Goal: Task Accomplishment & Management: Complete application form

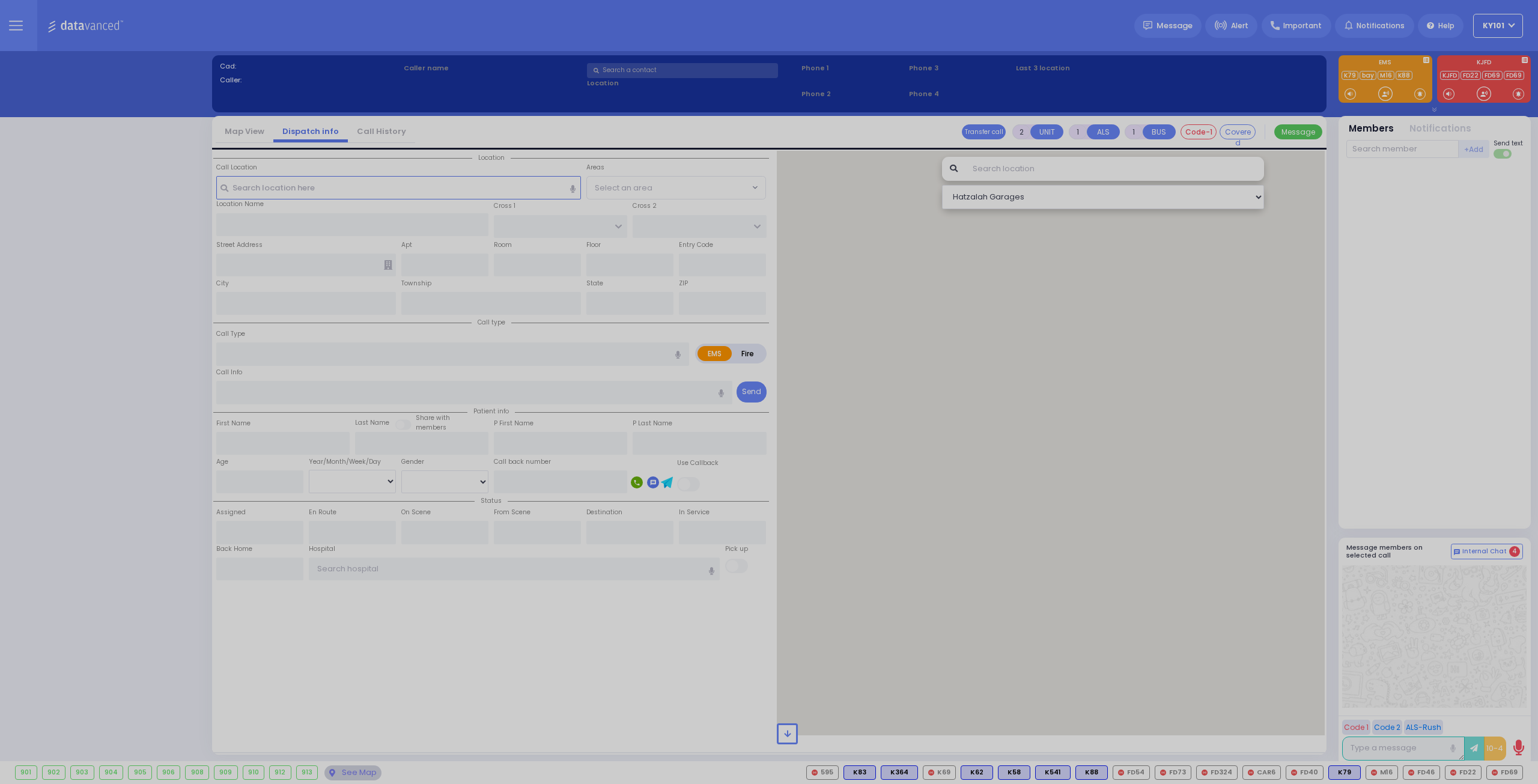
select select "14"
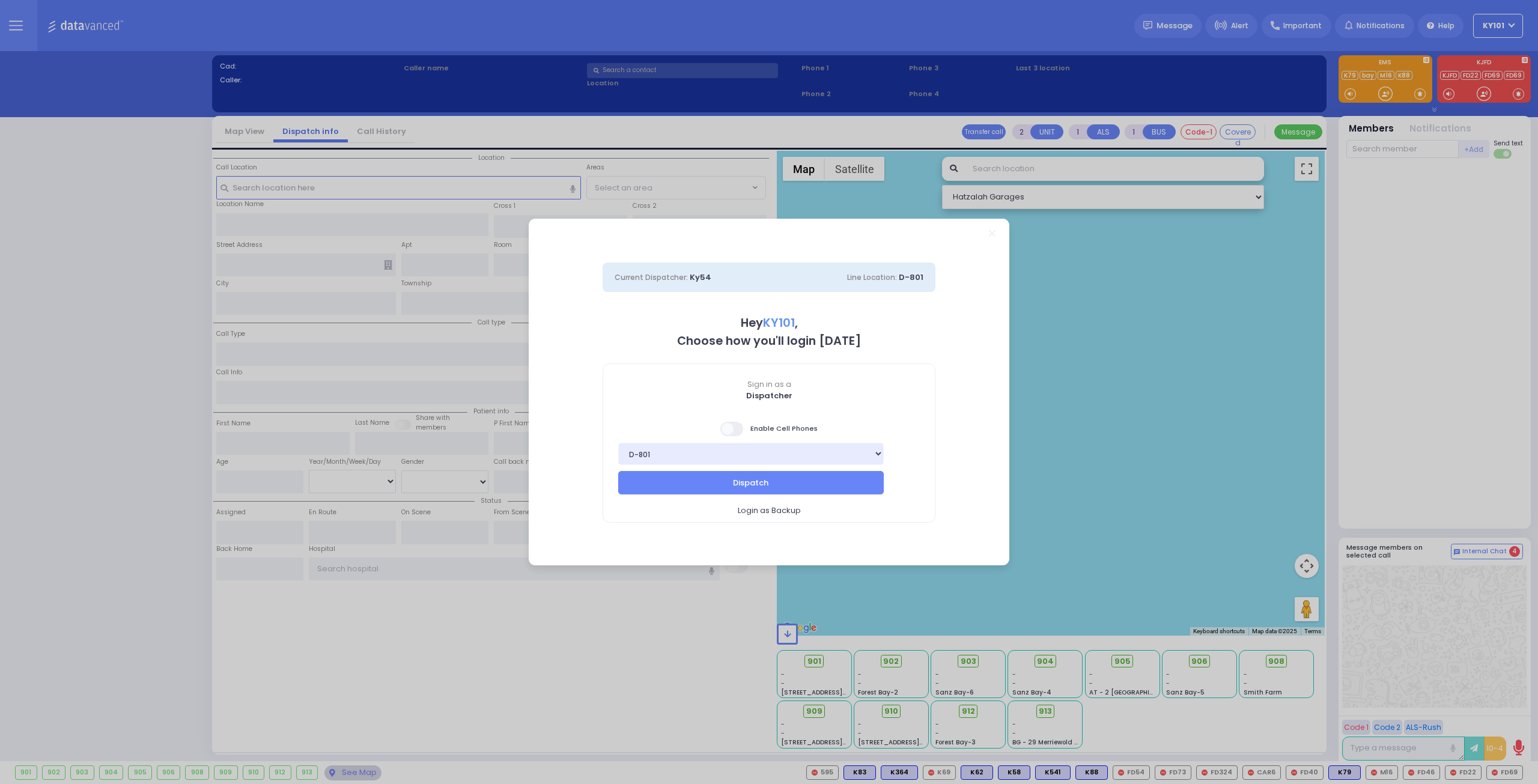
click at [742, 430] on span at bounding box center [732, 429] width 24 height 14
click at [120, 421] on input "checkbox" at bounding box center [120, 421] width 0 height 0
click at [775, 479] on button "Dispatch" at bounding box center [750, 483] width 265 height 23
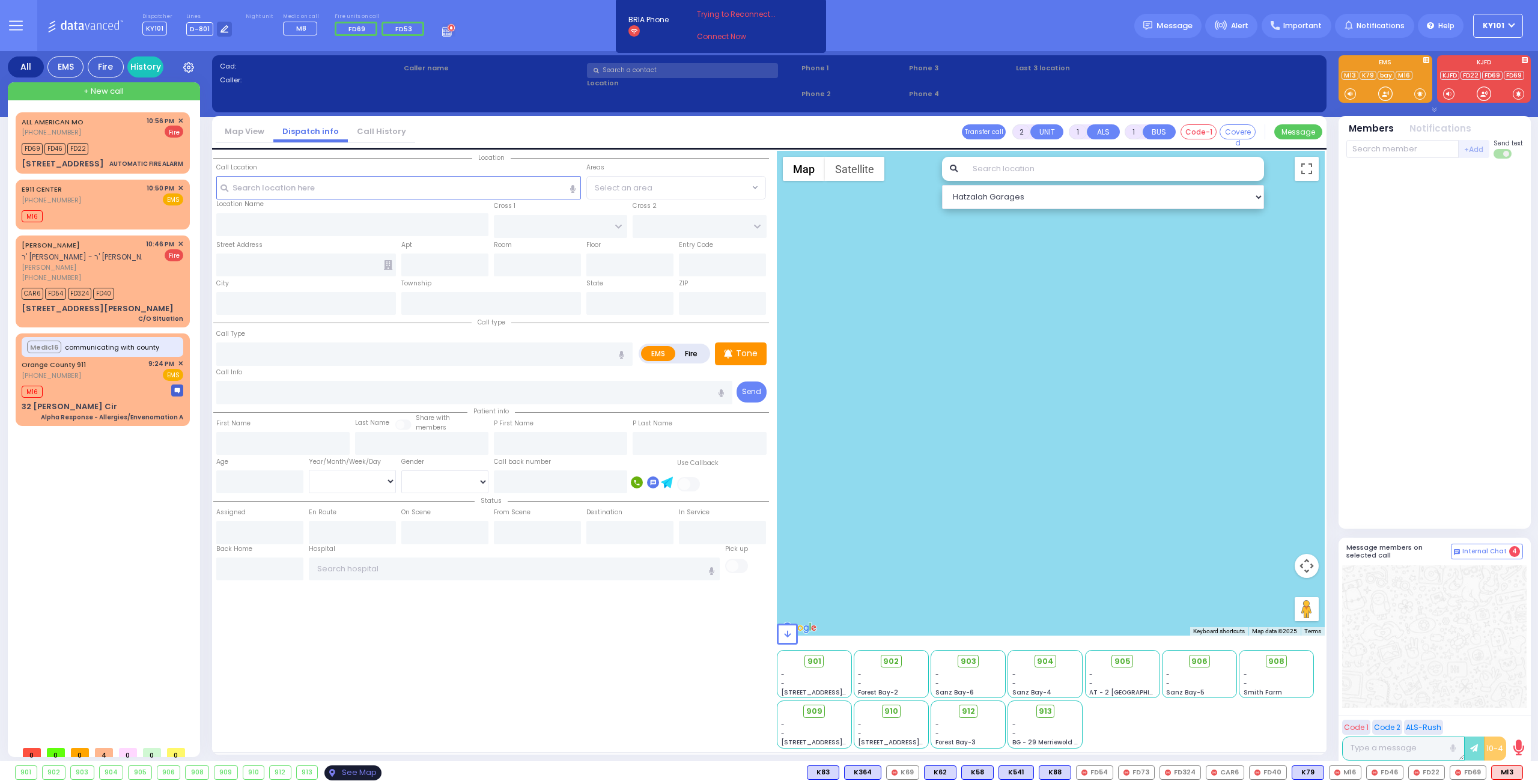
click at [355, 772] on div "See Map" at bounding box center [352, 773] width 56 height 15
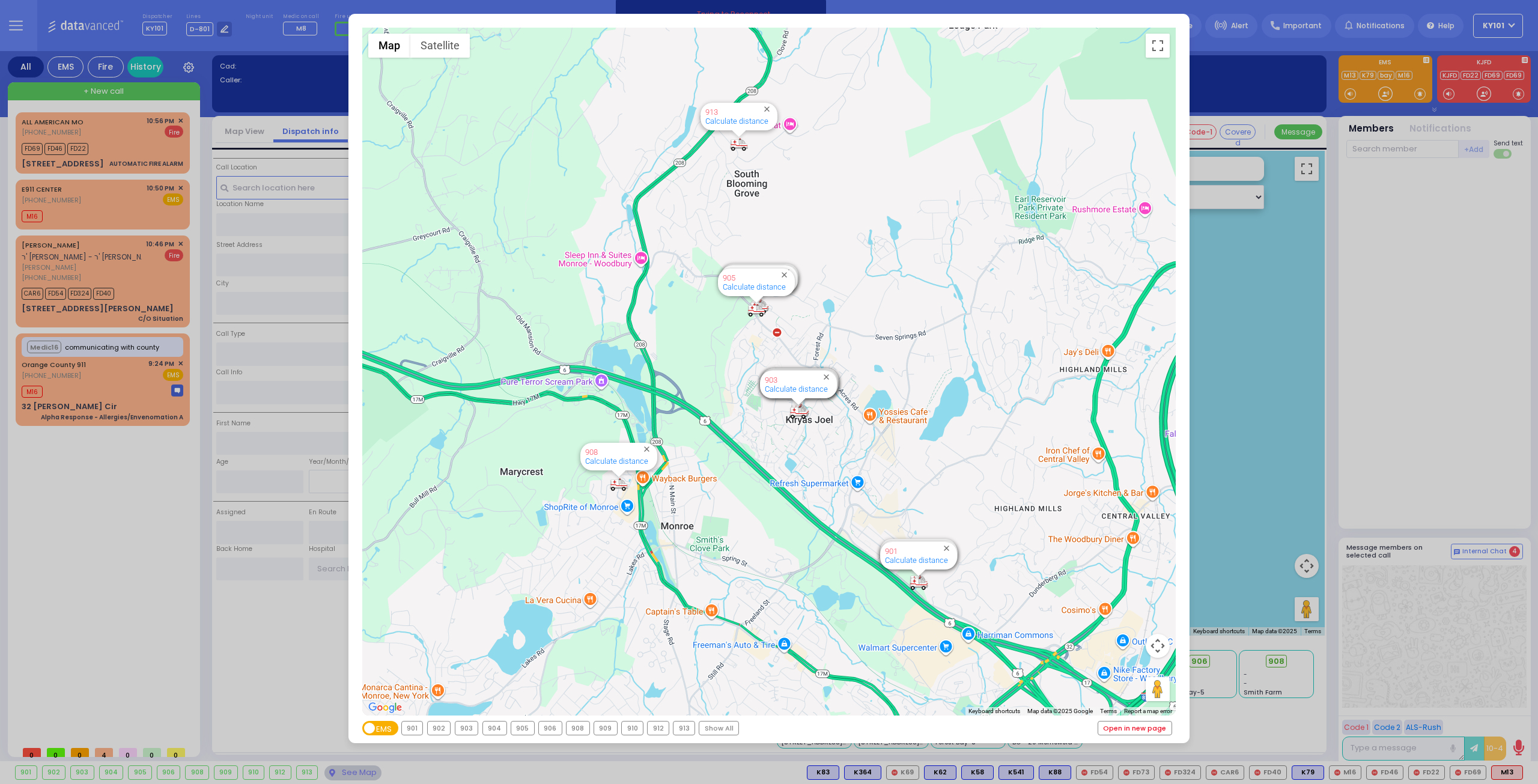
click at [1139, 722] on link "Open in new page" at bounding box center [1135, 728] width 73 height 13
click at [1409, 296] on div "← Move left → Move right ↑ Move up ↓ Move down + Zoom in - Zoom out Home Jump l…" at bounding box center [769, 392] width 1538 height 784
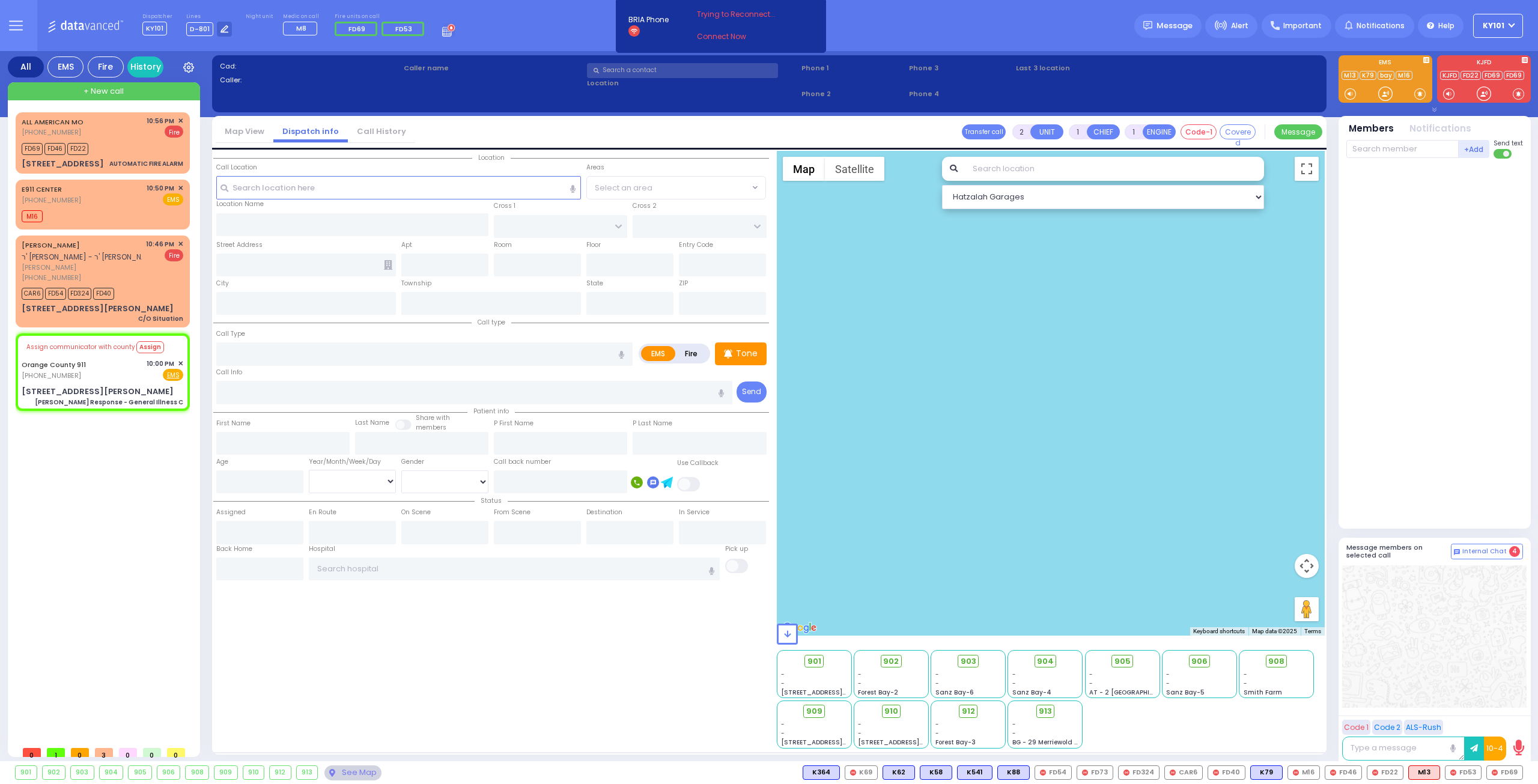
type input "6"
select select
type input "Charlie Response - General Illness C"
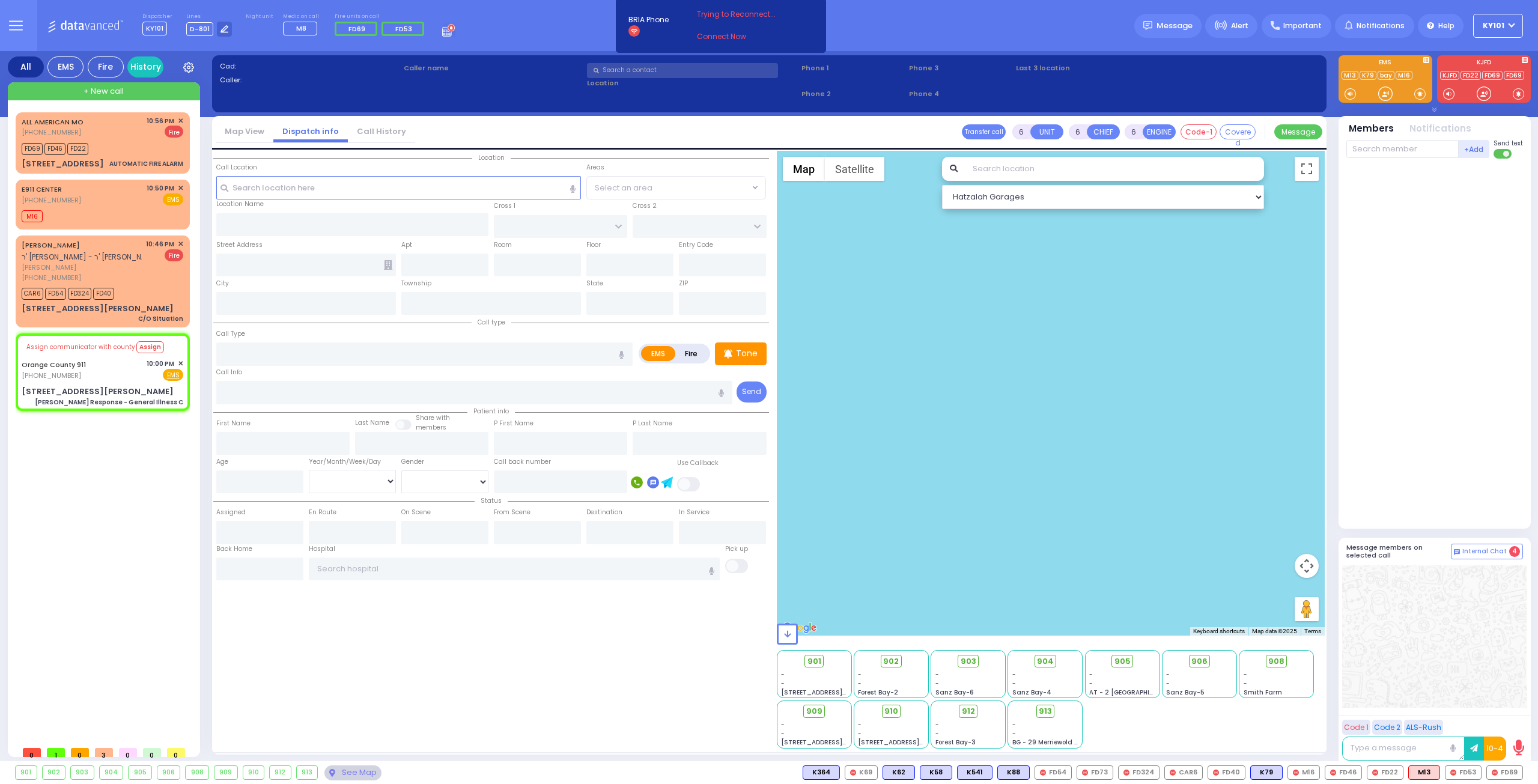
radio input "true"
type input "Nature: : Charlie Response - General Illness C Address: : 174 Conklin Rd, 10950…"
select select
type input "174 Conklin Rd"
type input "Monroe"
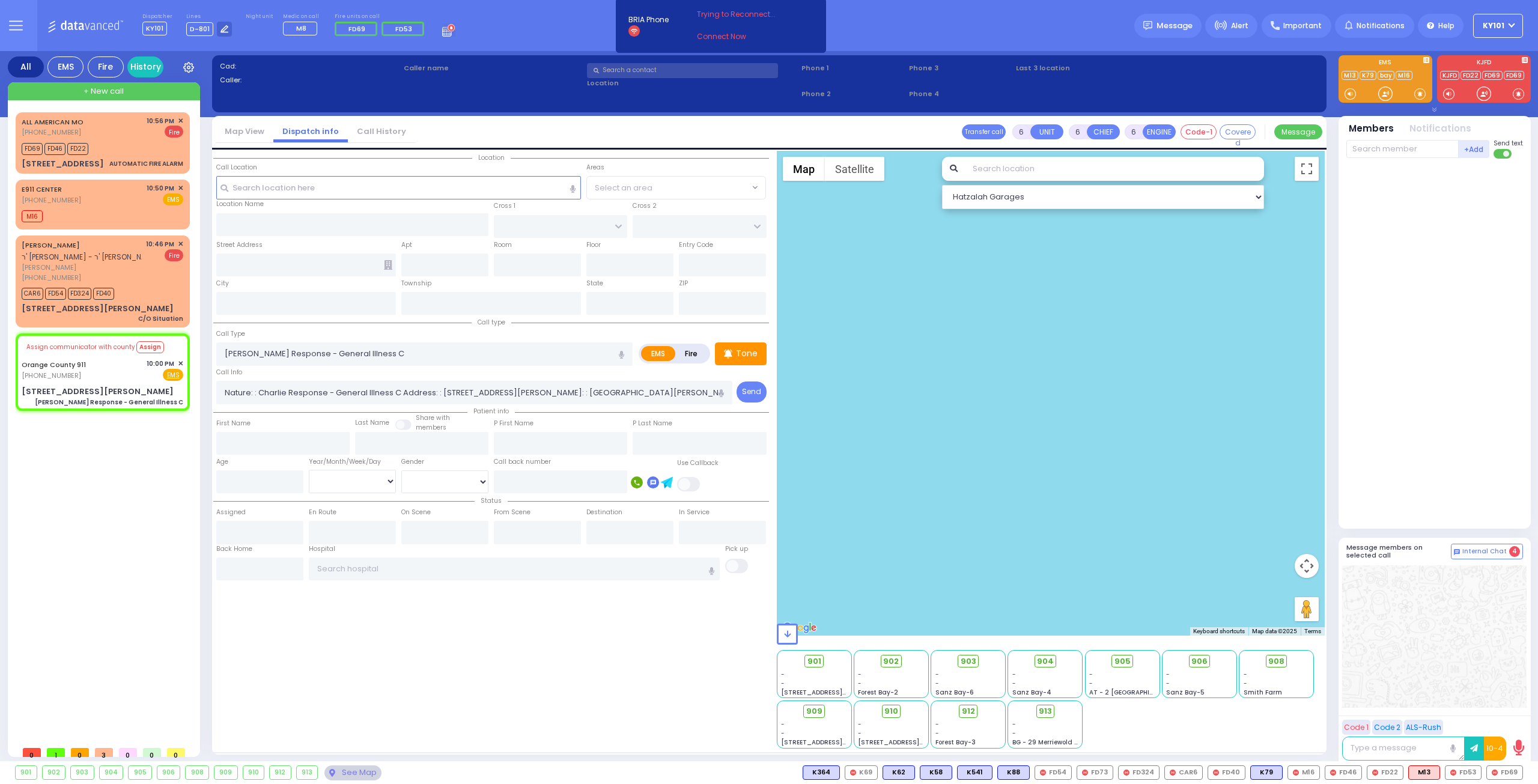
type input "[US_STATE]"
type input "10950"
select select "Hatzalah Garages"
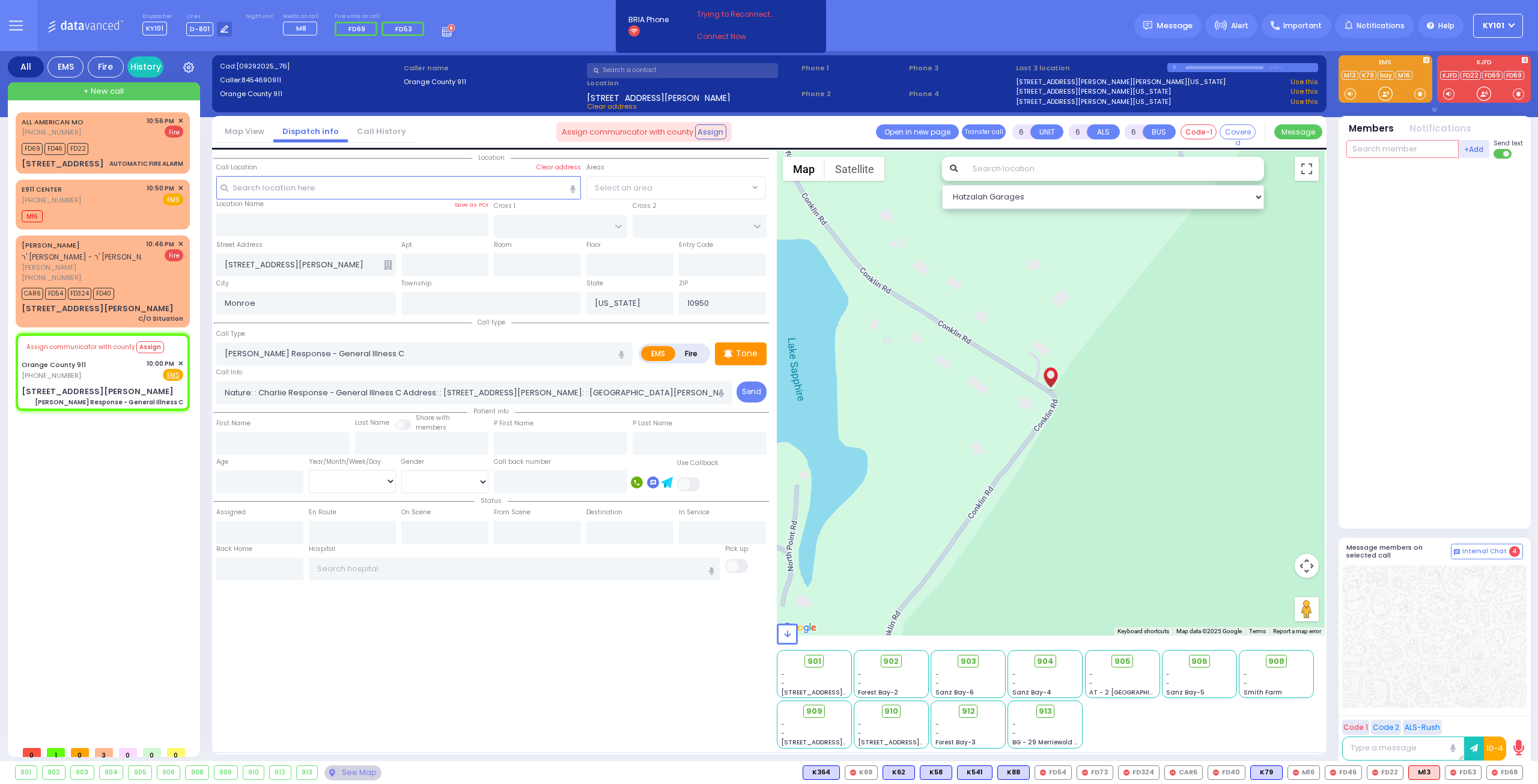
click at [1384, 146] on input "text" at bounding box center [1403, 148] width 112 height 18
type input "m16"
select select
radio input "true"
select select
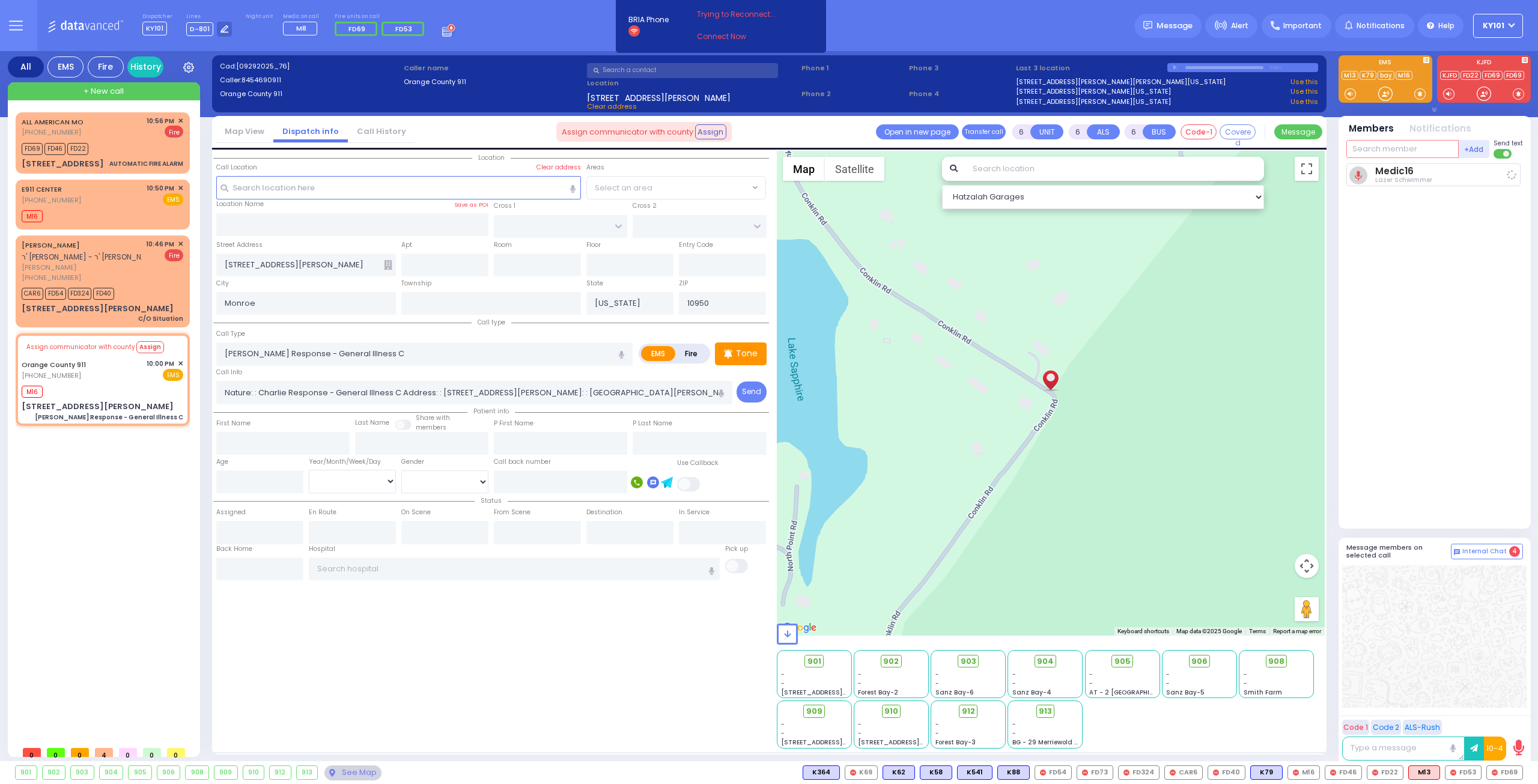
type input "23:05"
select select "Hatzalah Garages"
click at [127, 198] on div "E911 CENTER (845) 615-0400 10:50 PM ✕ EMS" at bounding box center [103, 194] width 162 height 22
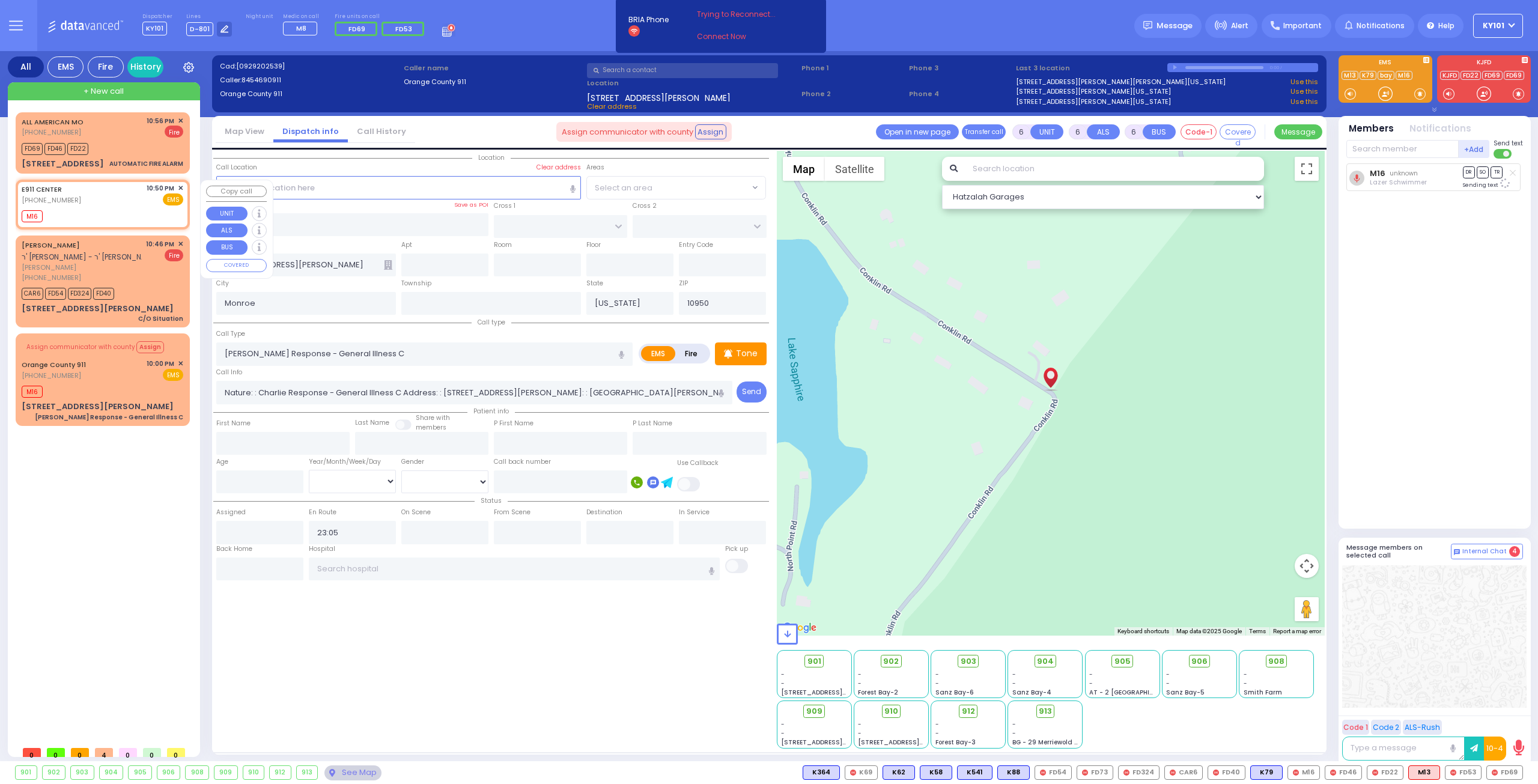
type input "2"
type input "1"
select select
radio input "true"
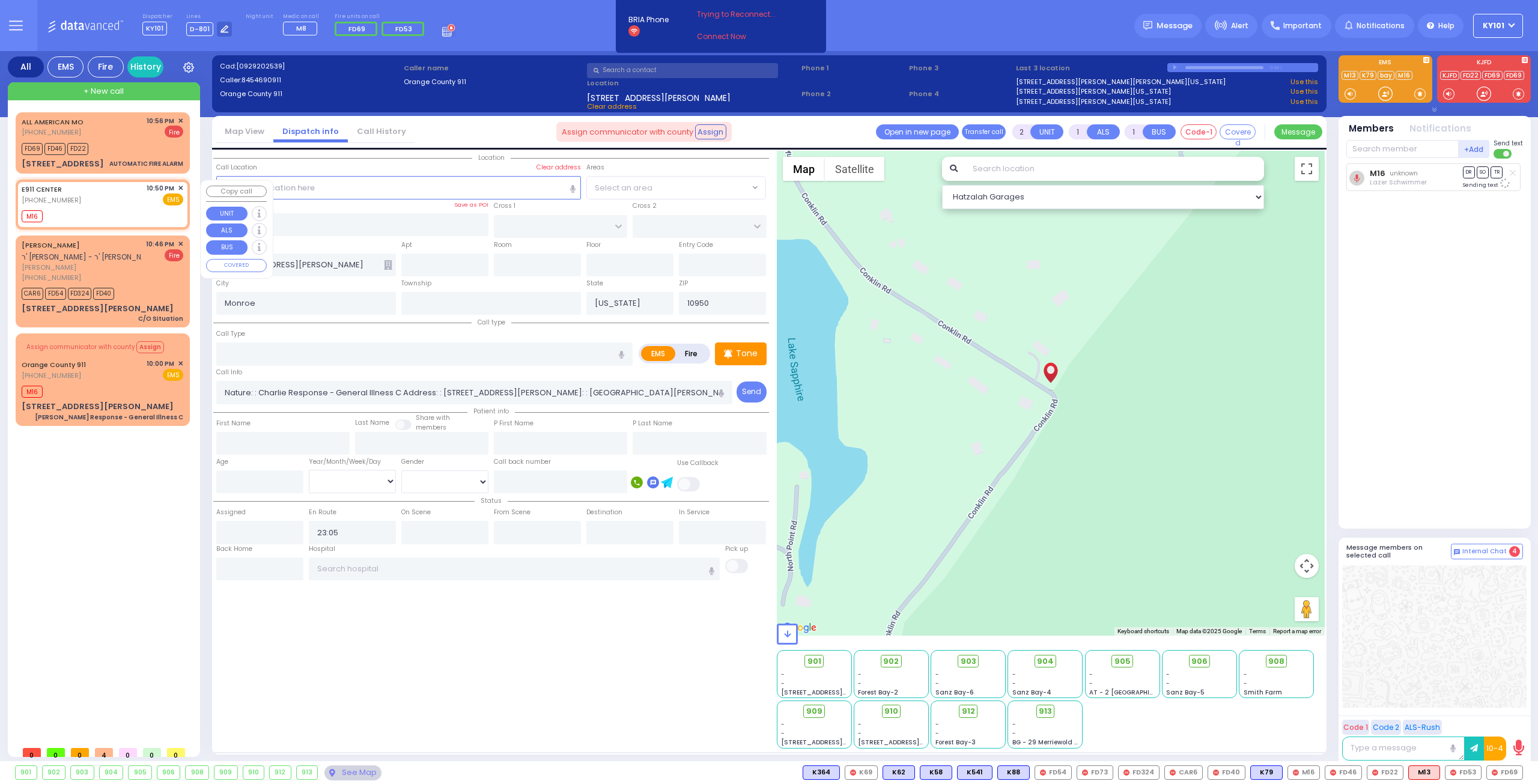
select select
type input "22:50"
type input "22:52"
select select "Hatzalah Garages"
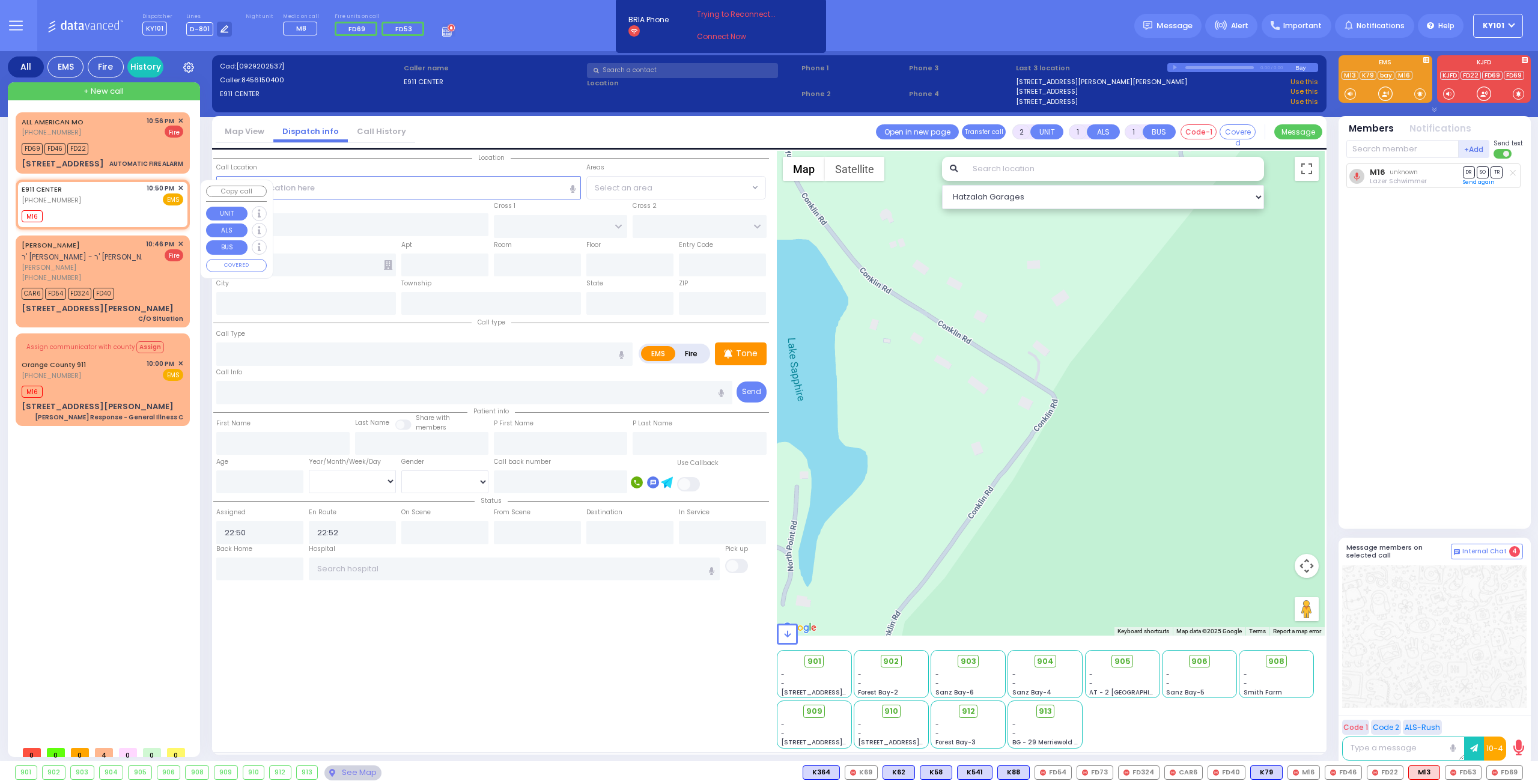
click at [181, 188] on span "✕" at bounding box center [181, 188] width 6 height 10
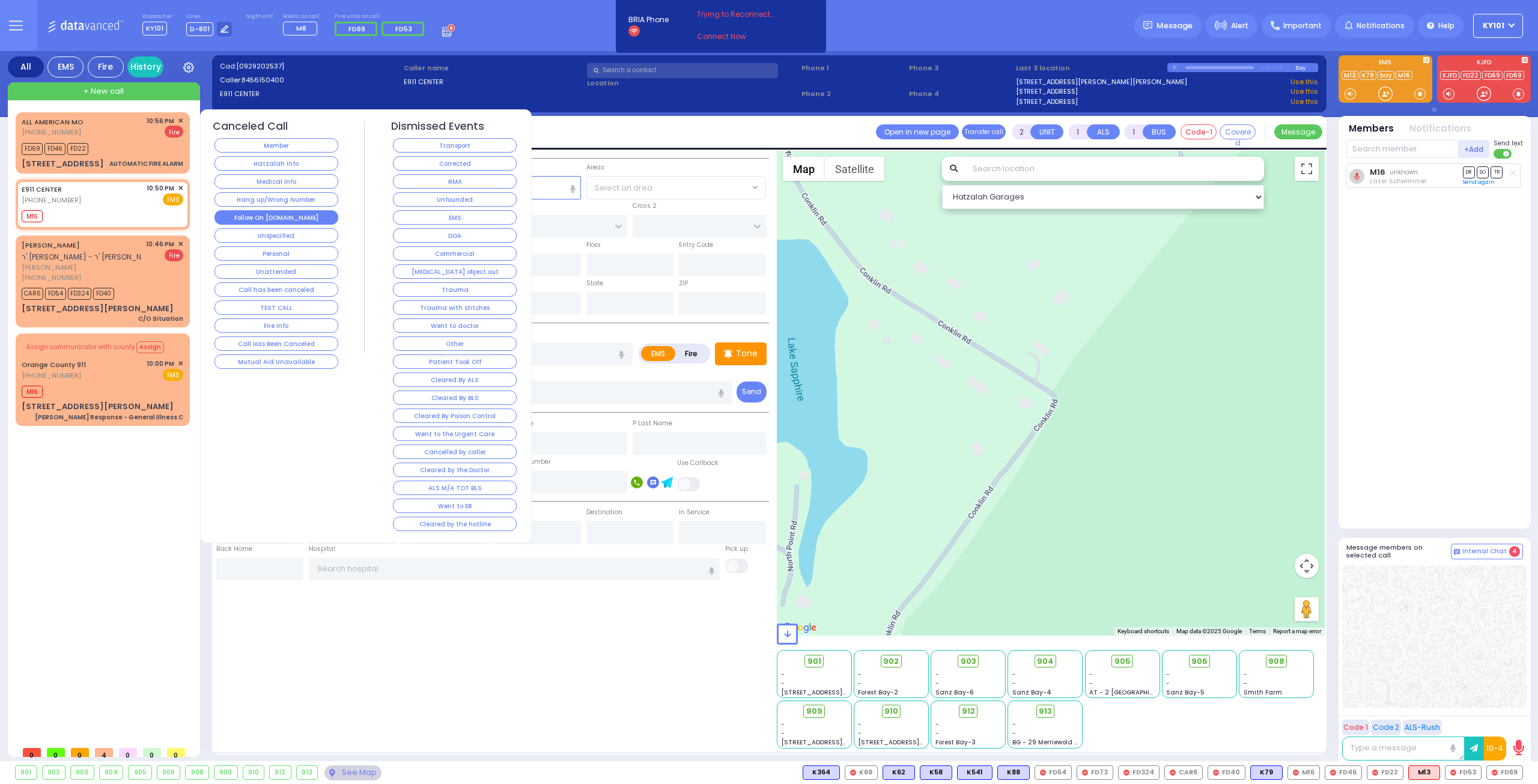
click at [290, 212] on button "Follow On [DOMAIN_NAME]" at bounding box center [277, 217] width 124 height 14
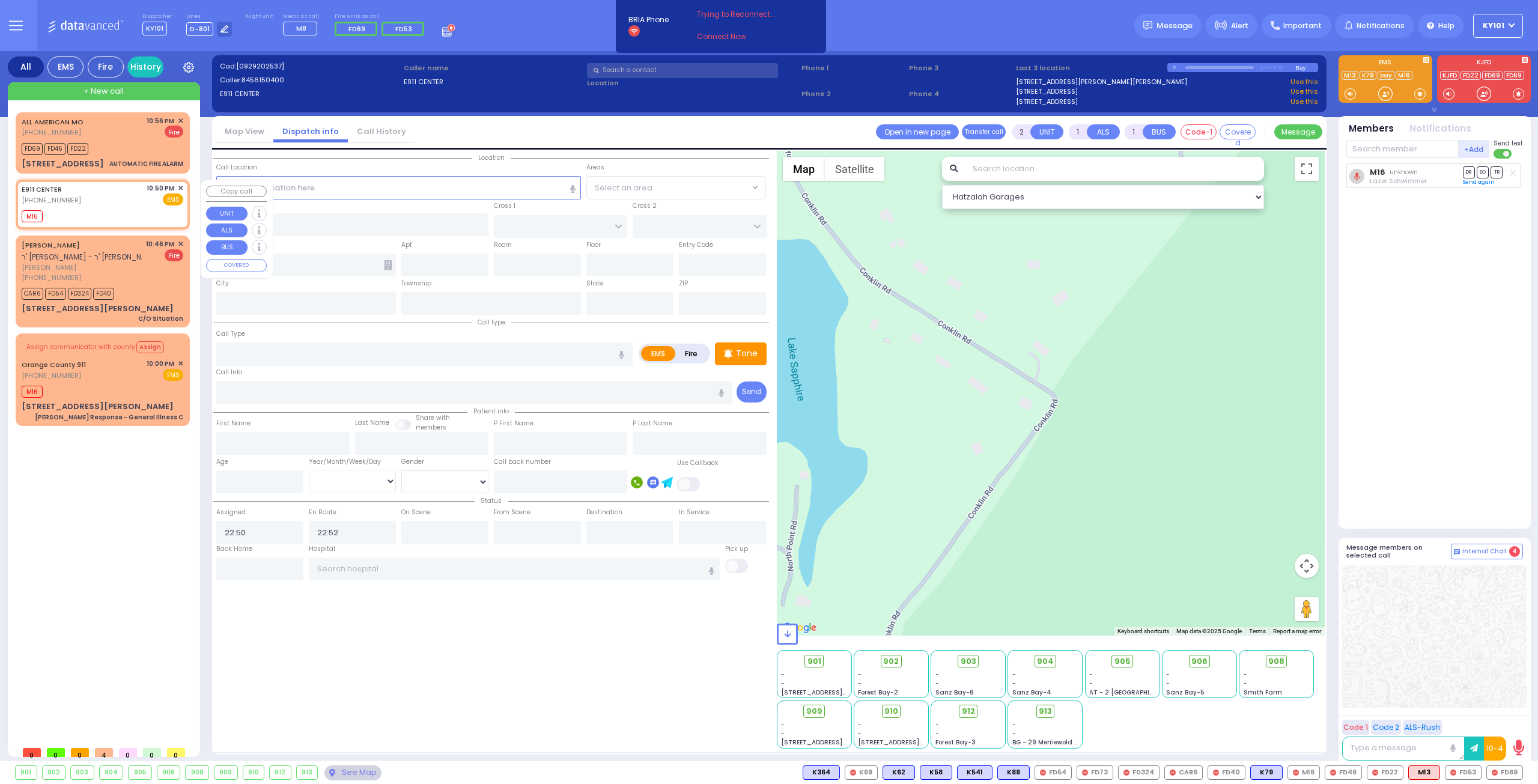
click at [181, 188] on span "✕" at bounding box center [181, 188] width 6 height 10
click at [148, 504] on div "ALL AMERICAN MO (800) 318-9486 10:56 PM ✕ FD69 FD46 FD22 M16" at bounding box center [105, 426] width 179 height 628
click at [1514, 174] on icon at bounding box center [1513, 172] width 6 height 7
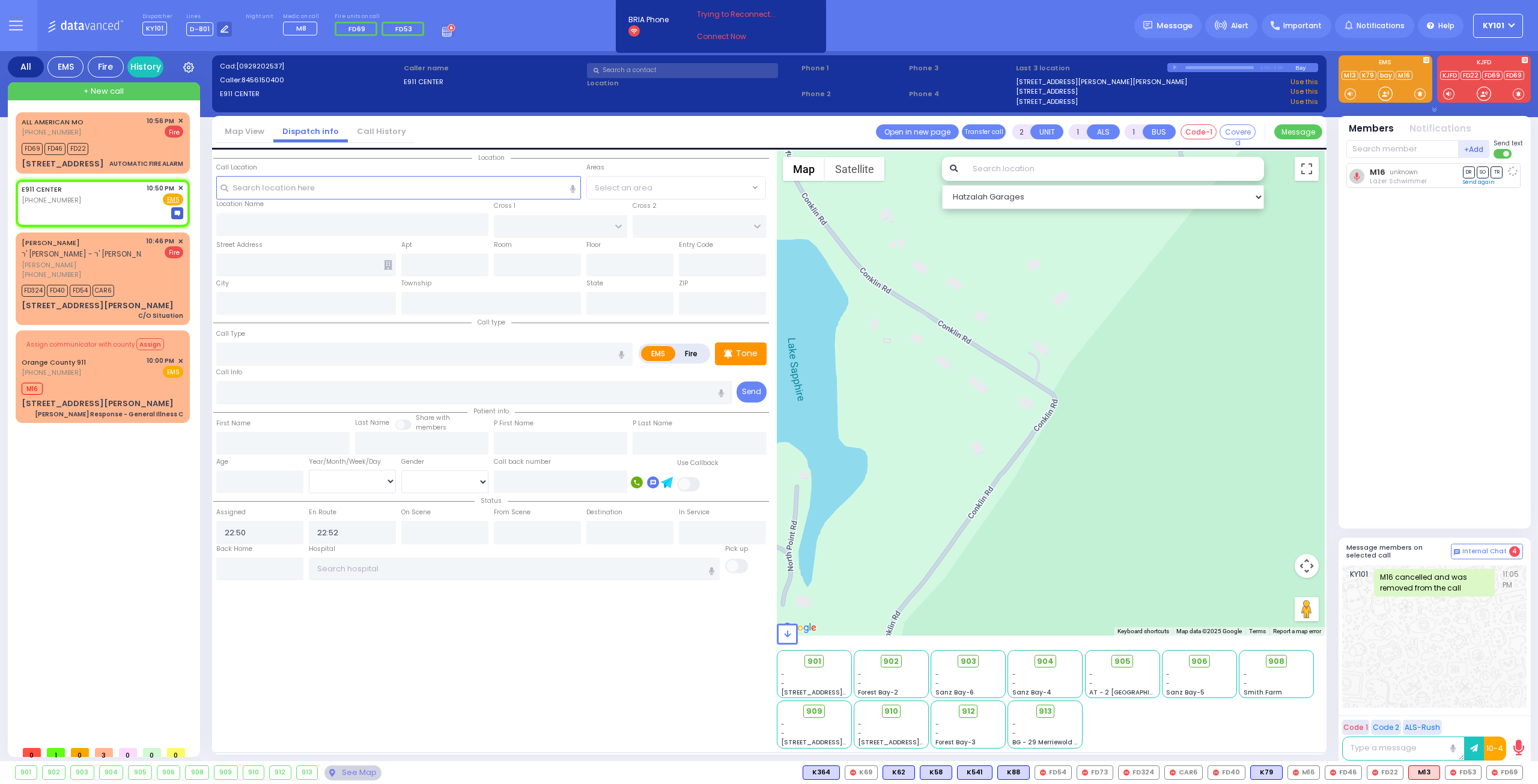
select select
radio input "true"
select select
select select "Hatzalah Garages"
click at [180, 188] on span "✕" at bounding box center [181, 188] width 6 height 10
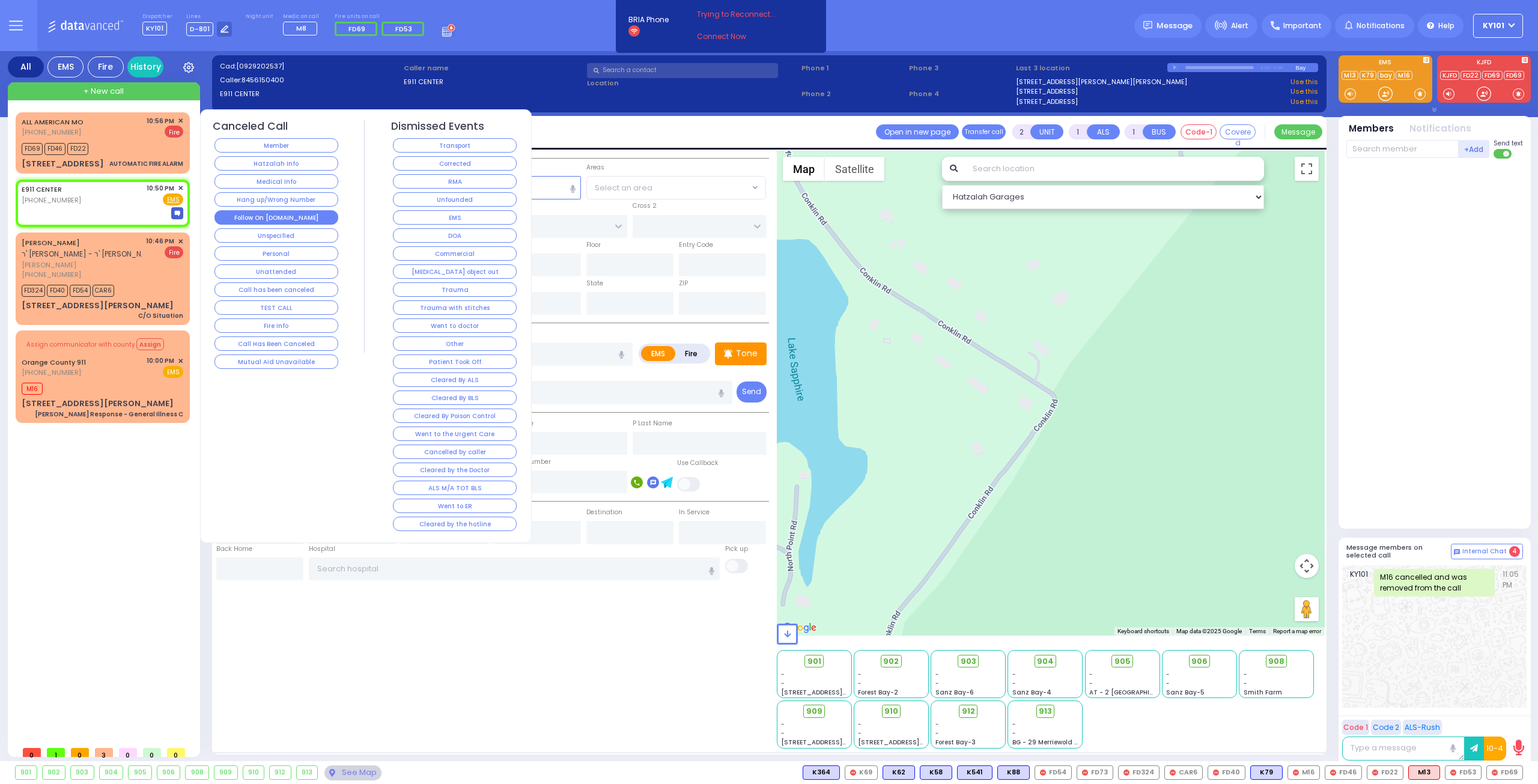
click at [288, 218] on button "Follow On [DOMAIN_NAME]" at bounding box center [277, 217] width 124 height 14
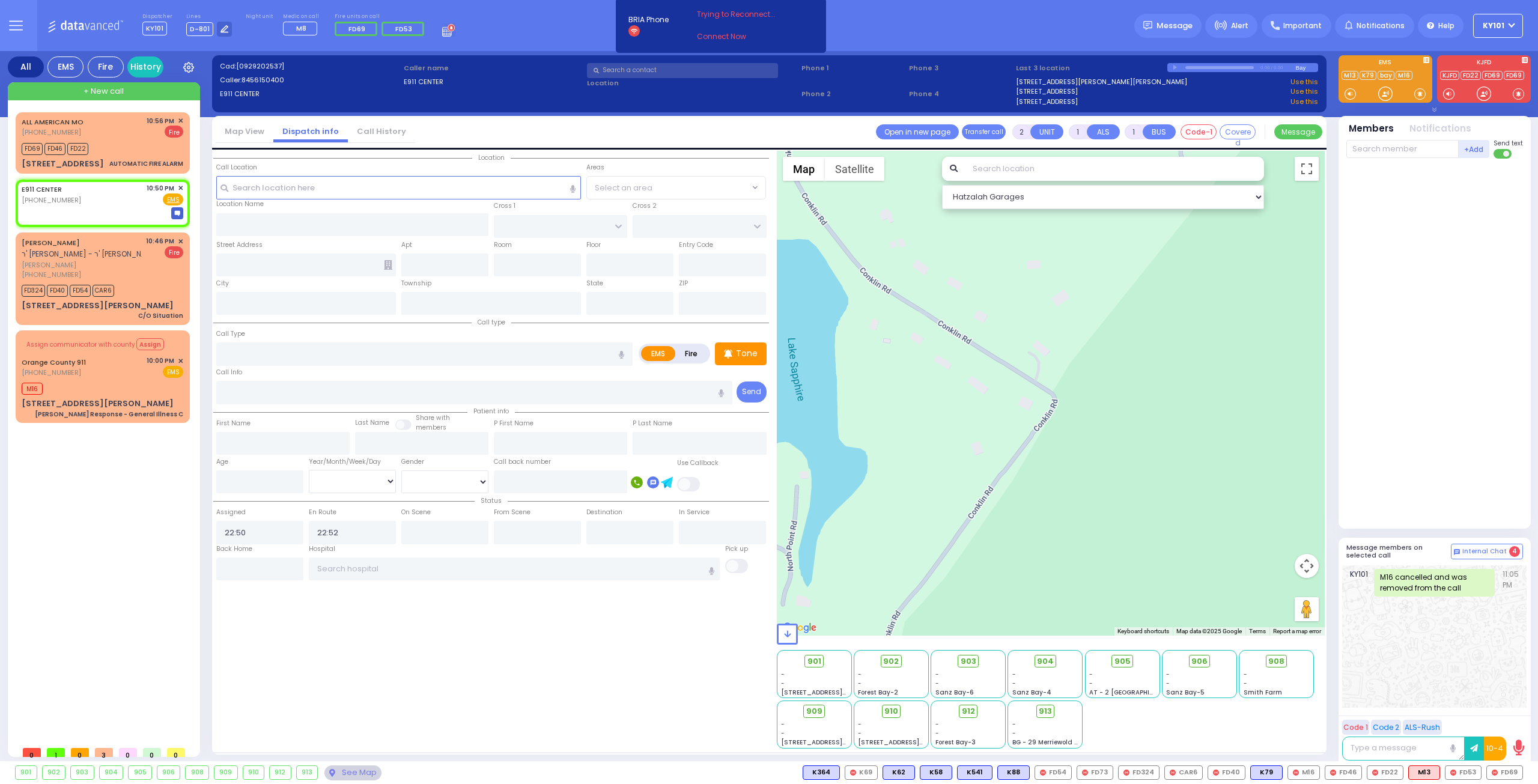
select select
radio input "true"
select select
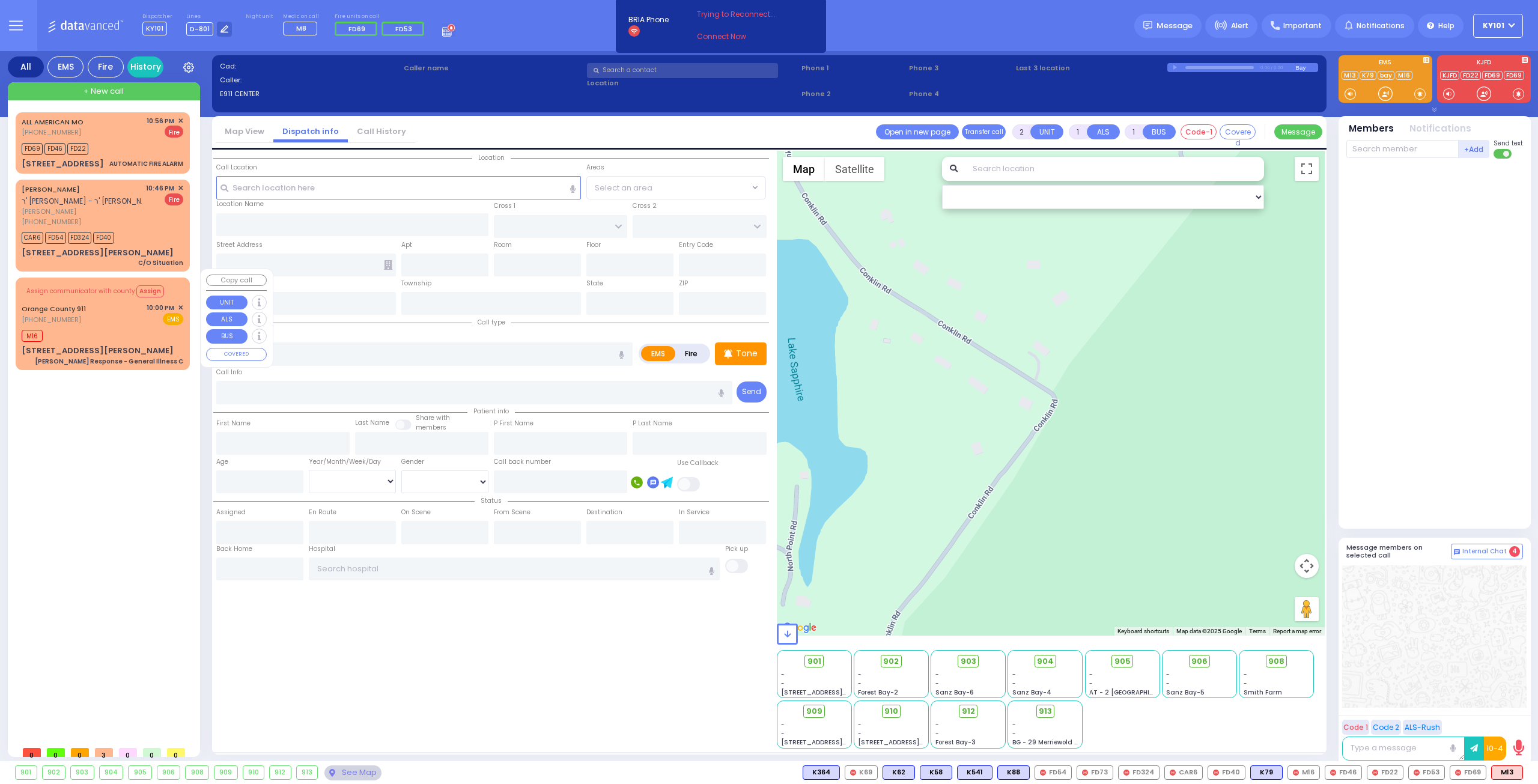
click at [102, 305] on div "Orange County 911 (845) 469-0911 10:00 PM ✕ EMS" at bounding box center [103, 314] width 162 height 22
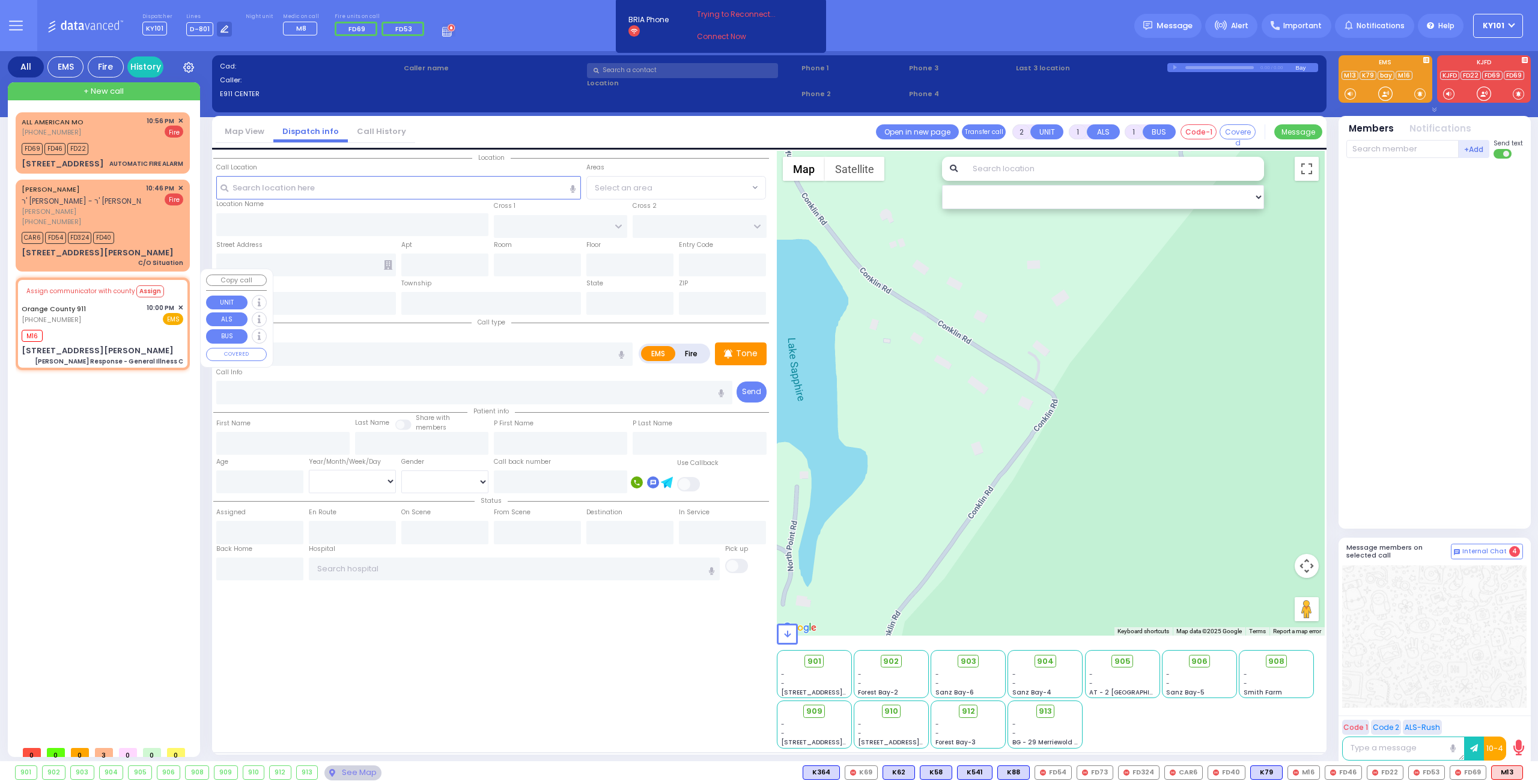
type input "6"
select select
type input "Charlie Response - General Illness C"
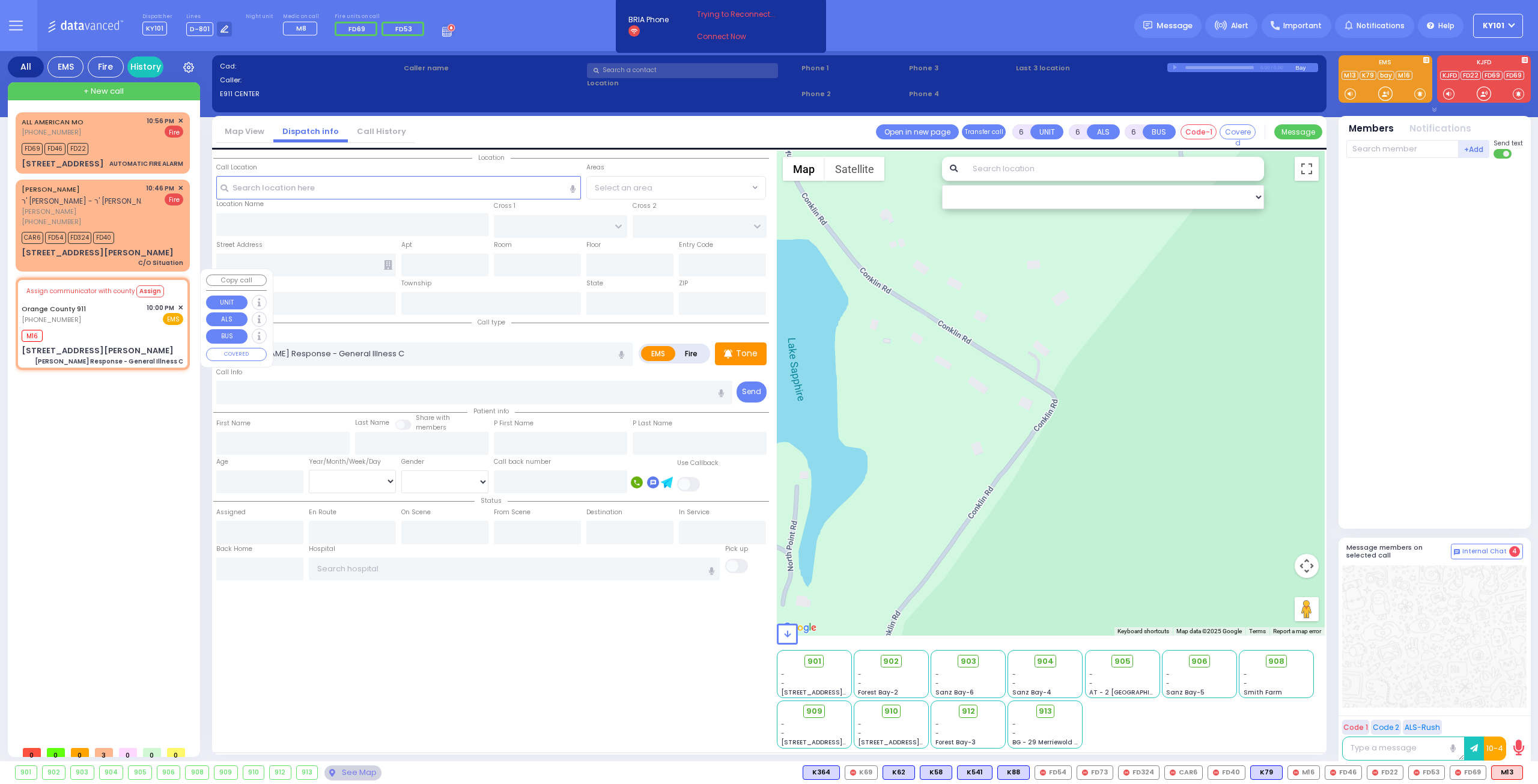
radio input "true"
type input "Nature: : Charlie Response - General Illness C Address: : 174 Conklin Rd, 10950…"
select select
type input "23:05"
select select "Hatzalah Garages"
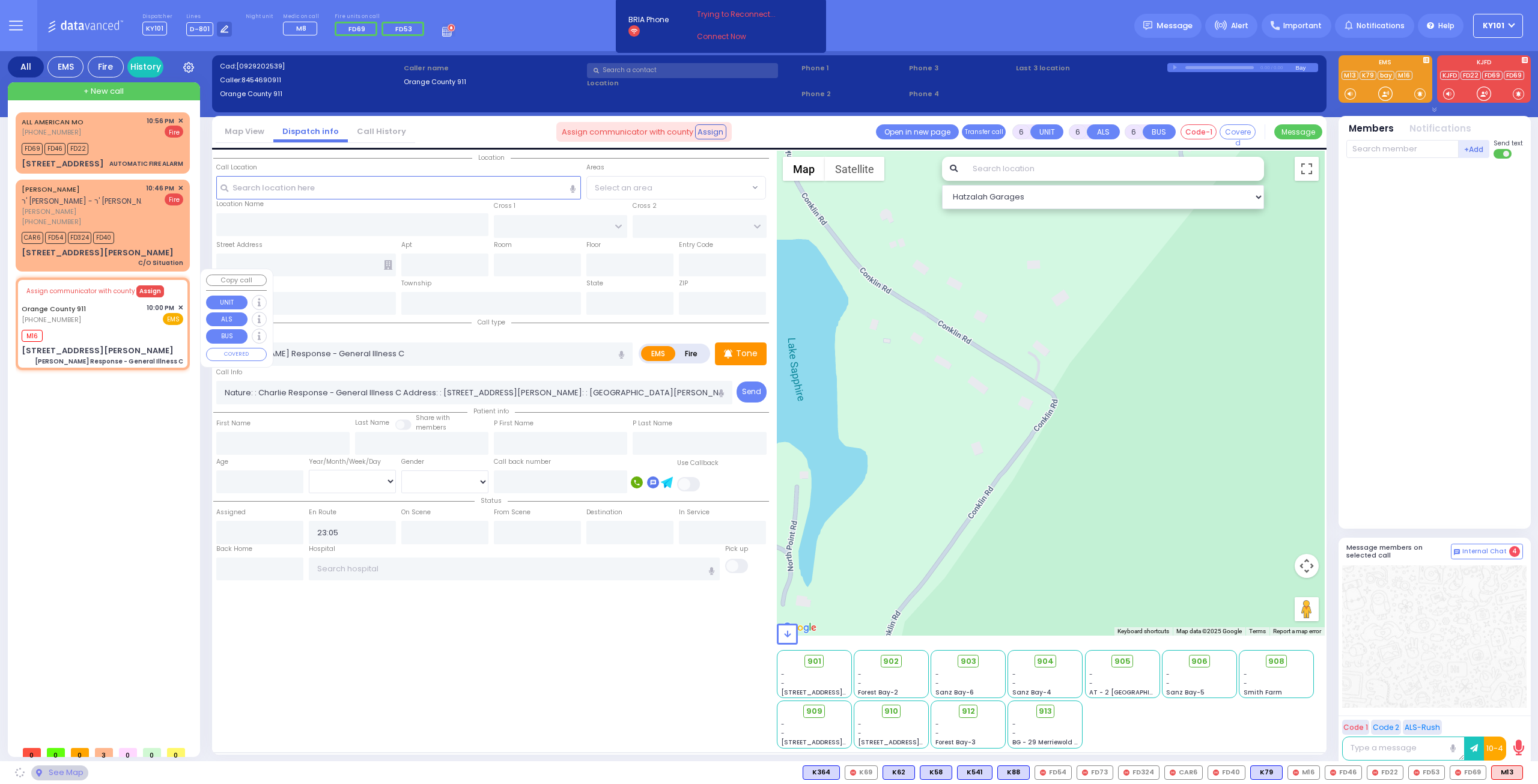
type input "174 Conklin Rd"
type input "Monroe"
type input "[US_STATE]"
type input "10950"
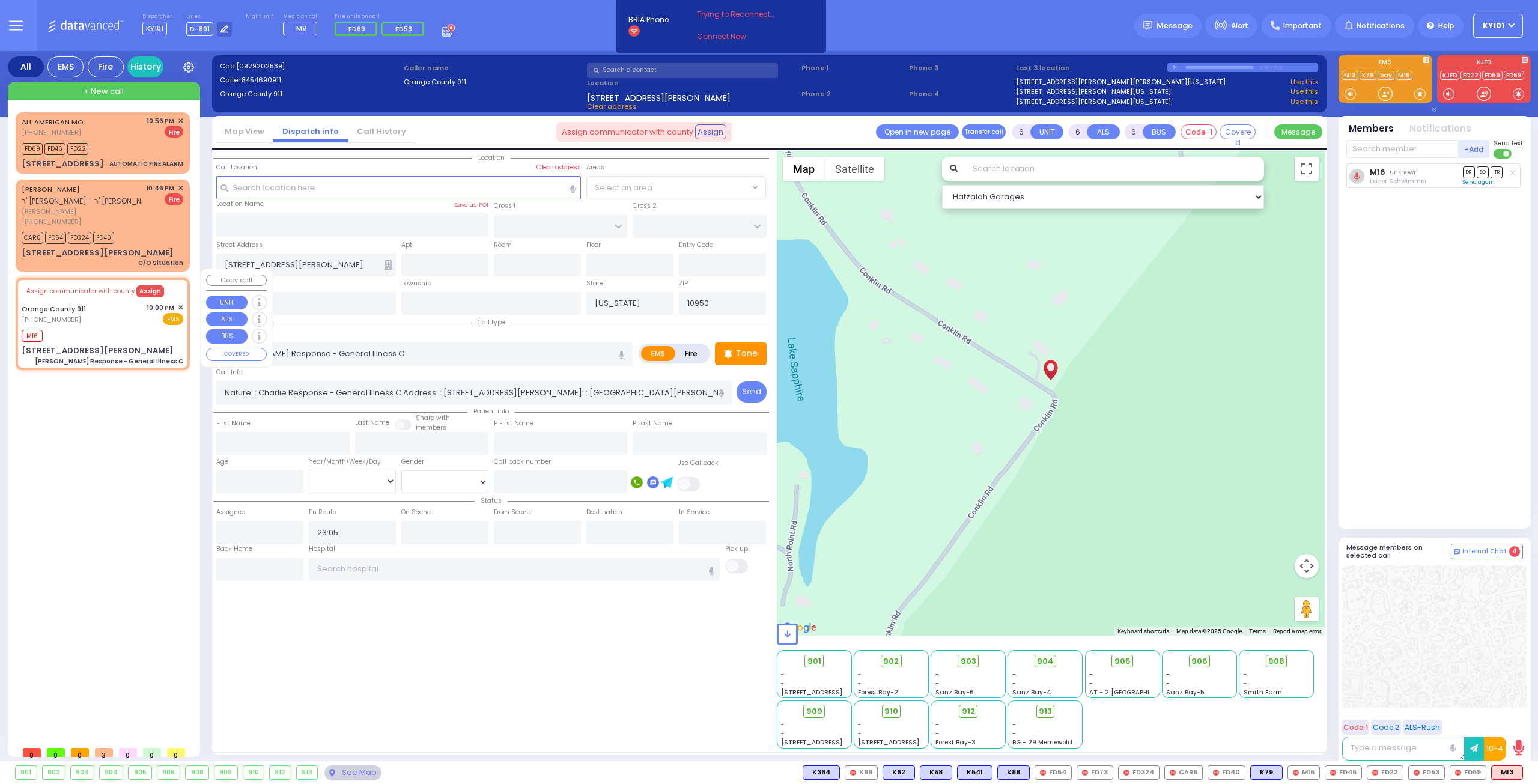
click at [143, 285] on button "Assign" at bounding box center [149, 291] width 28 height 12
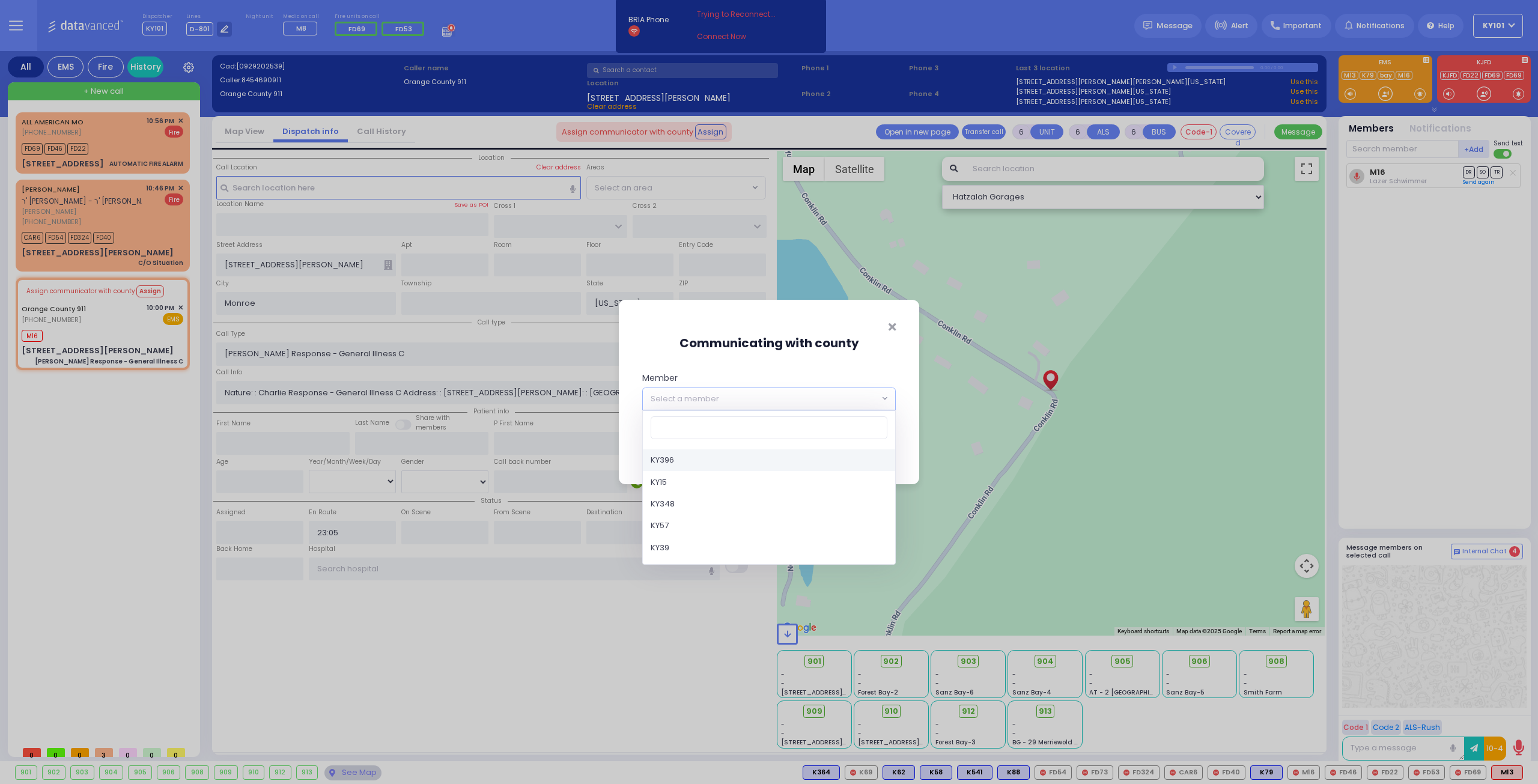
click at [706, 393] on span "Select a member" at bounding box center [685, 398] width 68 height 12
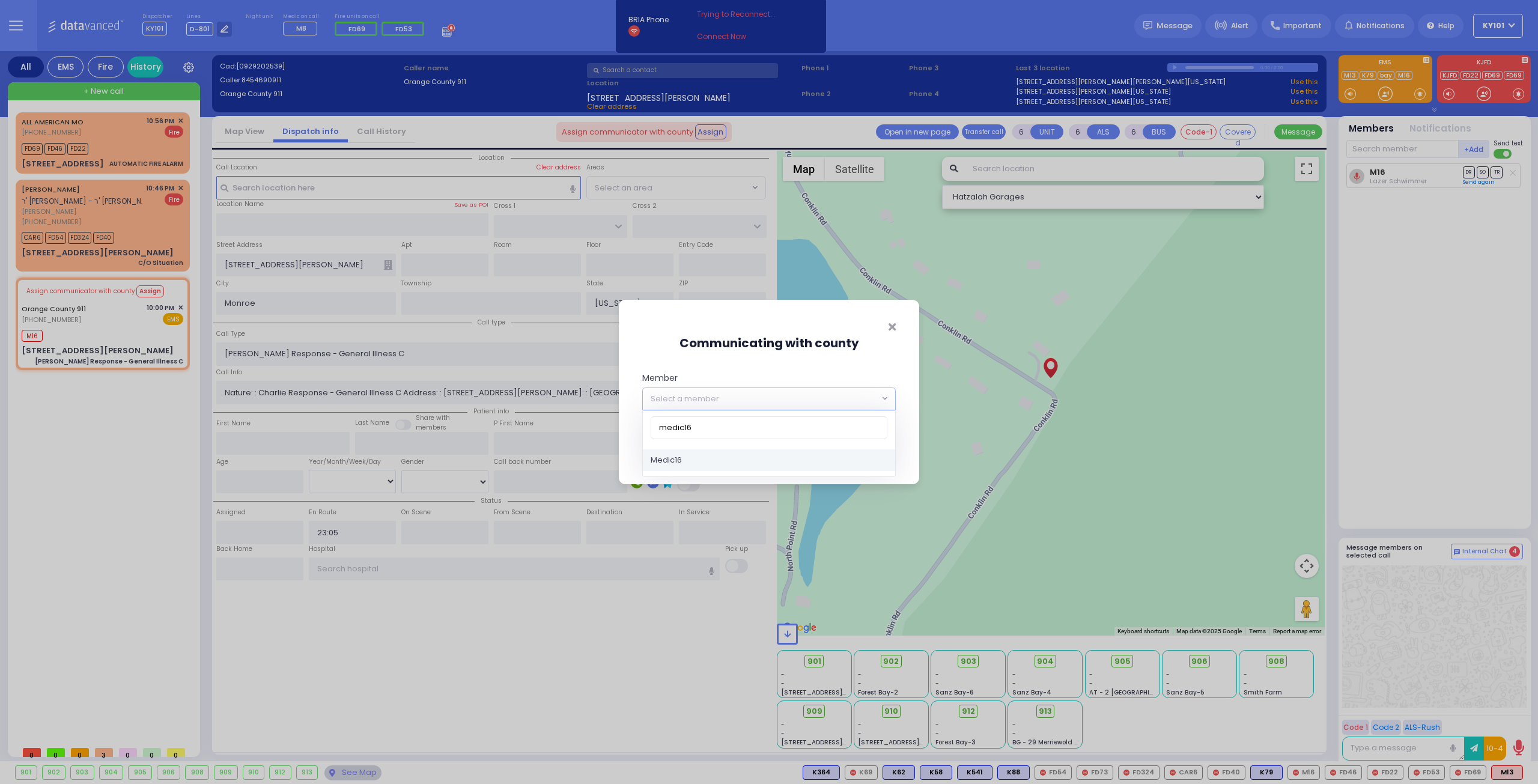
type input "medic16"
select select "Medic16"
click at [888, 444] on button "Save" at bounding box center [878, 449] width 36 height 23
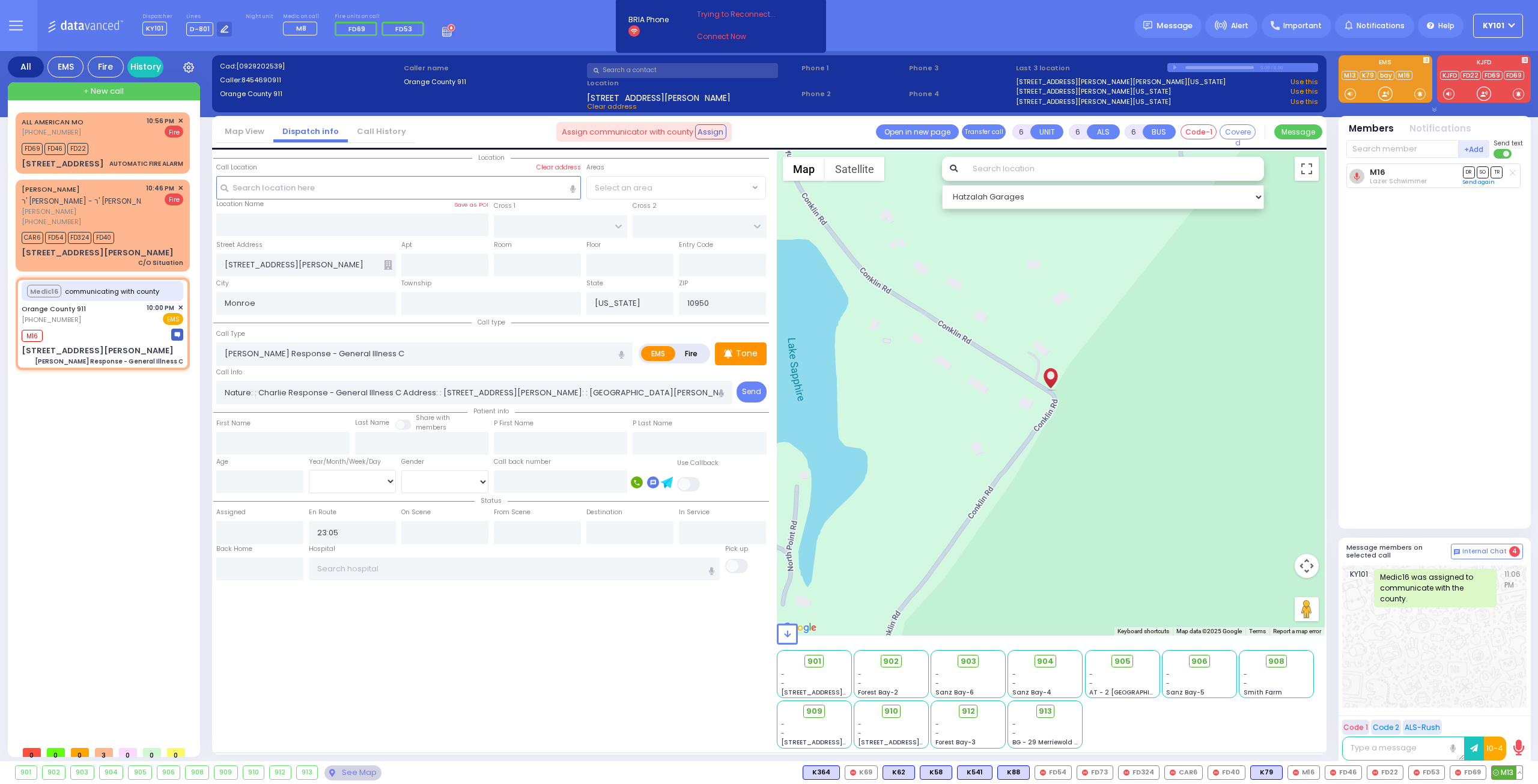
click at [1522, 770] on button at bounding box center [1520, 773] width 6 height 13
click at [1471, 647] on div "KY101 Medic16 was assigned to communicate with the county. 11:06 PM" at bounding box center [1434, 637] width 184 height 143
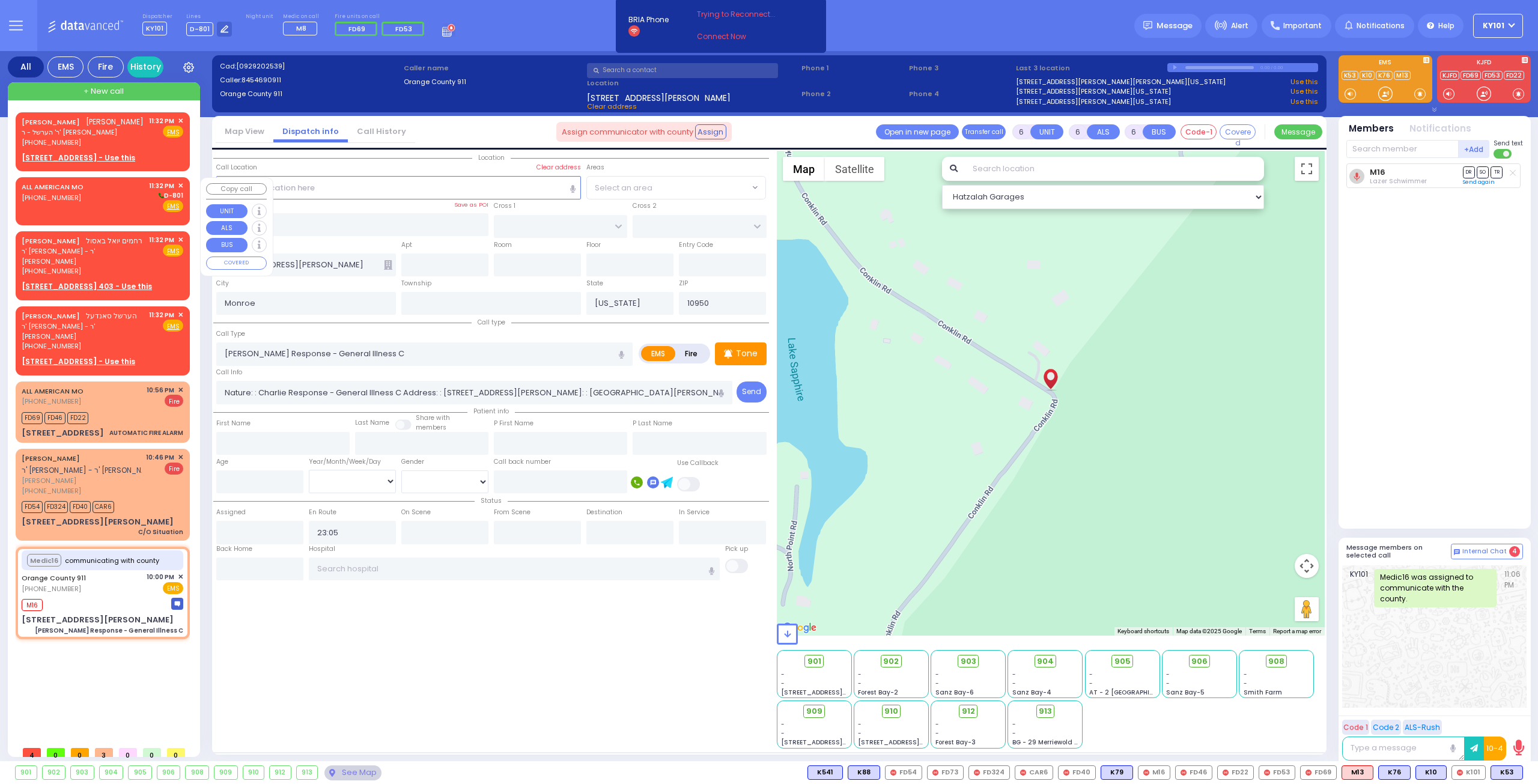
click at [99, 193] on div "ALL AMERICAN MO (800) 318-9486 11:32 PM ✕ D-801" at bounding box center [103, 196] width 162 height 31
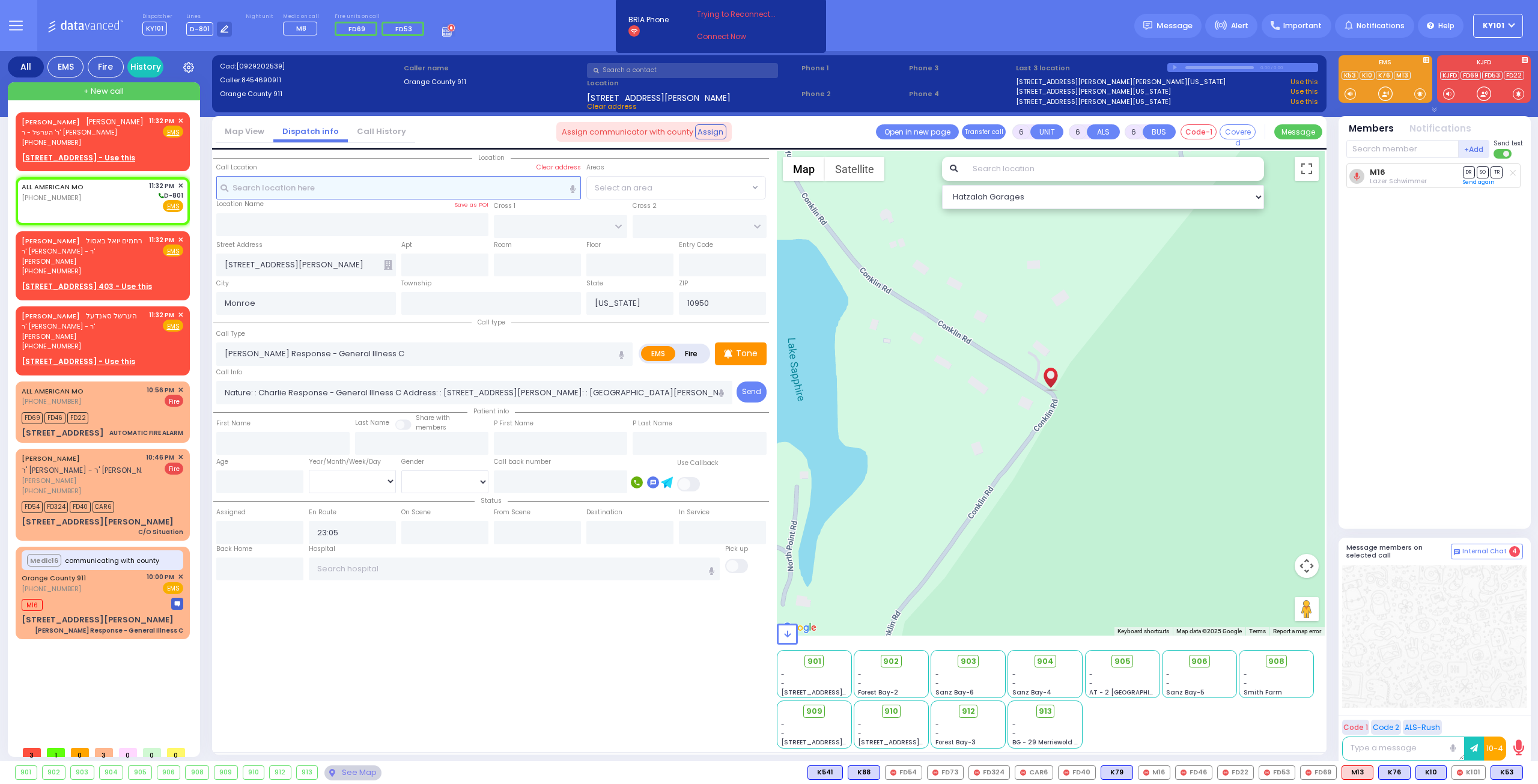
type input "2"
type input "1"
select select
radio input "true"
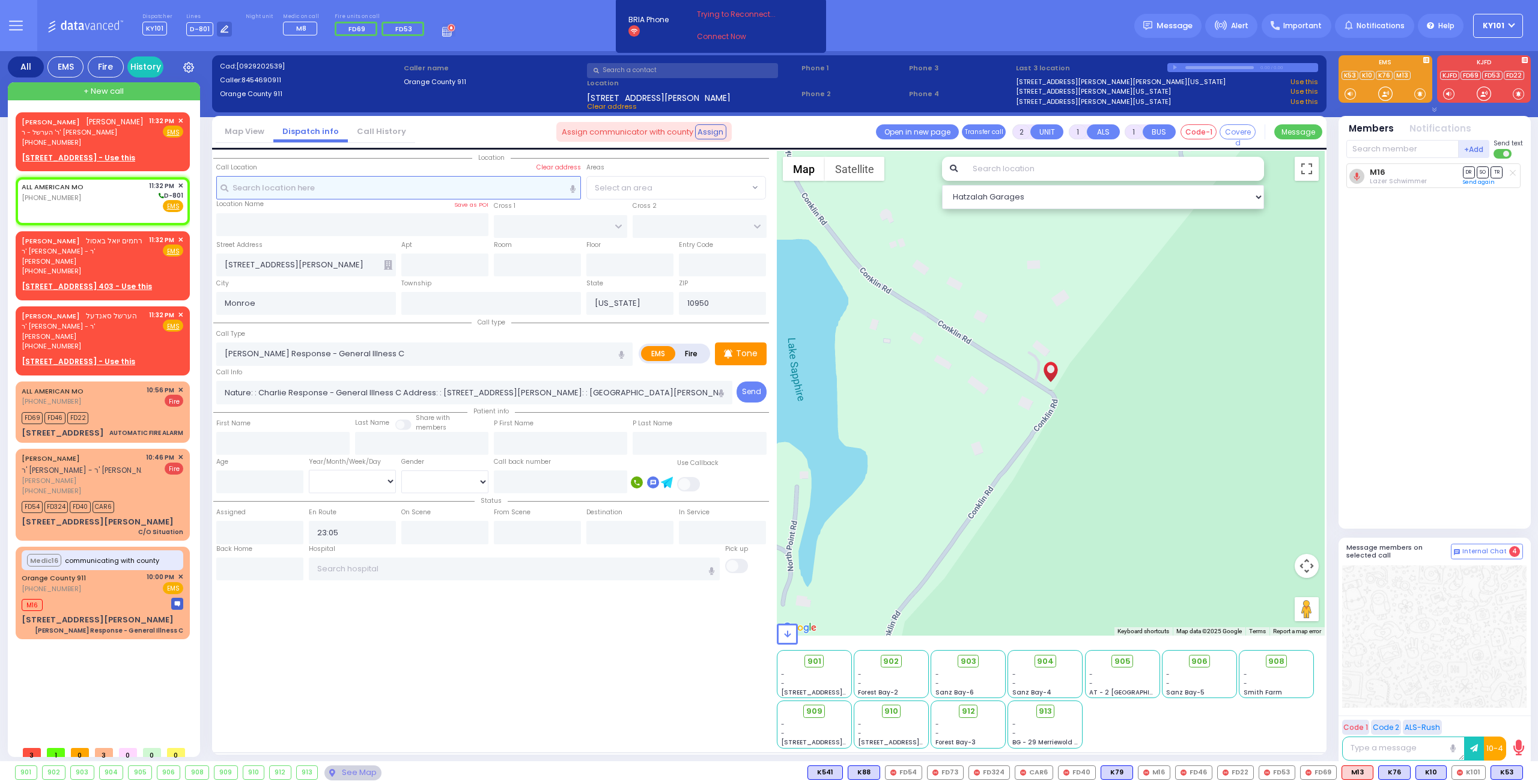
select select
type input "23:32"
select select "Hatzalah Garages"
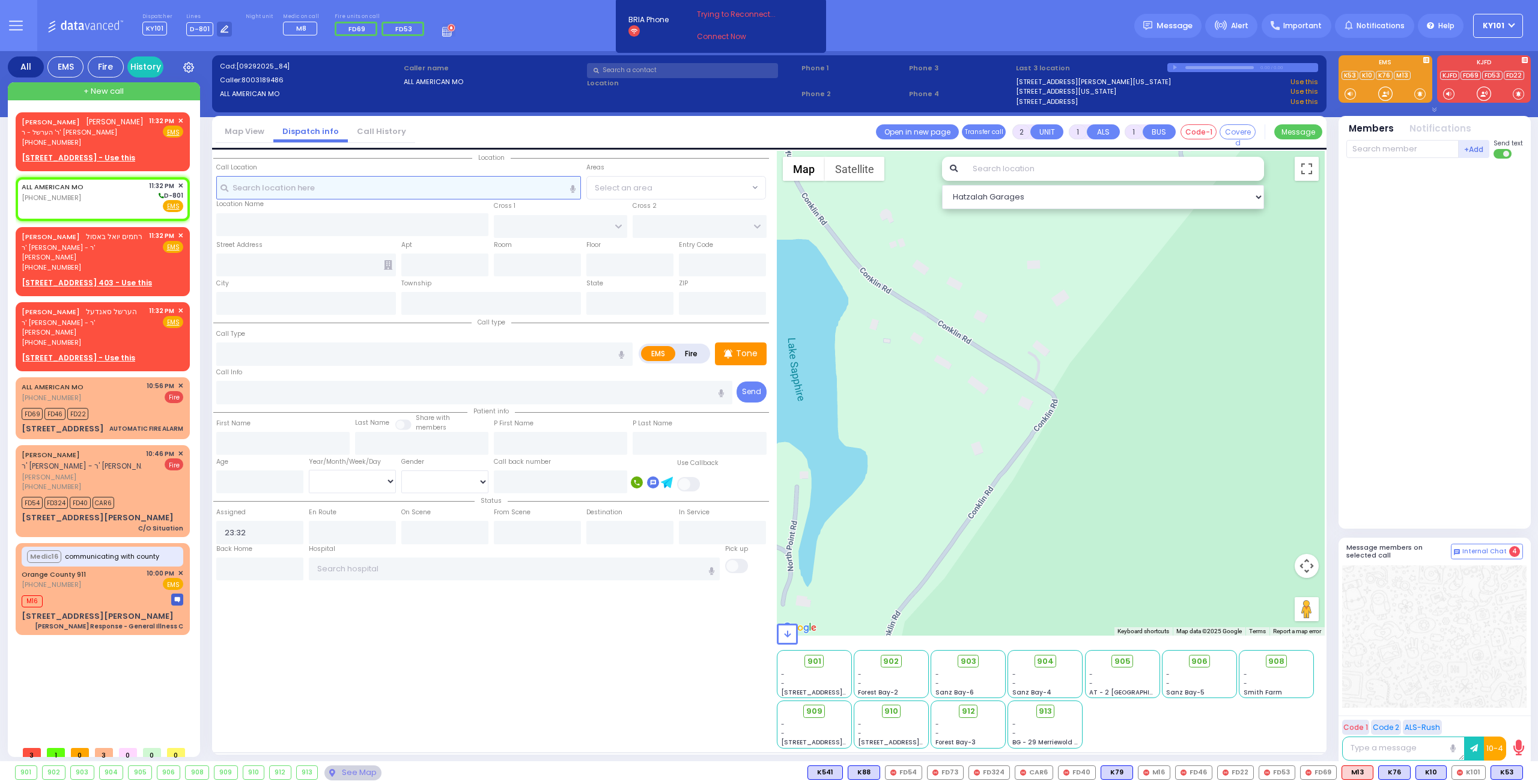
select select
radio input "true"
select select
select select "Hatzalah Garages"
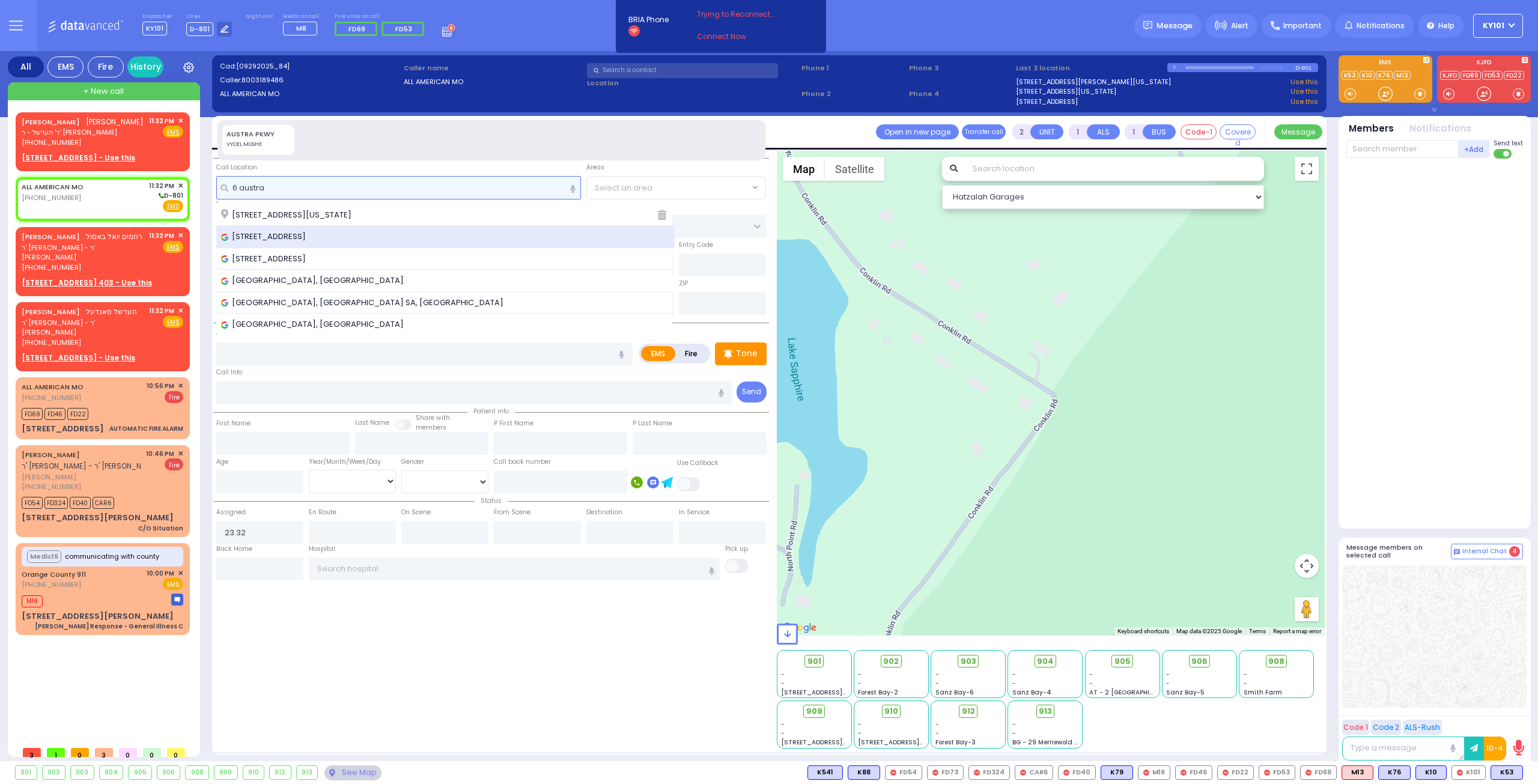
type input "6 austra"
click at [310, 231] on span "6 Austra Parkway, Monroe, NY, USA" at bounding box center [266, 237] width 89 height 12
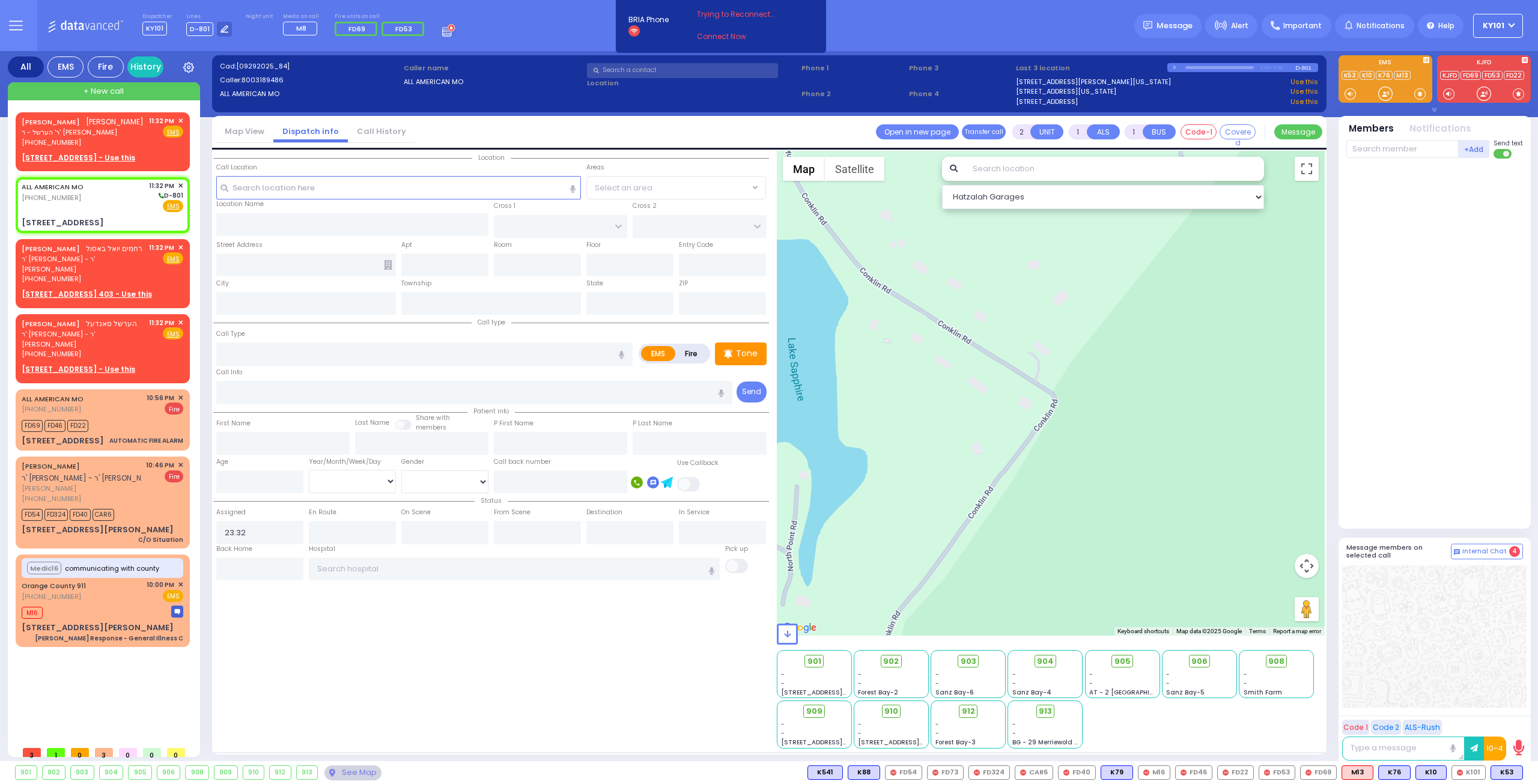
select select
radio input "true"
select select
select select "Hatzalah Garages"
type input "CHUST RD"
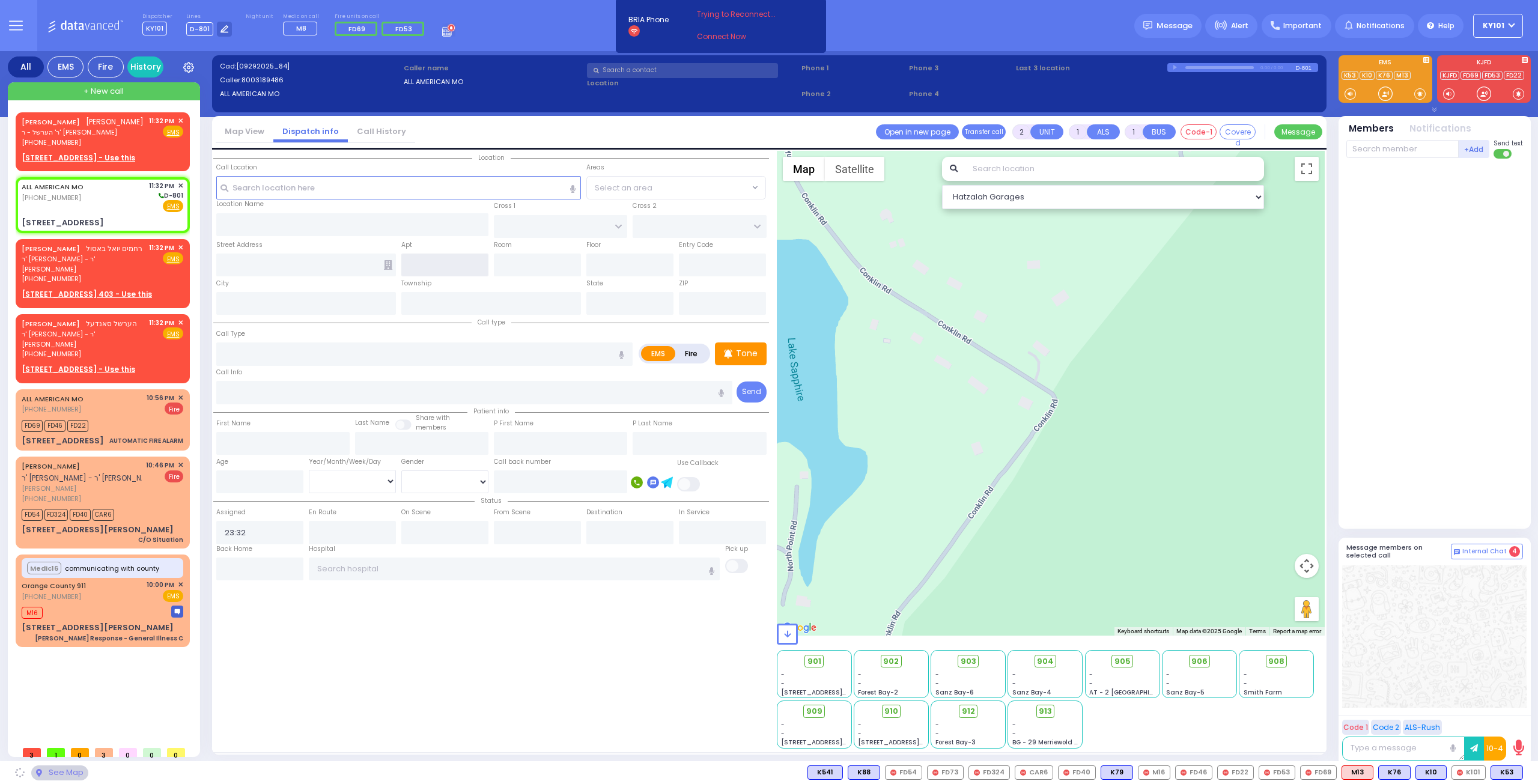
type input "BAKERTOWN RD"
type input "6 Austra Pkwy"
type input "Monroe"
type input "[US_STATE]"
type input "10950"
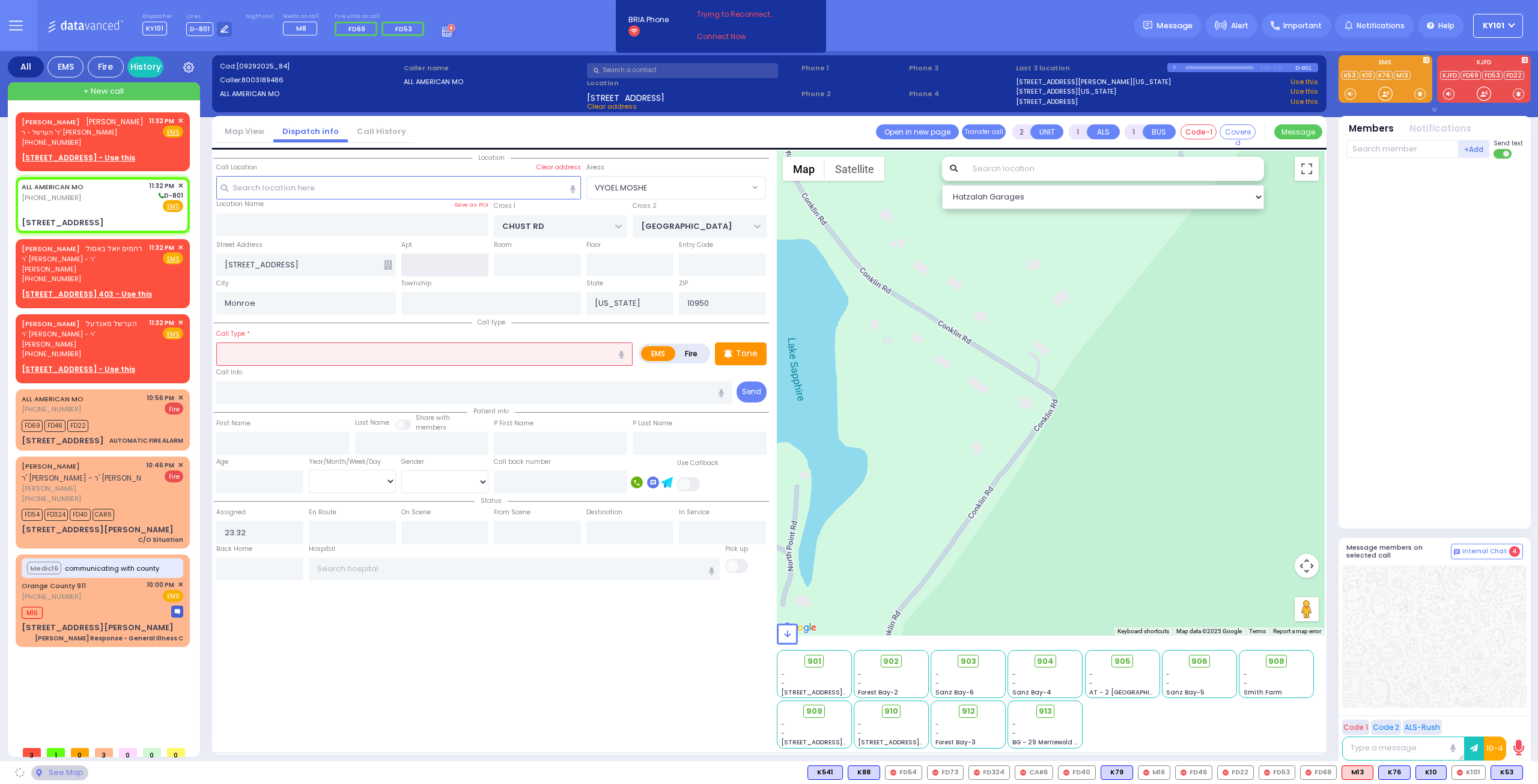
select select "VYOEL MOSHE"
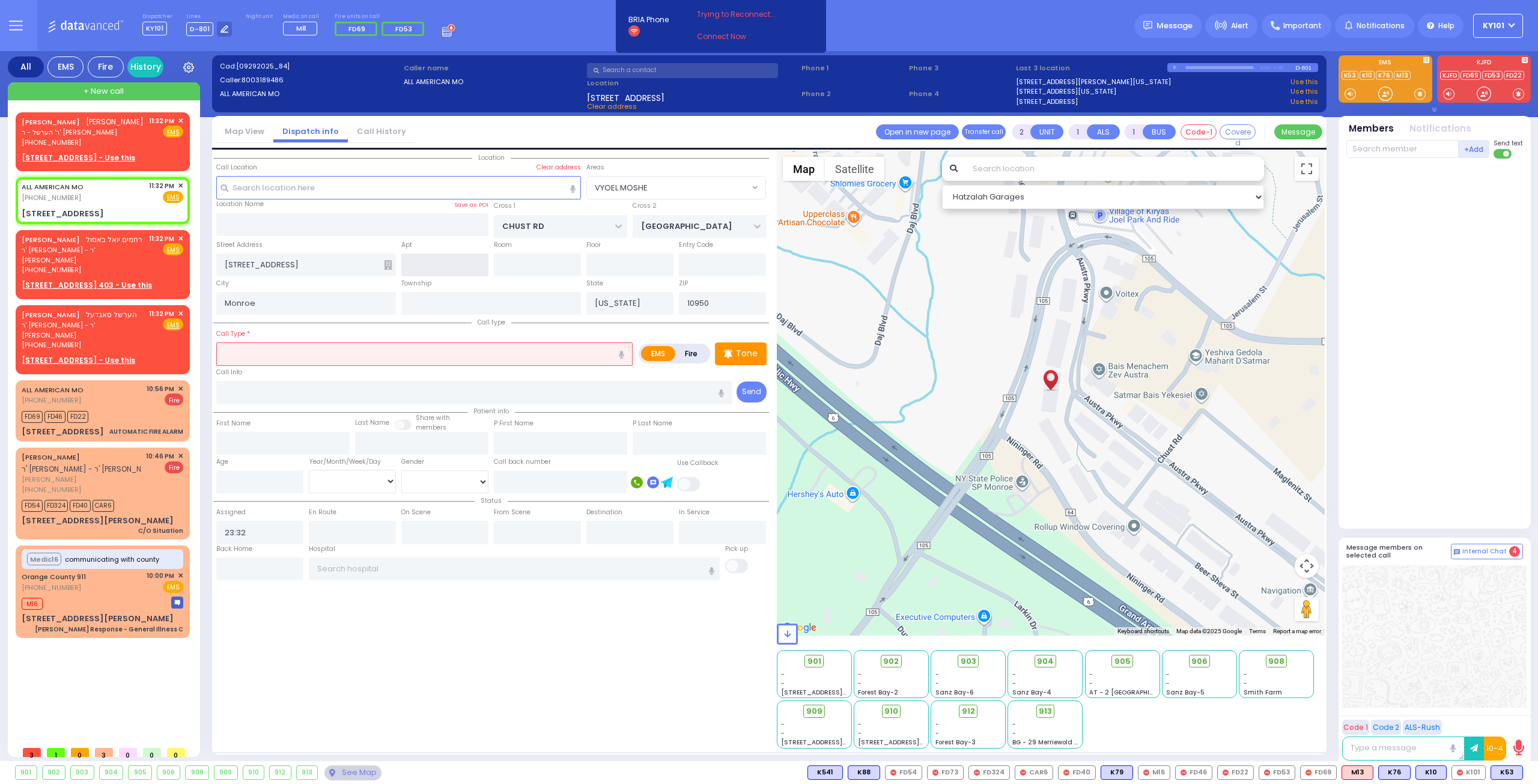
select select
radio input "true"
select select
select select "Hatzalah Garages"
select select "VYOEL MOSHE"
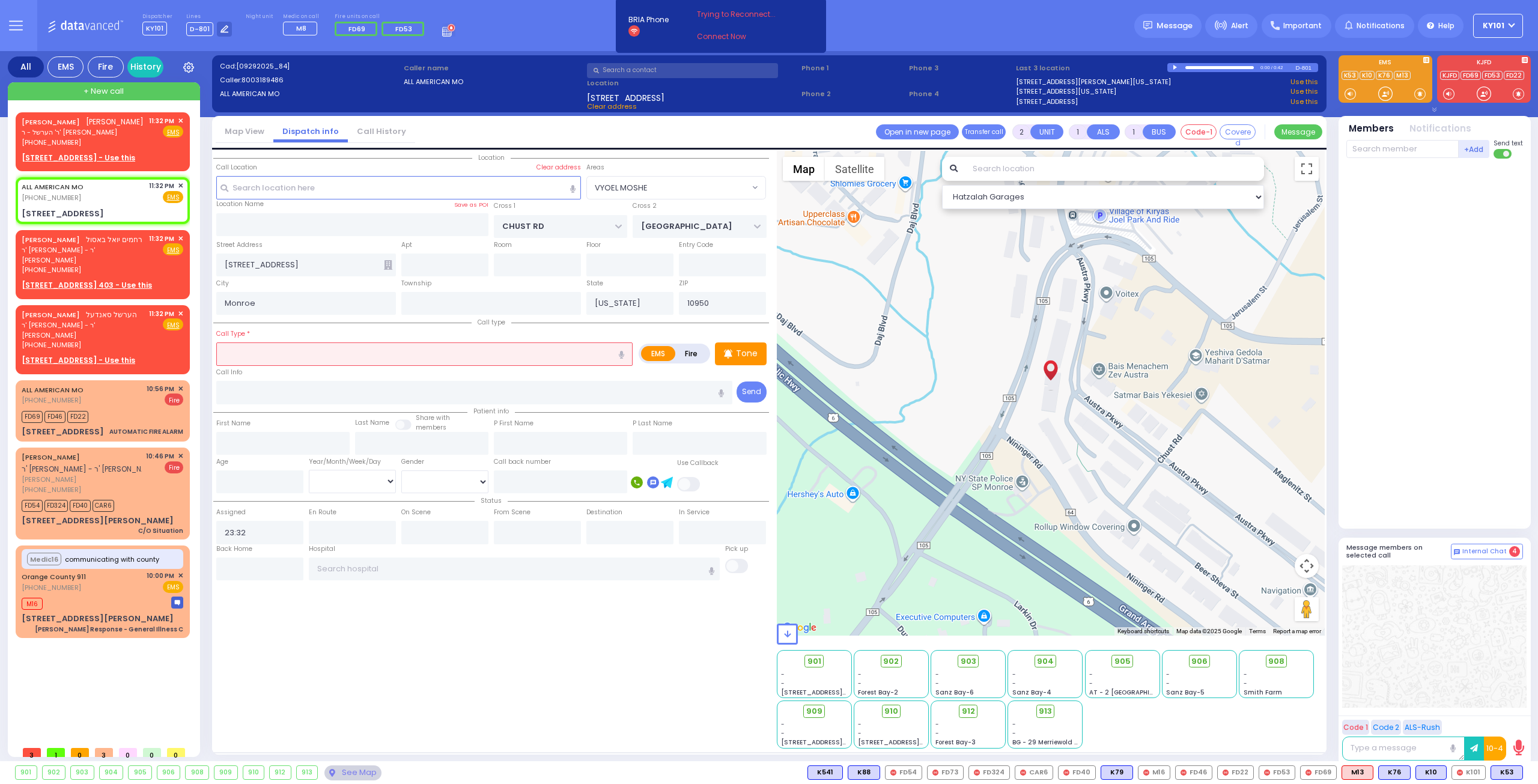
click at [683, 347] on label "Fire" at bounding box center [691, 354] width 33 height 15
radio input "true"
click at [529, 360] on input "text" at bounding box center [425, 354] width 416 height 23
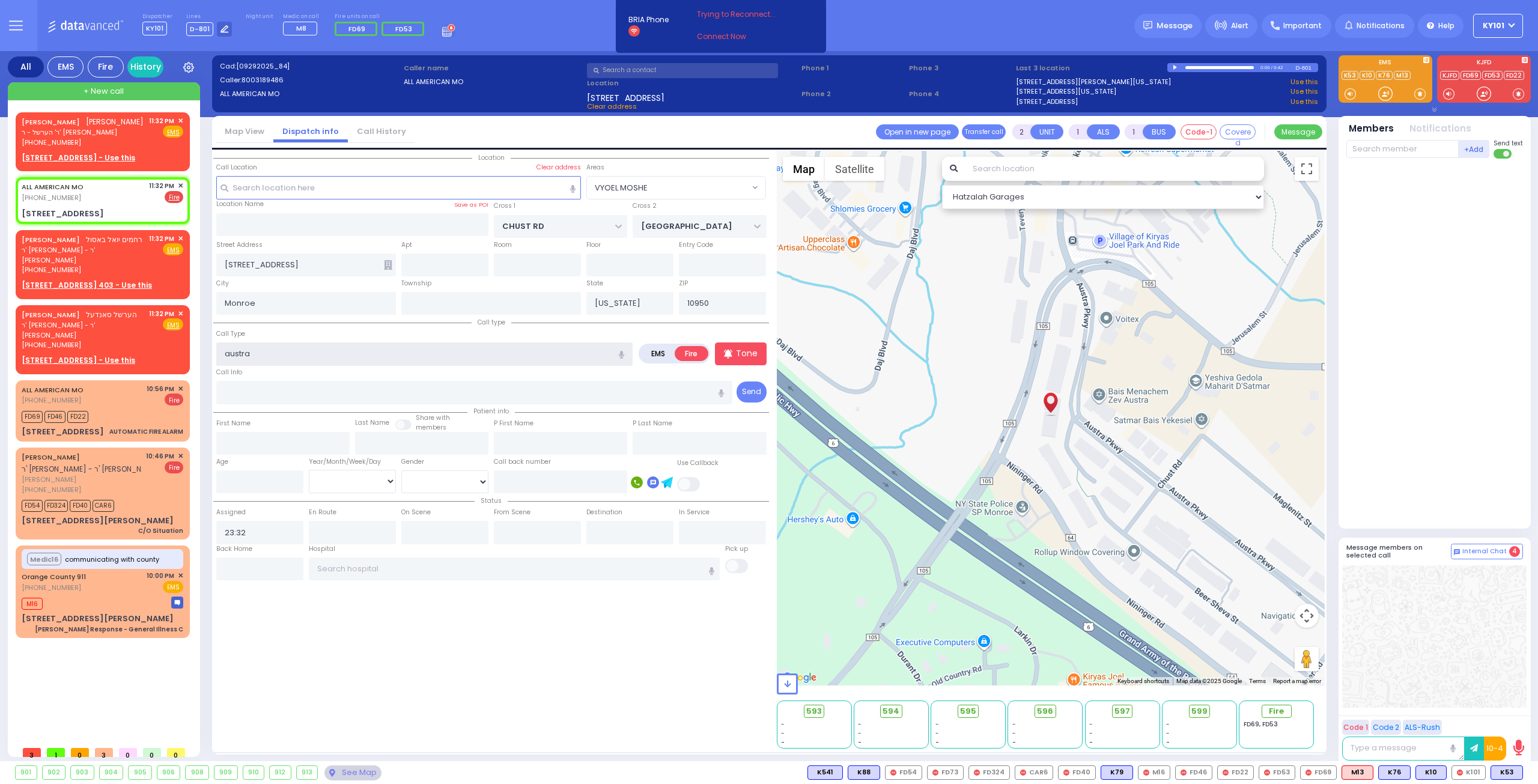
click at [322, 358] on input "austra" at bounding box center [425, 354] width 416 height 23
type input "au"
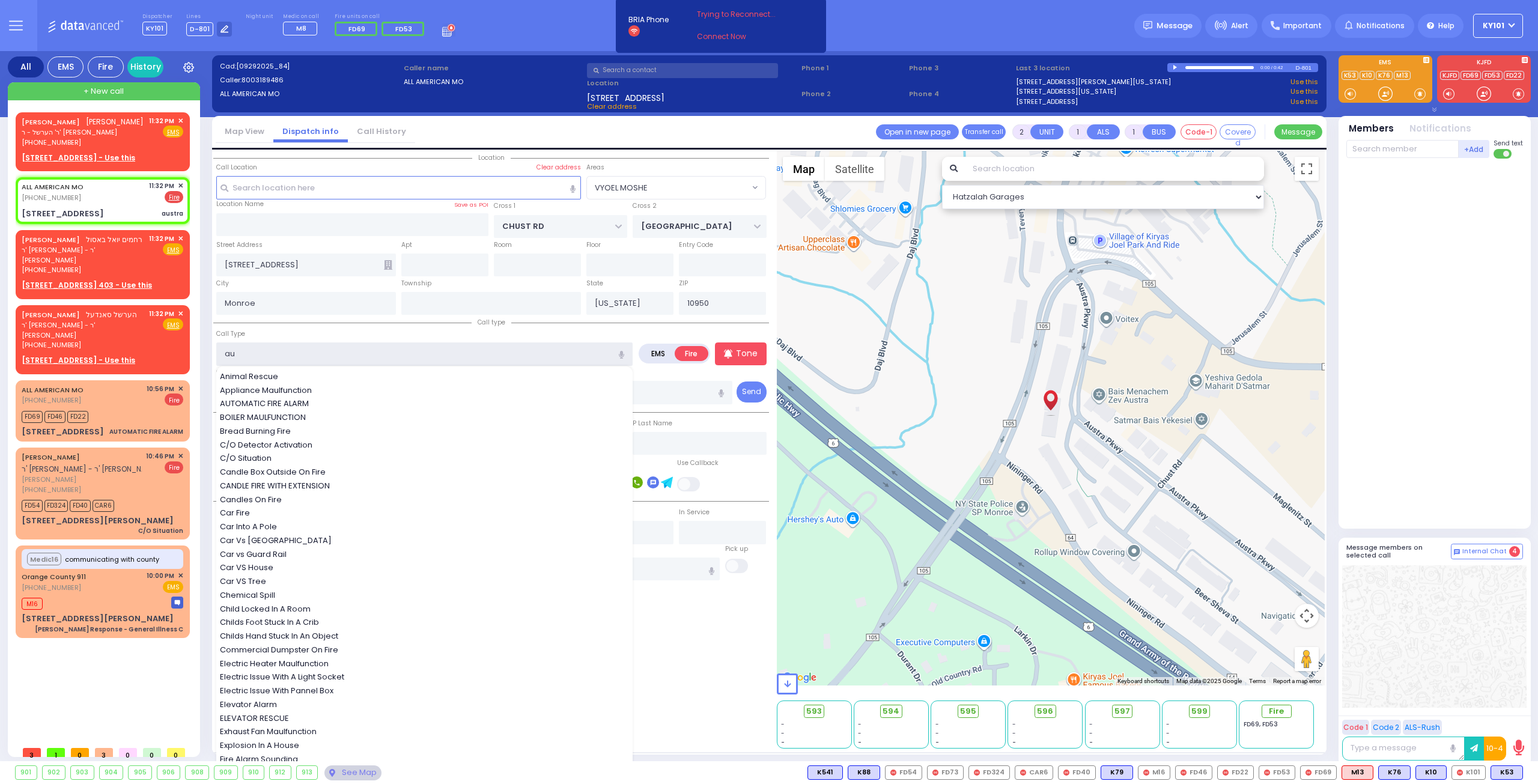
select select
type input "aut"
radio input "true"
select select
select select "Hatzalah Garages"
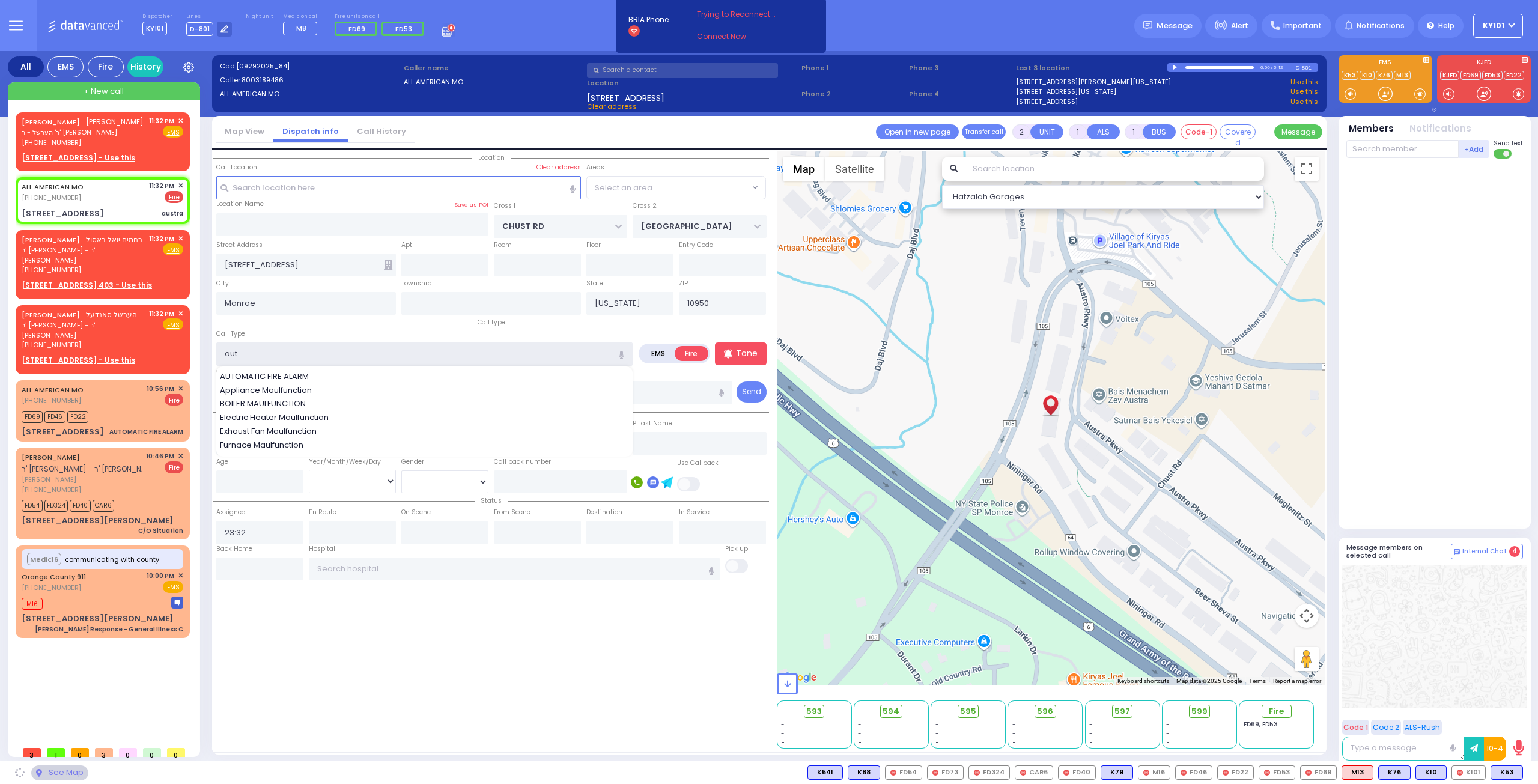
type input "auto"
select select "VYOEL MOSHE"
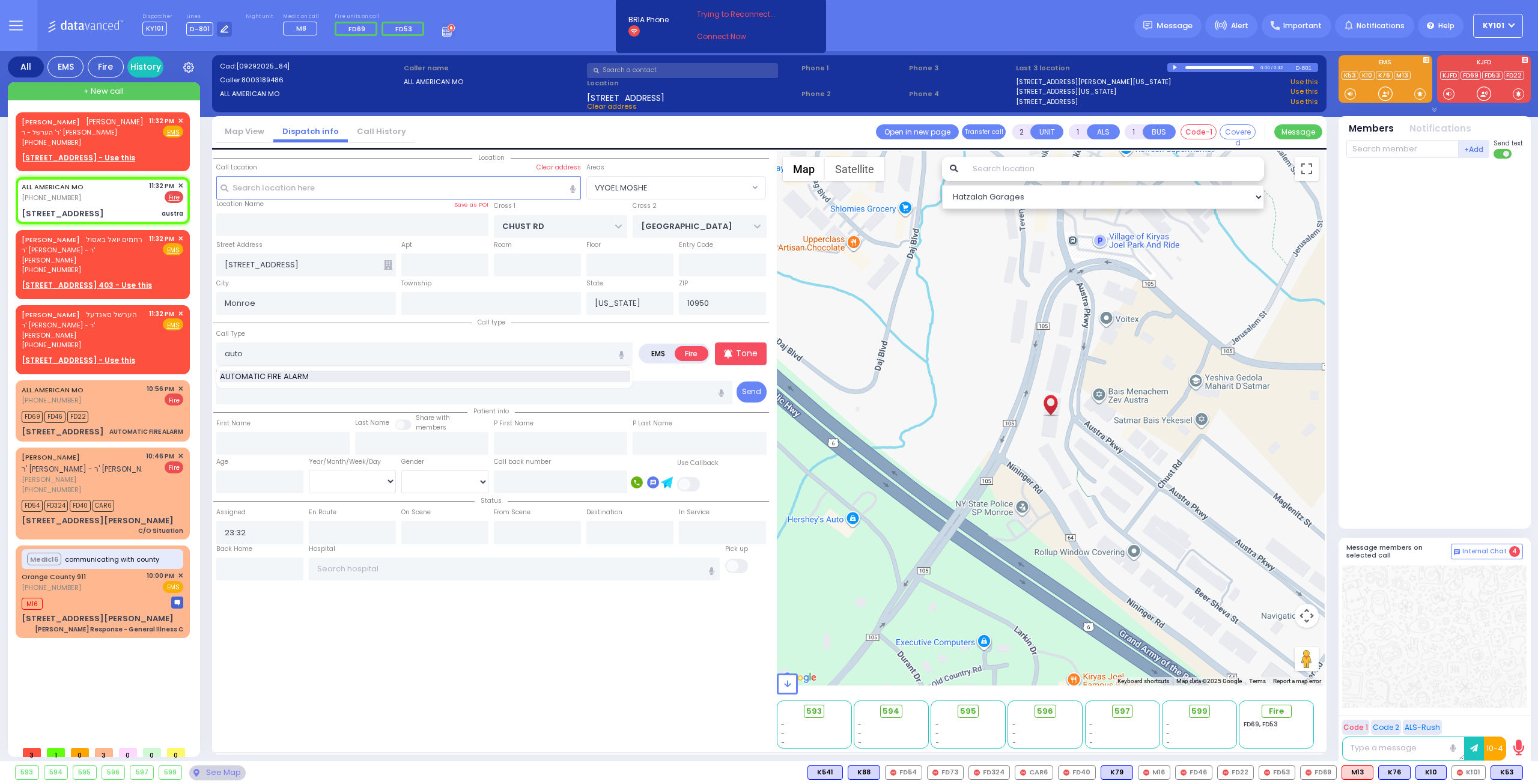
click at [321, 371] on div "AUTOMATIC FIRE ALARM" at bounding box center [425, 376] width 411 height 12
type input "AUTOMATIC FIRE ALARM"
type input "3"
select select
radio input "true"
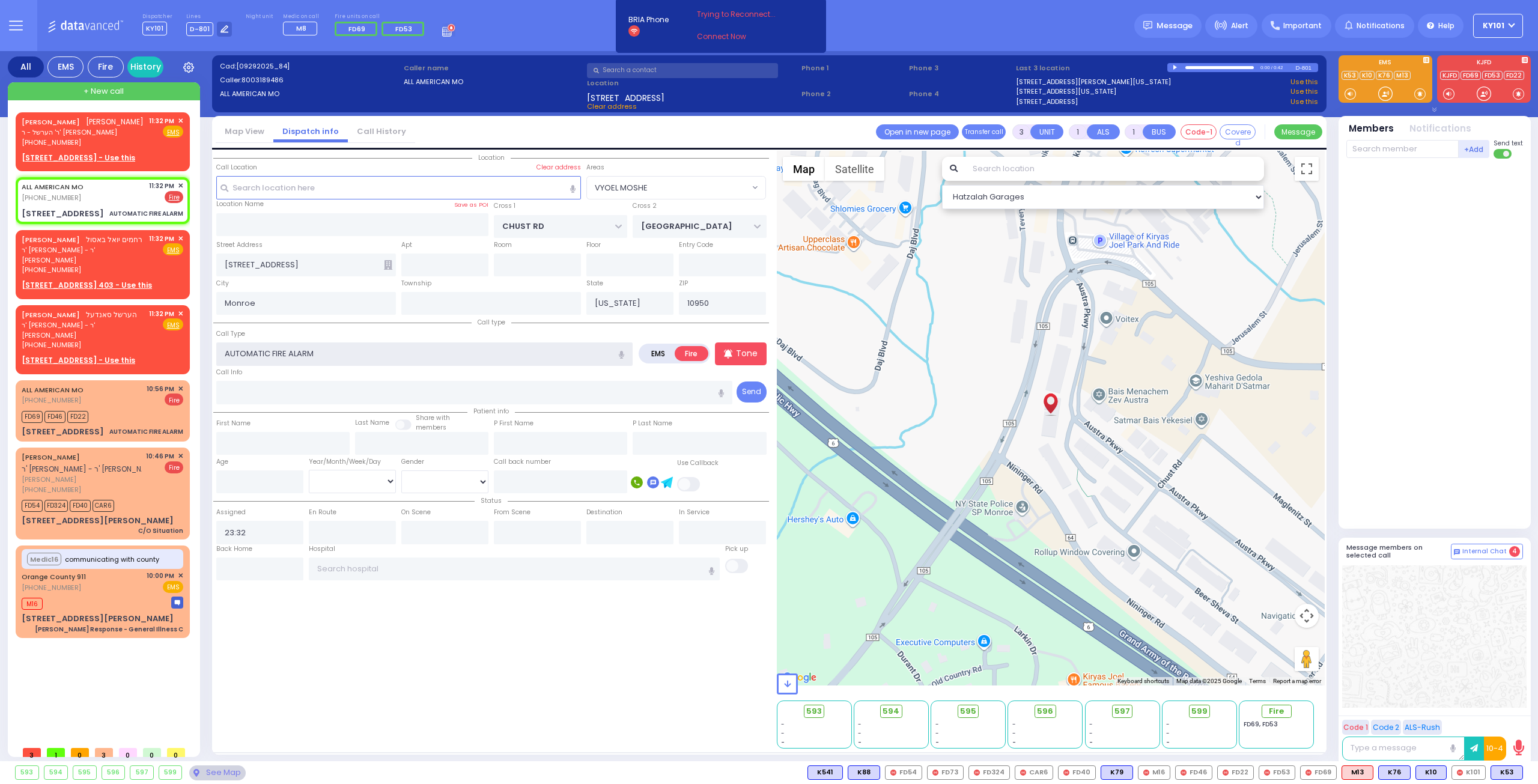
select select
select select "Hatzalah Garages"
click at [297, 383] on input "text" at bounding box center [475, 392] width 517 height 23
select select "VYOEL MOSHE"
select select
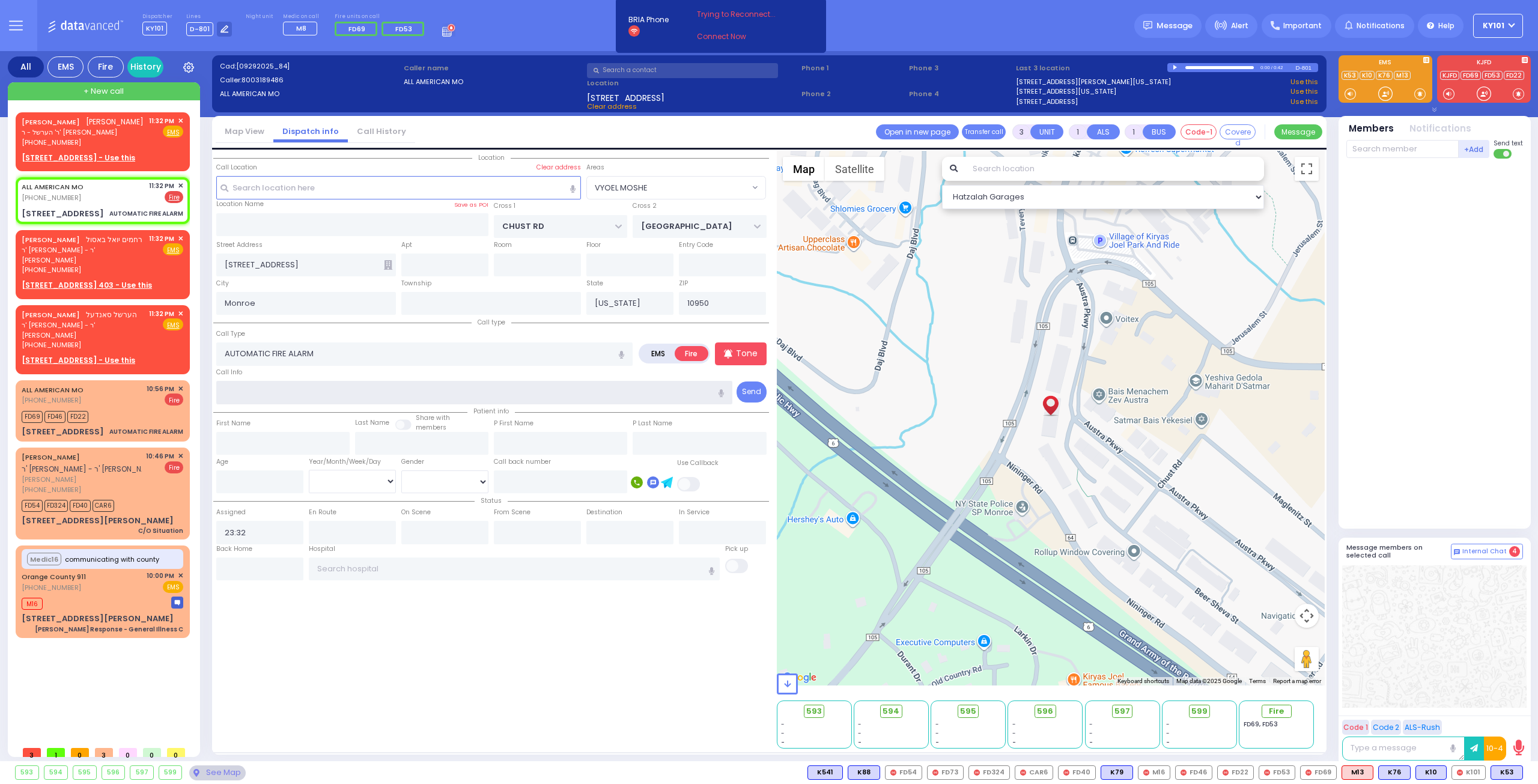
radio input "true"
type input "z"
select select
select select "Hatzalah Garages"
select select "VYOEL MOSHE"
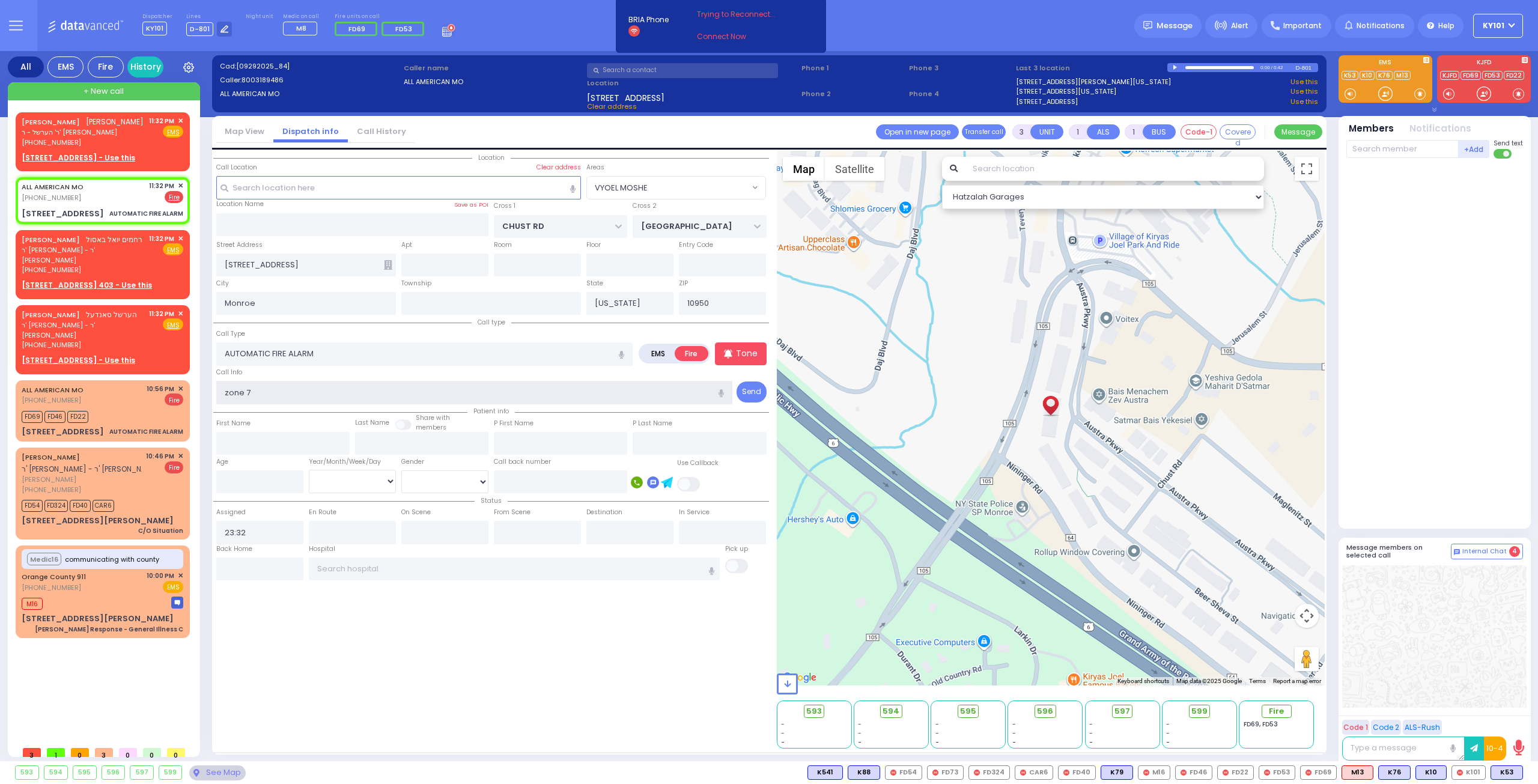
type input "zone 7"
click at [363, 374] on div "Call Info zone 7" at bounding box center [475, 385] width 517 height 38
select select
radio input "true"
select select
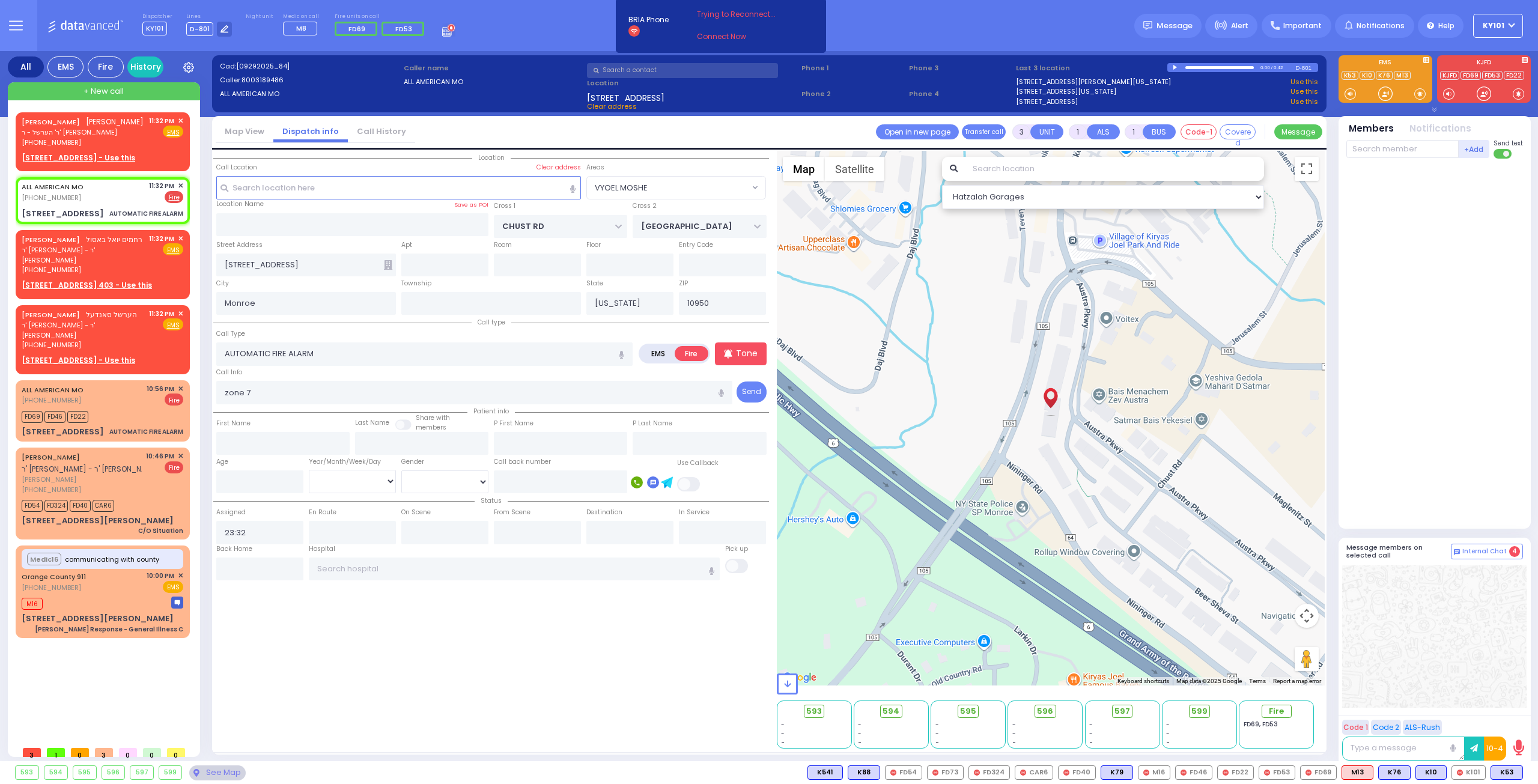
select select "Hatzalah Garages"
select select "VYOEL MOSHE"
click at [1393, 148] on input "text" at bounding box center [1403, 148] width 112 height 18
type input "69"
type input "40"
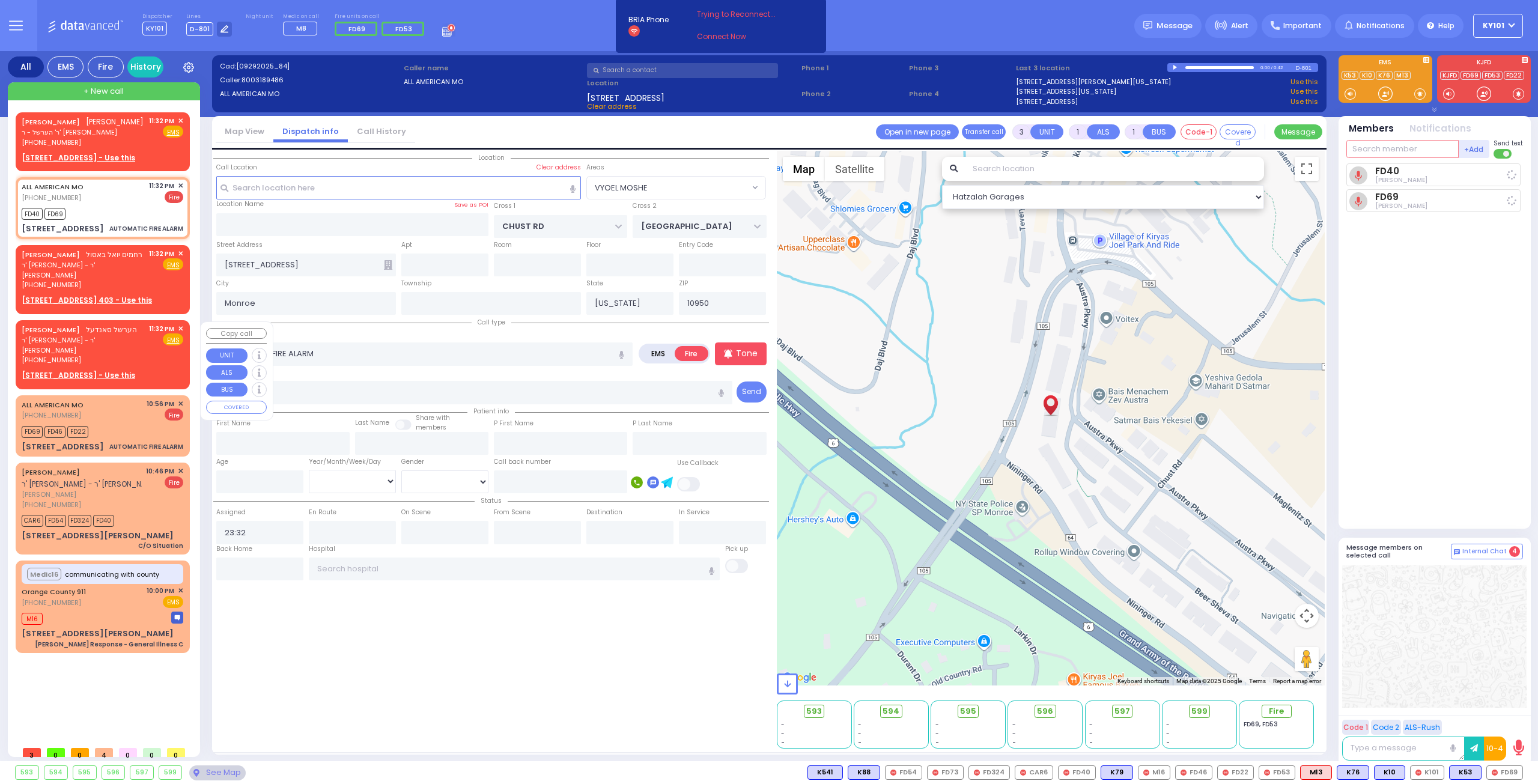
select select
radio input "true"
select select
type input "23:33"
select select "Hatzalah Garages"
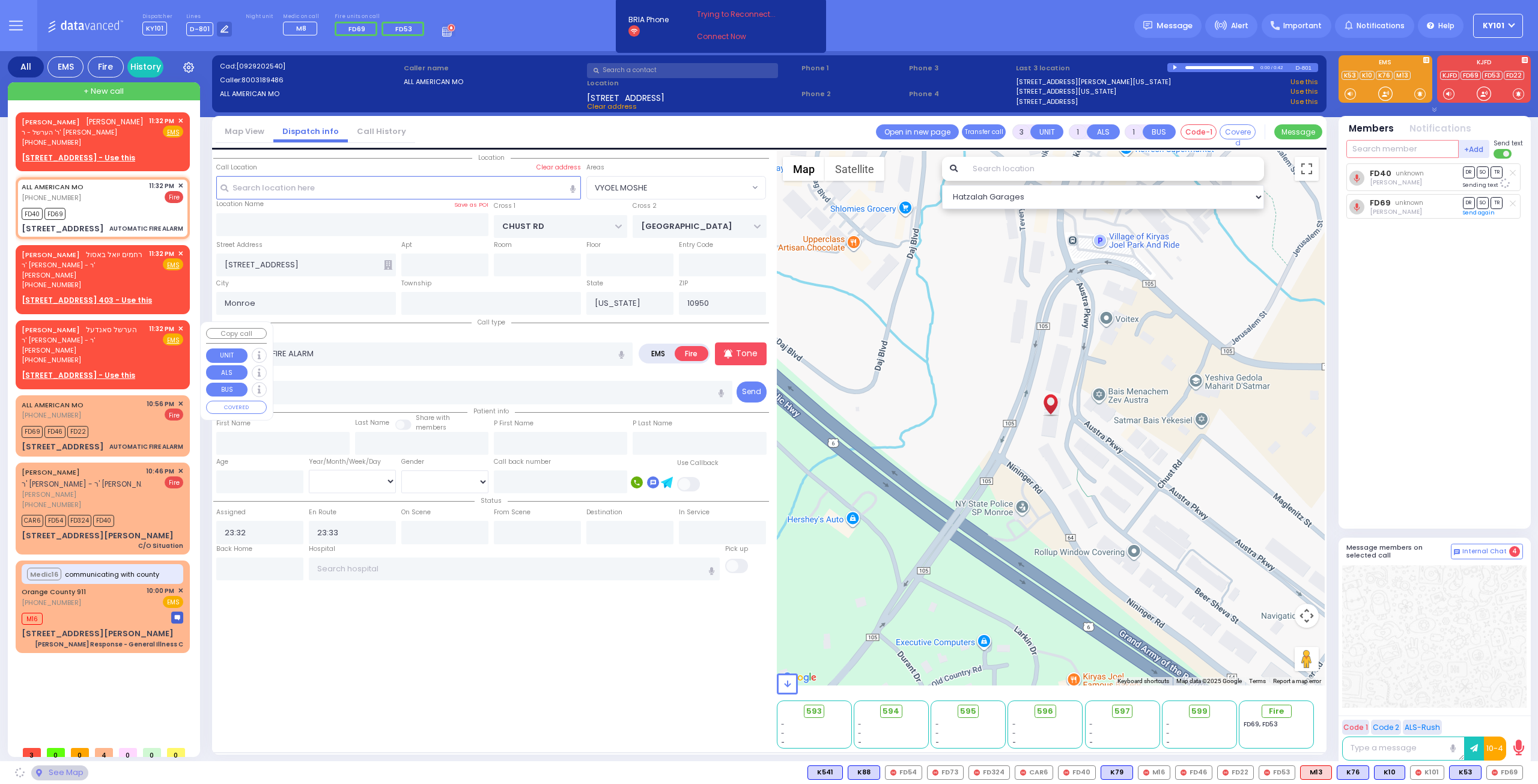
select select "VYOEL MOSHE"
click at [181, 331] on span "✕" at bounding box center [181, 329] width 6 height 10
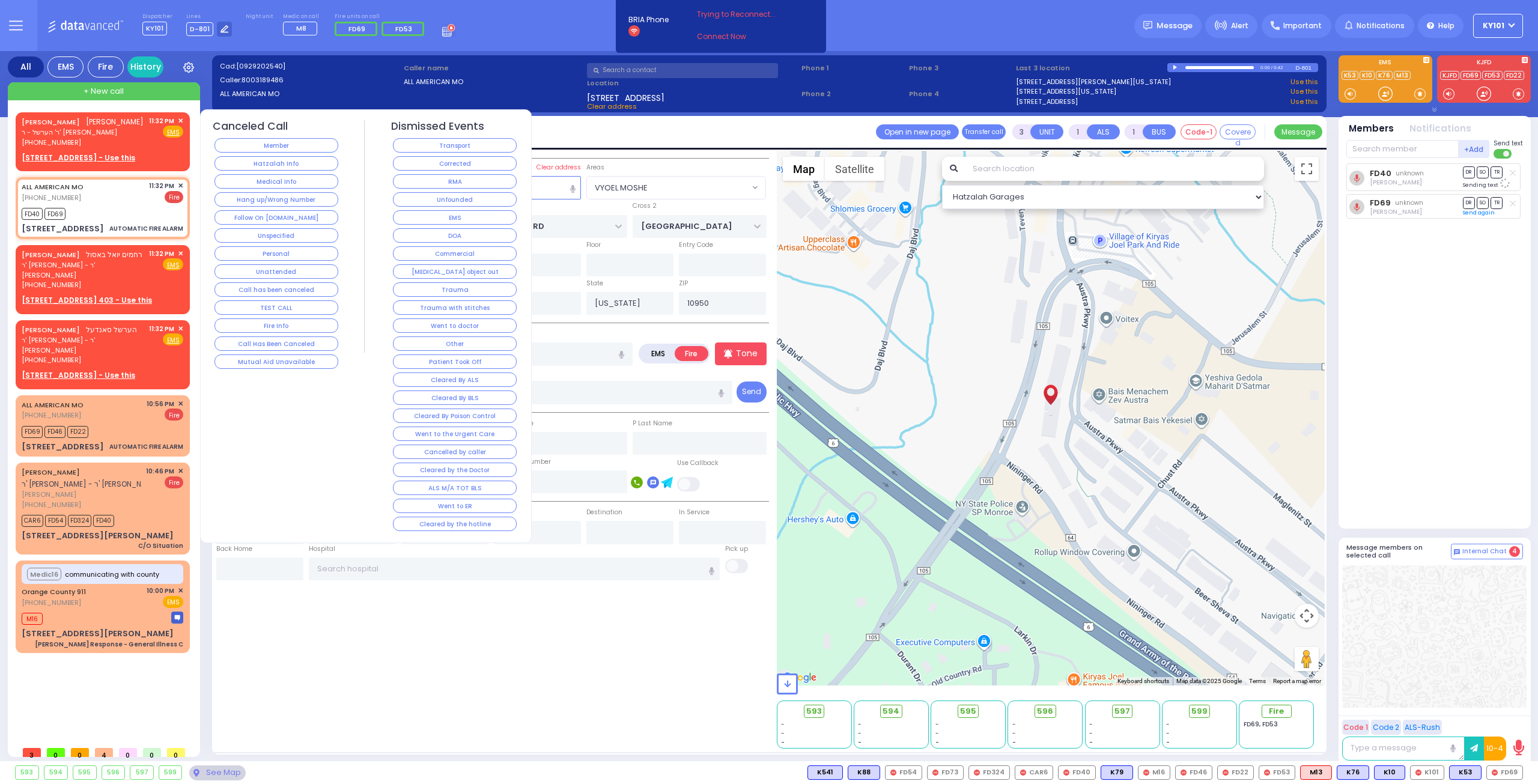
select select
radio input "true"
select select
select select "Hatzalah Garages"
select select "VYOEL MOSHE"
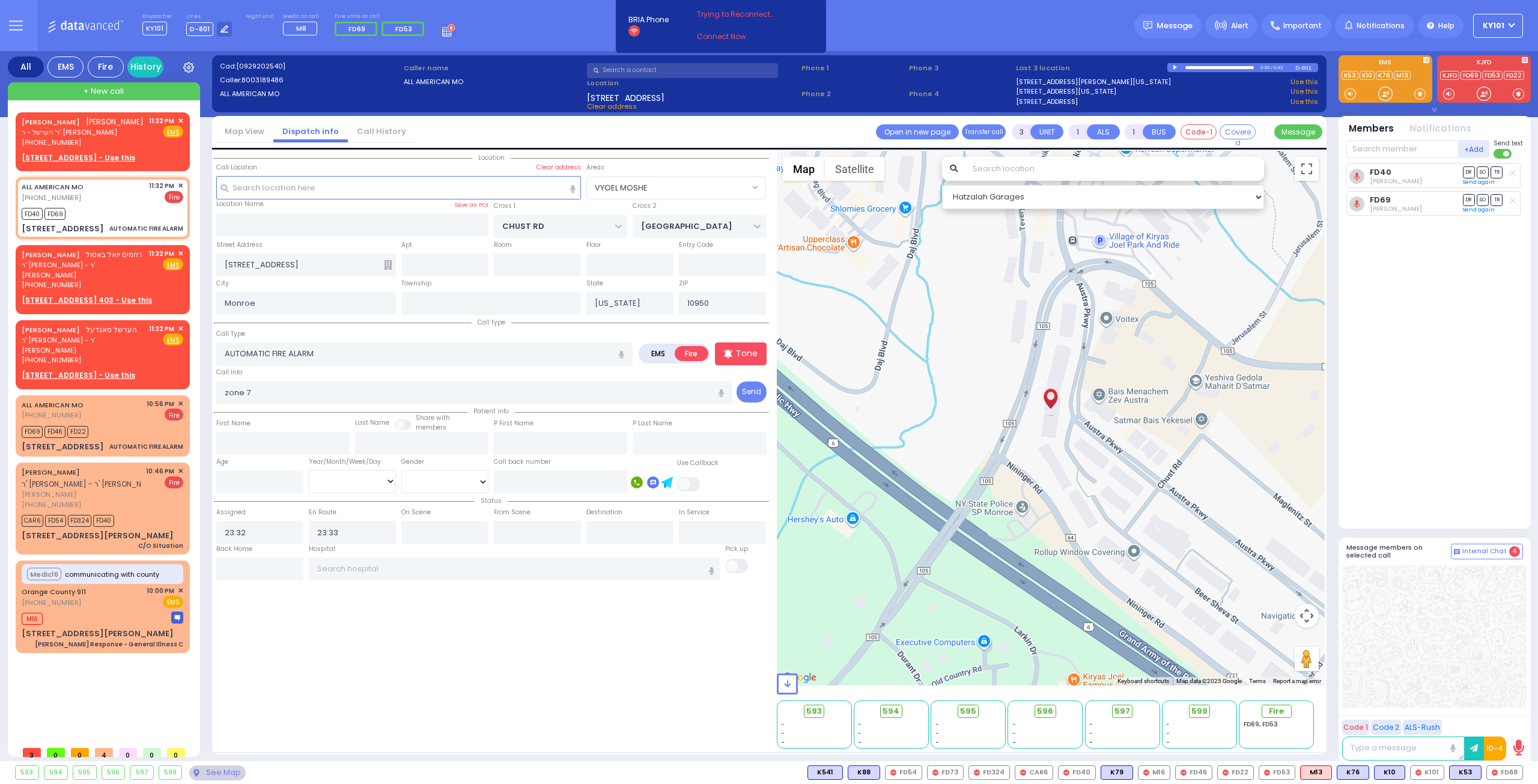
click at [315, 684] on div "Location ZIP" at bounding box center [490, 449] width 556 height 598
click at [1386, 149] on input "text" at bounding box center [1403, 148] width 112 height 18
type input "54"
select select
radio input "true"
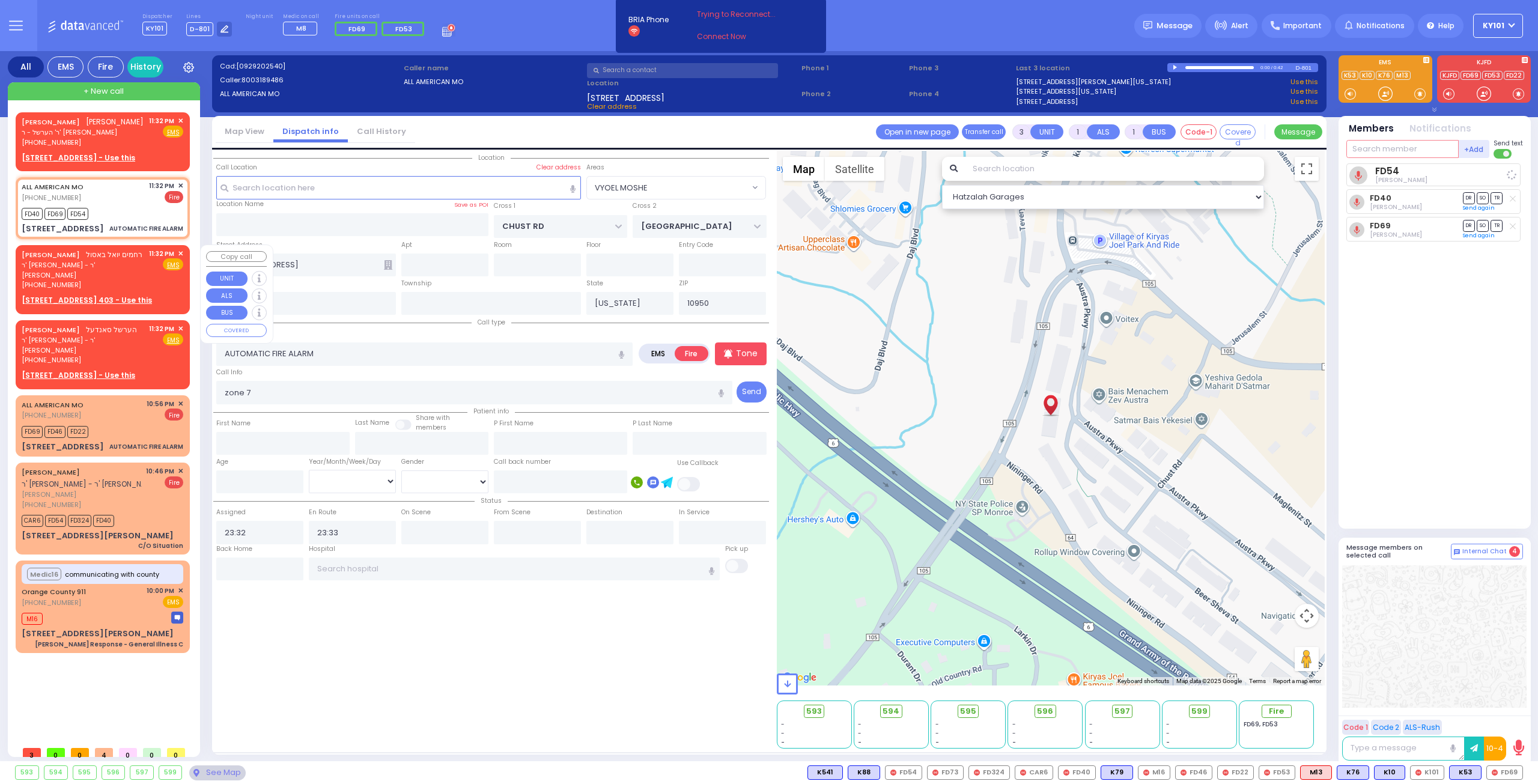
select select
select select "Hatzalah Garages"
select select "VYOEL MOSHE"
click at [1388, 151] on input "text" at bounding box center [1403, 148] width 112 height 18
type input "326"
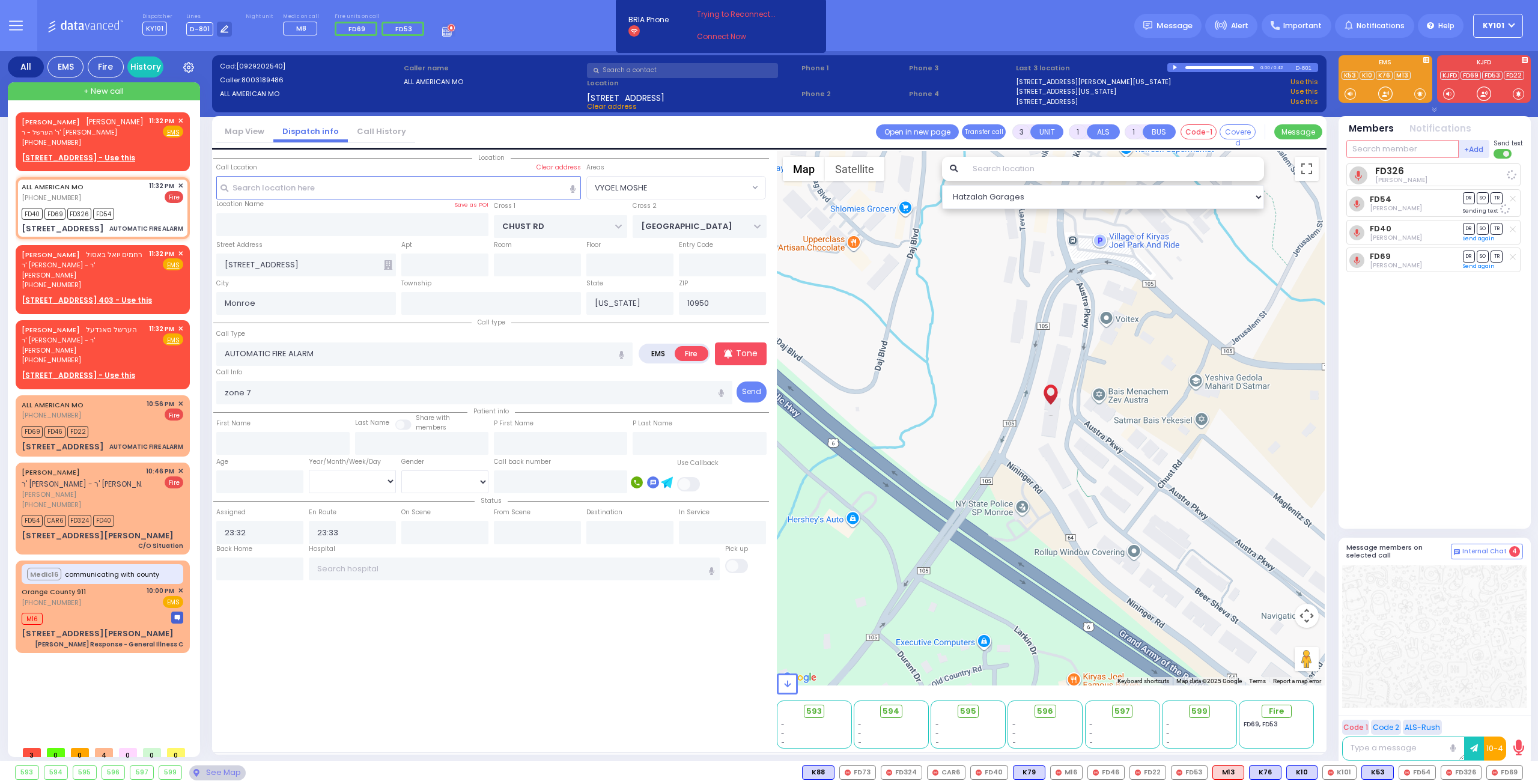
select select
radio input "true"
select select
select select "Hatzalah Garages"
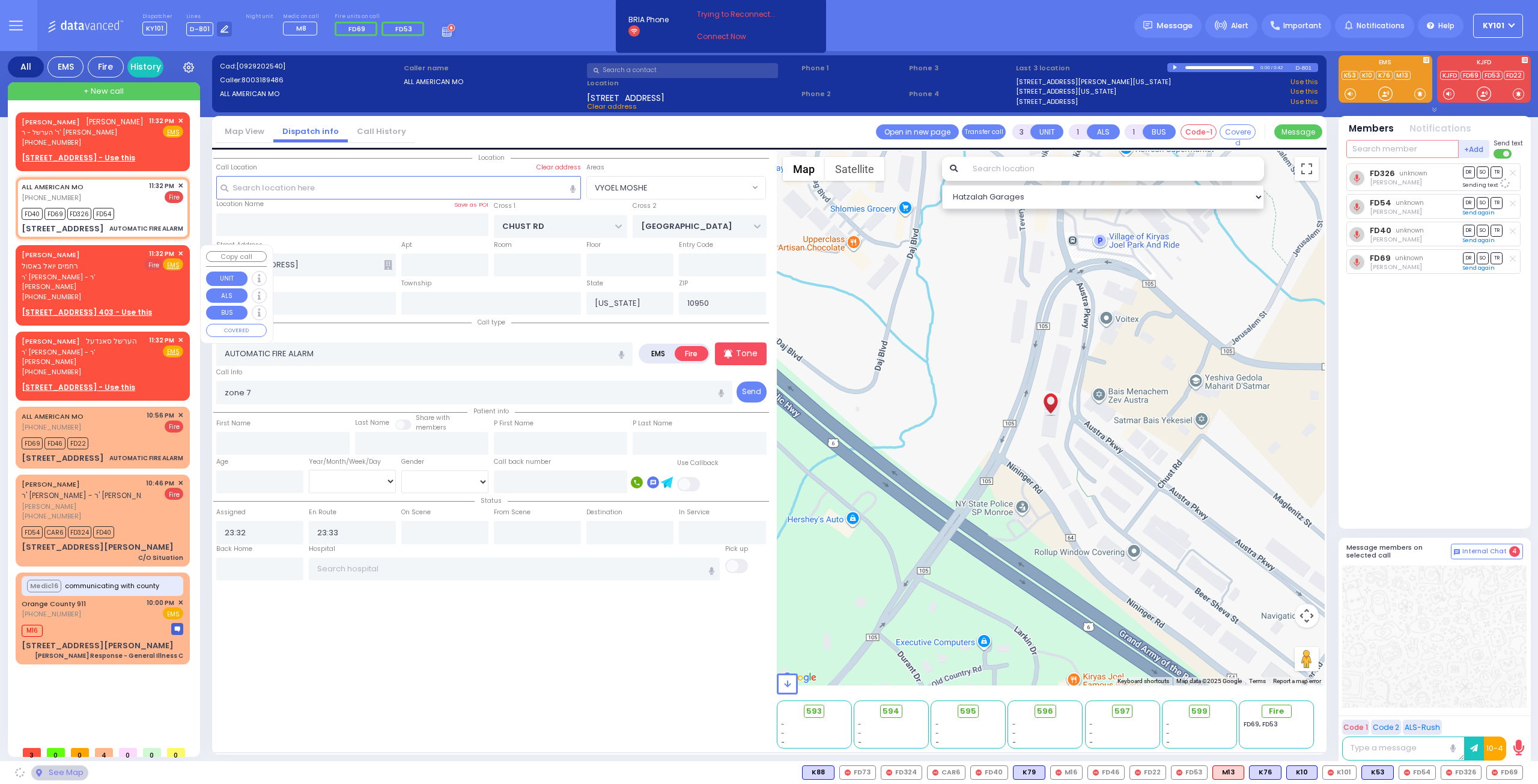
select select "VYOEL MOSHE"
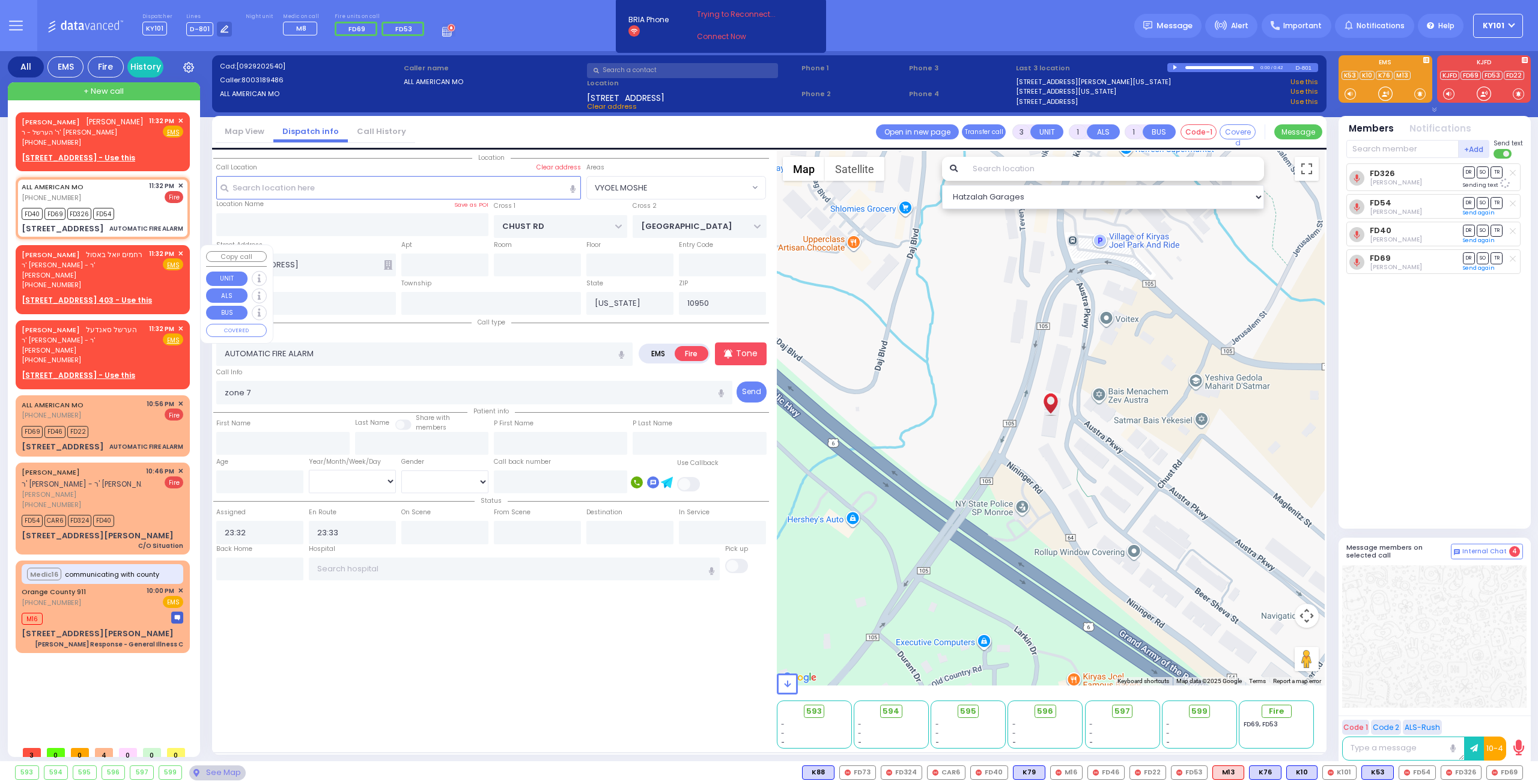
click at [182, 253] on span "✕" at bounding box center [181, 254] width 6 height 10
click at [1375, 151] on input "text" at bounding box center [1403, 148] width 112 height 18
type input "car6"
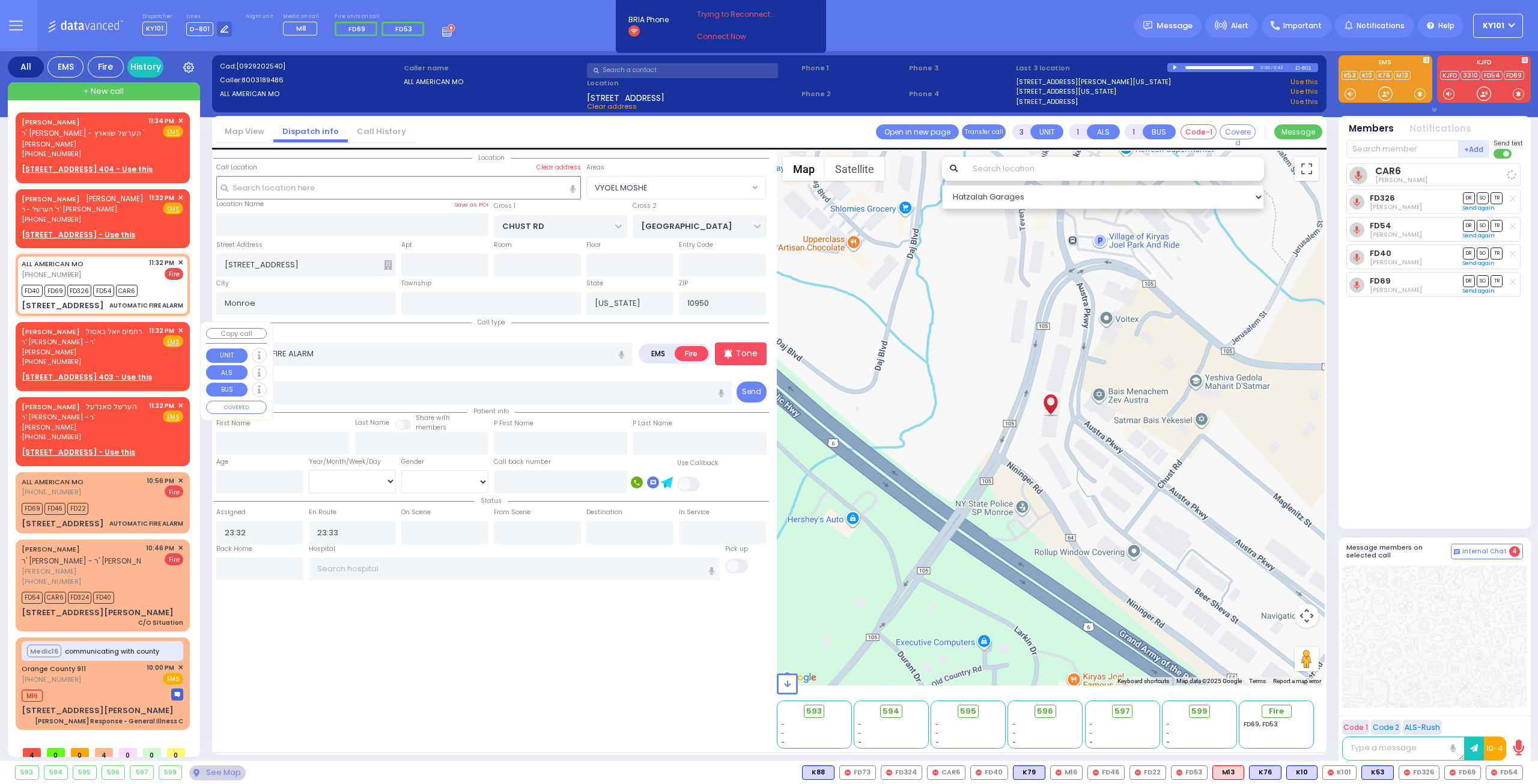
click at [178, 331] on span "✕" at bounding box center [181, 331] width 6 height 10
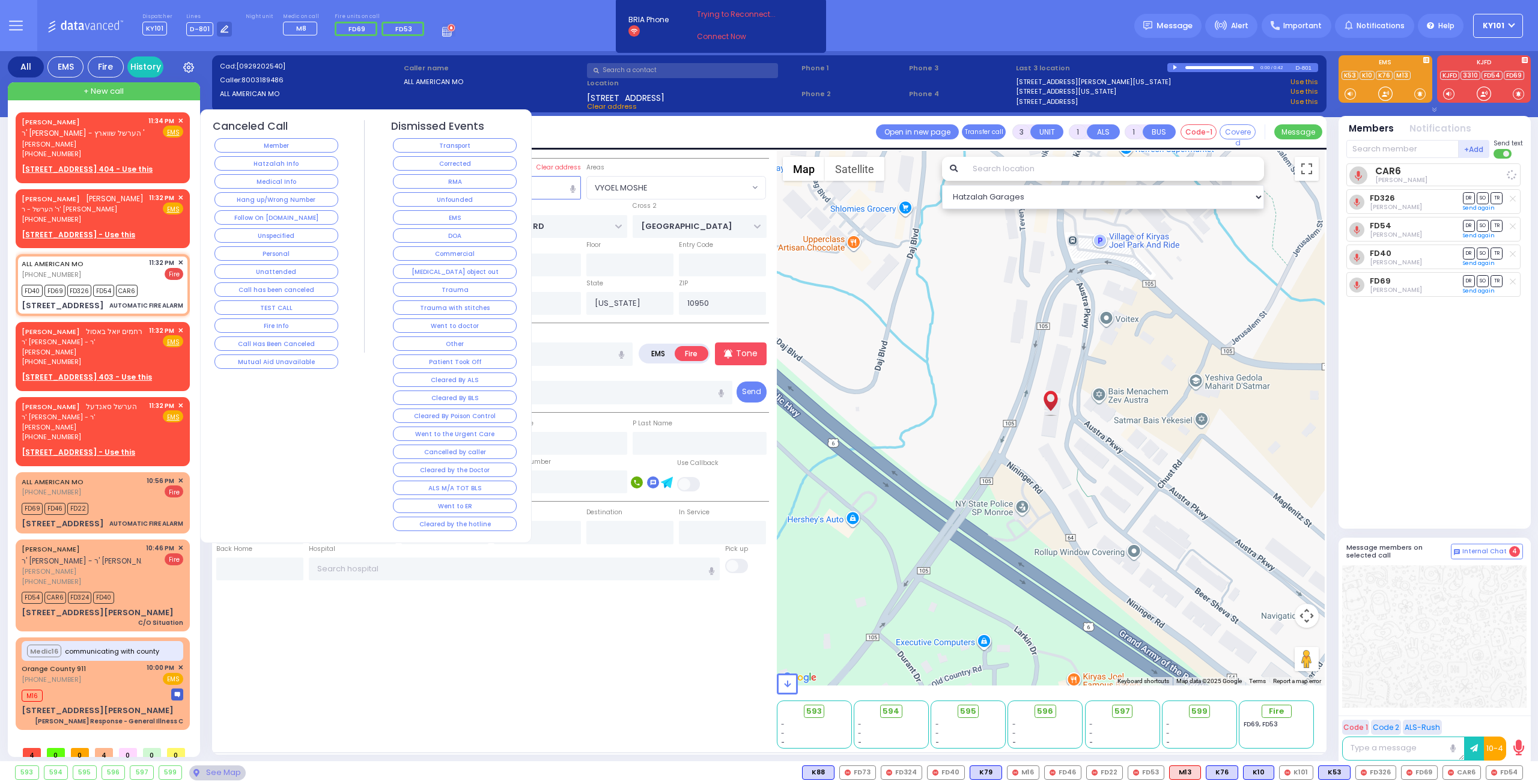
select select
radio input "true"
select select
select select "Hatzalah Garages"
select select "VYOEL MOSHE"
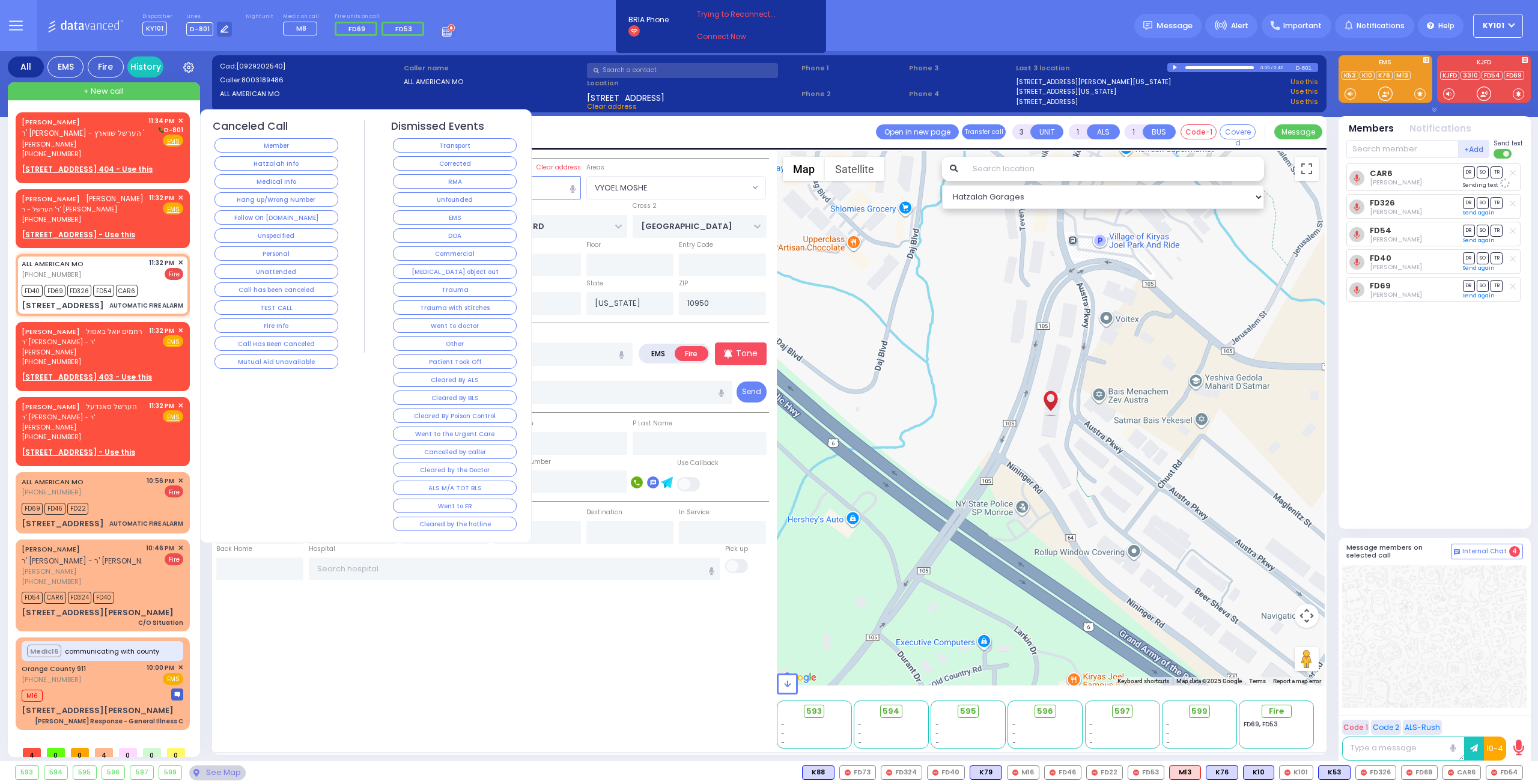
click at [179, 407] on span "✕" at bounding box center [181, 406] width 6 height 10
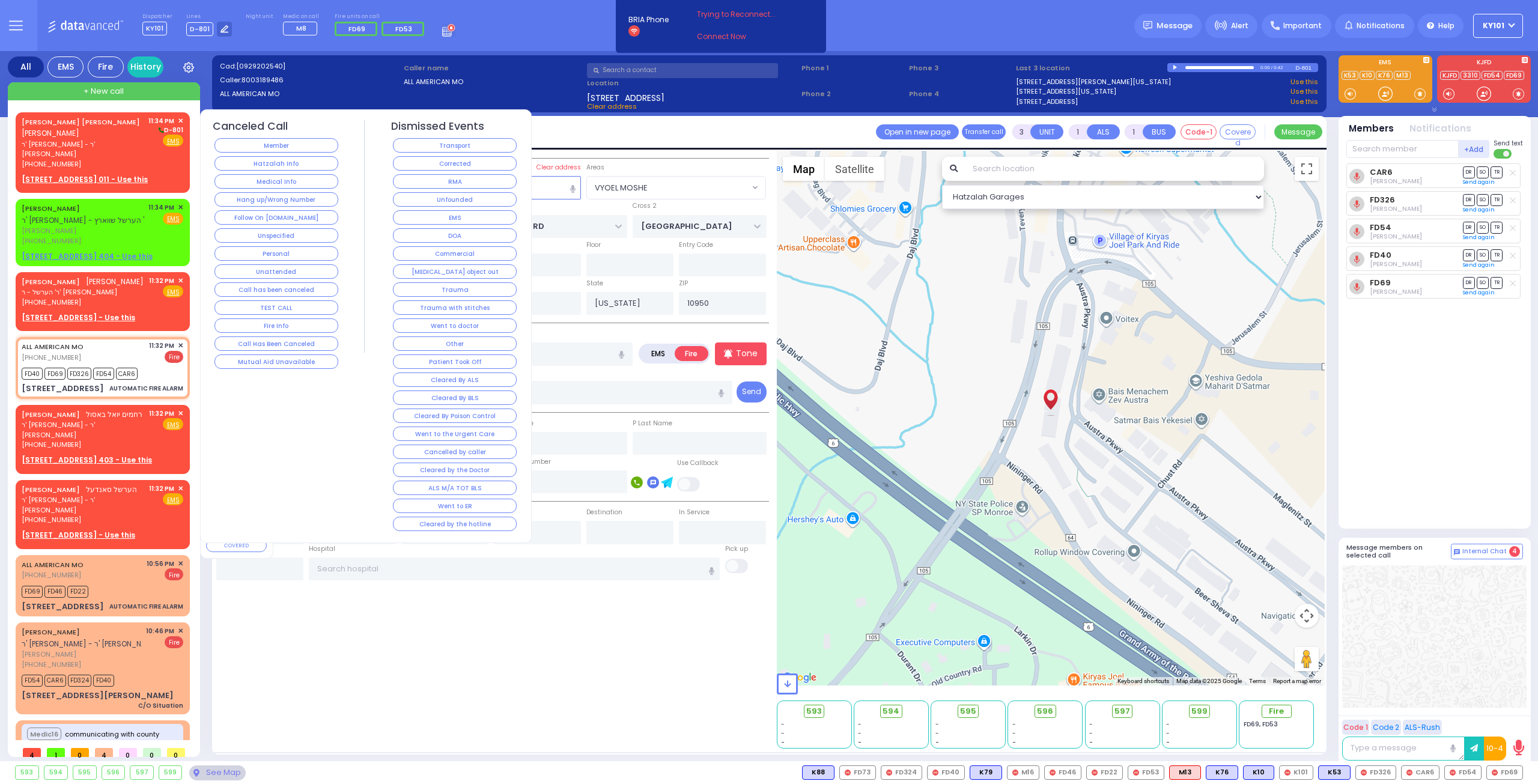
click at [181, 482] on div "HERSHEL SANDEL הערשל סאנדעל ר' אהרן שאול - ר' אלעזר גרובער (845) 219-9842 11:32…" at bounding box center [103, 512] width 169 height 61
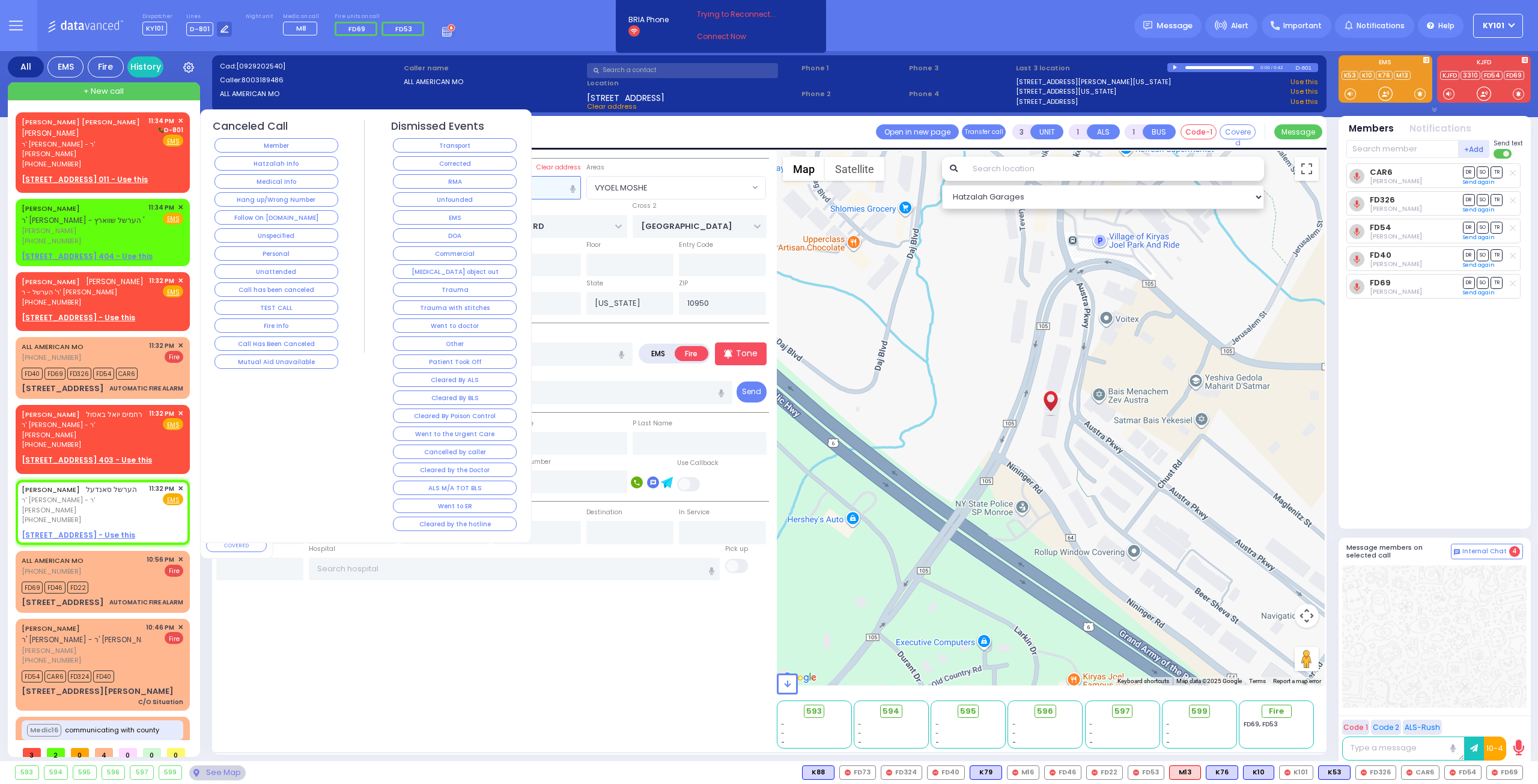
type input "2"
select select
radio input "true"
type input "HERSHEL"
type input "SANDEL"
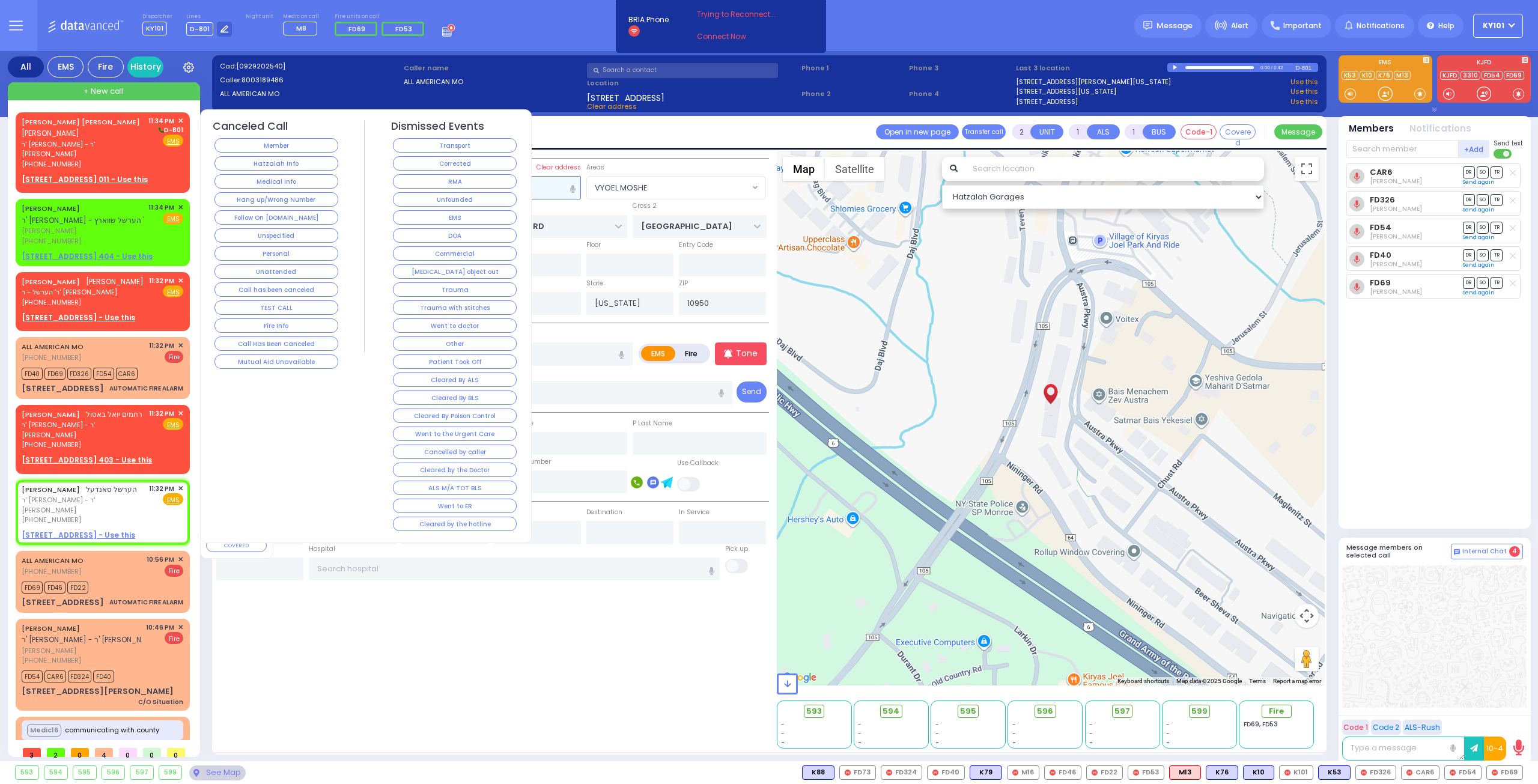
select select
select select "Hatzalah Garages"
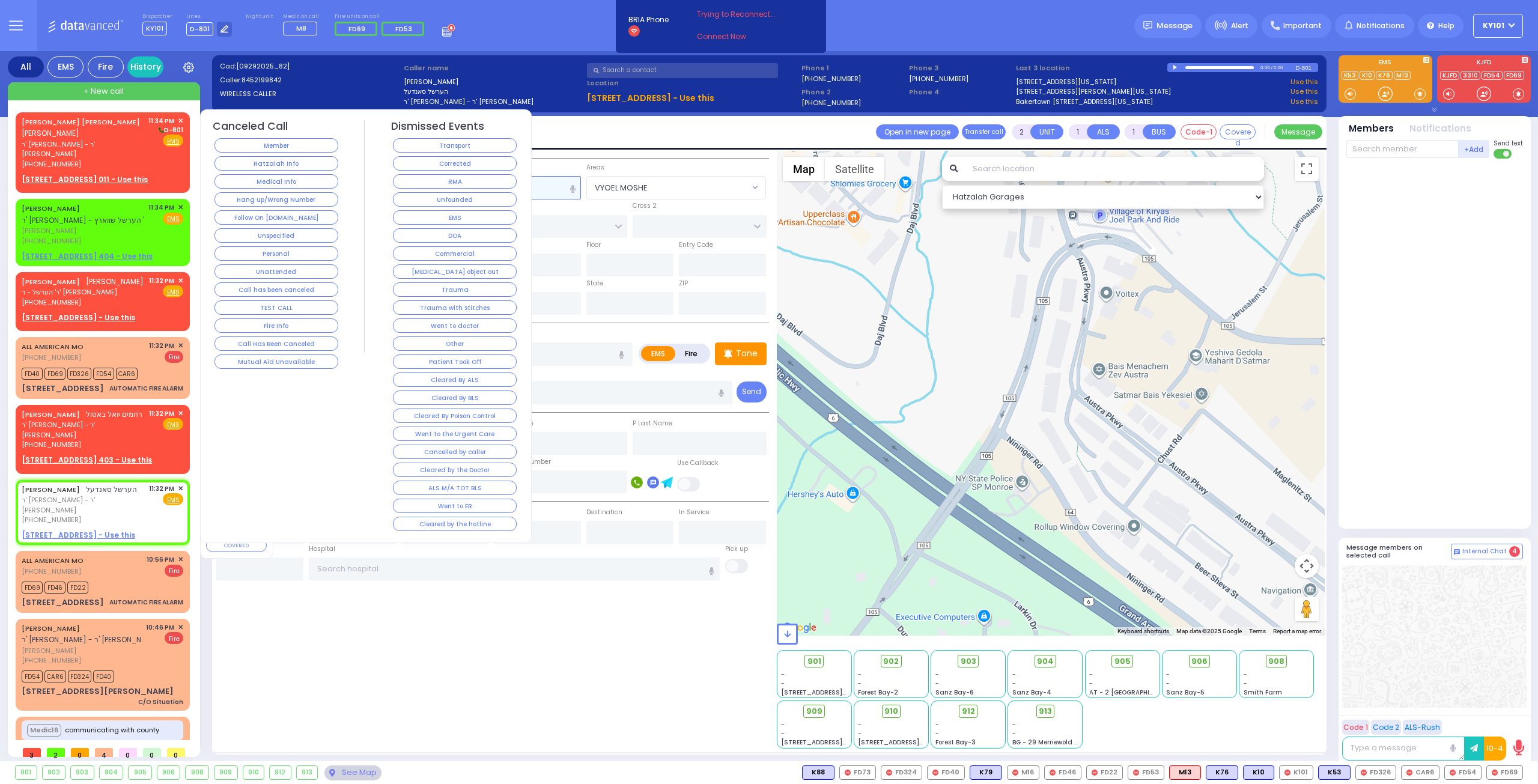
select select
radio input "true"
select select
select select "Hatzalah Garages"
click at [178, 484] on span "✕" at bounding box center [181, 488] width 6 height 10
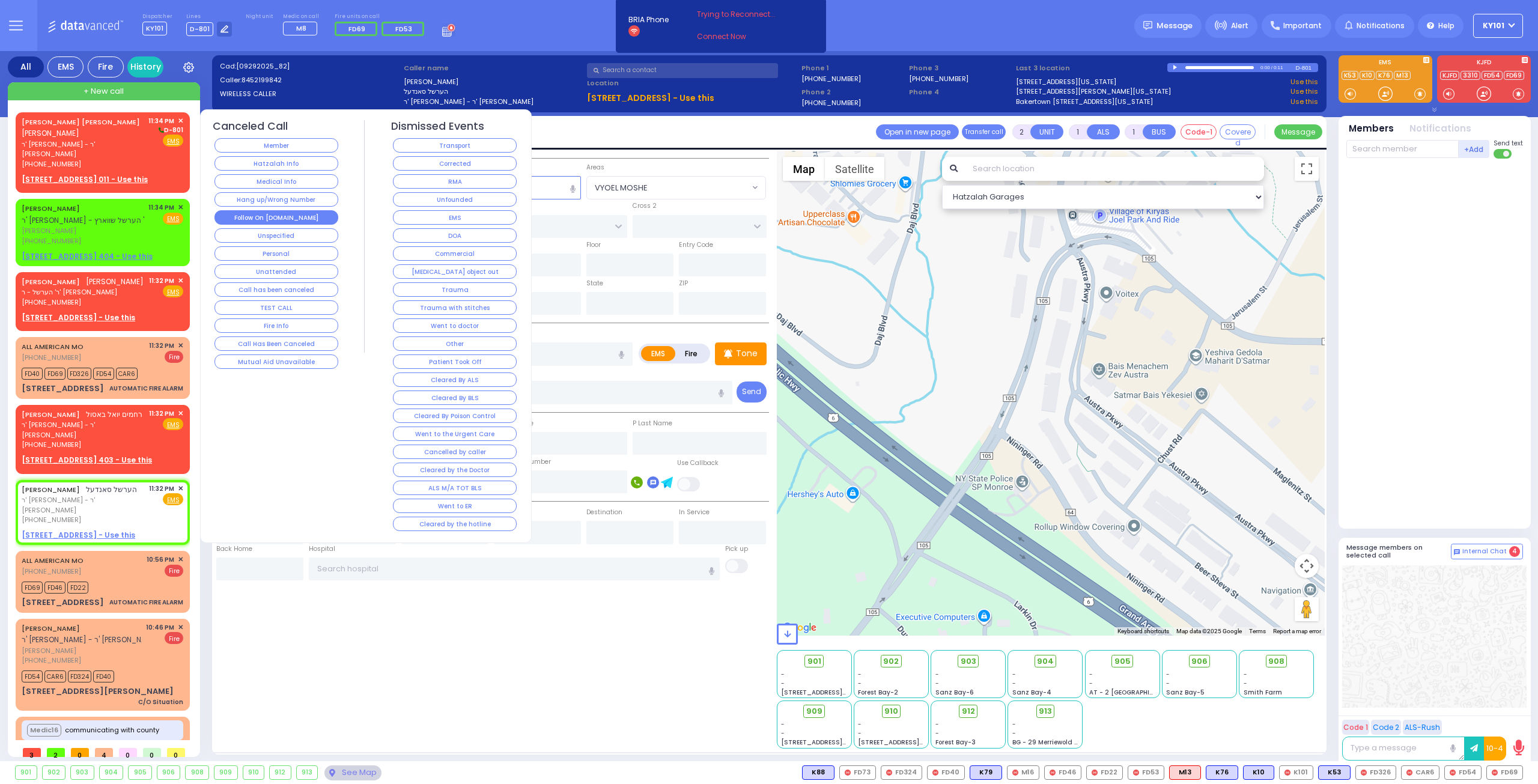
click at [317, 210] on button "Follow On [DOMAIN_NAME]" at bounding box center [277, 217] width 124 height 14
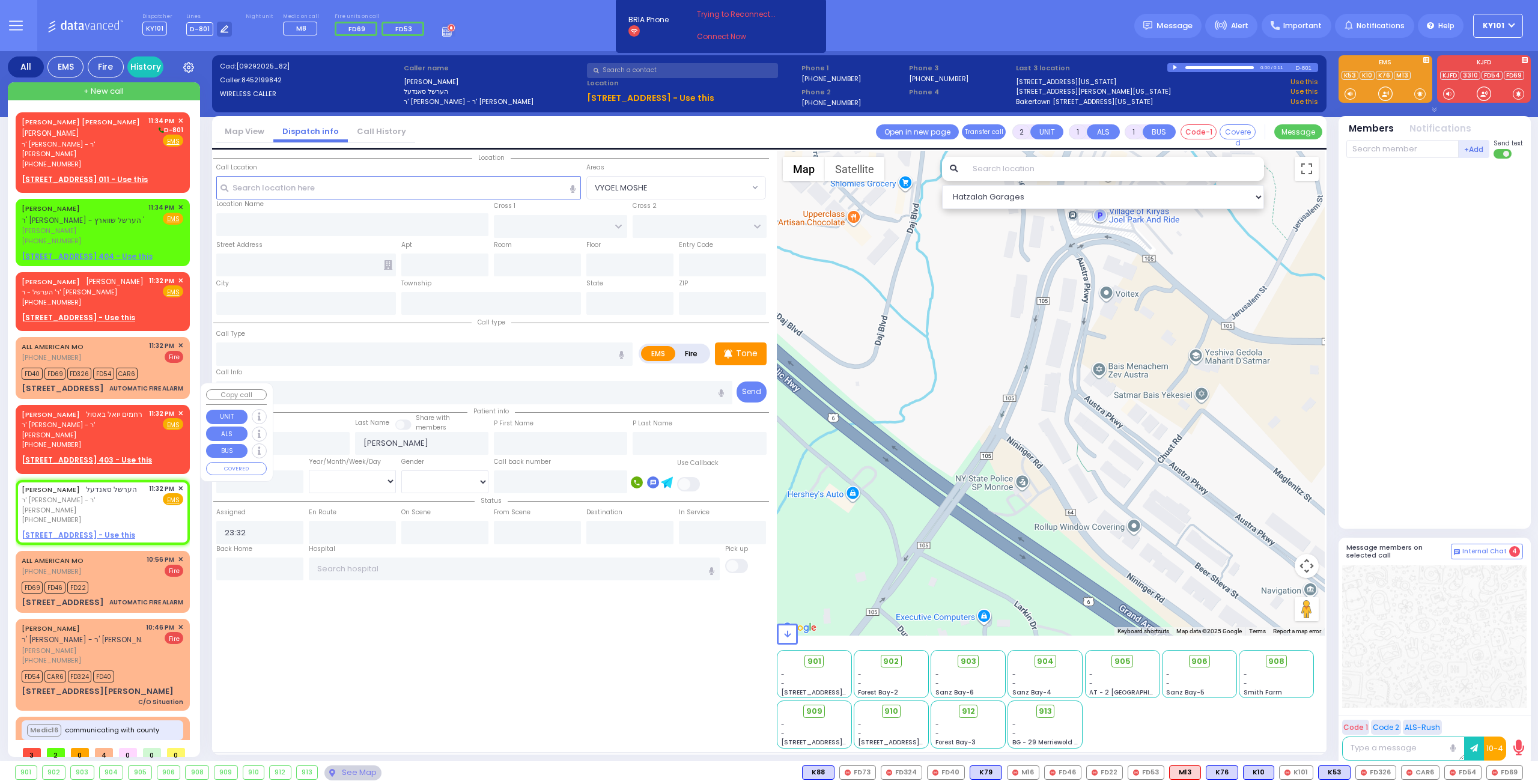
select select
radio input "true"
select select
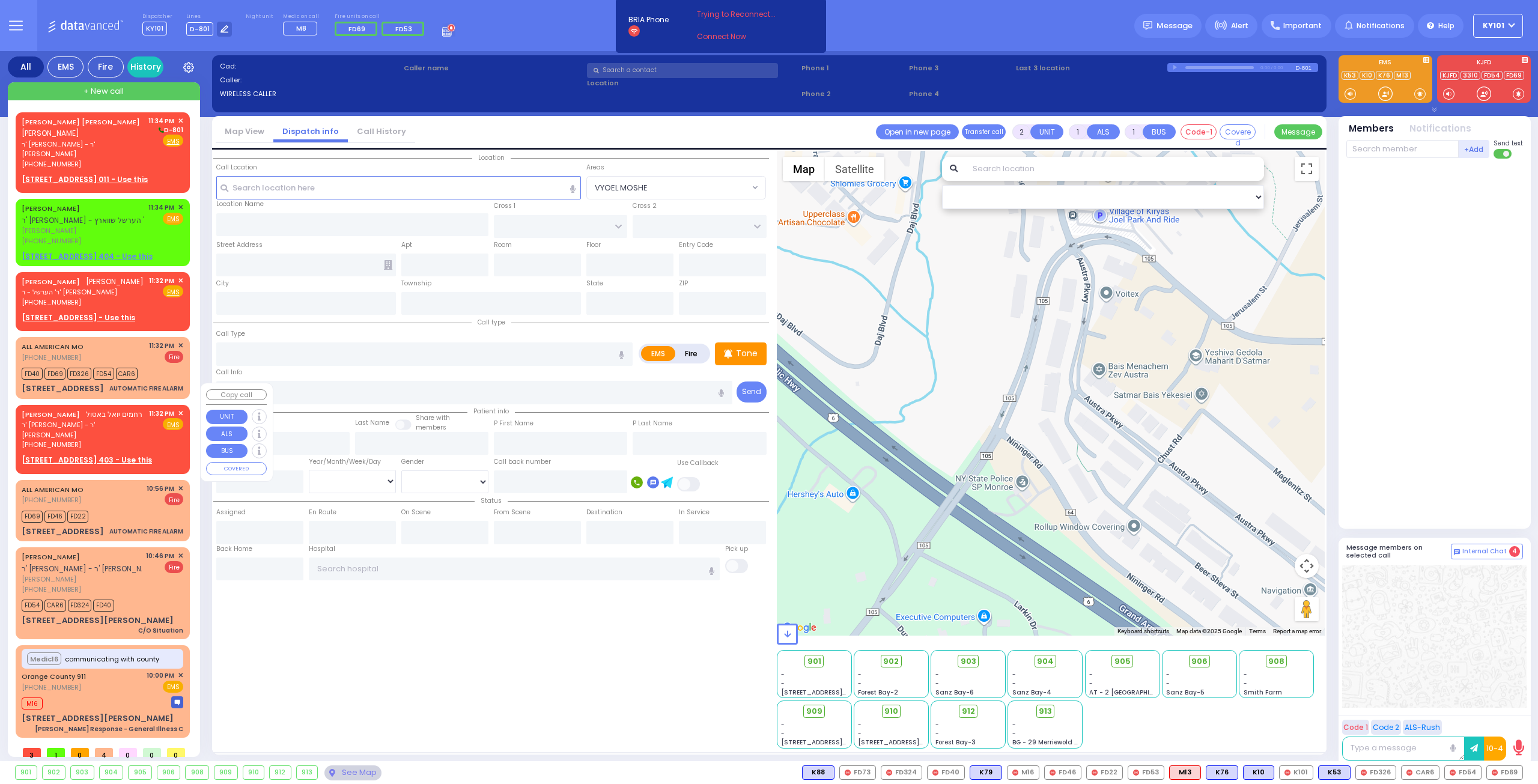
click at [183, 409] on span "✕" at bounding box center [181, 413] width 6 height 10
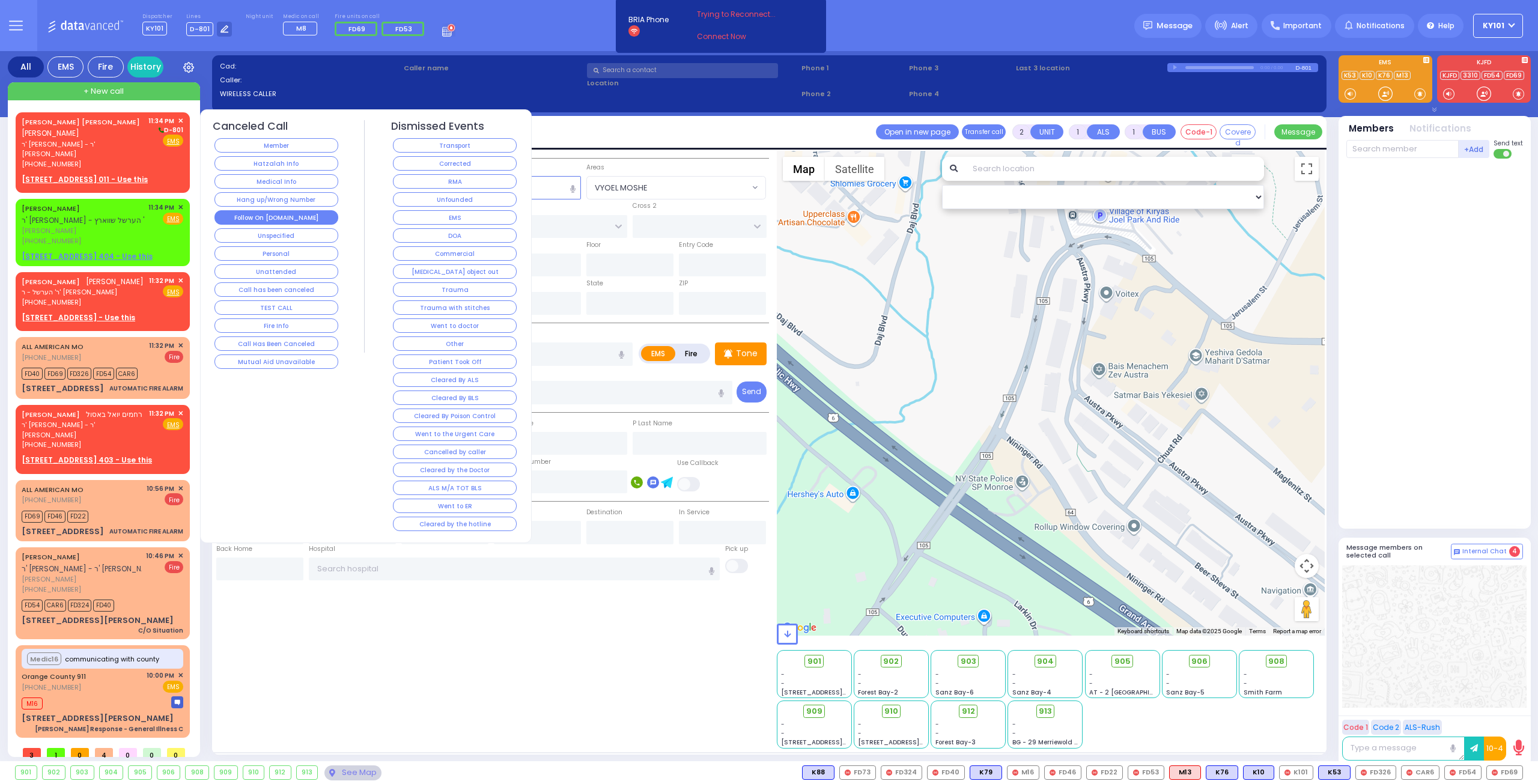
click at [311, 212] on button "Follow On [DOMAIN_NAME]" at bounding box center [277, 217] width 124 height 14
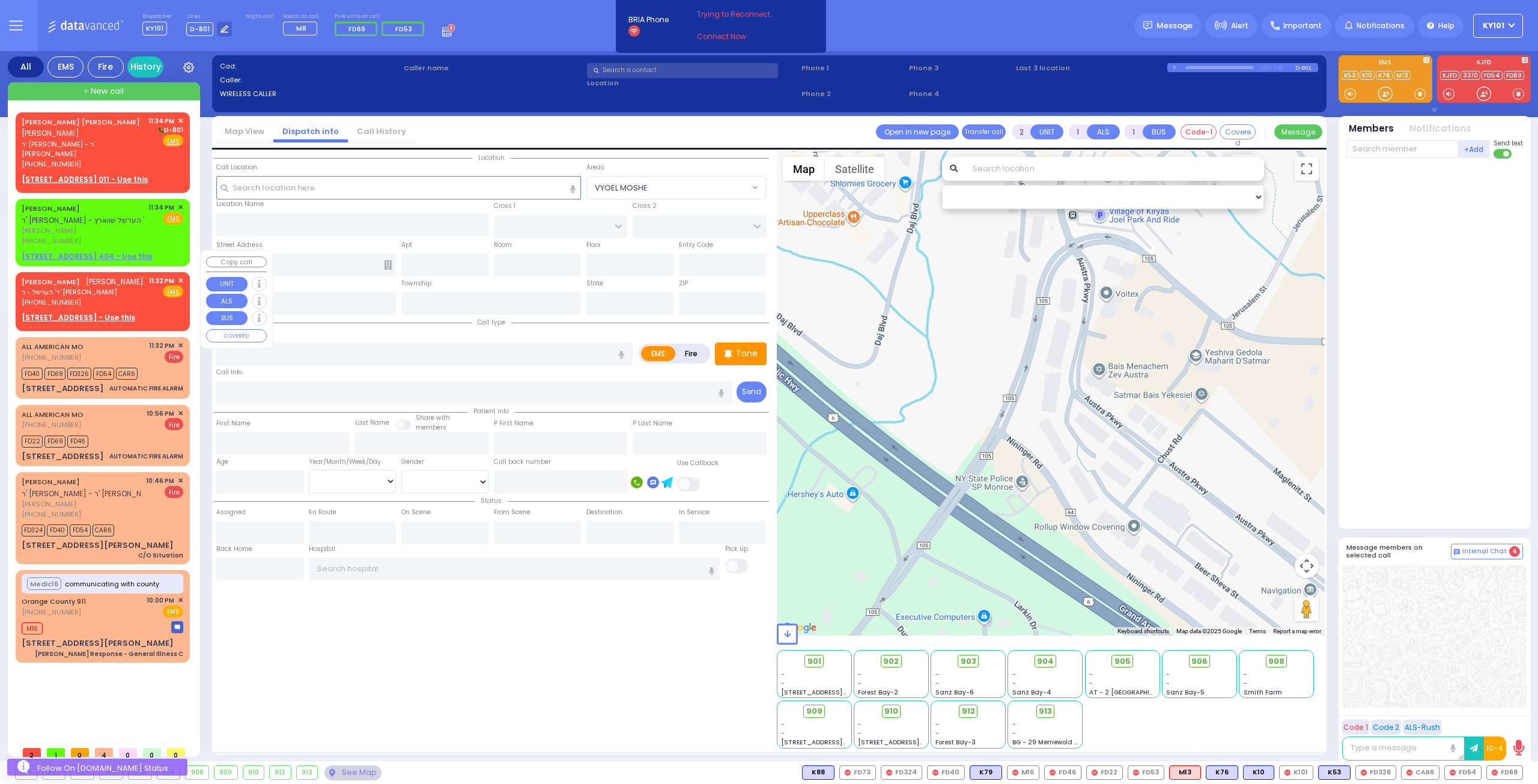
click at [143, 276] on div "MOSHE KAHANA משה כהנא ר' הערשל - ר' אביגדור דניאל פיש (845) 492-1242 11:32 PM ✕…" at bounding box center [103, 292] width 162 height 32
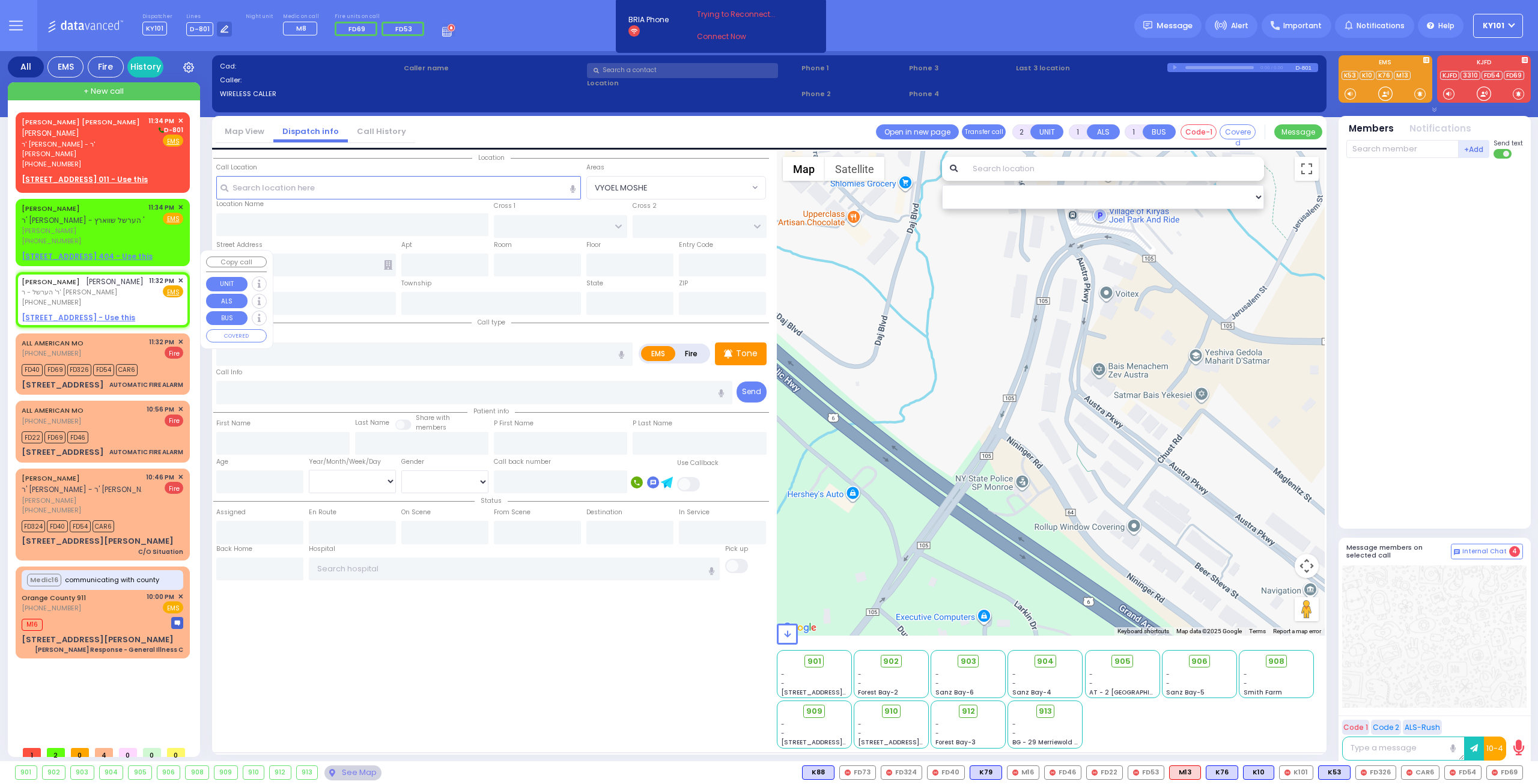
select select
radio input "true"
type input "MOSHE"
type input "KAHANA"
select select
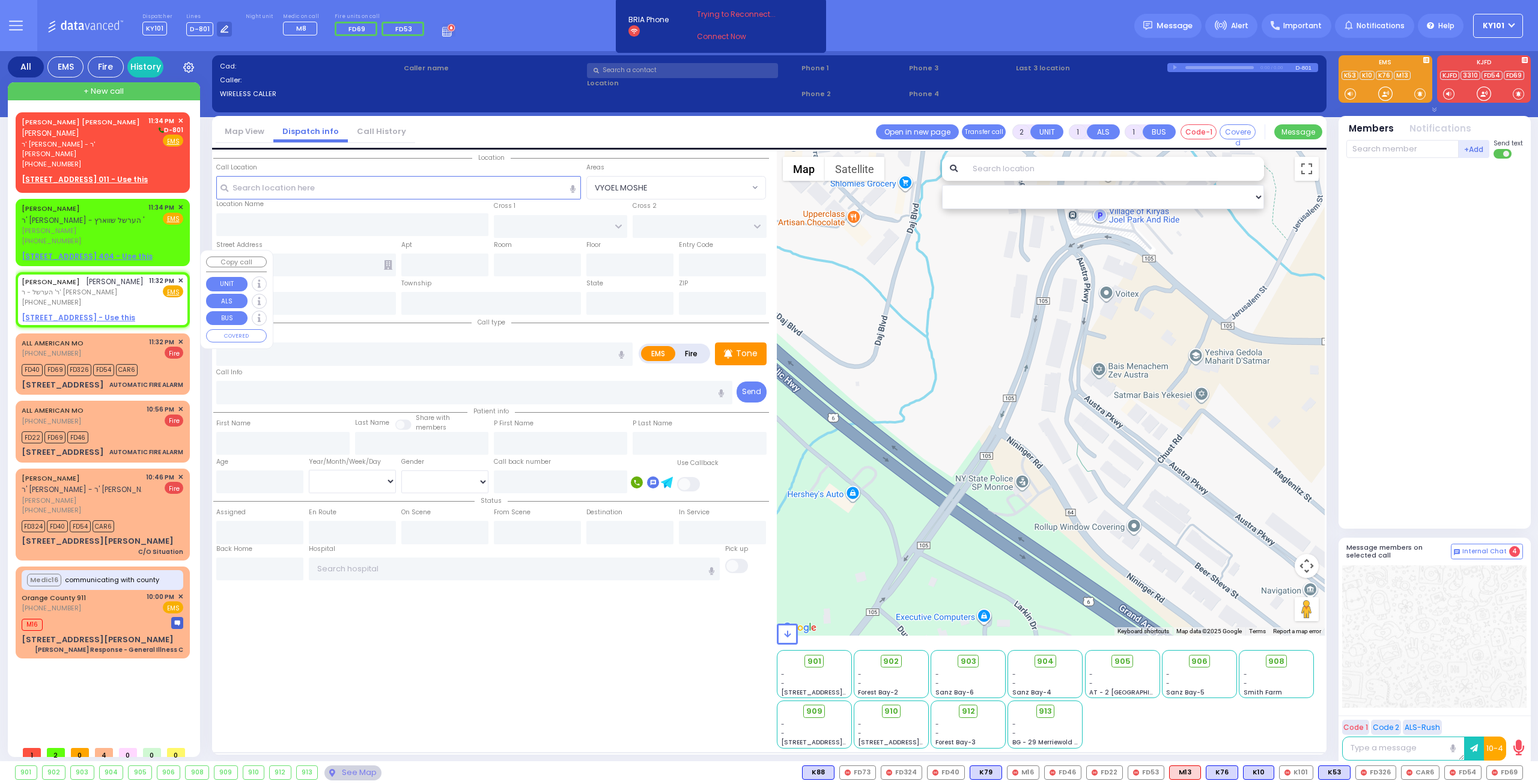
type input "23:32"
click at [181, 276] on span "✕" at bounding box center [181, 280] width 6 height 10
select select "Hatzalah Garages"
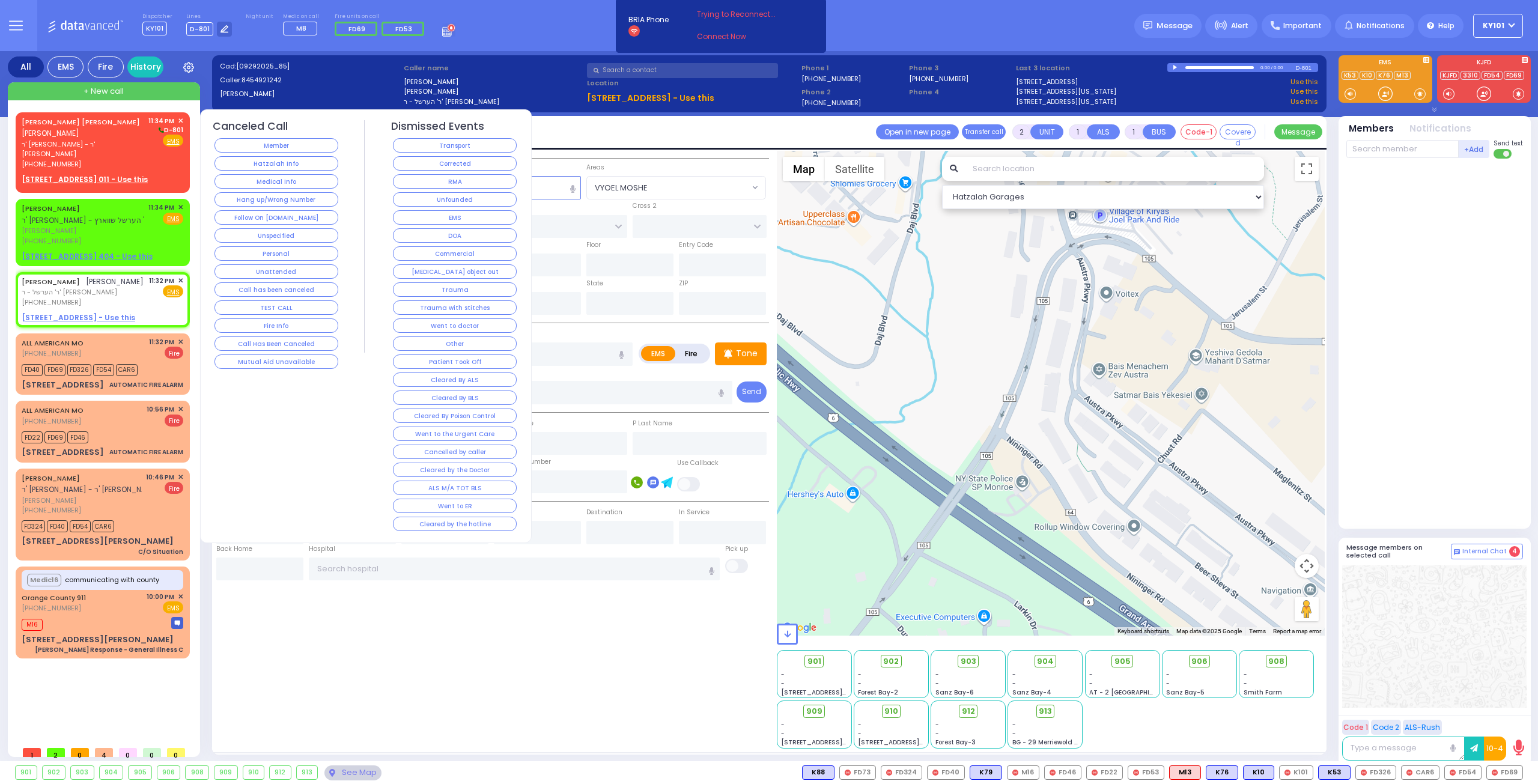
select select
radio input "true"
select select
select select "Hatzalah Garages"
click at [296, 210] on button "Follow On [DOMAIN_NAME]" at bounding box center [277, 217] width 124 height 14
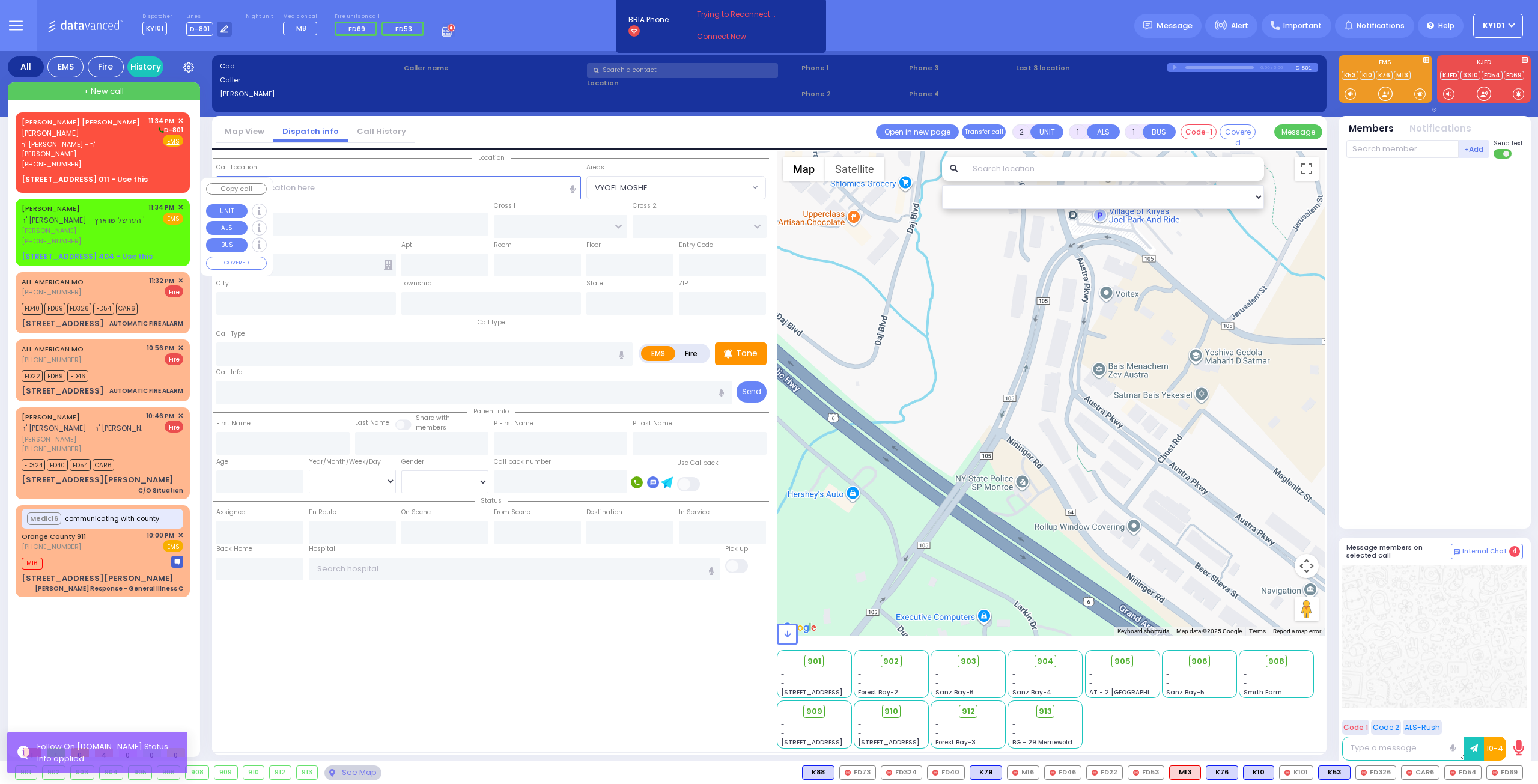
click at [181, 202] on span "✕" at bounding box center [181, 207] width 6 height 10
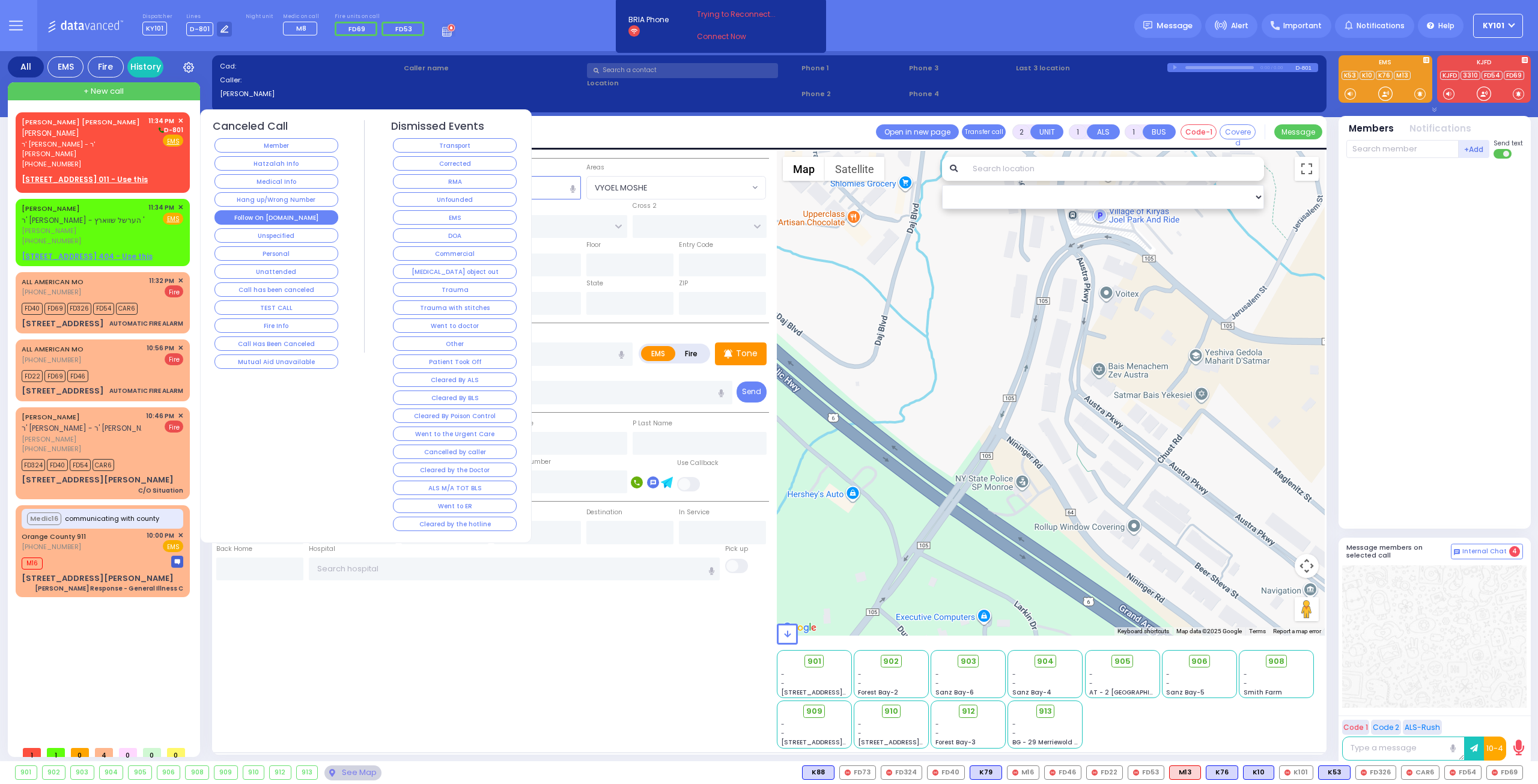
click at [281, 213] on button "Follow On [DOMAIN_NAME]" at bounding box center [277, 217] width 124 height 14
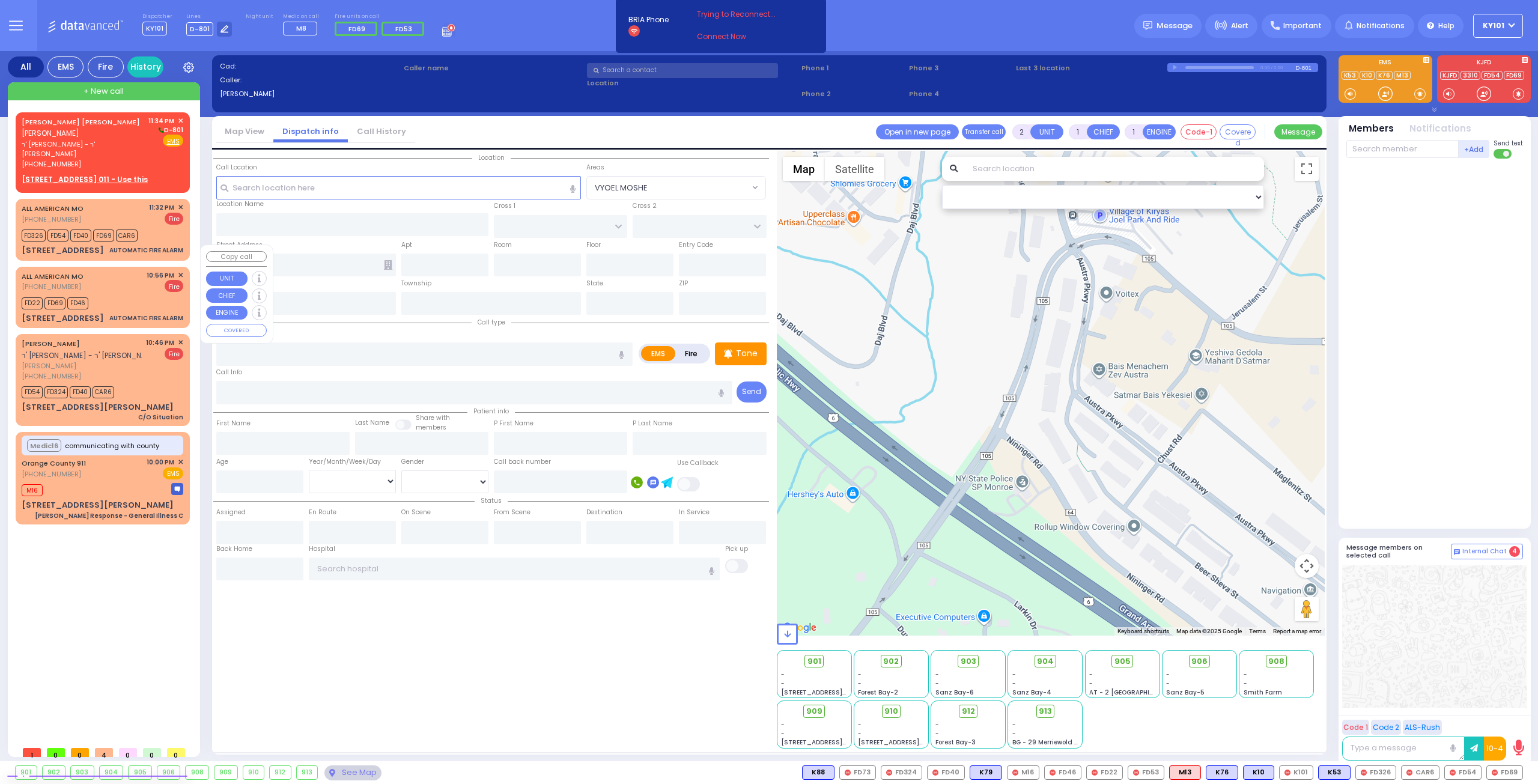
click at [179, 270] on span "✕" at bounding box center [181, 275] width 6 height 10
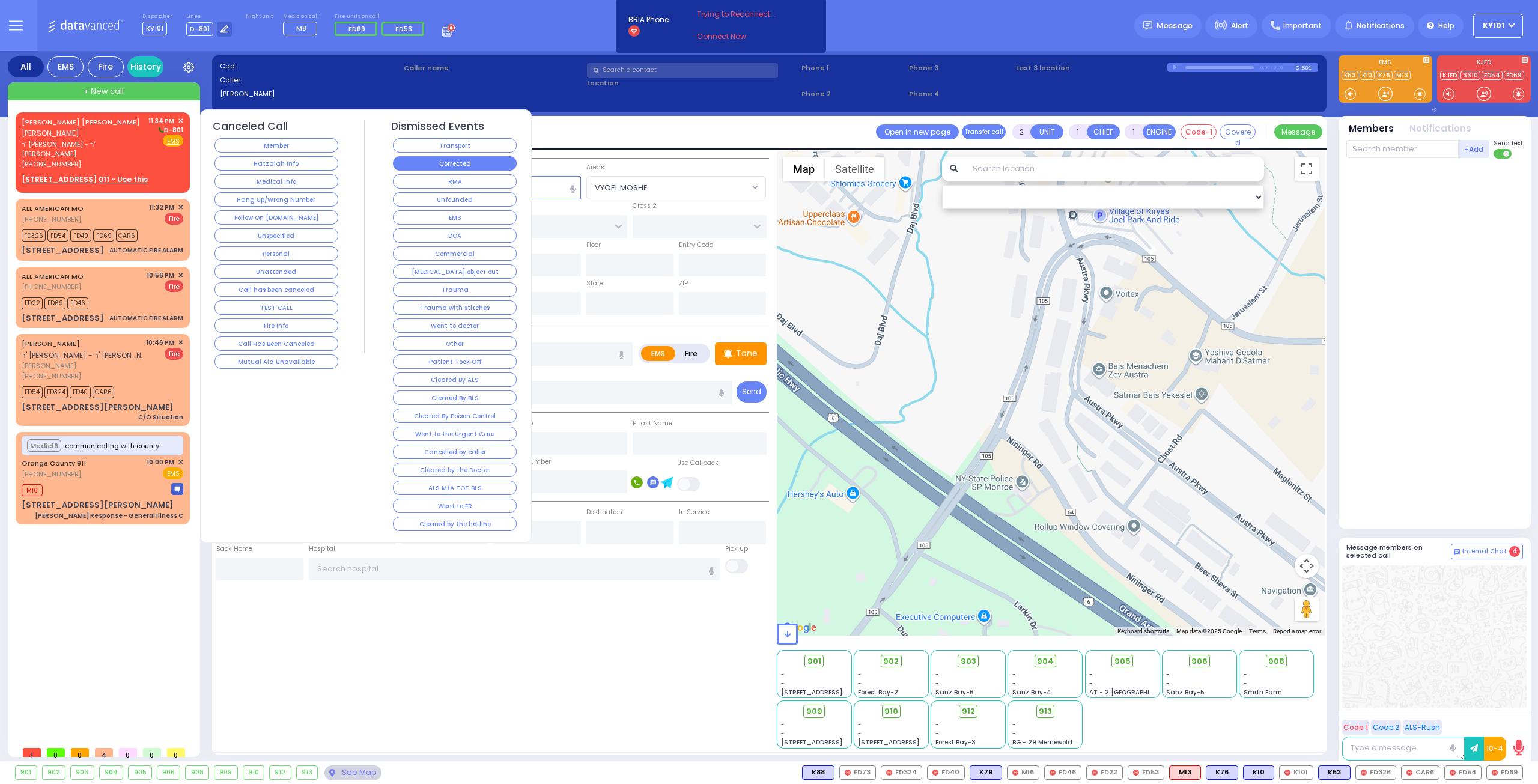
click at [477, 156] on button "Corrected" at bounding box center [454, 163] width 124 height 14
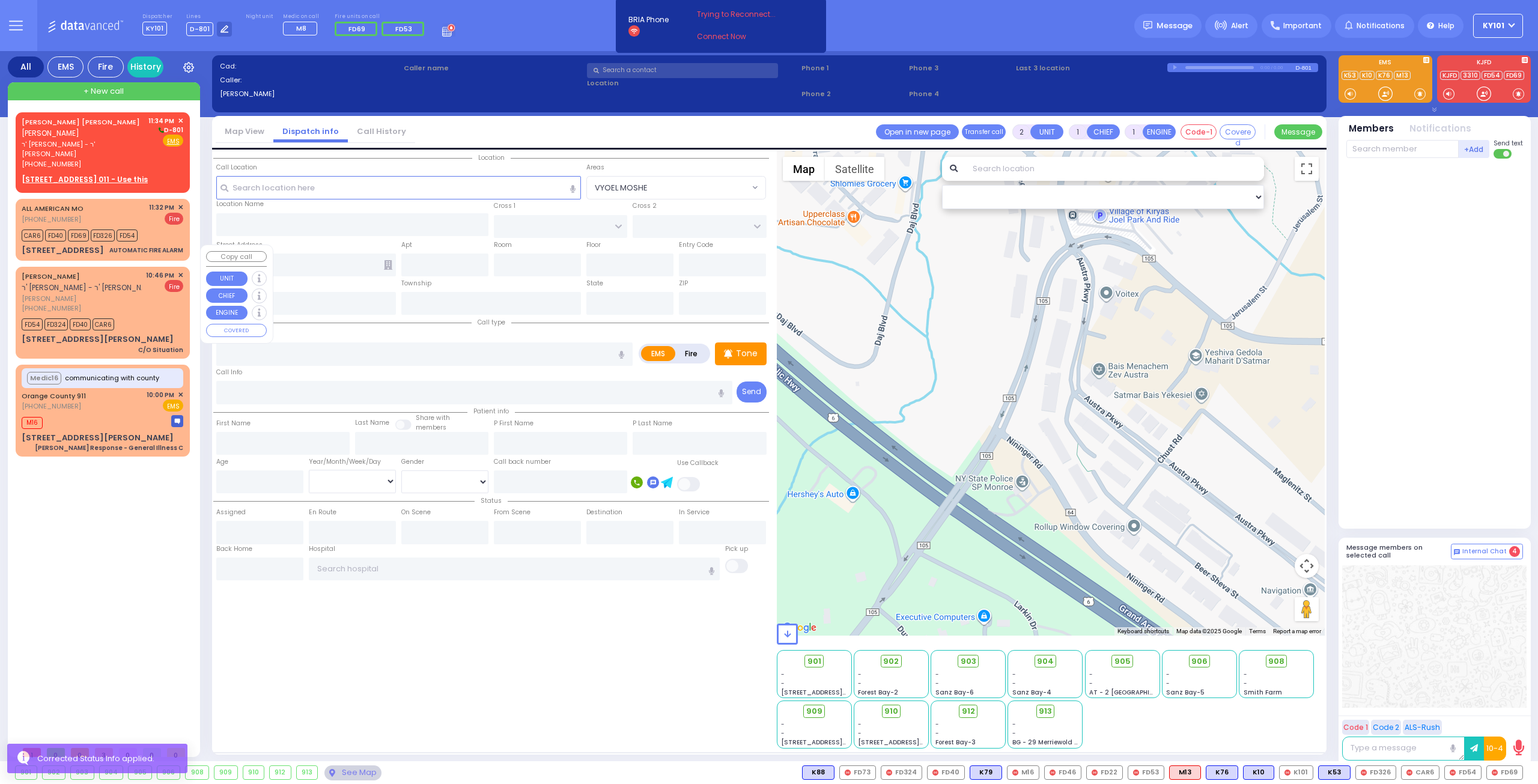
click at [119, 294] on span "שמואל טייטלבוים" at bounding box center [82, 298] width 120 height 10
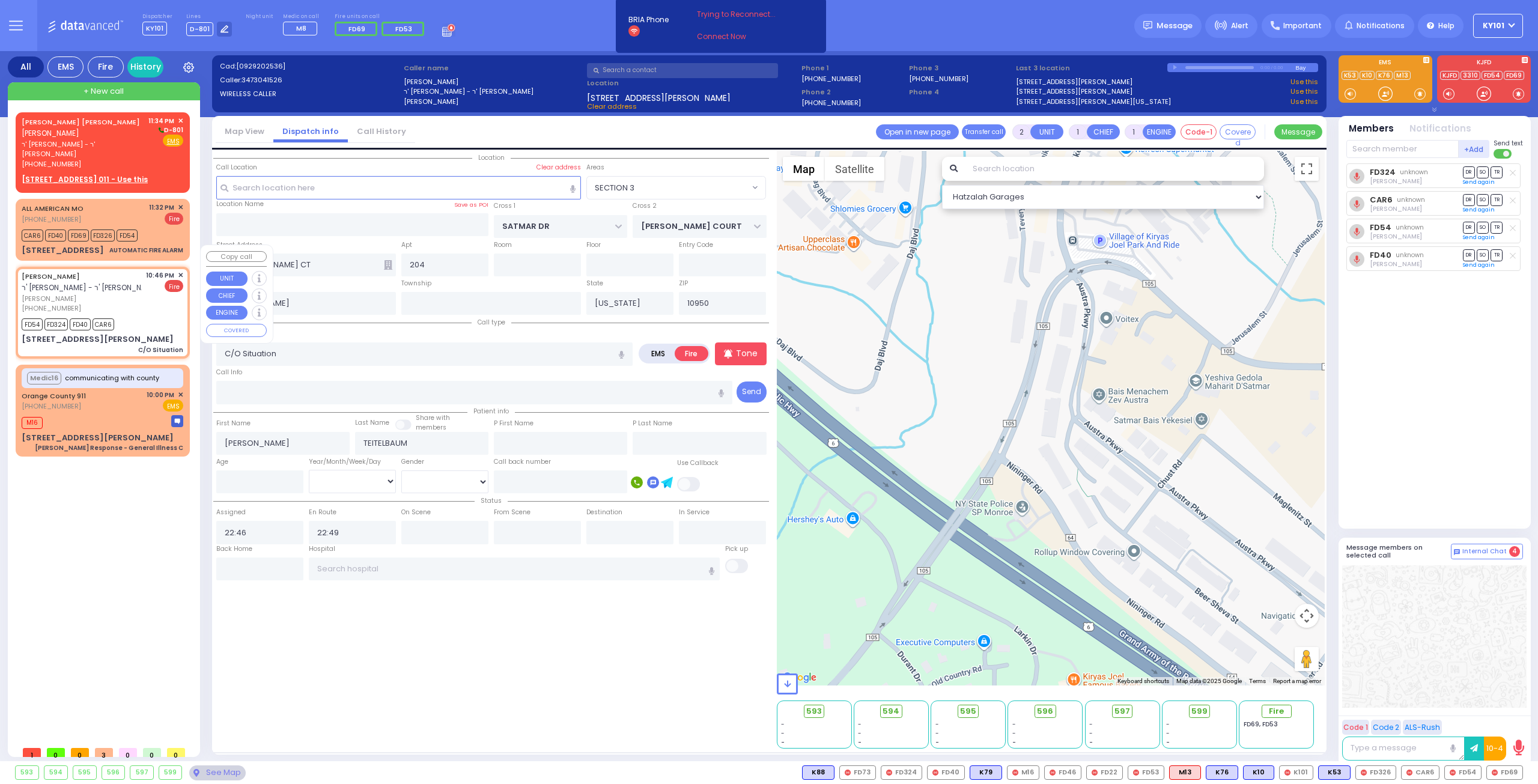
click at [181, 270] on span "✕" at bounding box center [181, 275] width 6 height 10
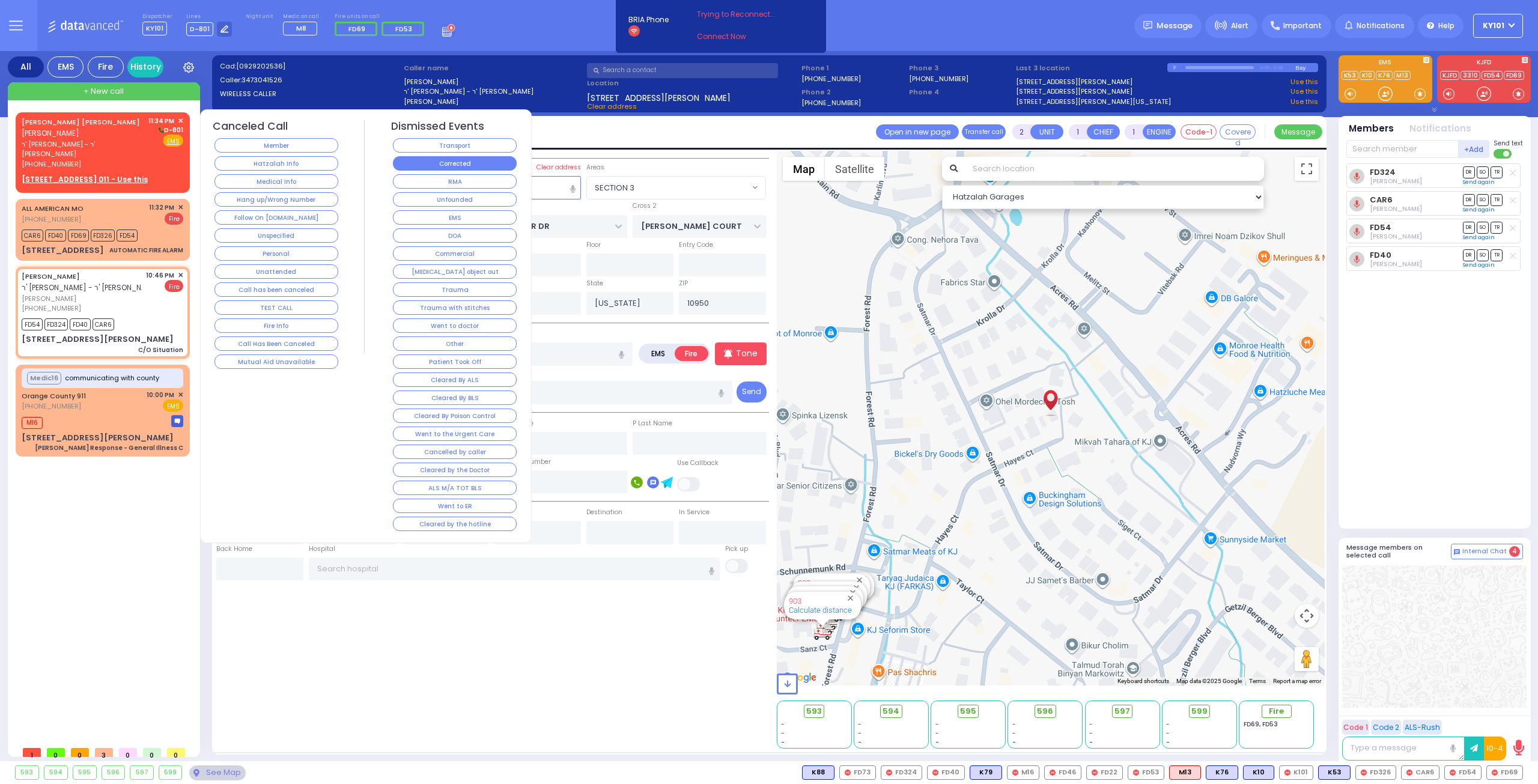
click at [467, 160] on button "Corrected" at bounding box center [454, 163] width 124 height 14
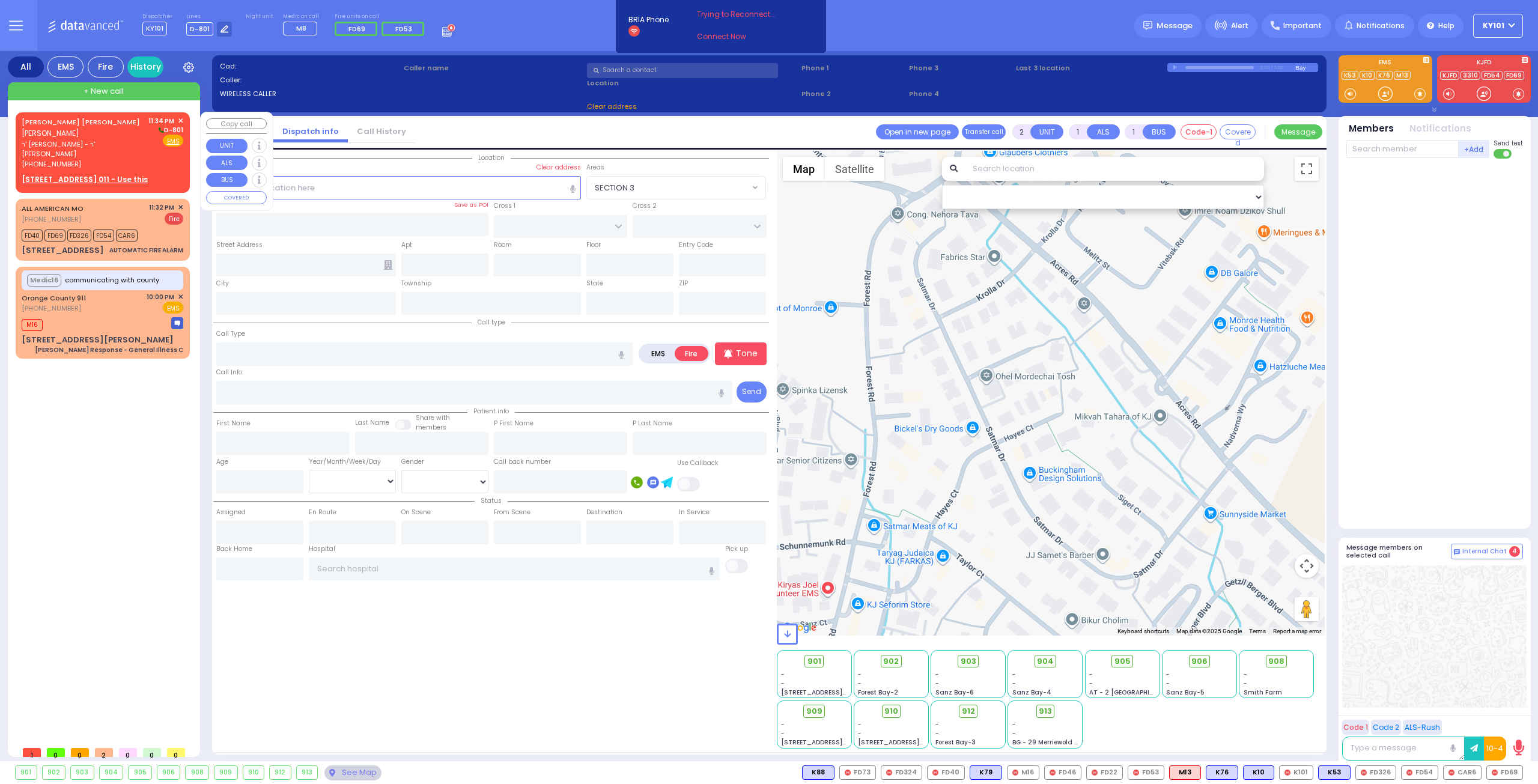
click at [79, 128] on span "[PERSON_NAME]" at bounding box center [50, 133] width 58 height 10
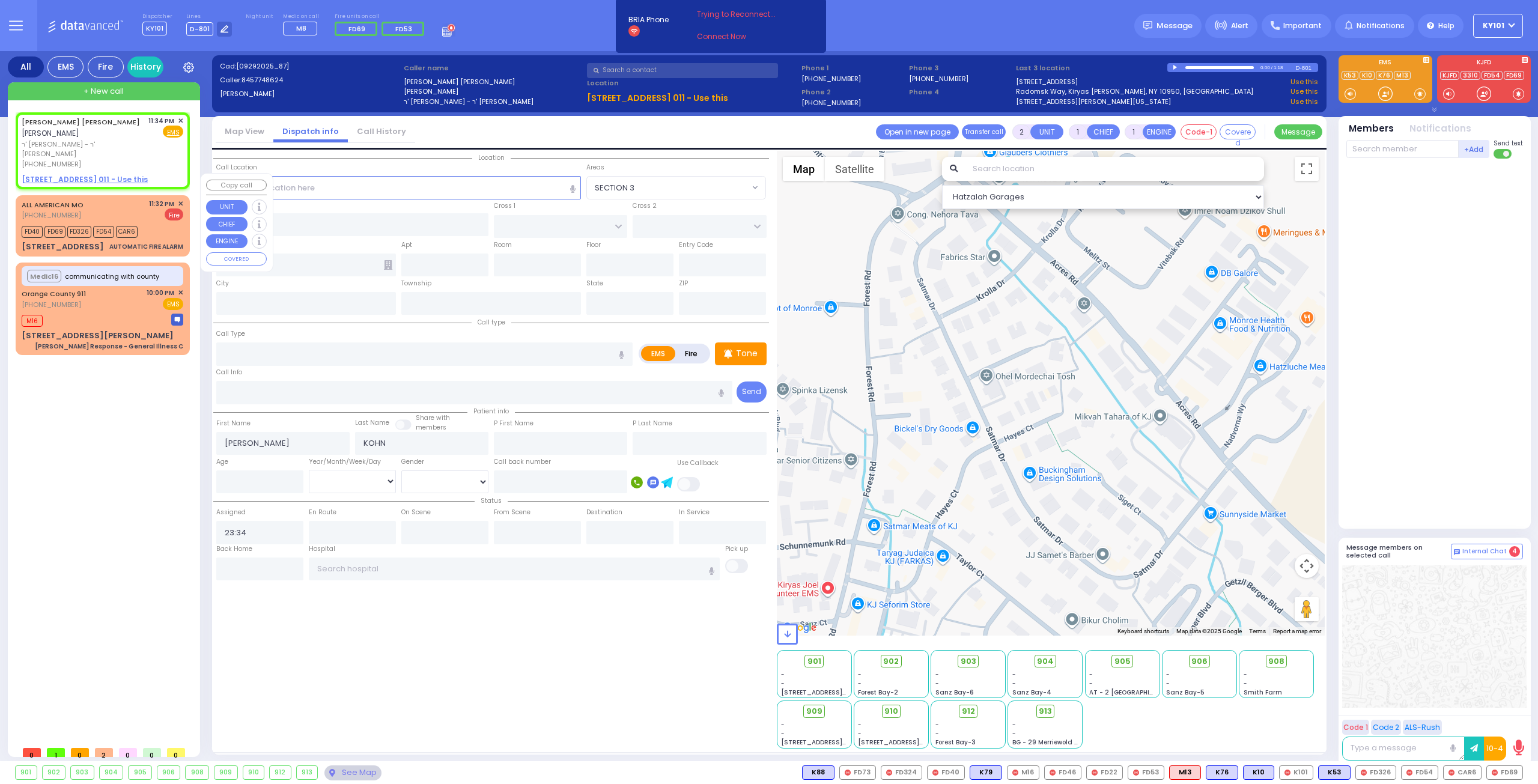
click at [179, 199] on span "✕" at bounding box center [181, 203] width 6 height 10
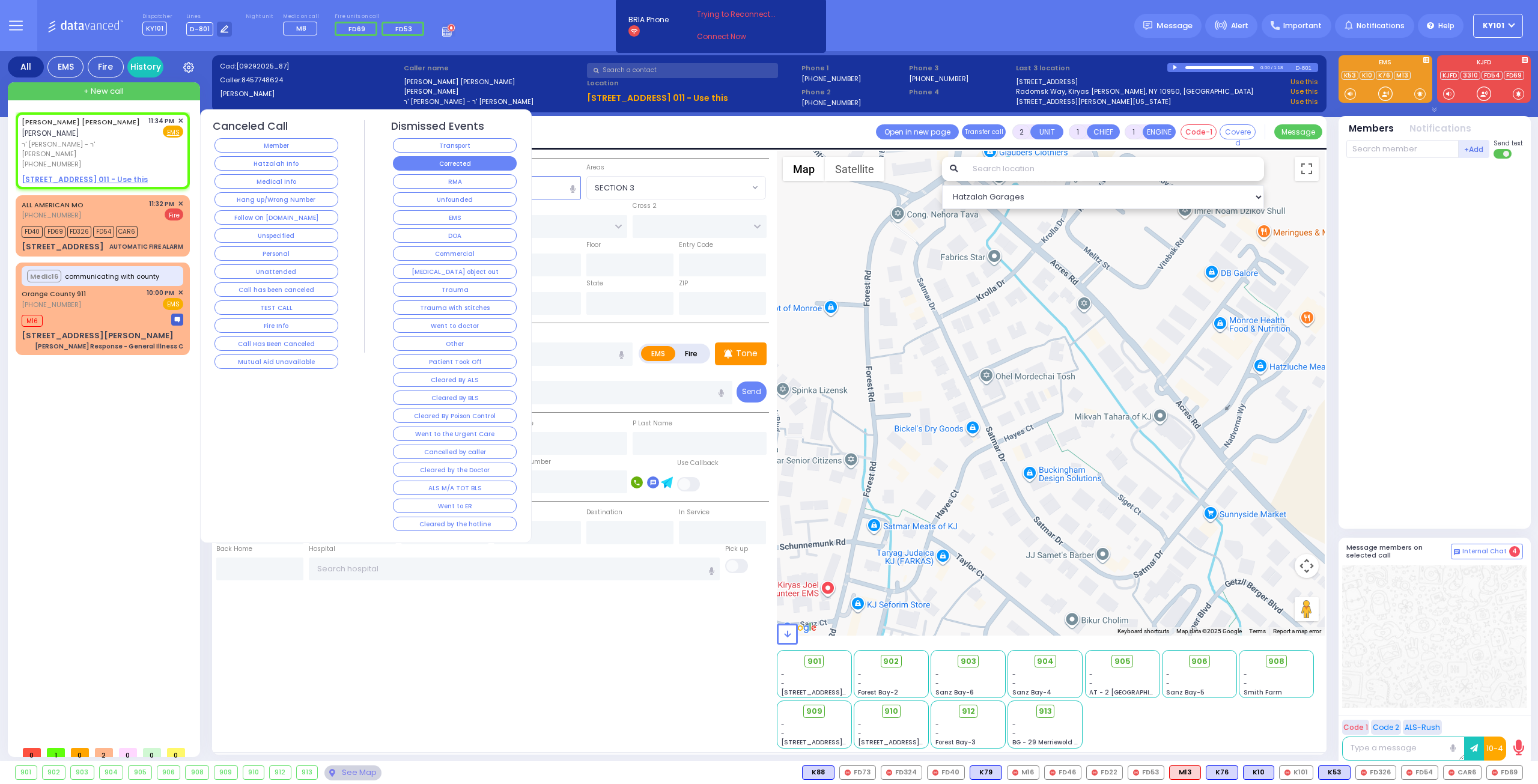
click at [444, 160] on button "Corrected" at bounding box center [454, 163] width 124 height 14
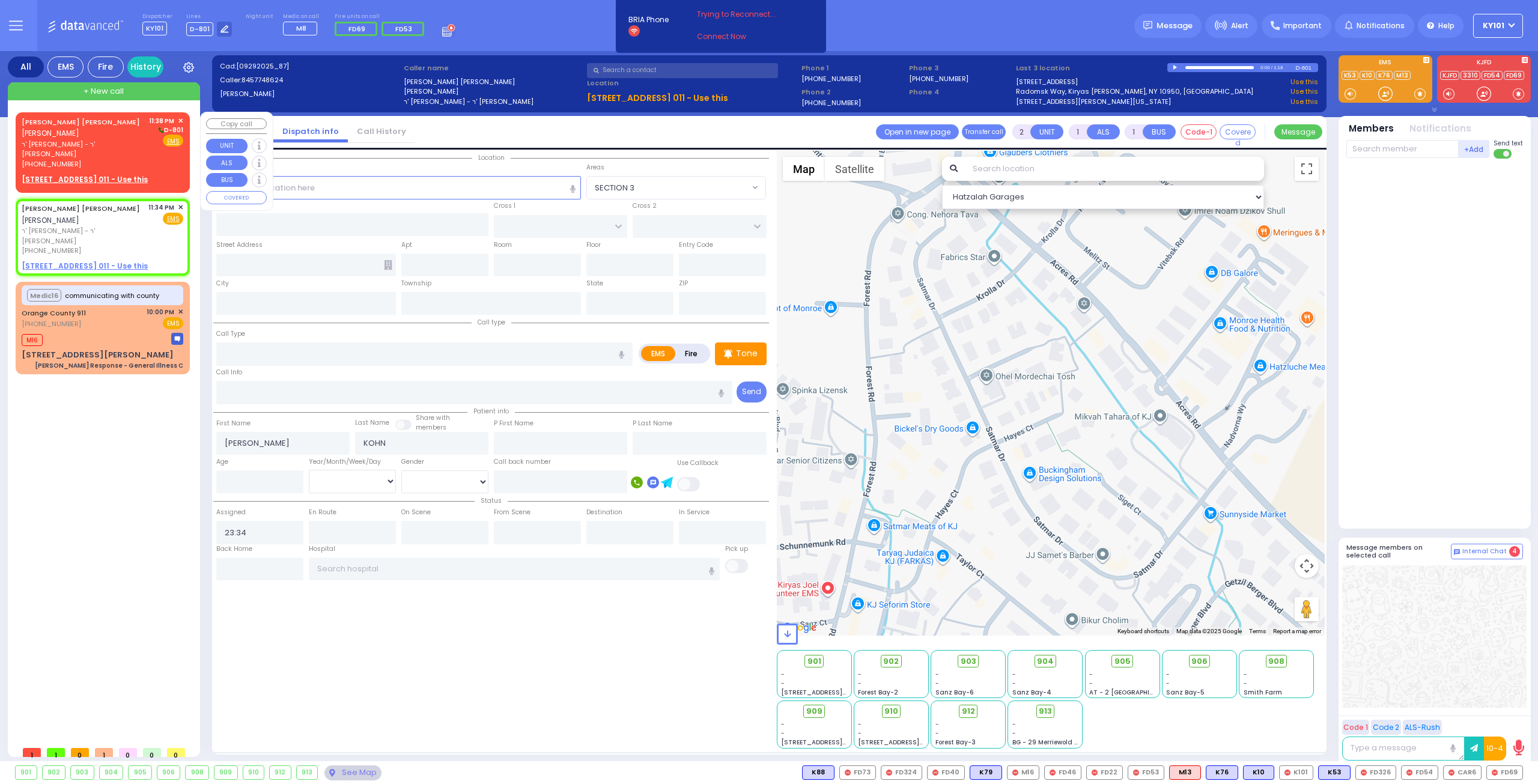
click at [78, 124] on link "[PERSON_NAME] [PERSON_NAME]" at bounding box center [81, 122] width 119 height 10
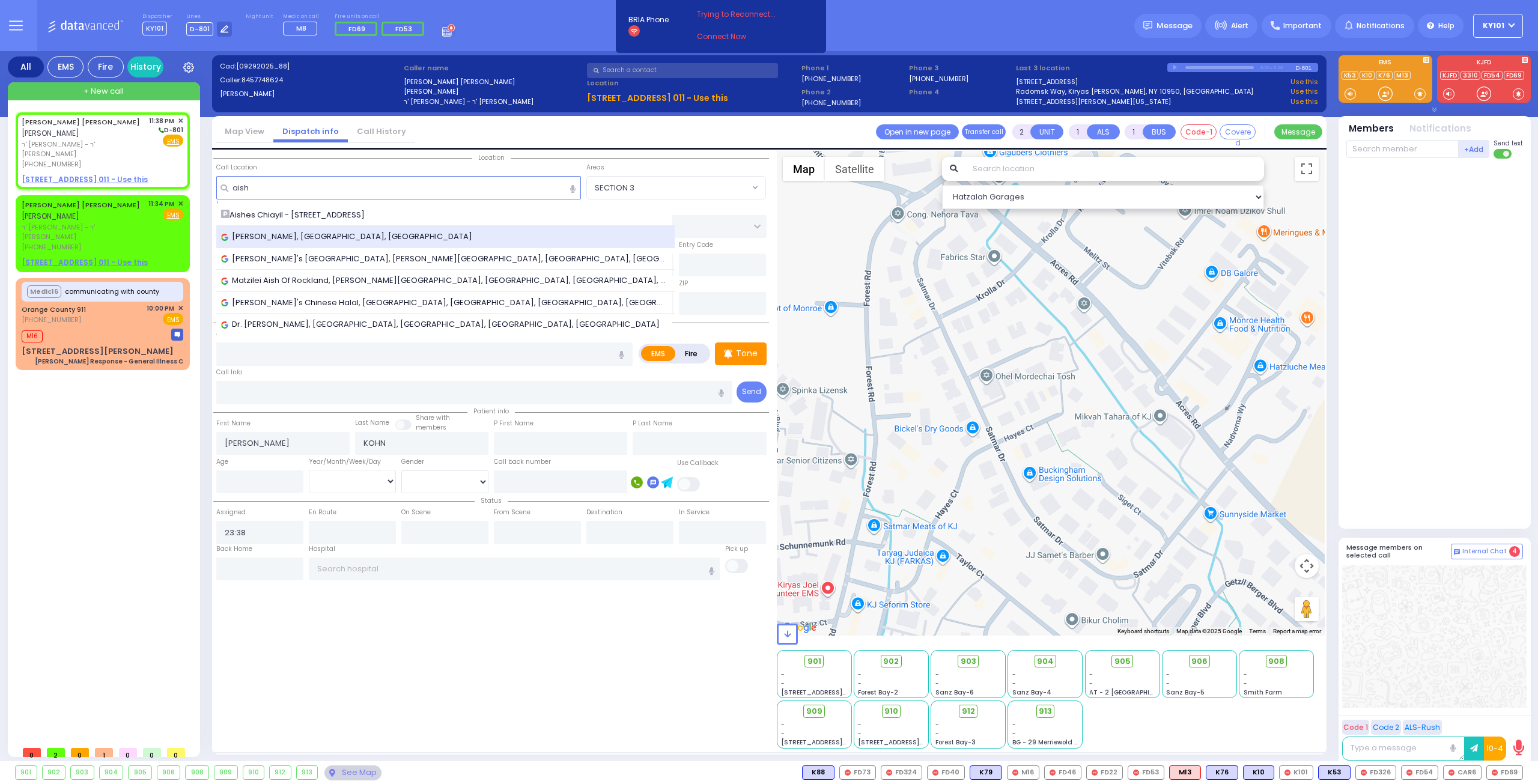
click at [349, 228] on div "[PERSON_NAME], [GEOGRAPHIC_DATA], [GEOGRAPHIC_DATA]" at bounding box center [446, 237] width 459 height 22
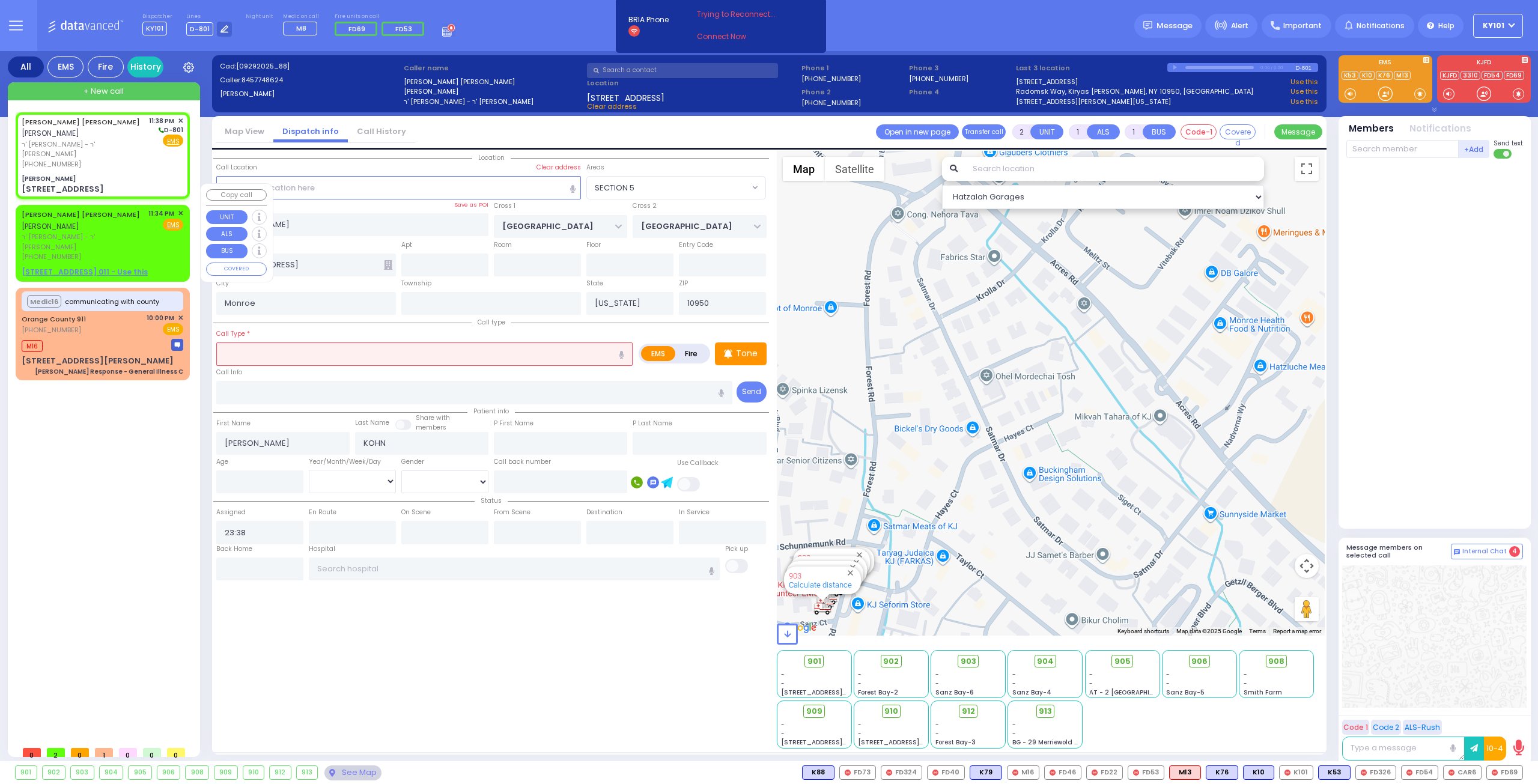
click at [179, 208] on span "✕" at bounding box center [181, 213] width 6 height 10
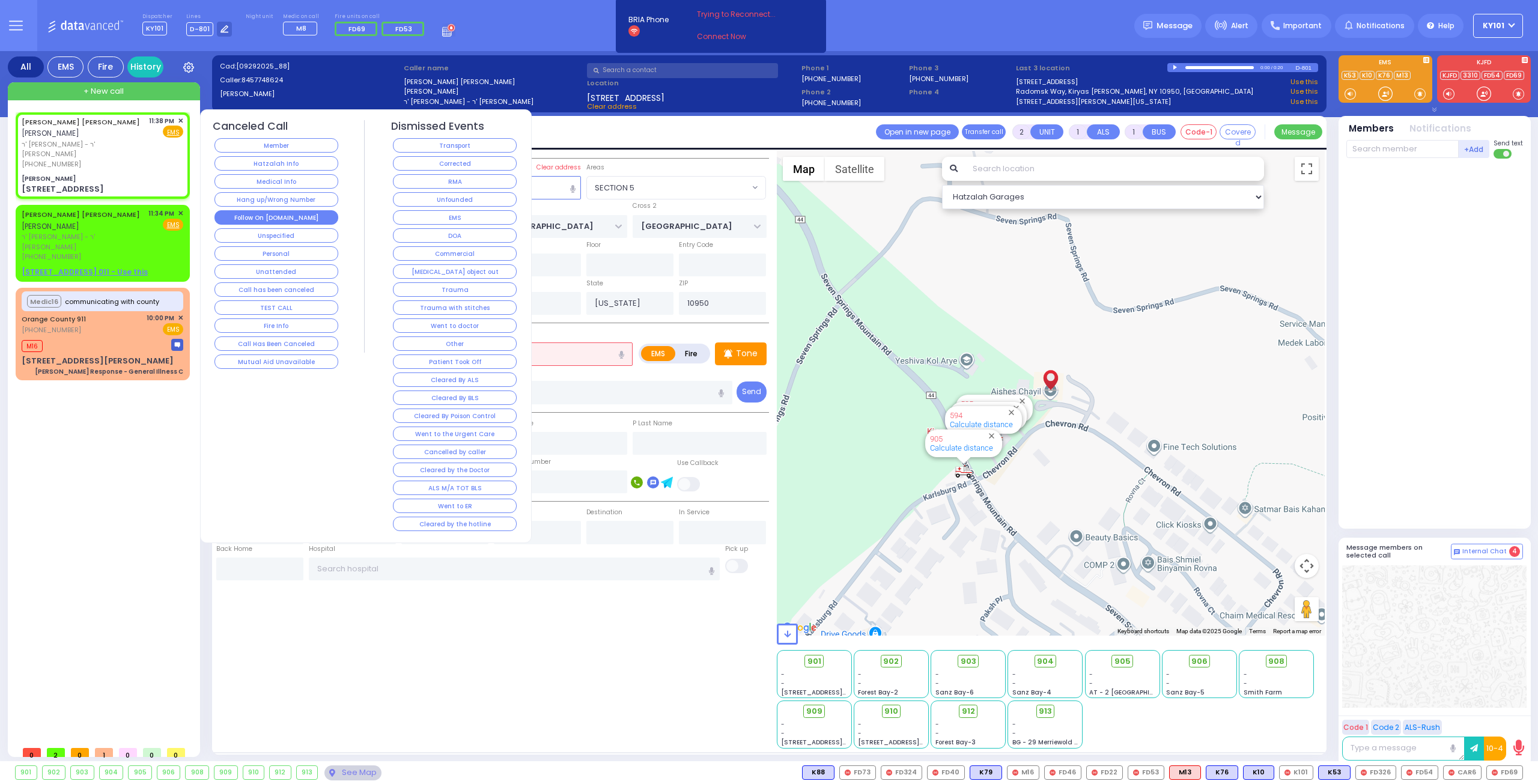
click at [285, 210] on button "Follow On [DOMAIN_NAME]" at bounding box center [277, 217] width 124 height 14
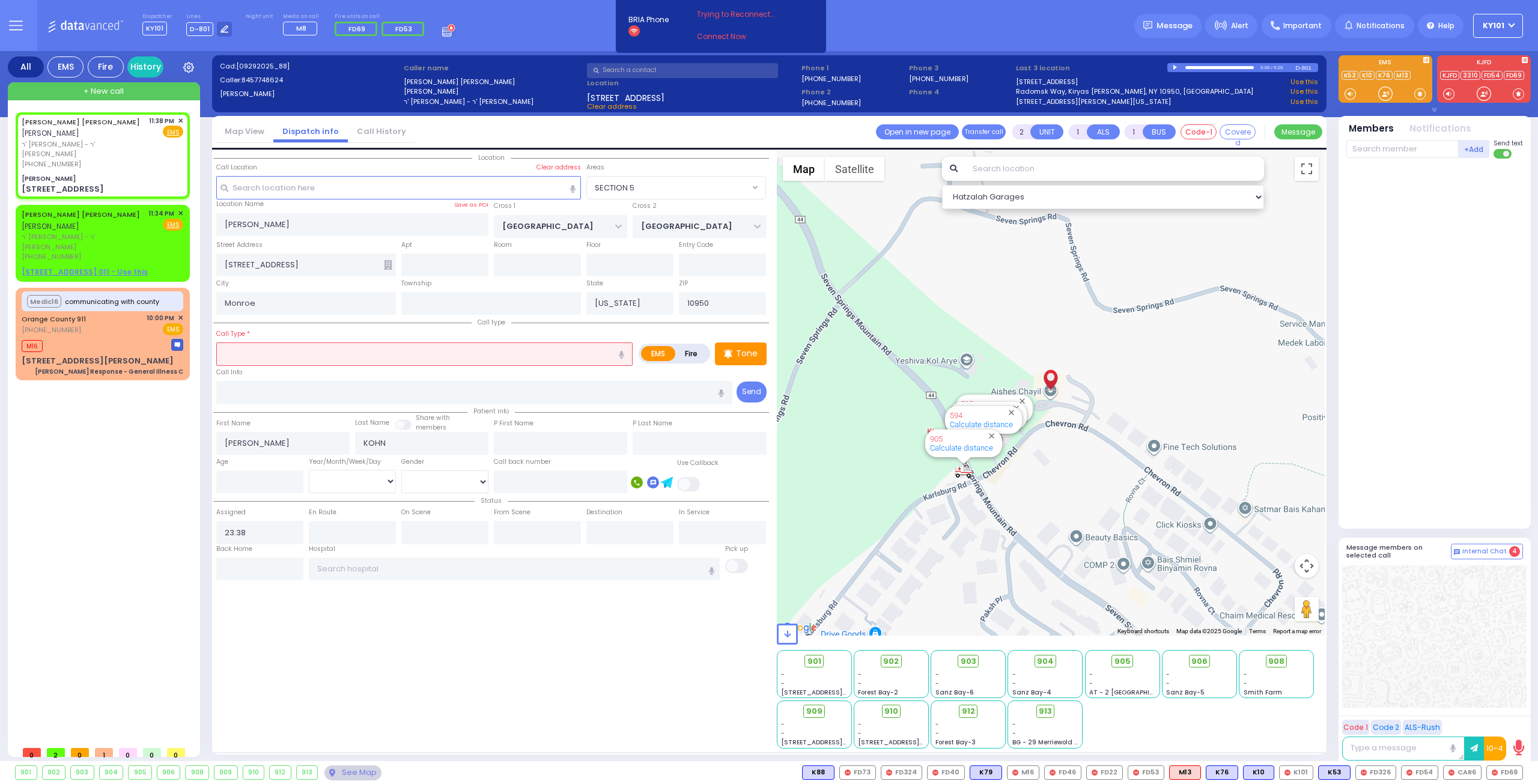
click at [307, 354] on input "text" at bounding box center [425, 354] width 416 height 23
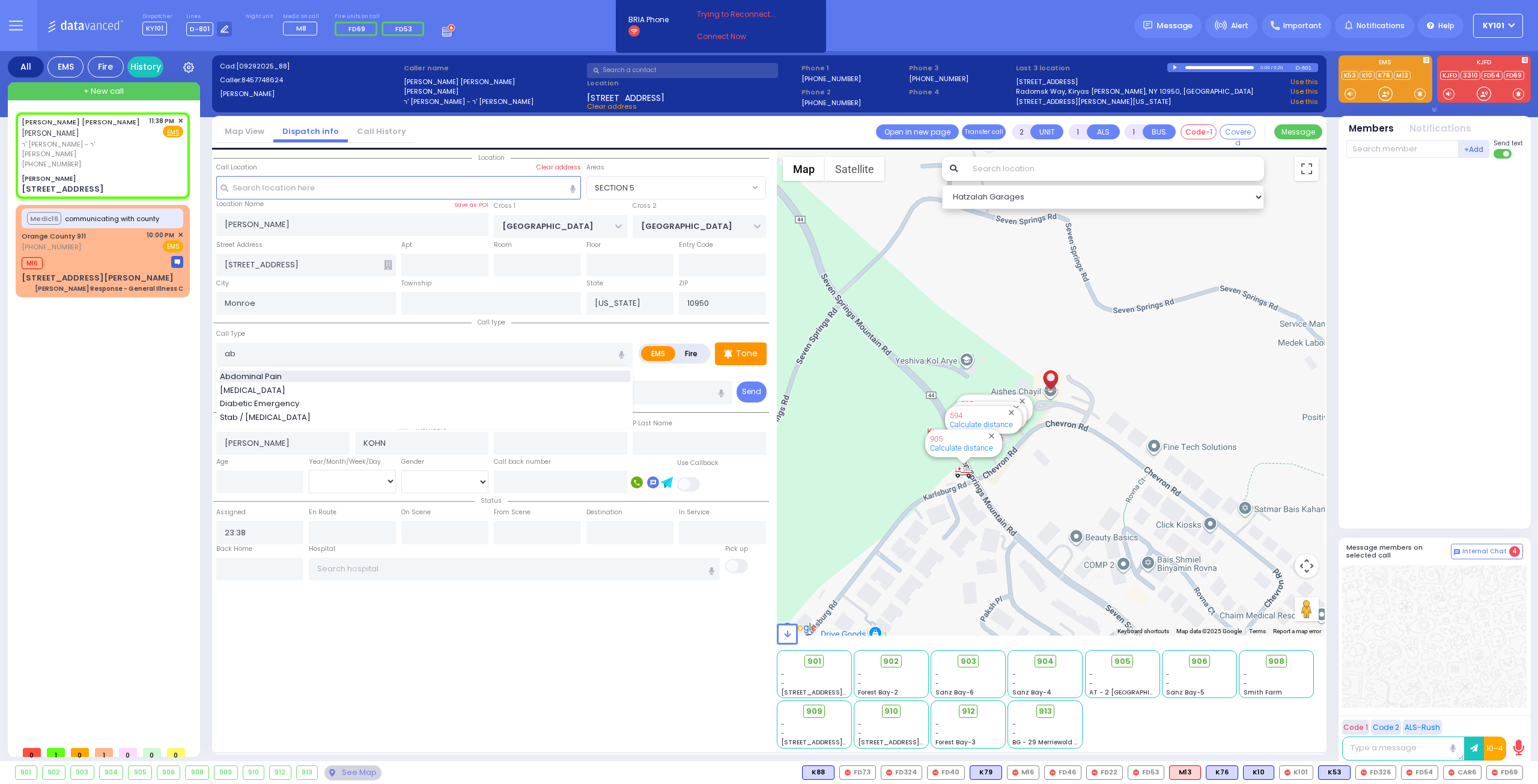
click at [317, 372] on div "Abdominal Pain" at bounding box center [425, 376] width 411 height 12
click at [271, 485] on input "number" at bounding box center [260, 482] width 87 height 23
click at [445, 478] on select "Male Female" at bounding box center [445, 482] width 87 height 23
click at [401, 470] on select "Male Female" at bounding box center [445, 482] width 87 height 23
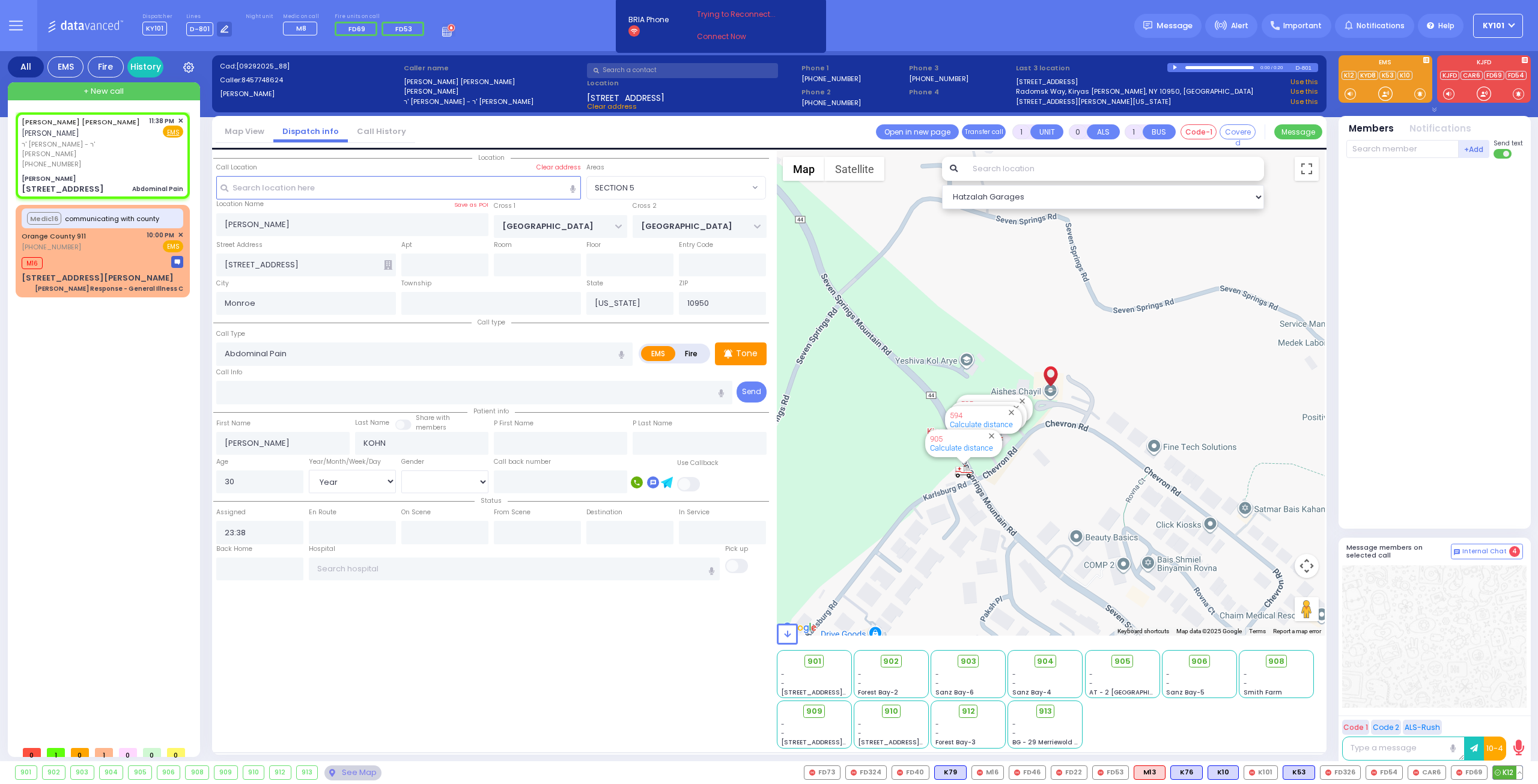
click at [1506, 773] on span "K12" at bounding box center [1508, 773] width 29 height 13
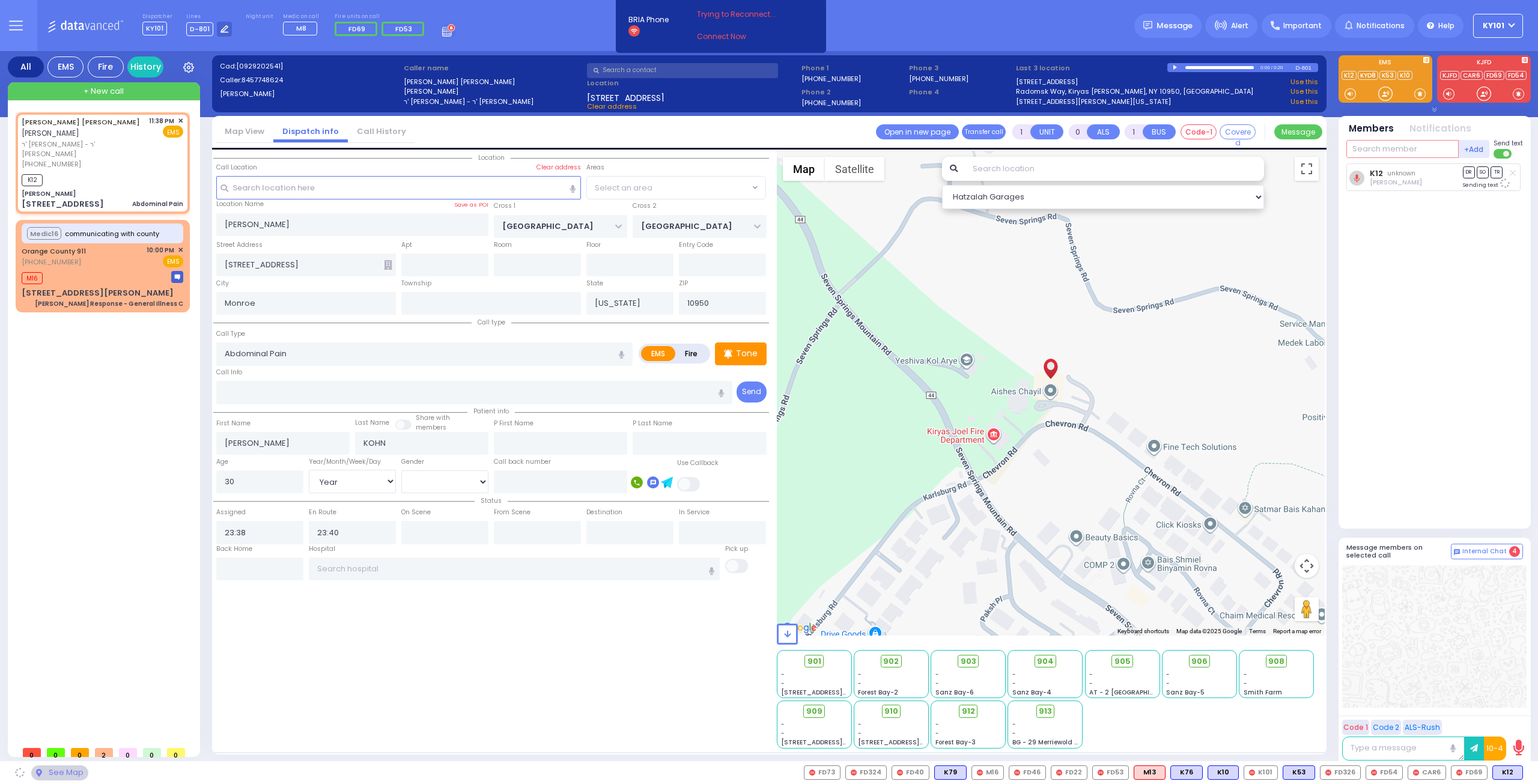
click at [1392, 146] on input "text" at bounding box center [1403, 148] width 112 height 18
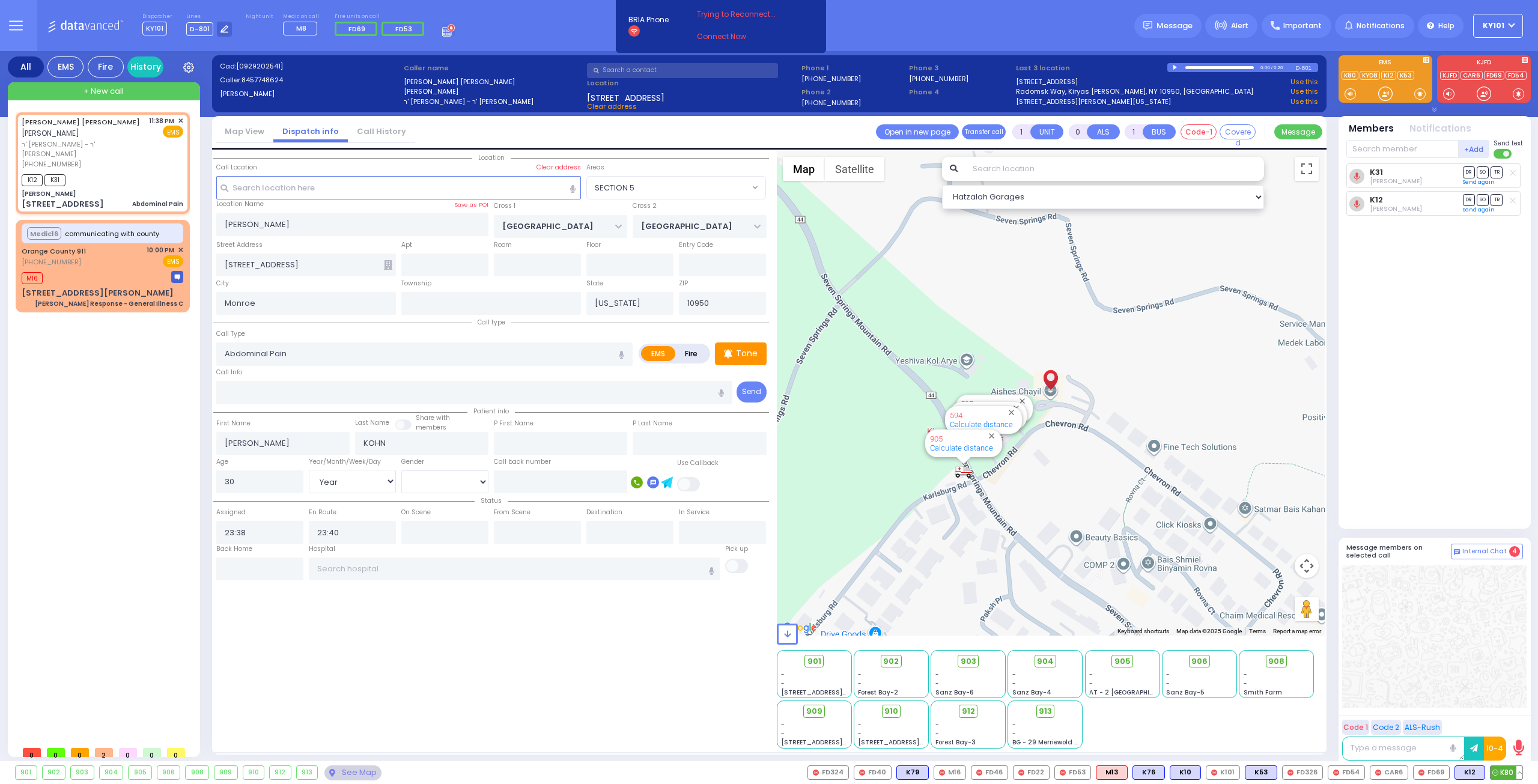
click at [1509, 774] on span "K80" at bounding box center [1507, 773] width 32 height 13
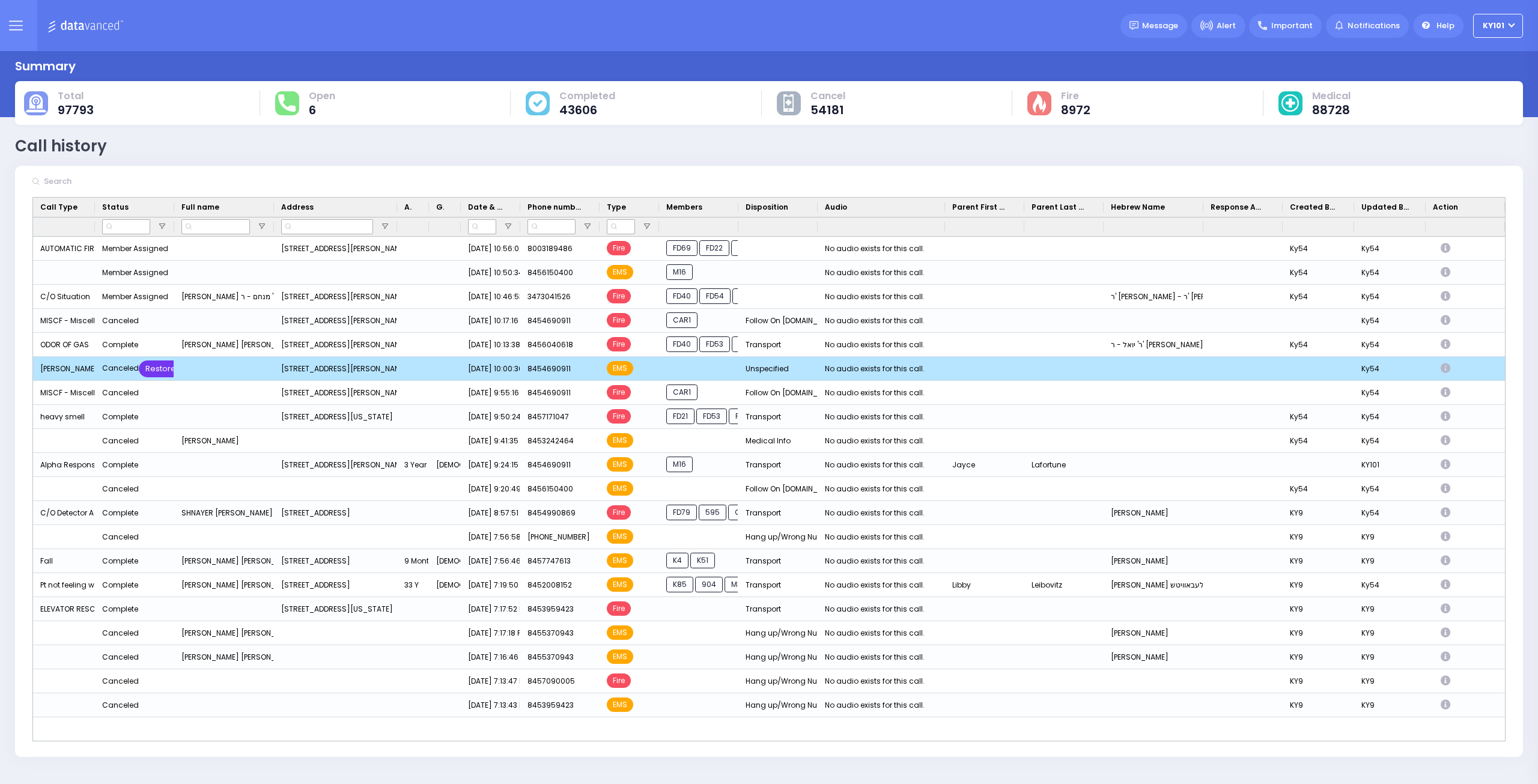
click at [154, 368] on div "Restore" at bounding box center [161, 369] width 44 height 17
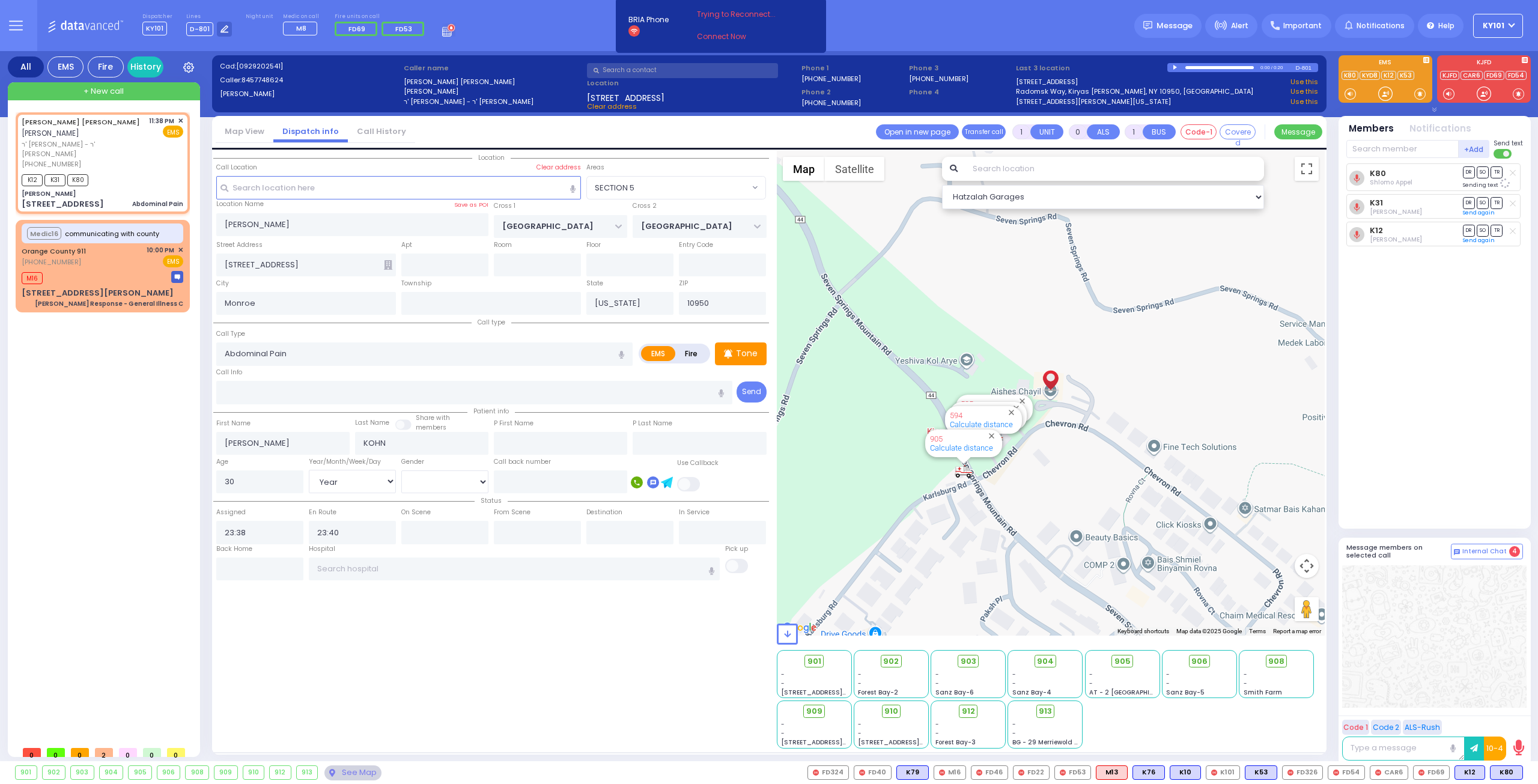
select select "SECTION 5"
select select "Year"
select select "[DEMOGRAPHIC_DATA]"
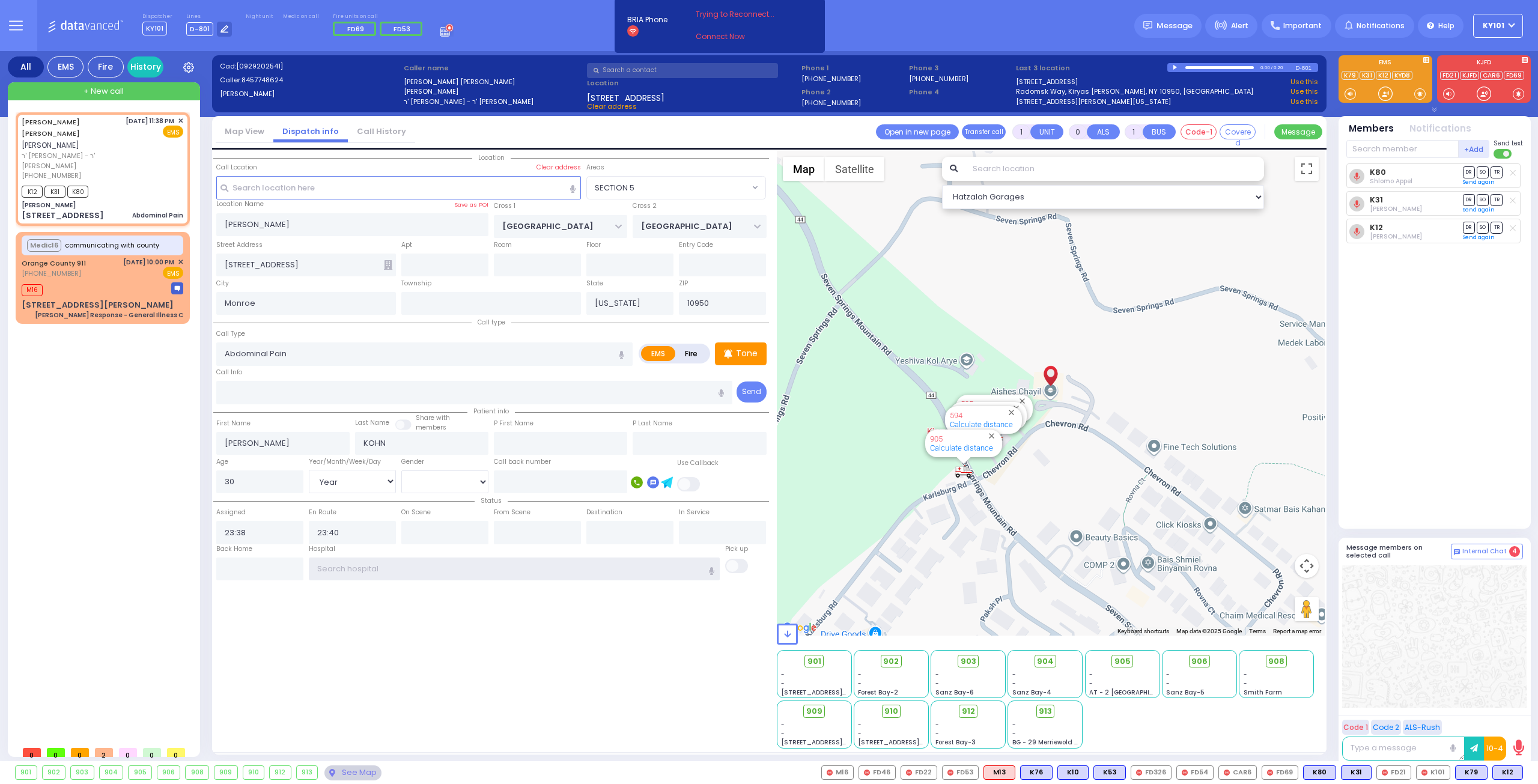
click at [421, 571] on input "text" at bounding box center [514, 569] width 412 height 23
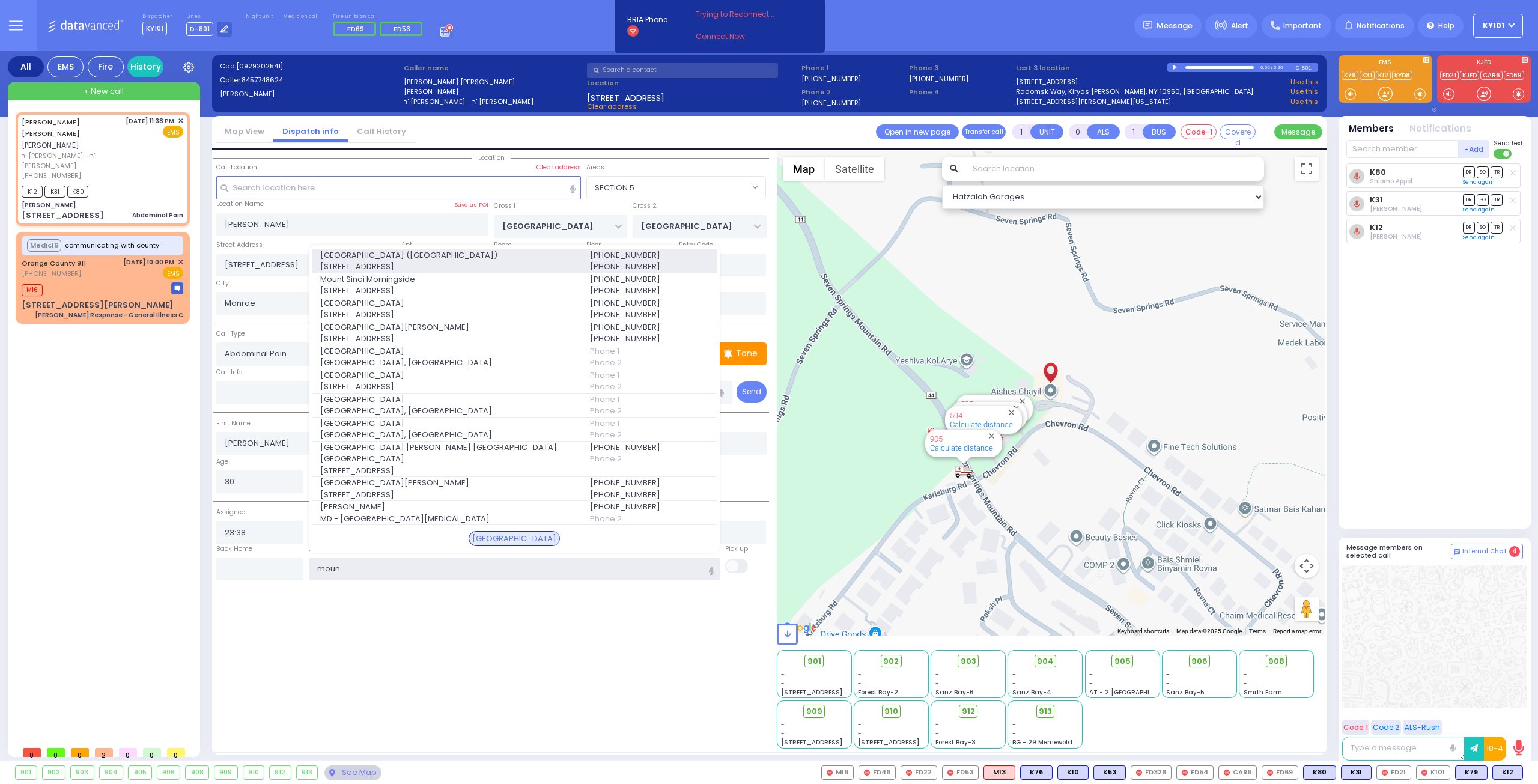
type input "moun"
click at [442, 261] on span "Mount Sinai Hospital (East Harlem)" at bounding box center [448, 255] width 256 height 12
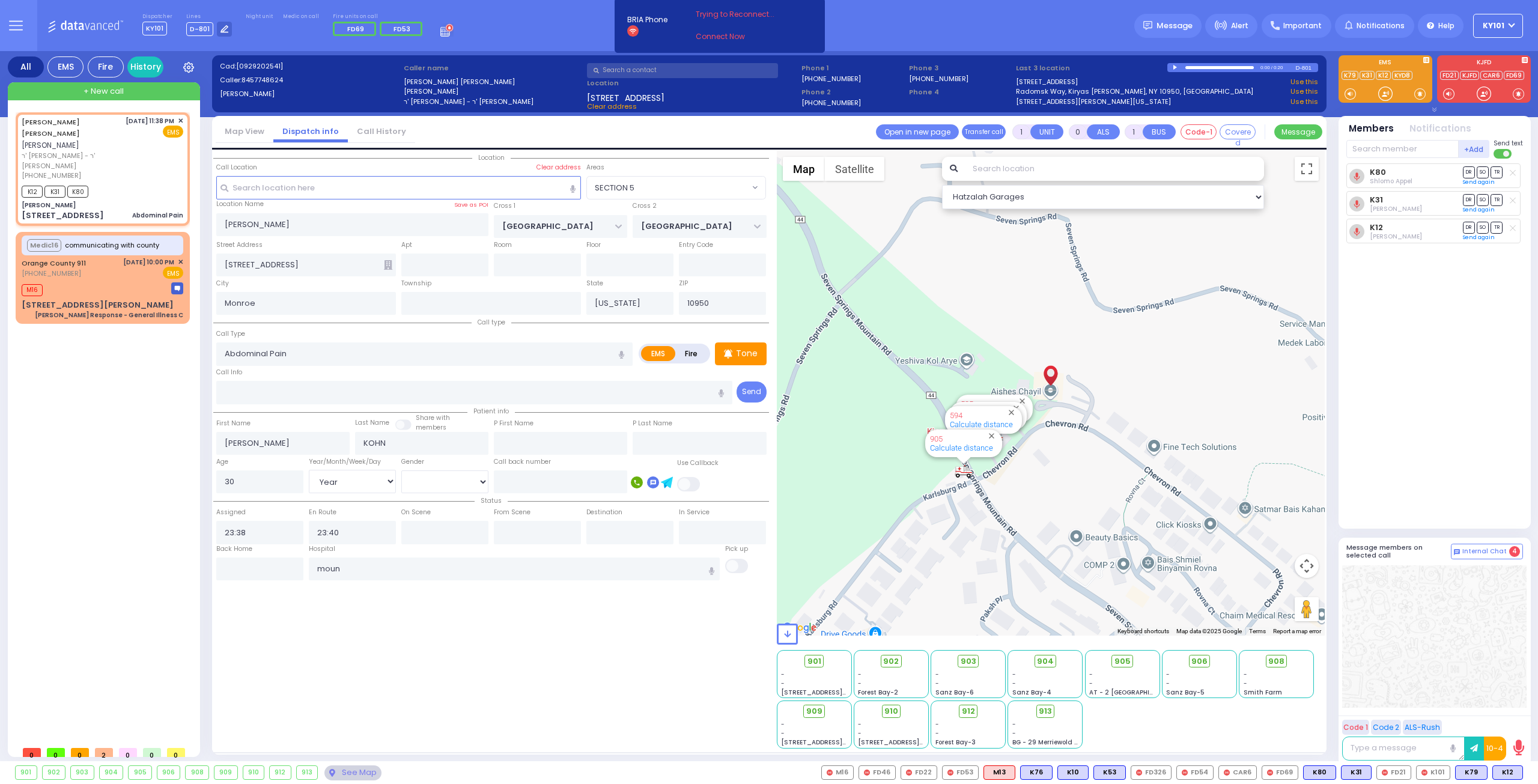
select select
radio input "true"
select select "Year"
select select "[DEMOGRAPHIC_DATA]"
type input "Mount Sinai Hospital (East Harlem)"
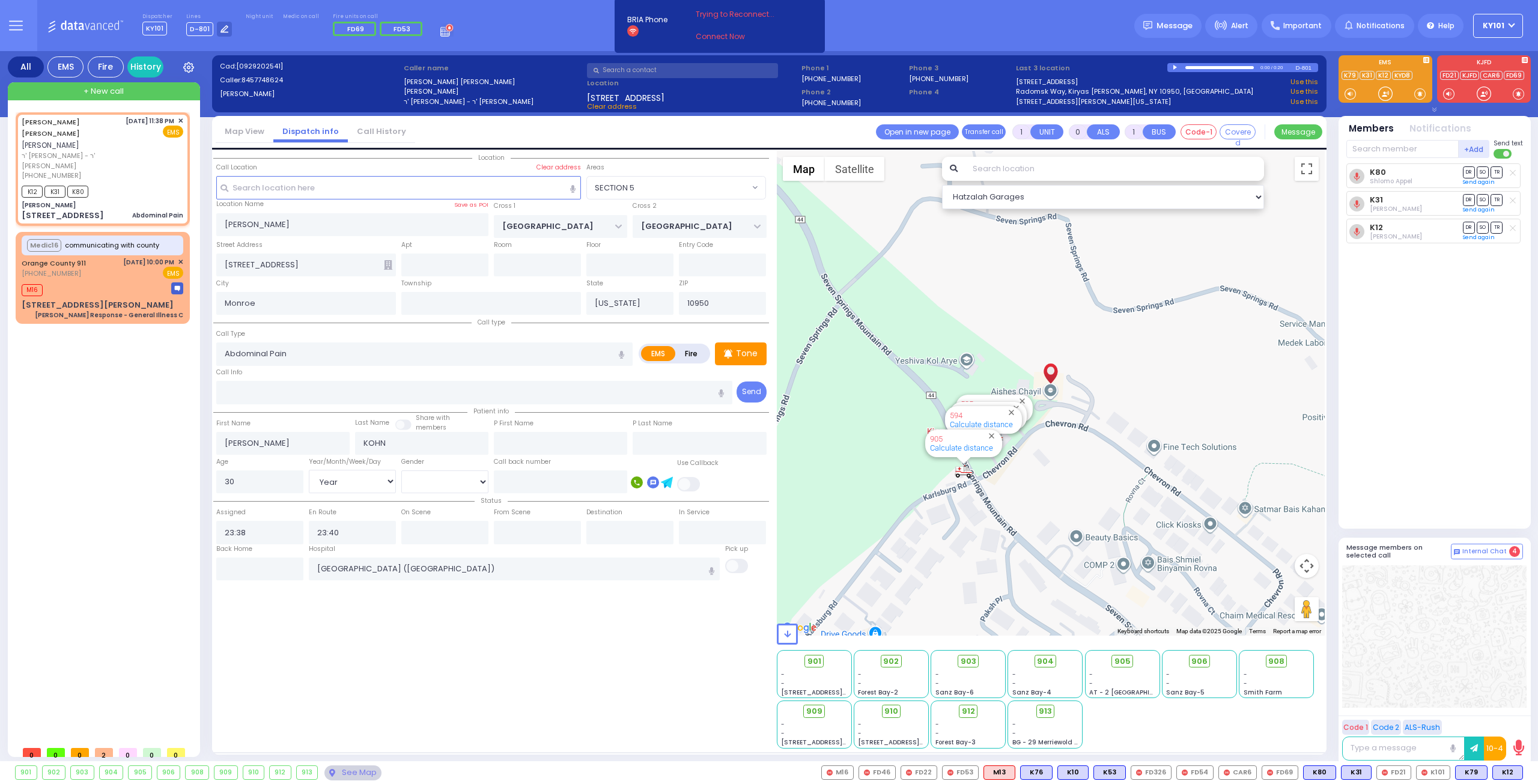
select select "Hatzalah Garages"
select select "SECTION 5"
click at [1470, 223] on span "DR" at bounding box center [1469, 227] width 12 height 11
click at [1492, 198] on span "TR" at bounding box center [1496, 200] width 12 height 11
select select
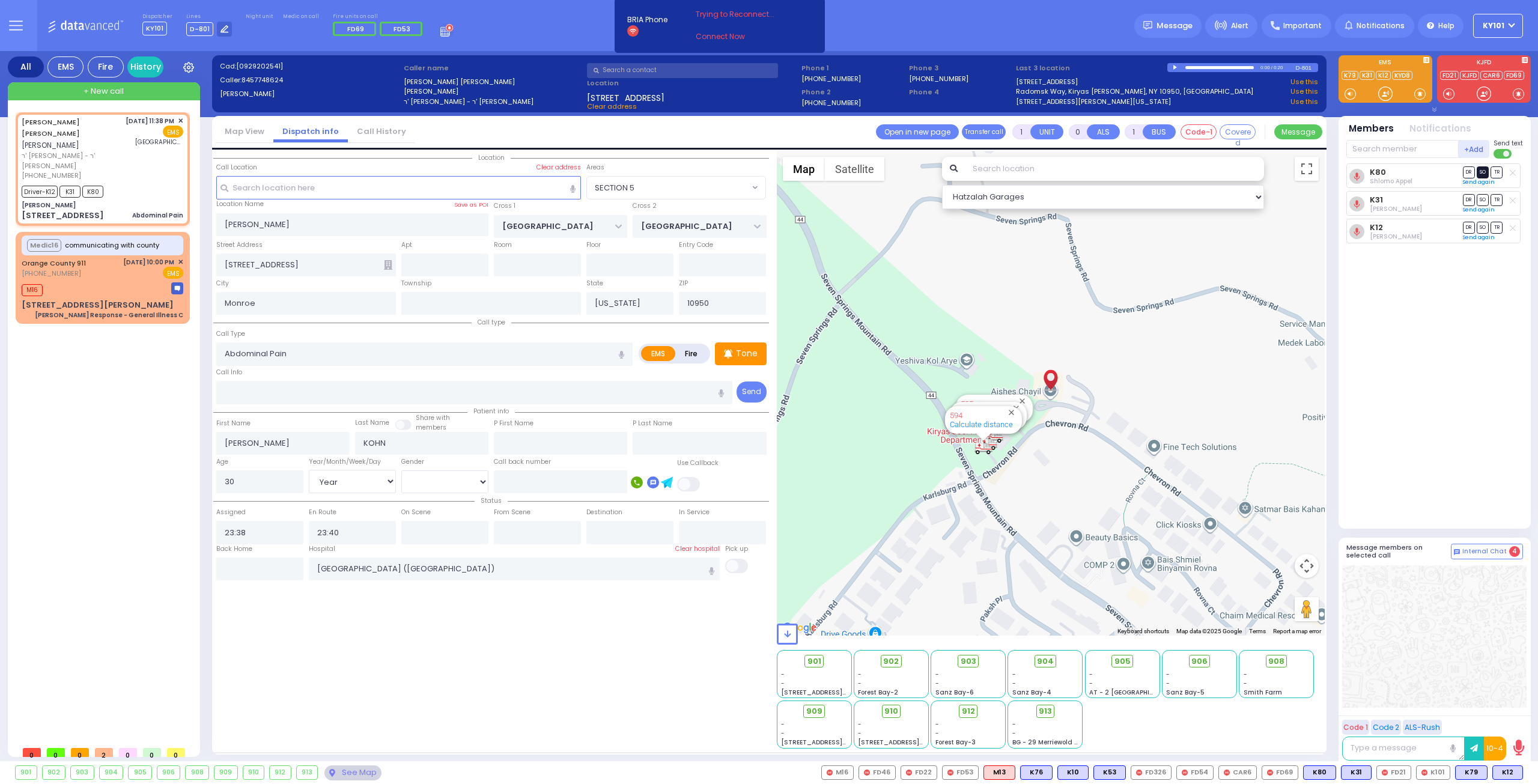
radio input "true"
select select "Year"
select select "[DEMOGRAPHIC_DATA]"
type input "00:08"
select select "Hatzalah Garages"
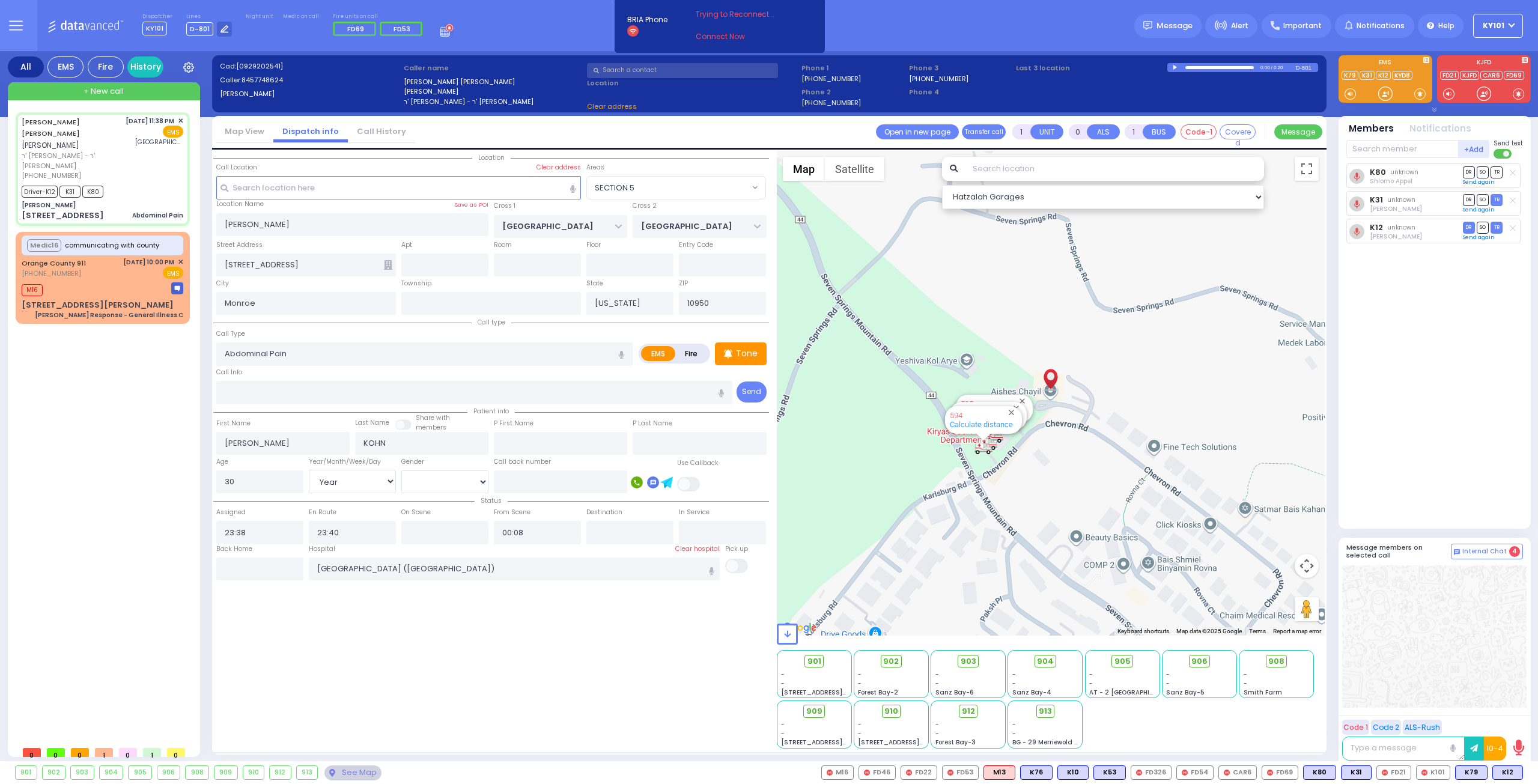
click at [1485, 170] on span "SO" at bounding box center [1483, 172] width 12 height 11
radio input "true"
select select "Year"
select select "[DEMOGRAPHIC_DATA]"
select select
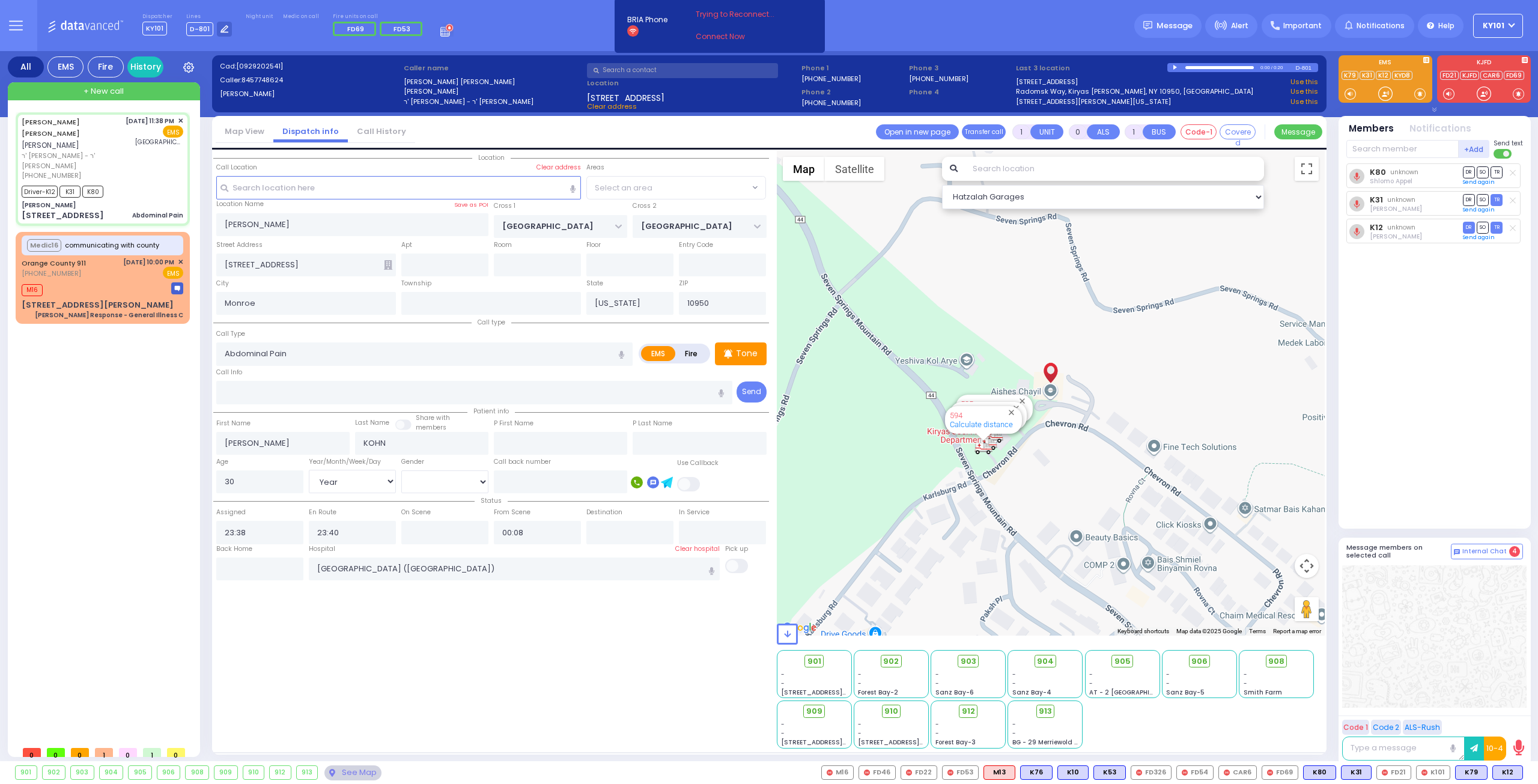
select select "Hatzalah Garages"
select select
radio input "true"
select select "Year"
select select "[DEMOGRAPHIC_DATA]"
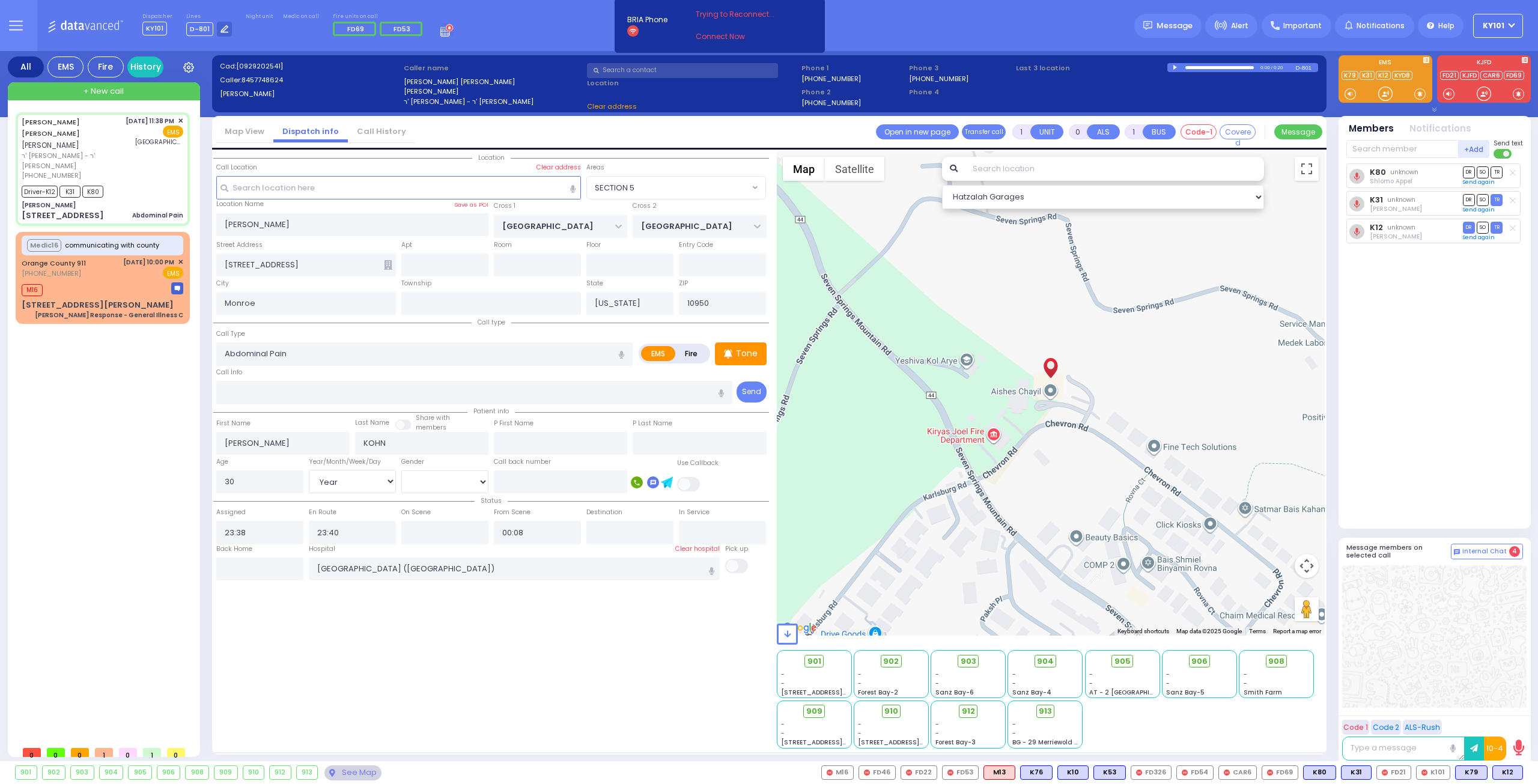
select select "Hatzalah Garages"
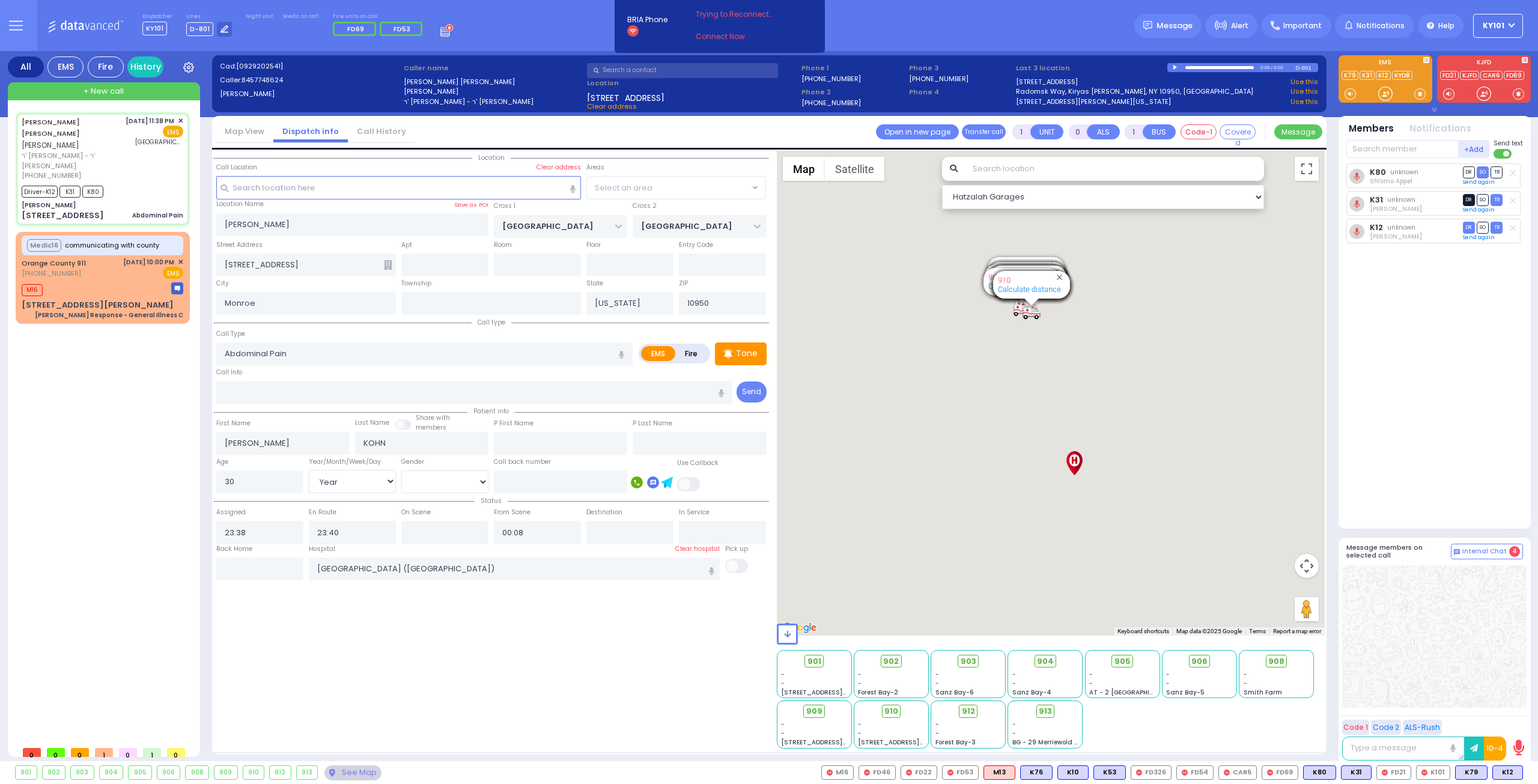
select select "SECTION 5"
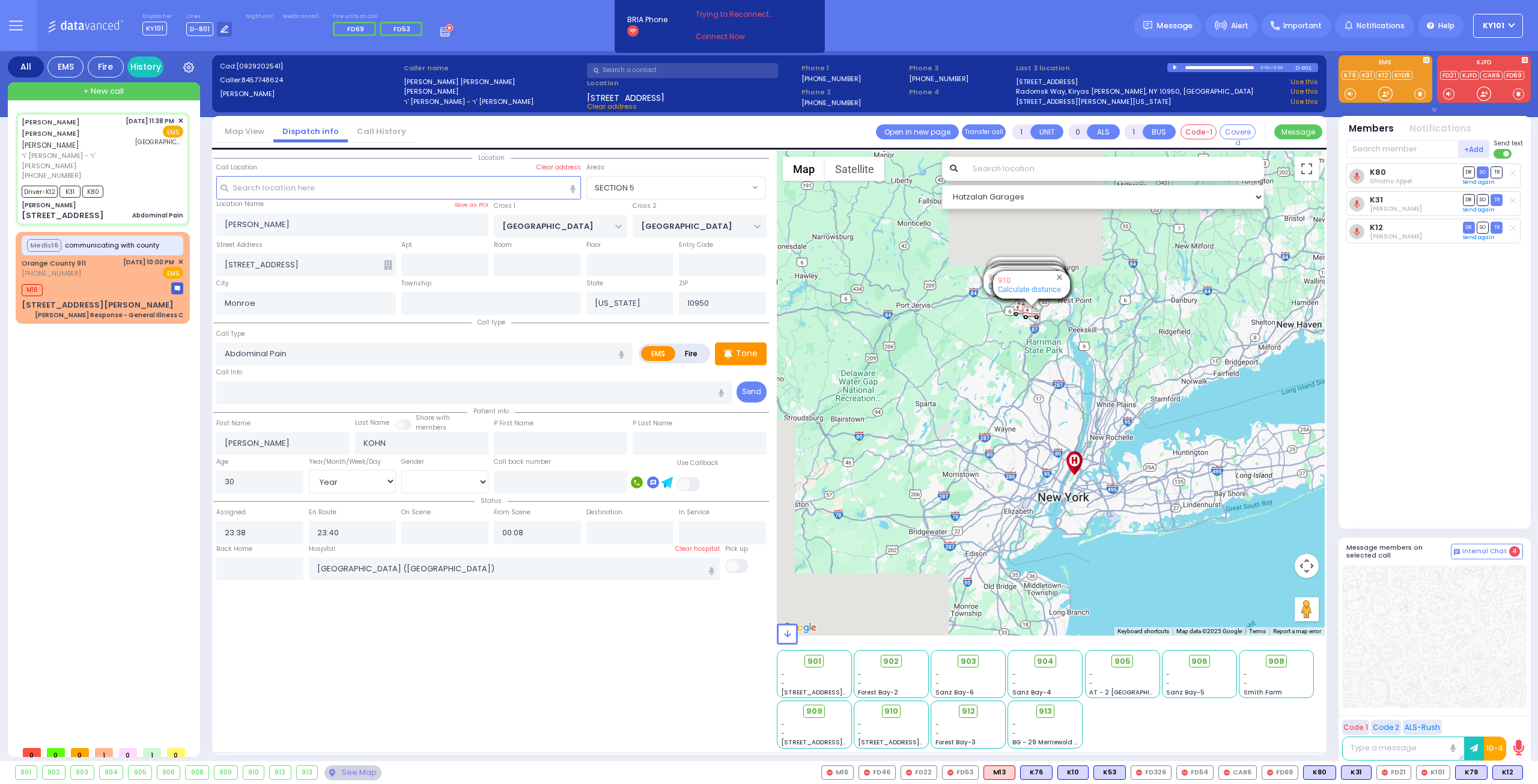
select select
radio input "true"
select select "Year"
select select "[DEMOGRAPHIC_DATA]"
select select "Hatzalah Garages"
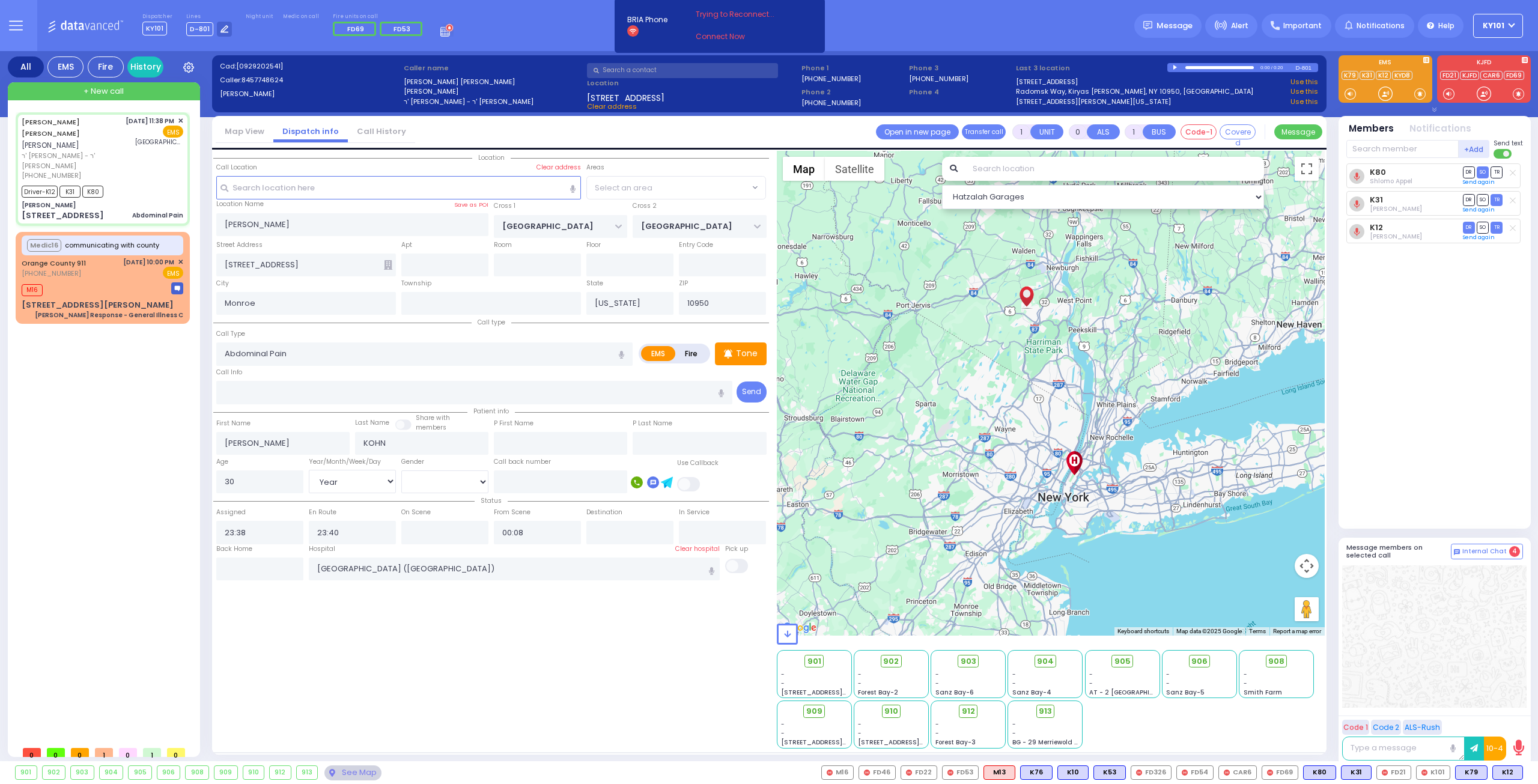
select select "SECTION 5"
click at [457, 529] on input "text" at bounding box center [445, 532] width 87 height 23
type input "23:42"
select select
radio input "true"
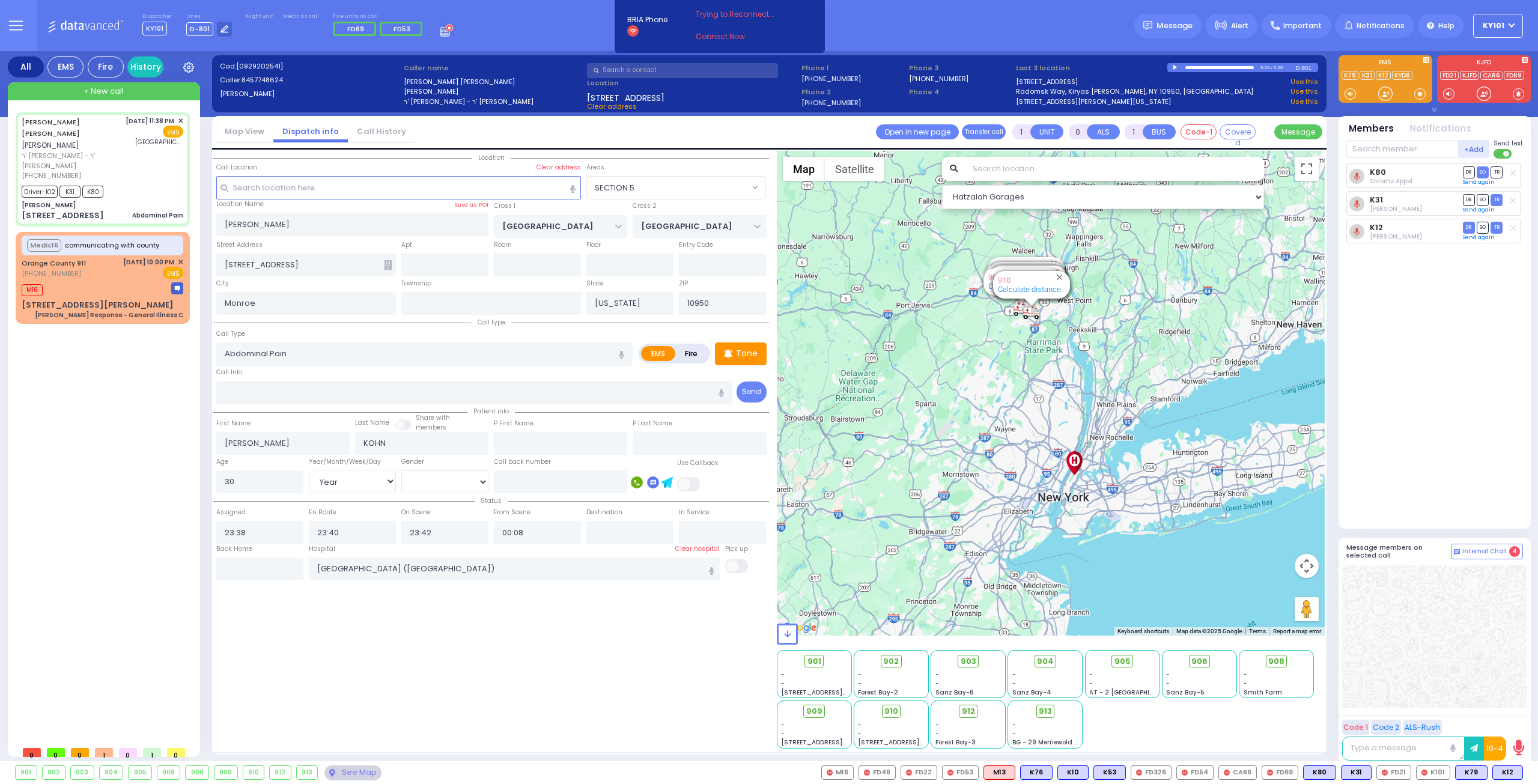
select select "Year"
select select "[DEMOGRAPHIC_DATA]"
select select "Hatzalah Garages"
select select "SECTION 5"
click at [106, 299] on div "174 Conklin Rd Charlie Response - General Illness C" at bounding box center [103, 310] width 162 height 21
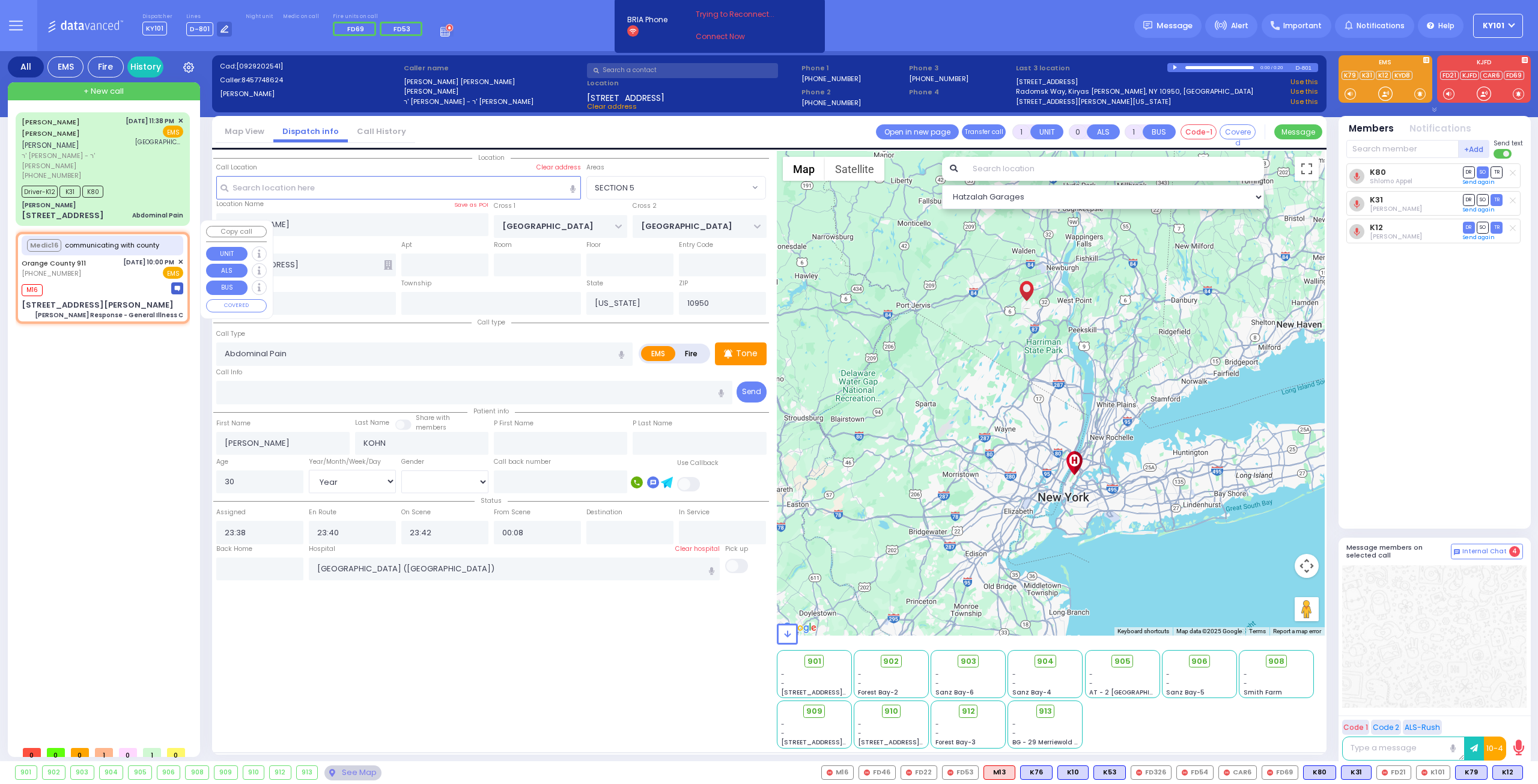
type input "6"
select select
type input "Charlie Response - General Illness C"
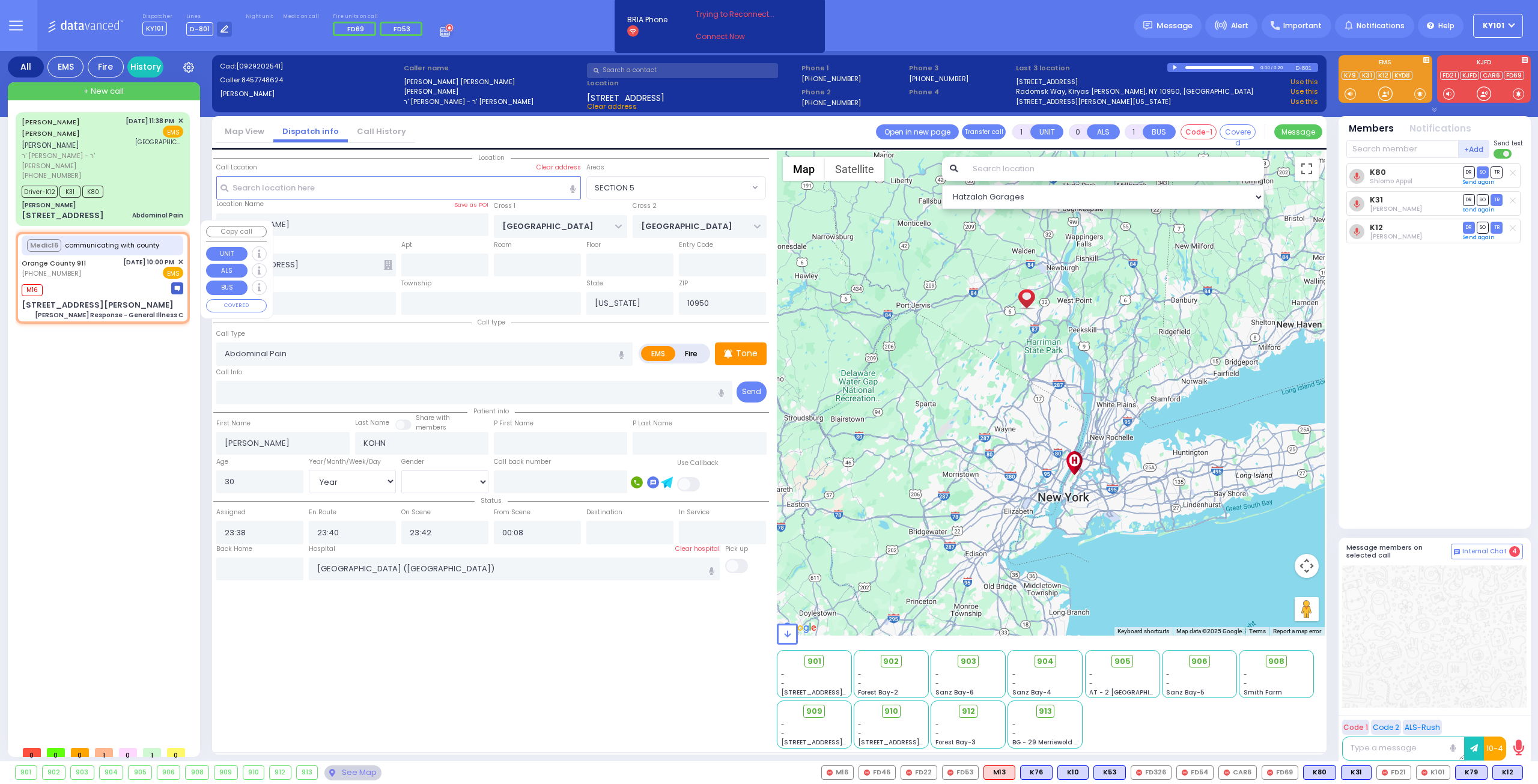
radio input "true"
type input "Nature: : Charlie Response - General Illness C Address: : 174 Conklin Rd, 10950…"
select select
type input "23:05"
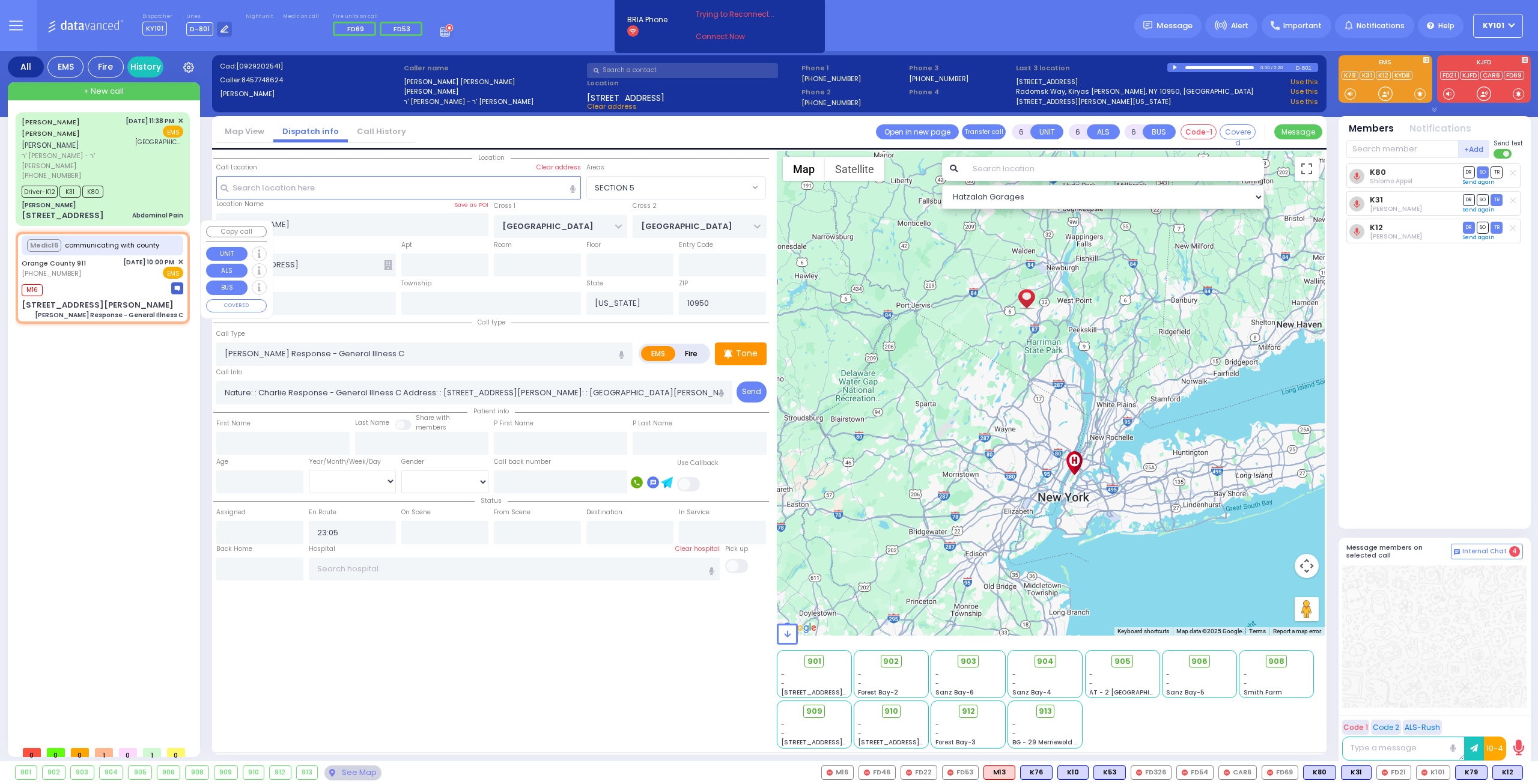
select select "Hatzalah Garages"
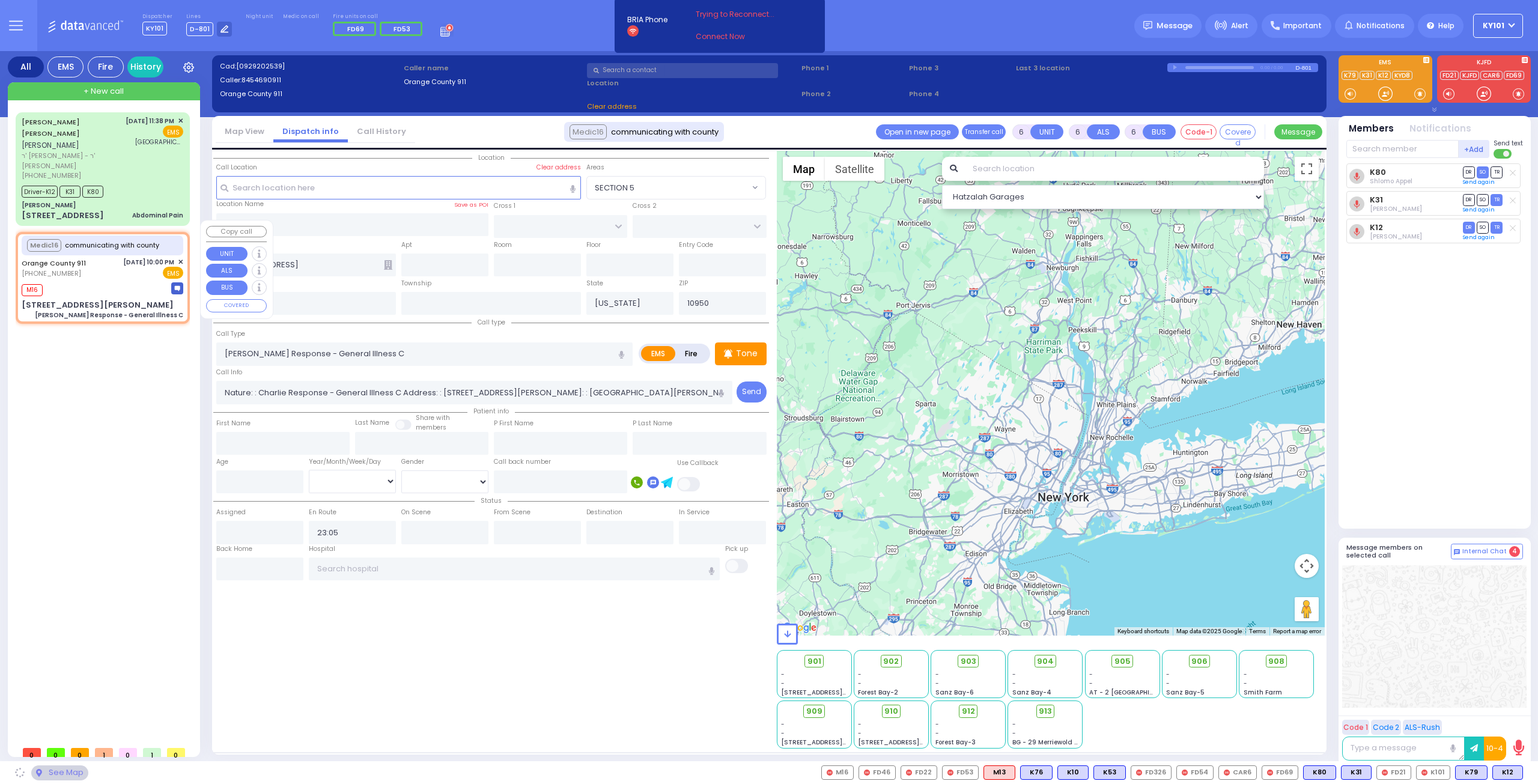
type input "174 Conklin Rd"
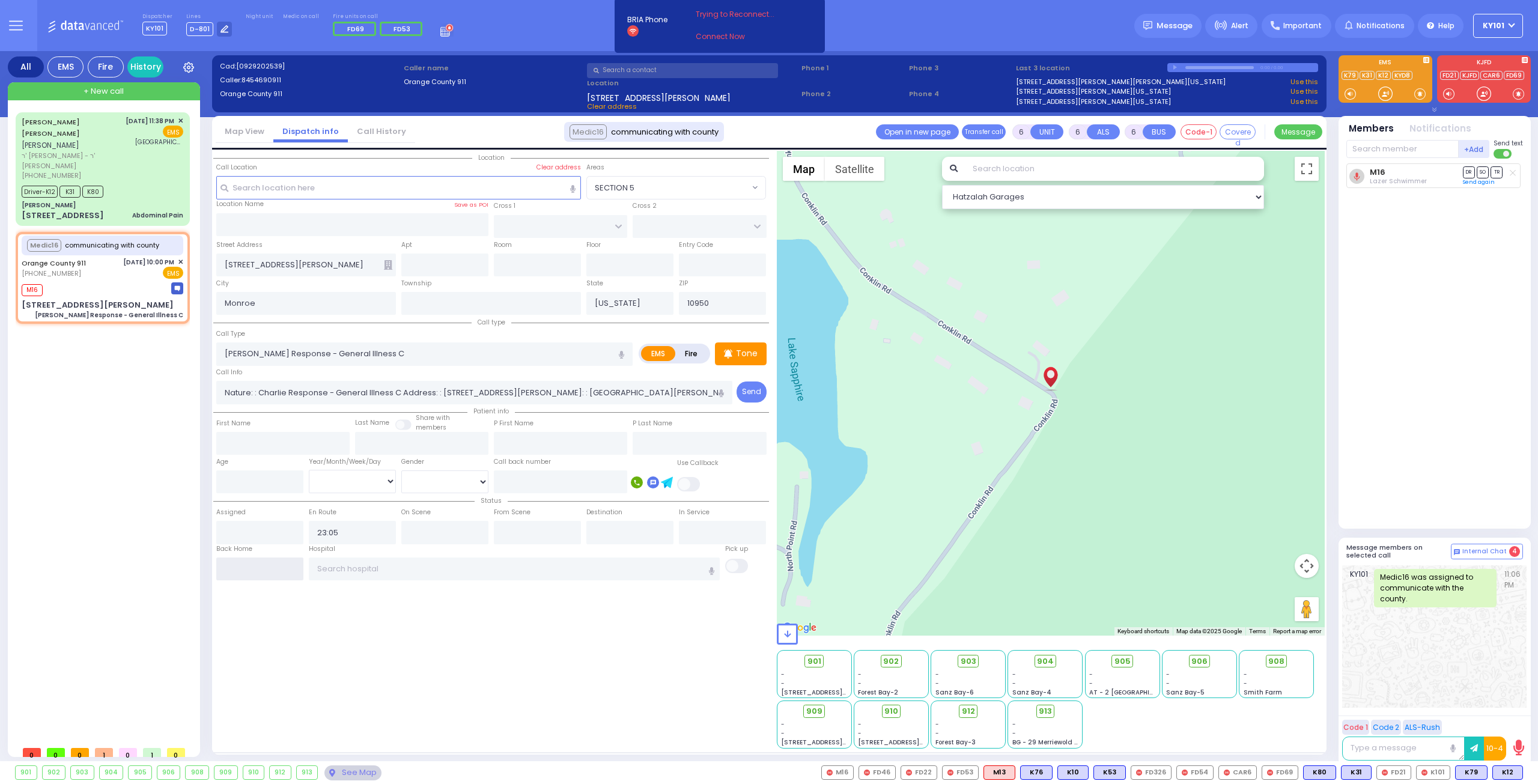
click at [263, 564] on input "text" at bounding box center [260, 569] width 87 height 23
type input "00:08"
select select
radio input "true"
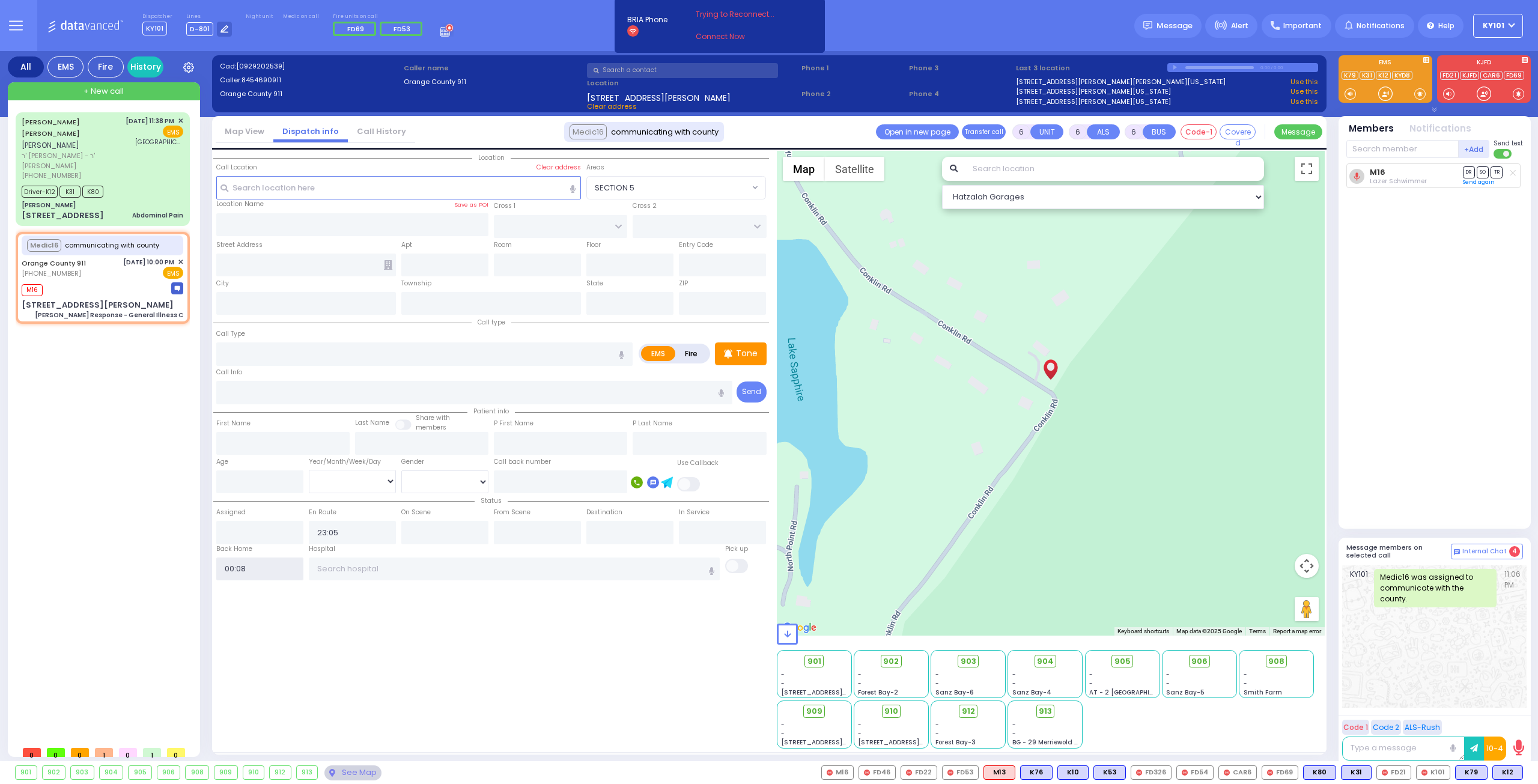
select select
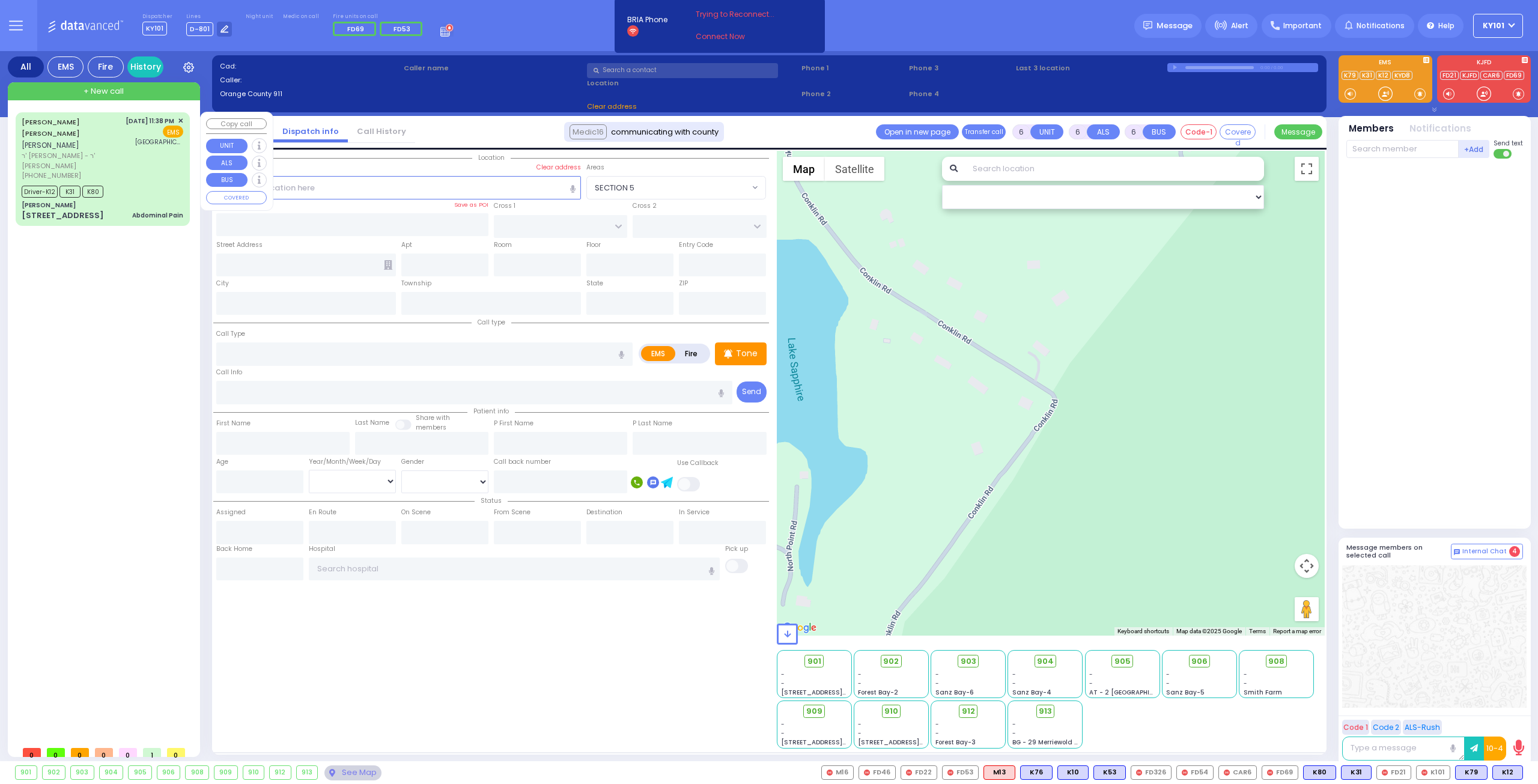
click at [53, 140] on span "[PERSON_NAME]" at bounding box center [50, 144] width 58 height 10
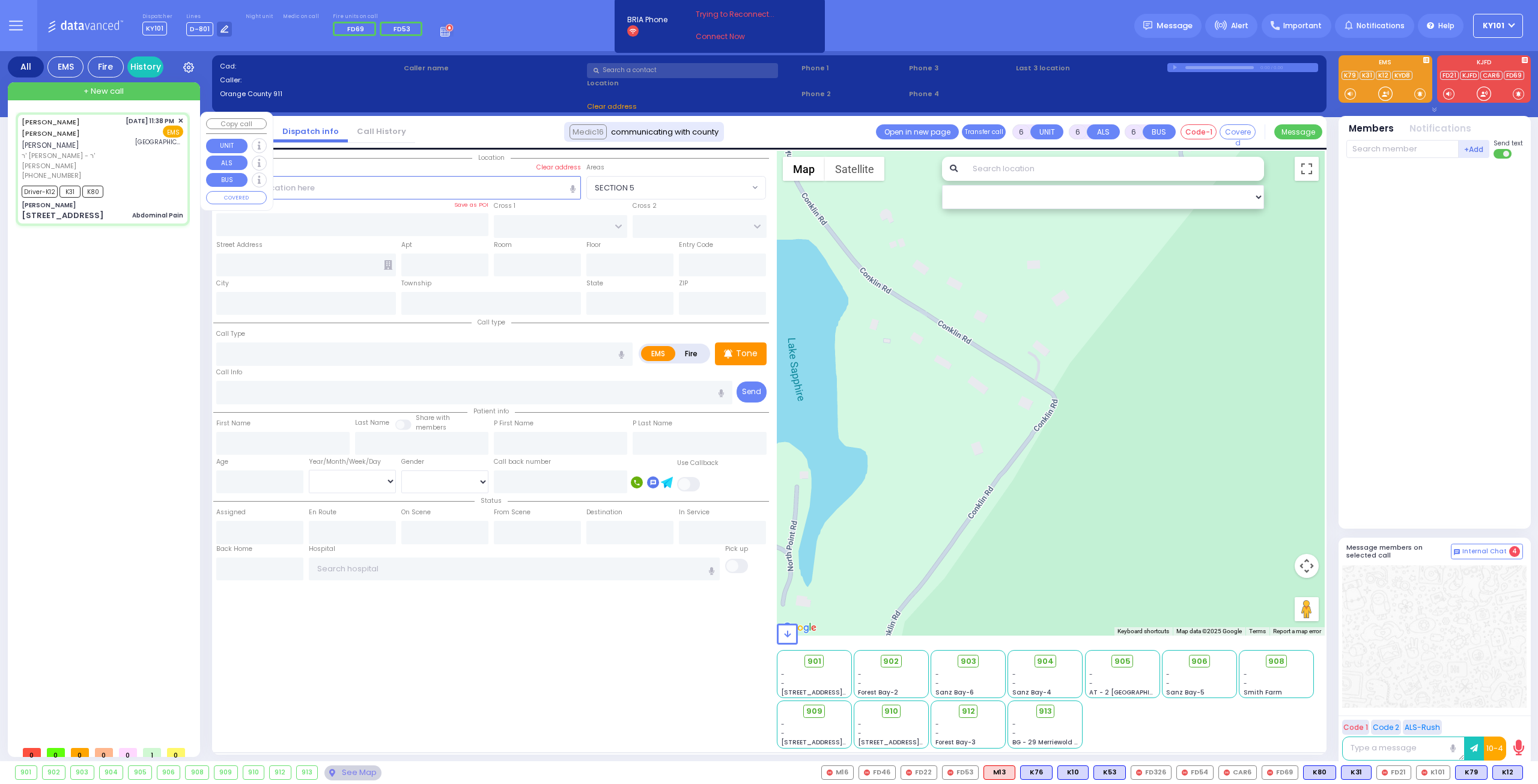
type input "1"
type input "0"
type input "1"
select select
type input "Abdominal Pain"
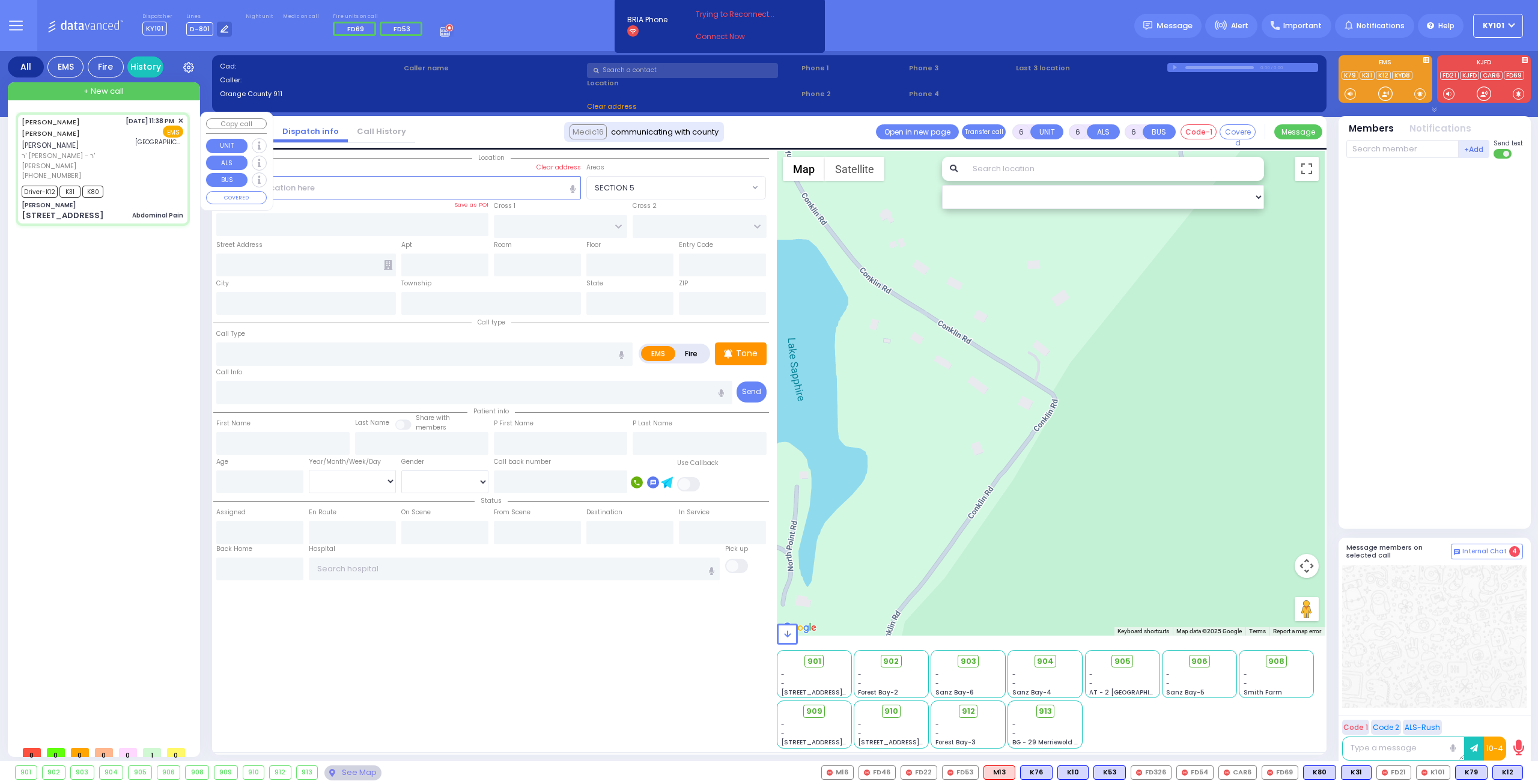
radio input "true"
type input "DUVID YIDA"
type input "KOHN"
type input "30"
select select "Year"
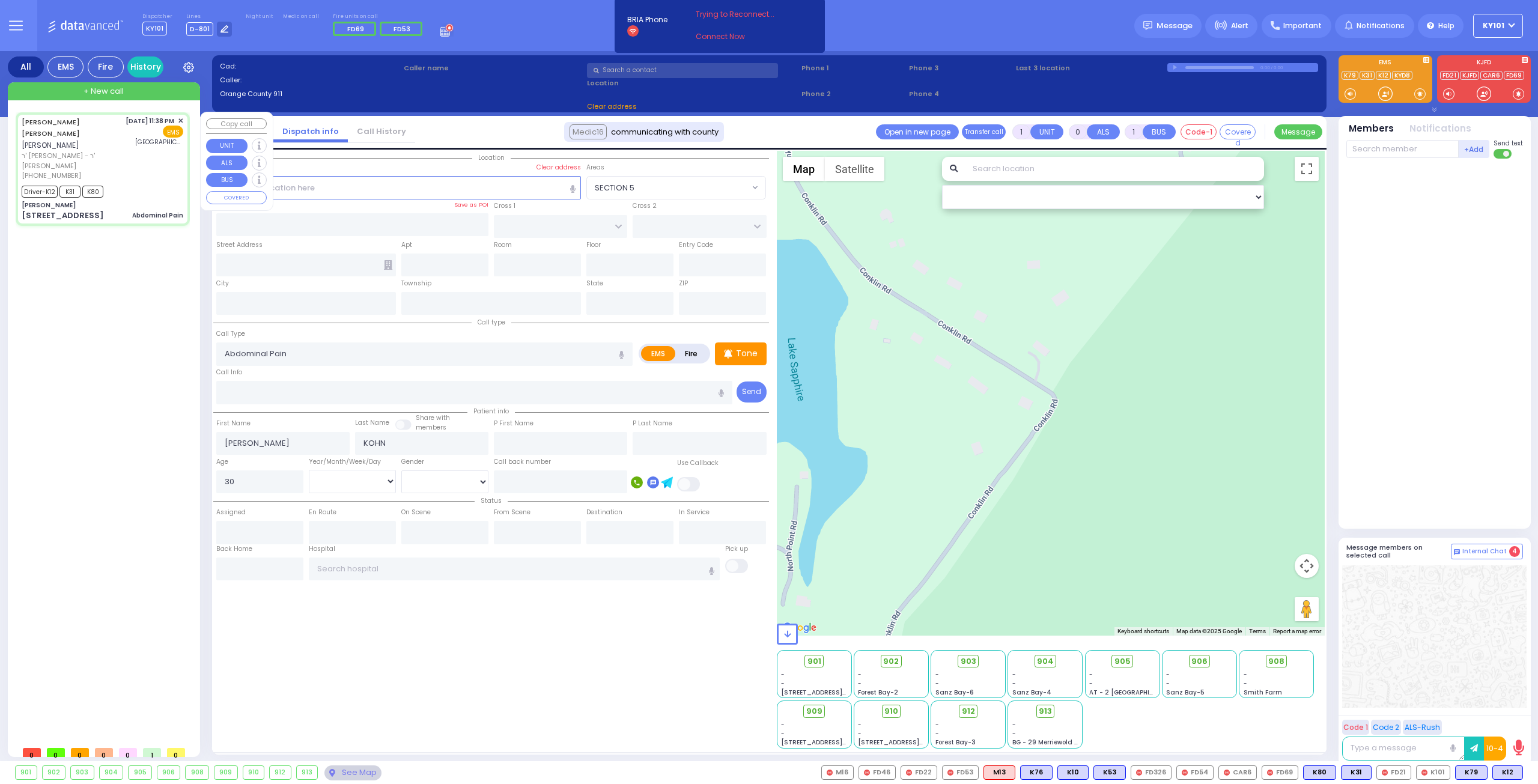
select select "[DEMOGRAPHIC_DATA]"
type input "23:38"
type input "23:40"
type input "23:42"
type input "00:08"
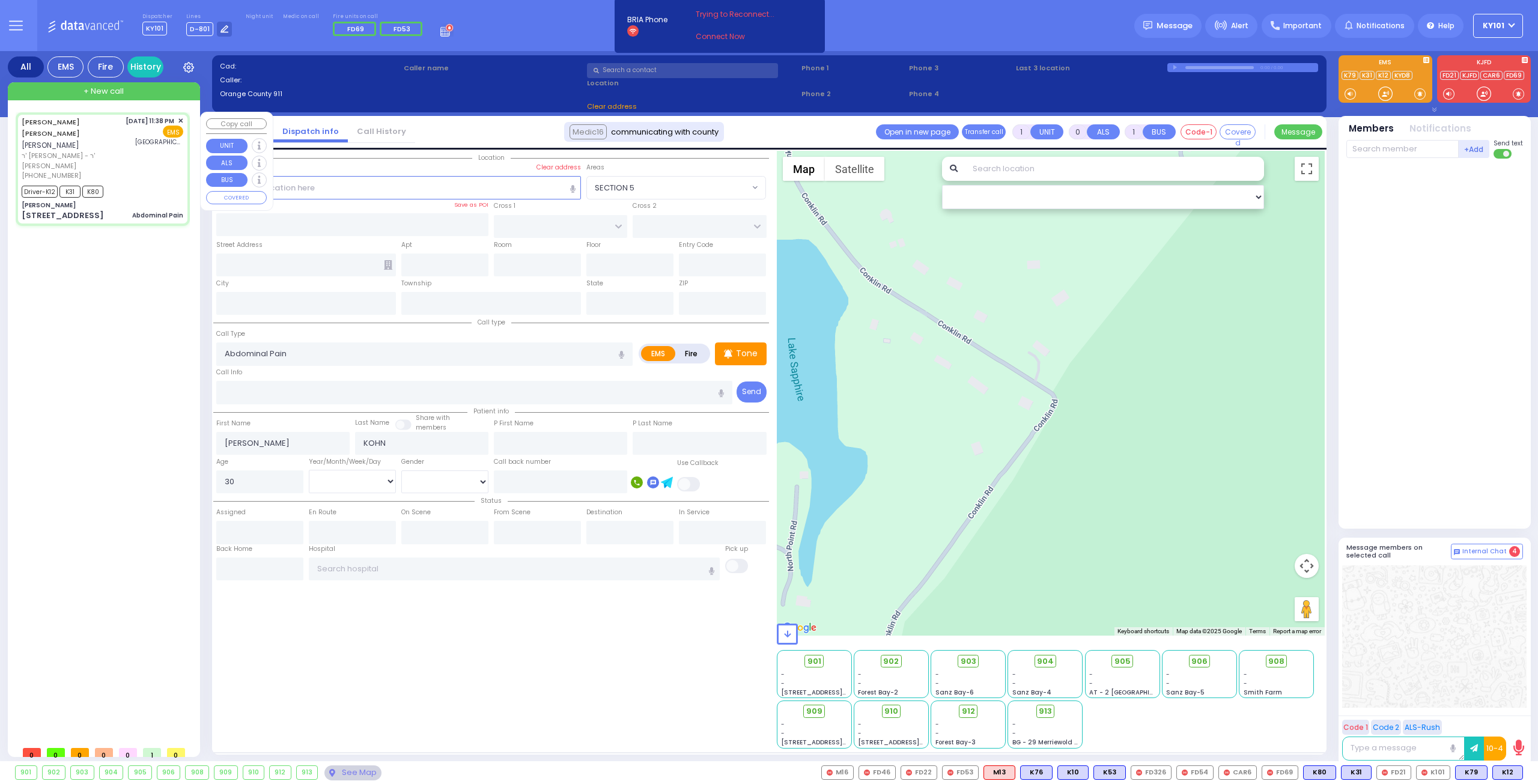
type input "Mount Sinai Hospital (East Harlem)"
select select "Hatzalah Garages"
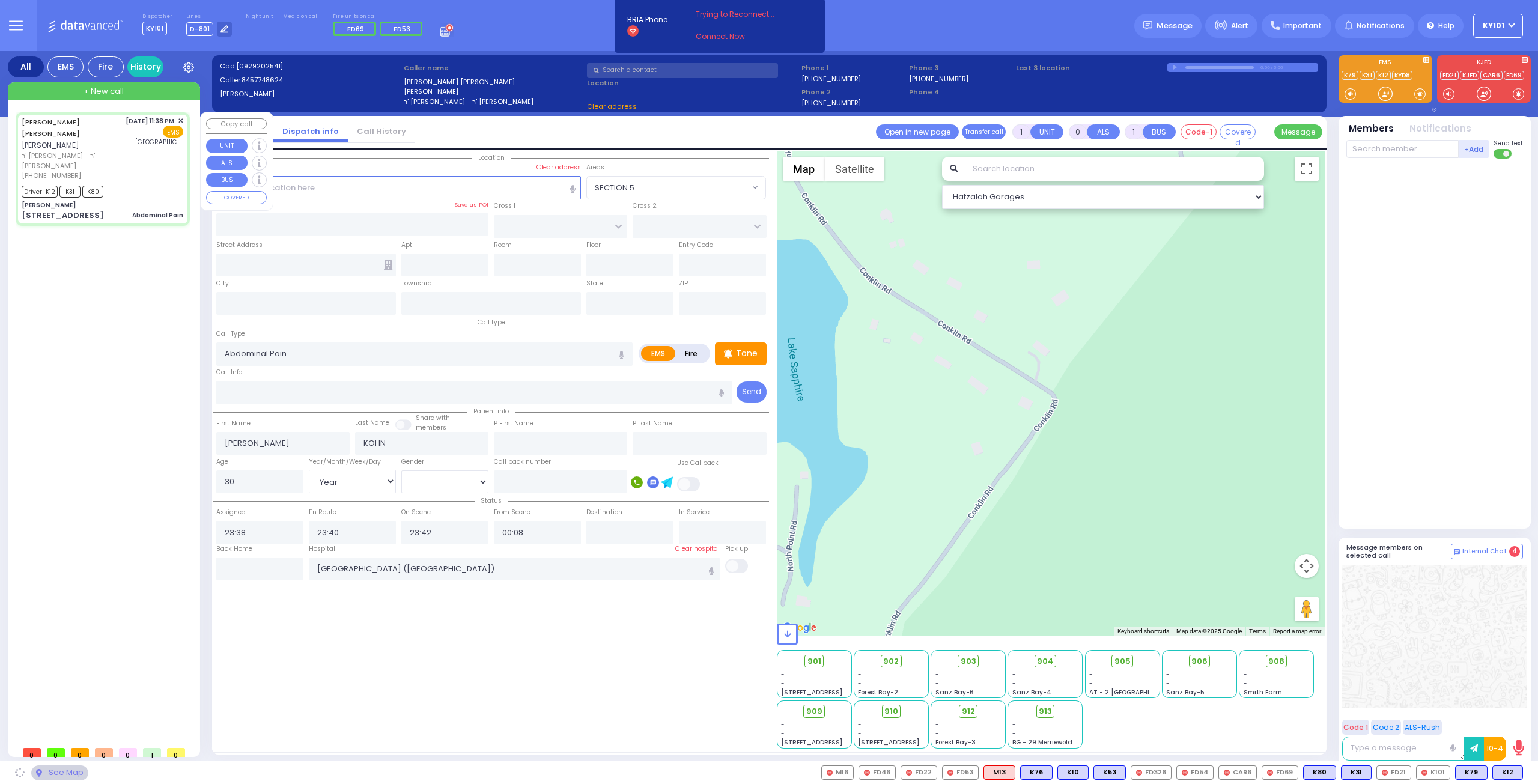
type input "[PERSON_NAME]"
type input "SEVEN SPRINGS MOUNTAIN RD"
type input "KARLSBURG RD"
type input "[STREET_ADDRESS]"
type input "Monroe"
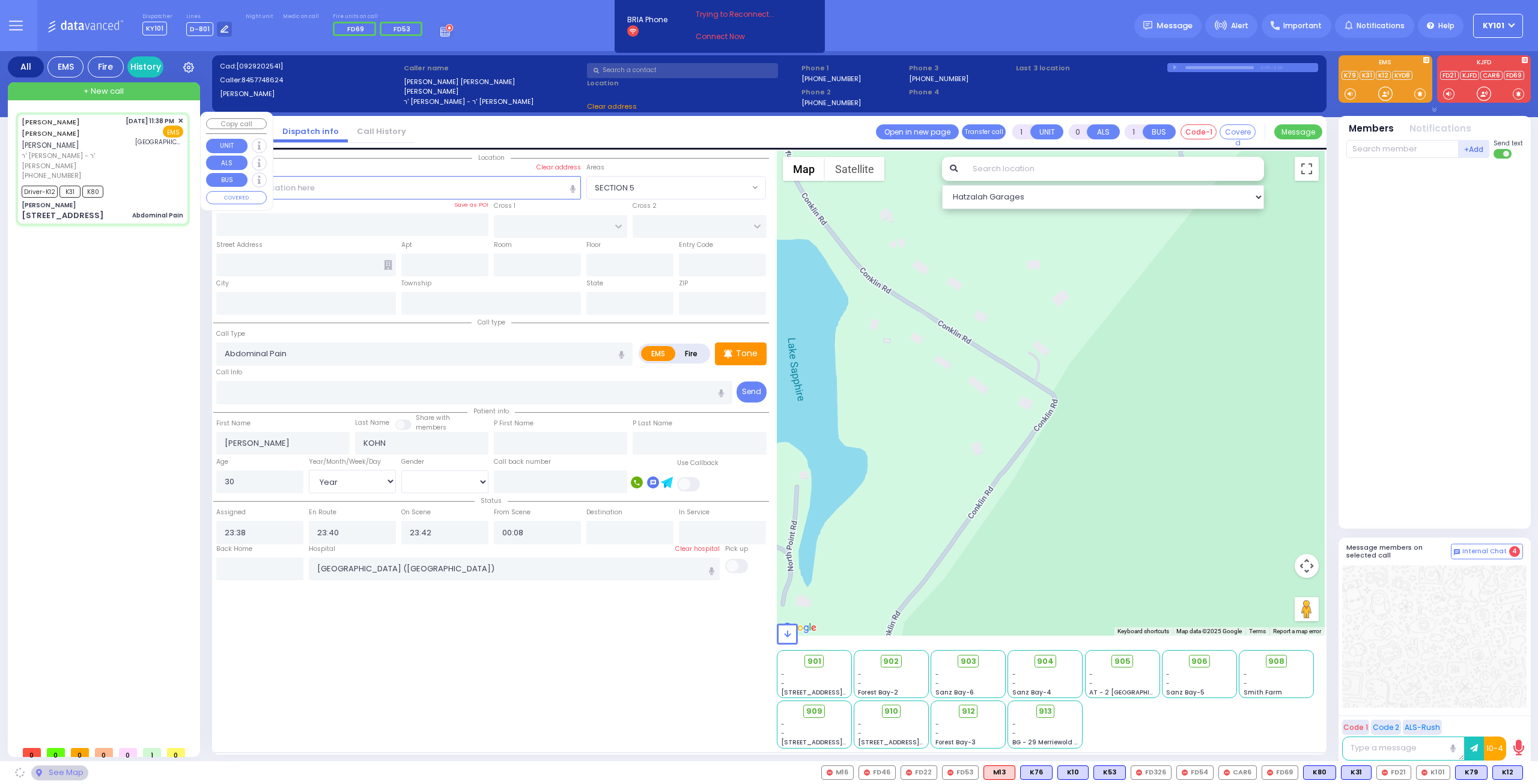
type input "[US_STATE]"
type input "10950"
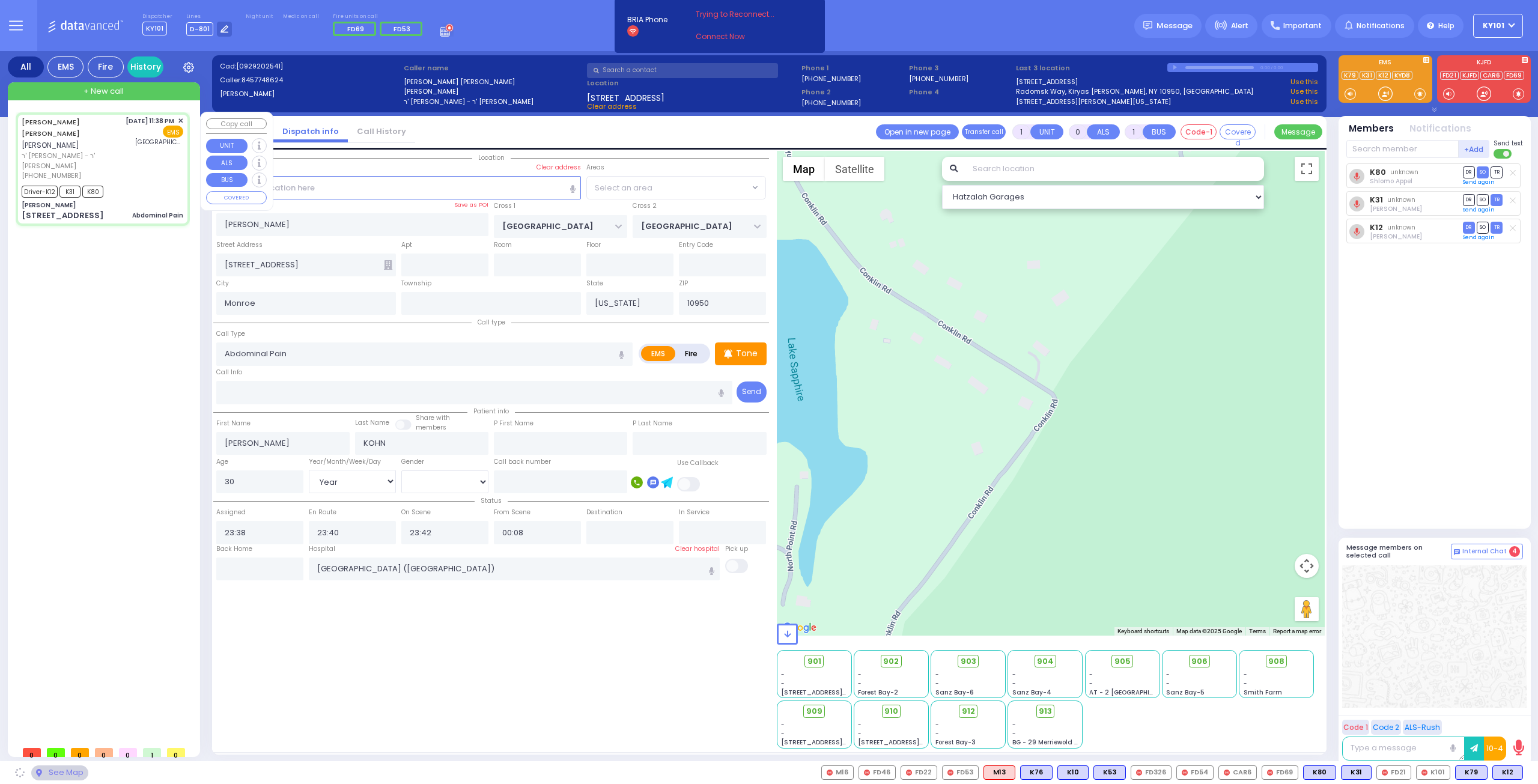
select select "SECTION 5"
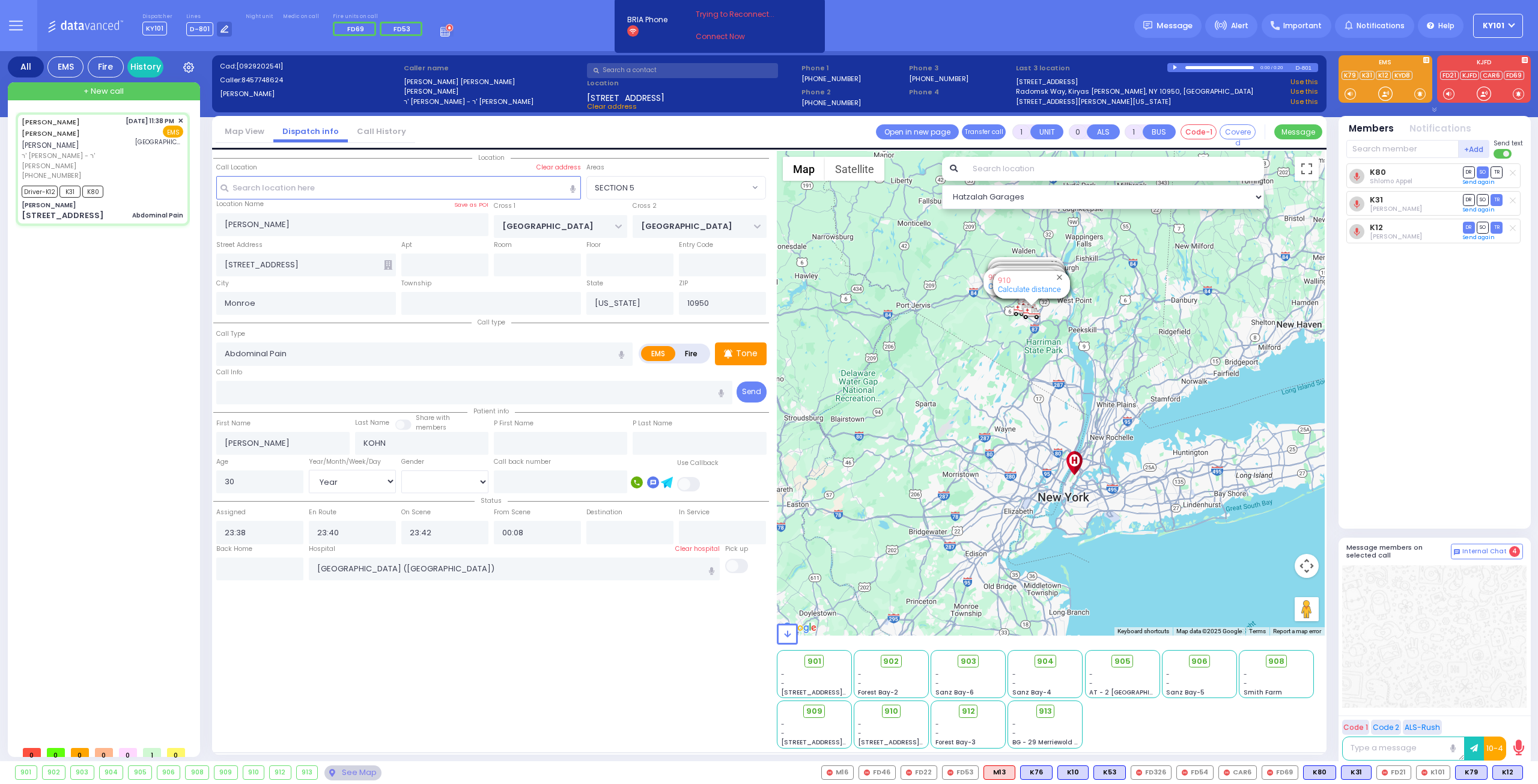
click at [133, 769] on div "905" at bounding box center [140, 773] width 23 height 13
type input "6"
select select
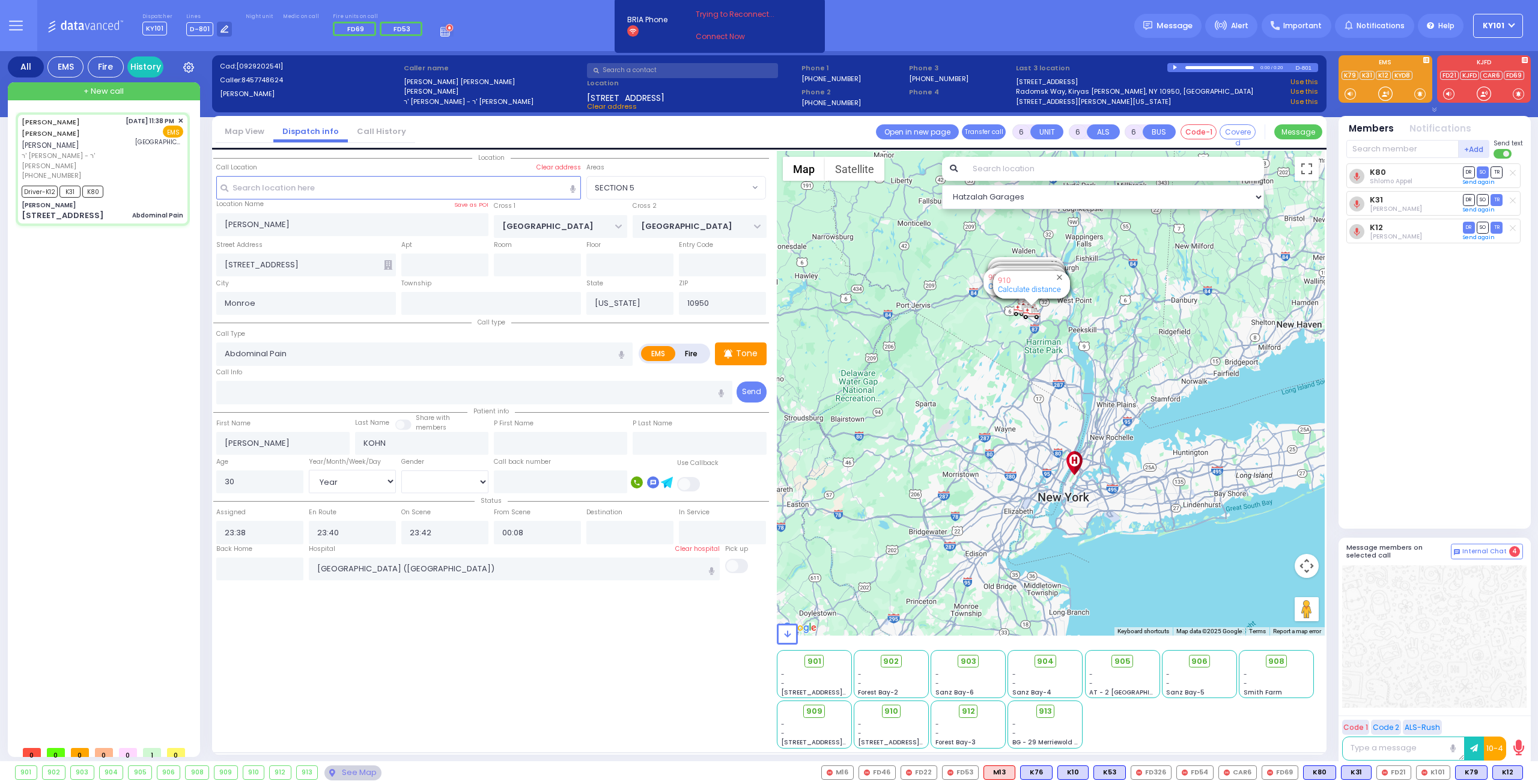
radio input "true"
type input "Unknown"
select select "Year"
select select "[DEMOGRAPHIC_DATA]"
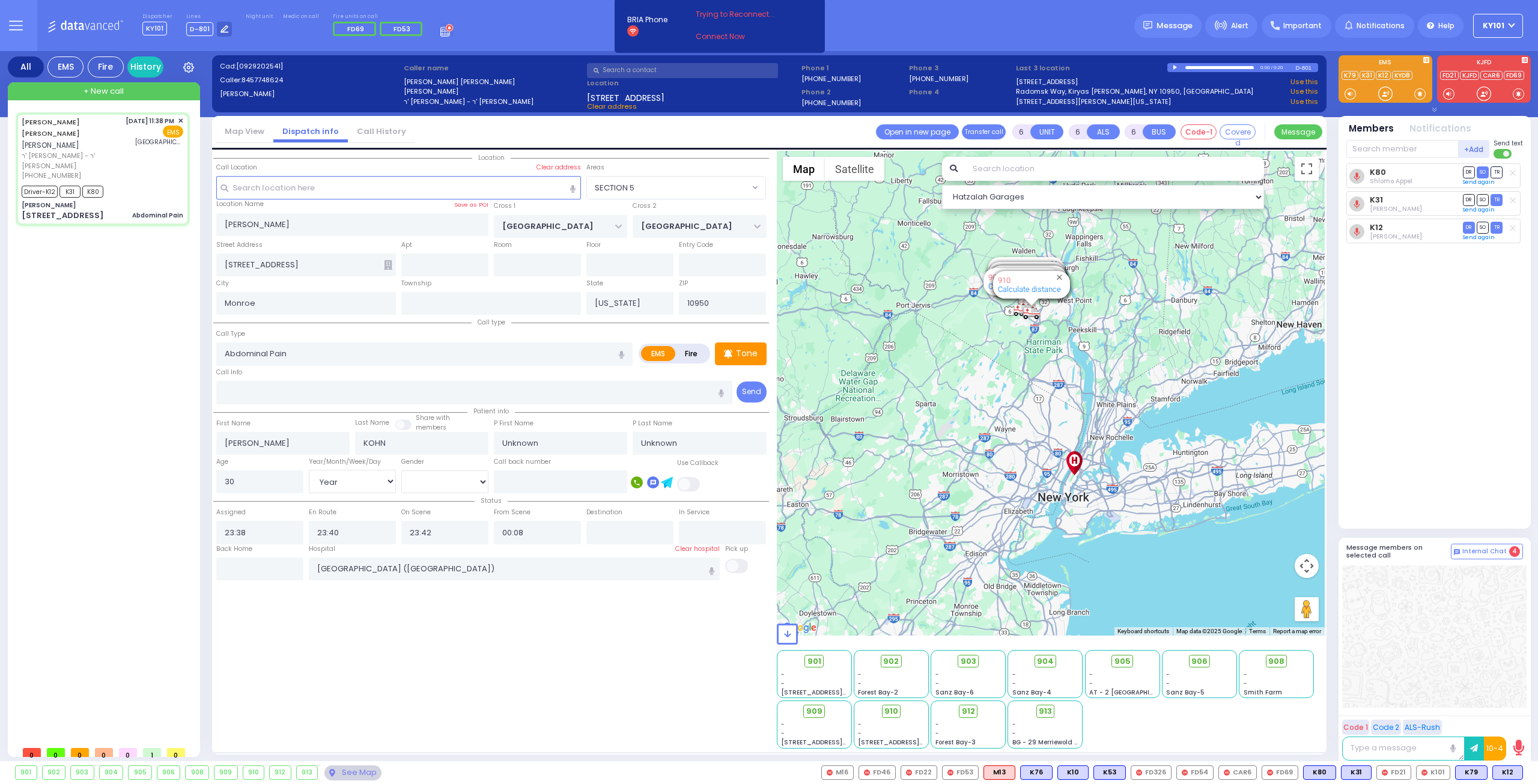
select select "Hatzalah Garages"
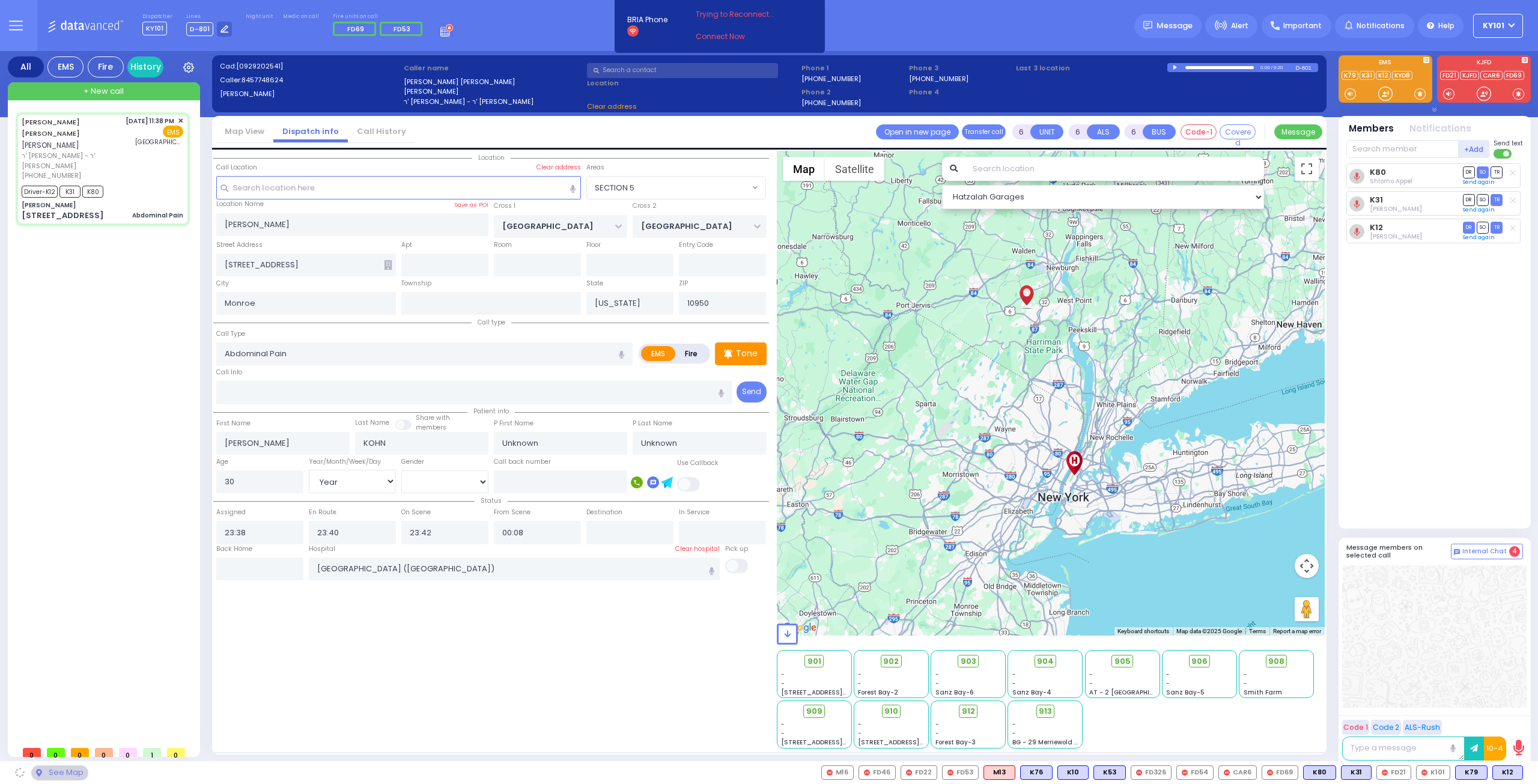
select select
radio input "true"
select select "Year"
select select "[DEMOGRAPHIC_DATA]"
select select "Hatzalah Garages"
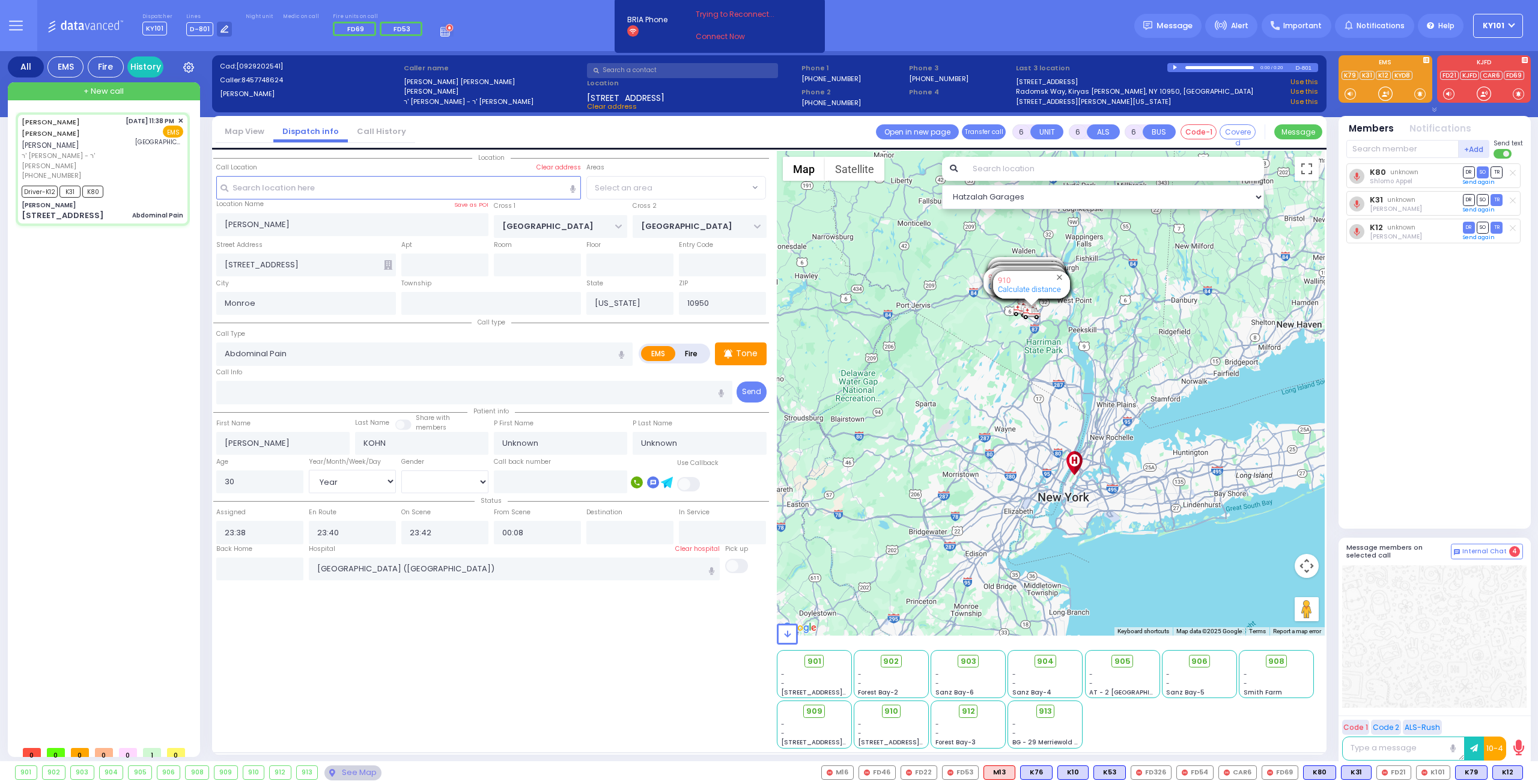
select select "SECTION 5"
click at [140, 774] on div "905" at bounding box center [140, 773] width 23 height 13
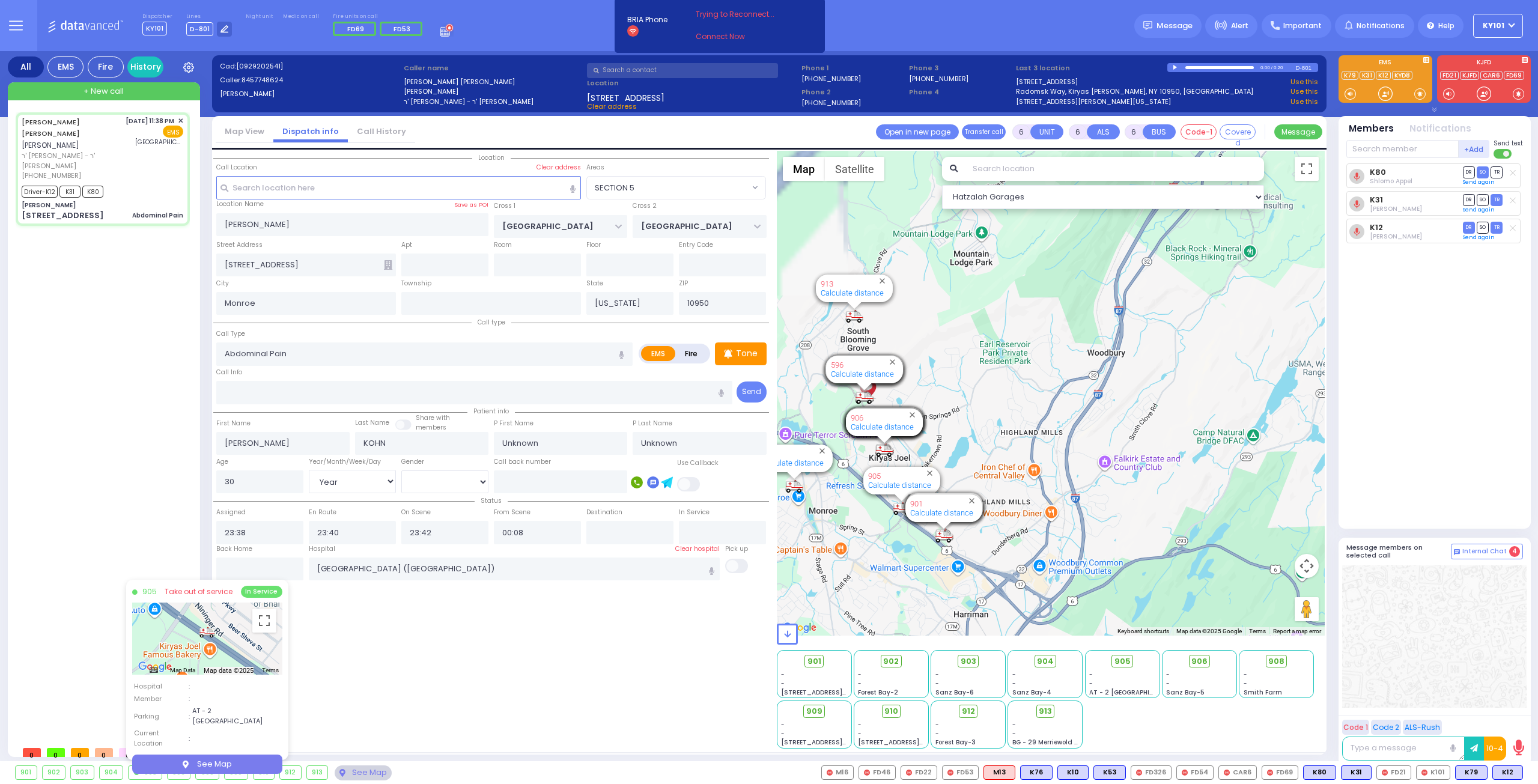
drag, startPoint x: 937, startPoint y: 380, endPoint x: 1260, endPoint y: 351, distance: 324.3
click at [1260, 351] on div "594 Calculate distance 595 Calculate distance 596 Calculate distance 901 Calcul…" at bounding box center [1050, 393] width 548 height 485
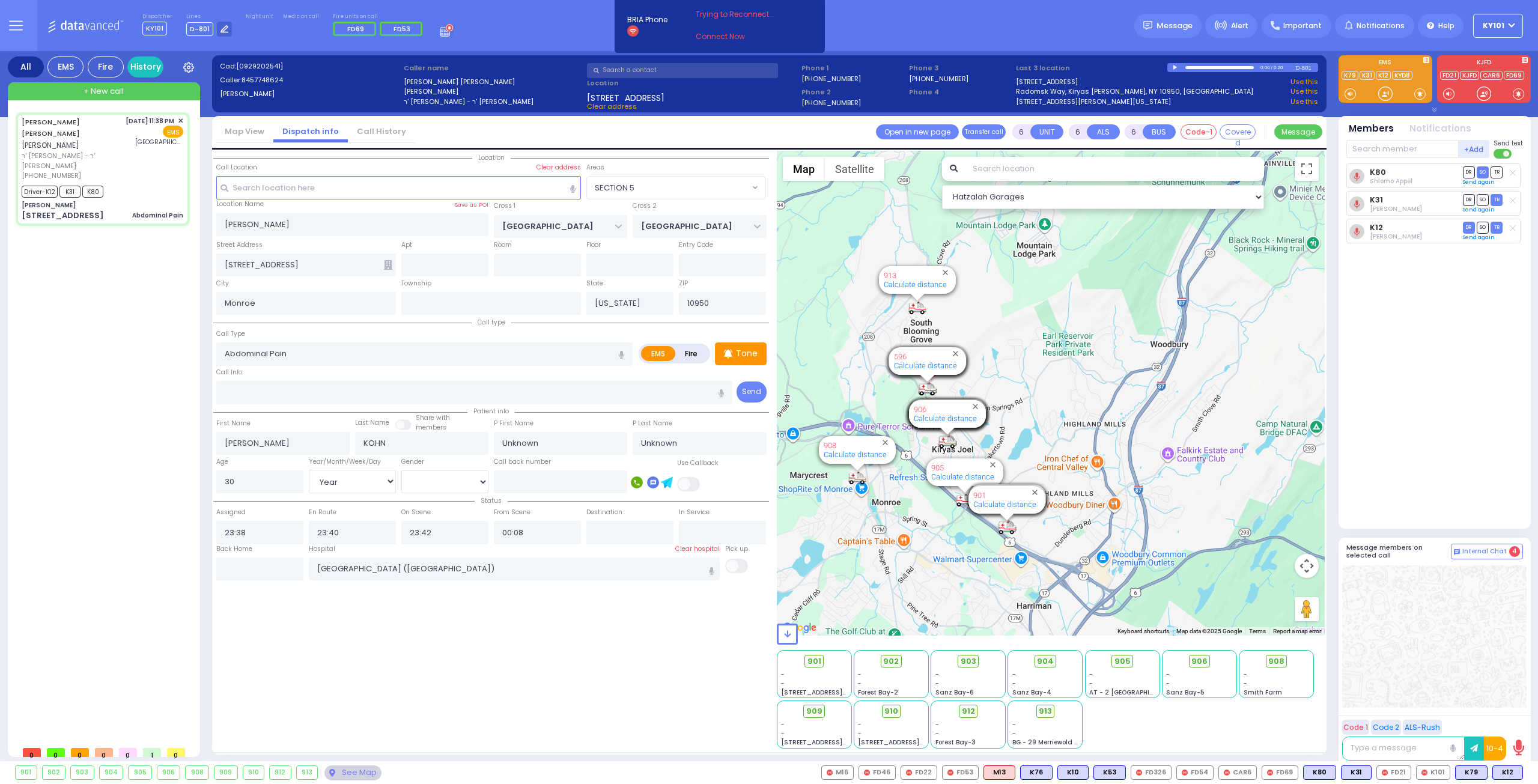
drag, startPoint x: 868, startPoint y: 488, endPoint x: 927, endPoint y: 484, distance: 59.1
click at [927, 484] on div "594 Calculate distance 595 Calculate distance 596 Calculate distance 901 Calcul…" at bounding box center [1050, 393] width 548 height 485
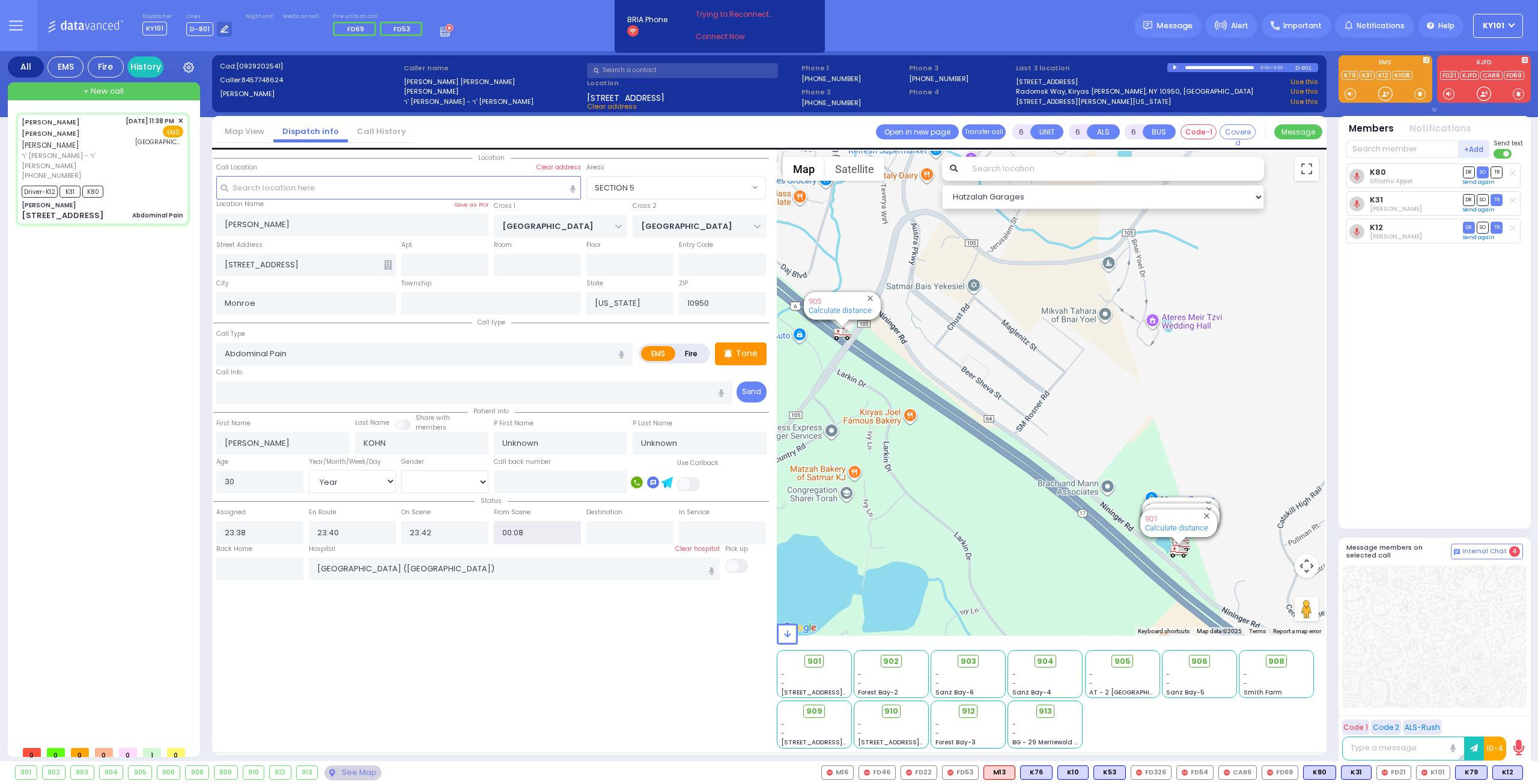
drag, startPoint x: 512, startPoint y: 533, endPoint x: 529, endPoint y: 529, distance: 17.5
click at [529, 529] on input "00:08" at bounding box center [538, 532] width 87 height 23
type input "00:03"
select select
radio input "true"
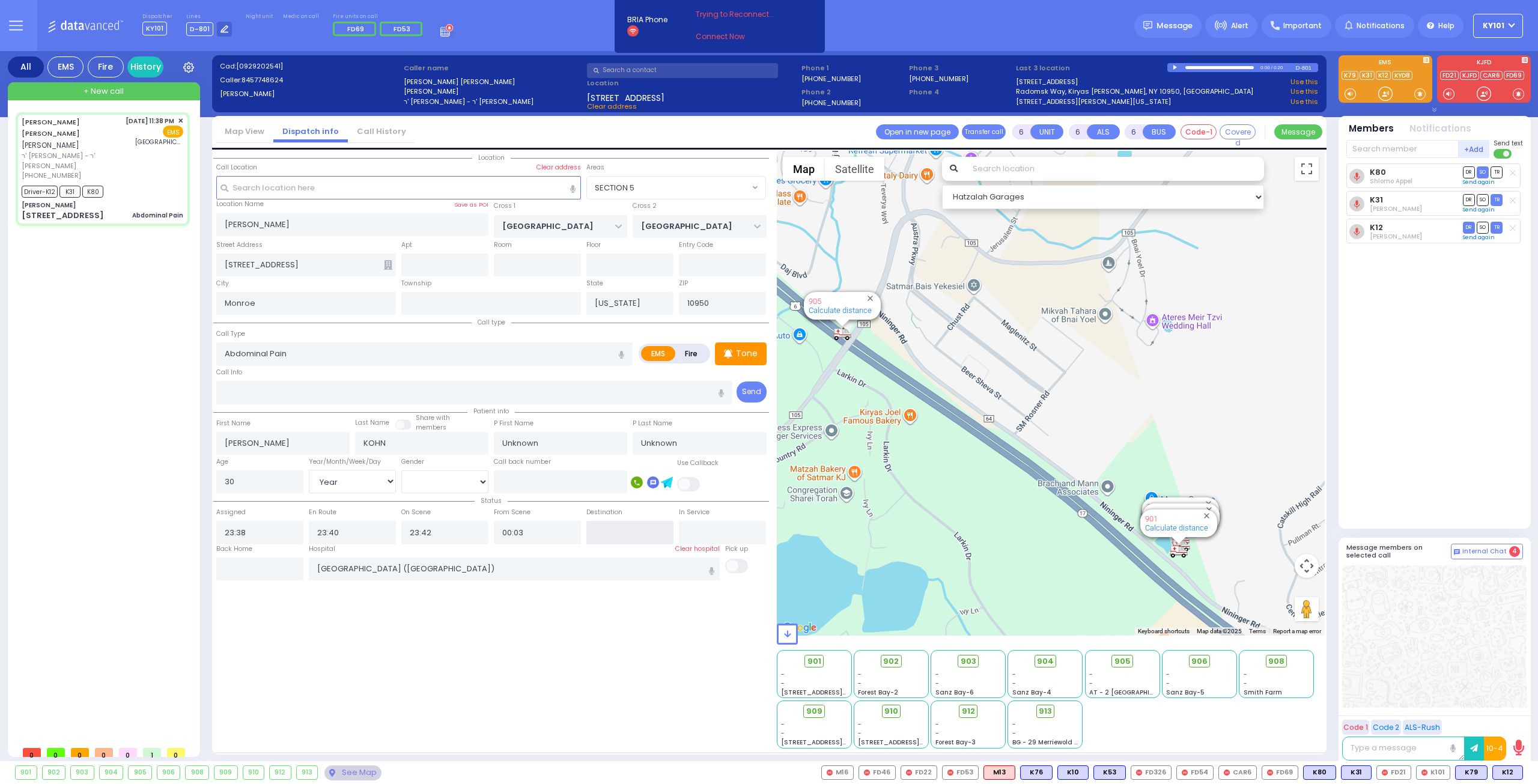
select select "Year"
select select "[DEMOGRAPHIC_DATA]"
select select "Hatzalah Garages"
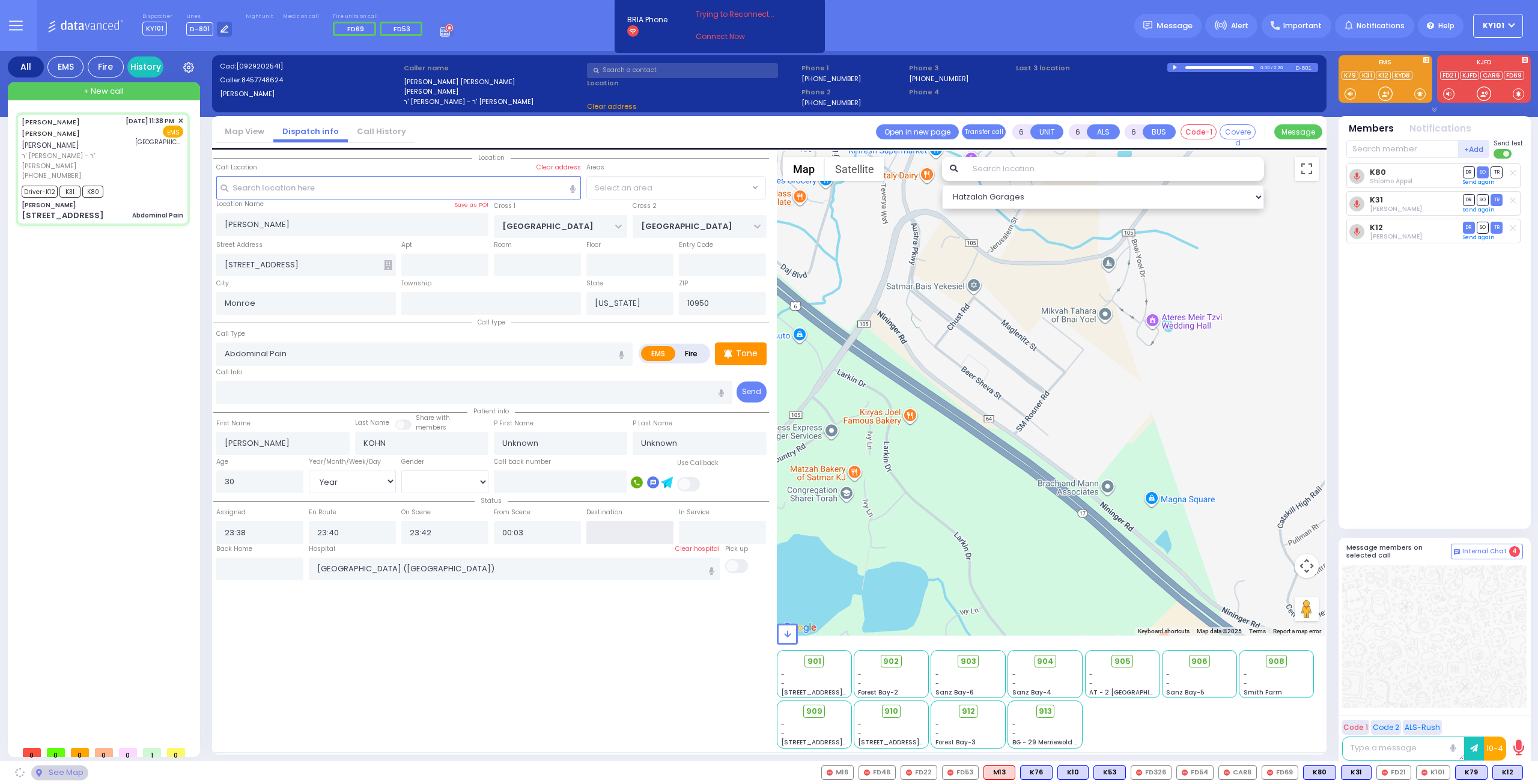
select select
radio input "true"
select select "Year"
select select "[DEMOGRAPHIC_DATA]"
select select "Hatzalah Garages"
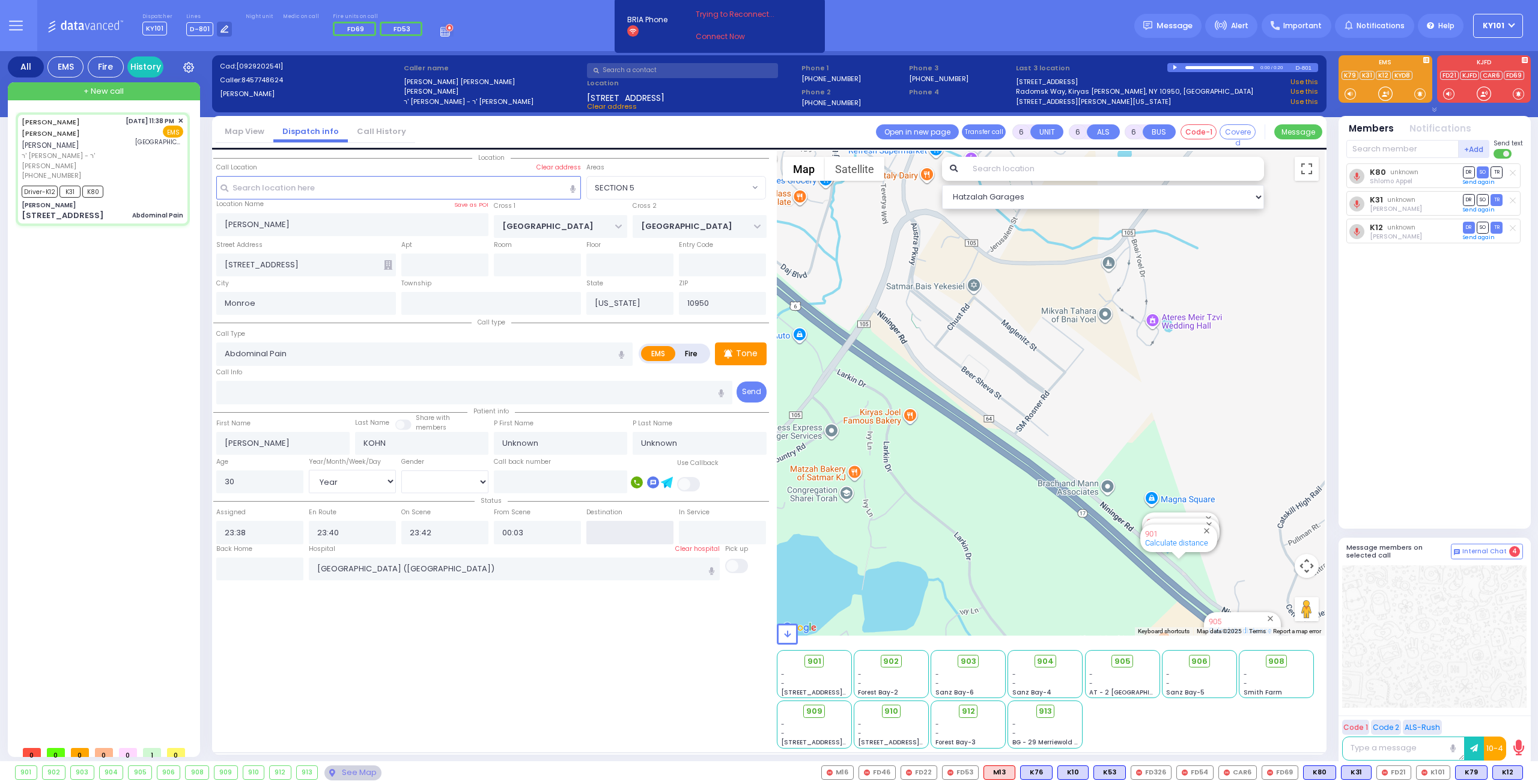
select select "SECTION 5"
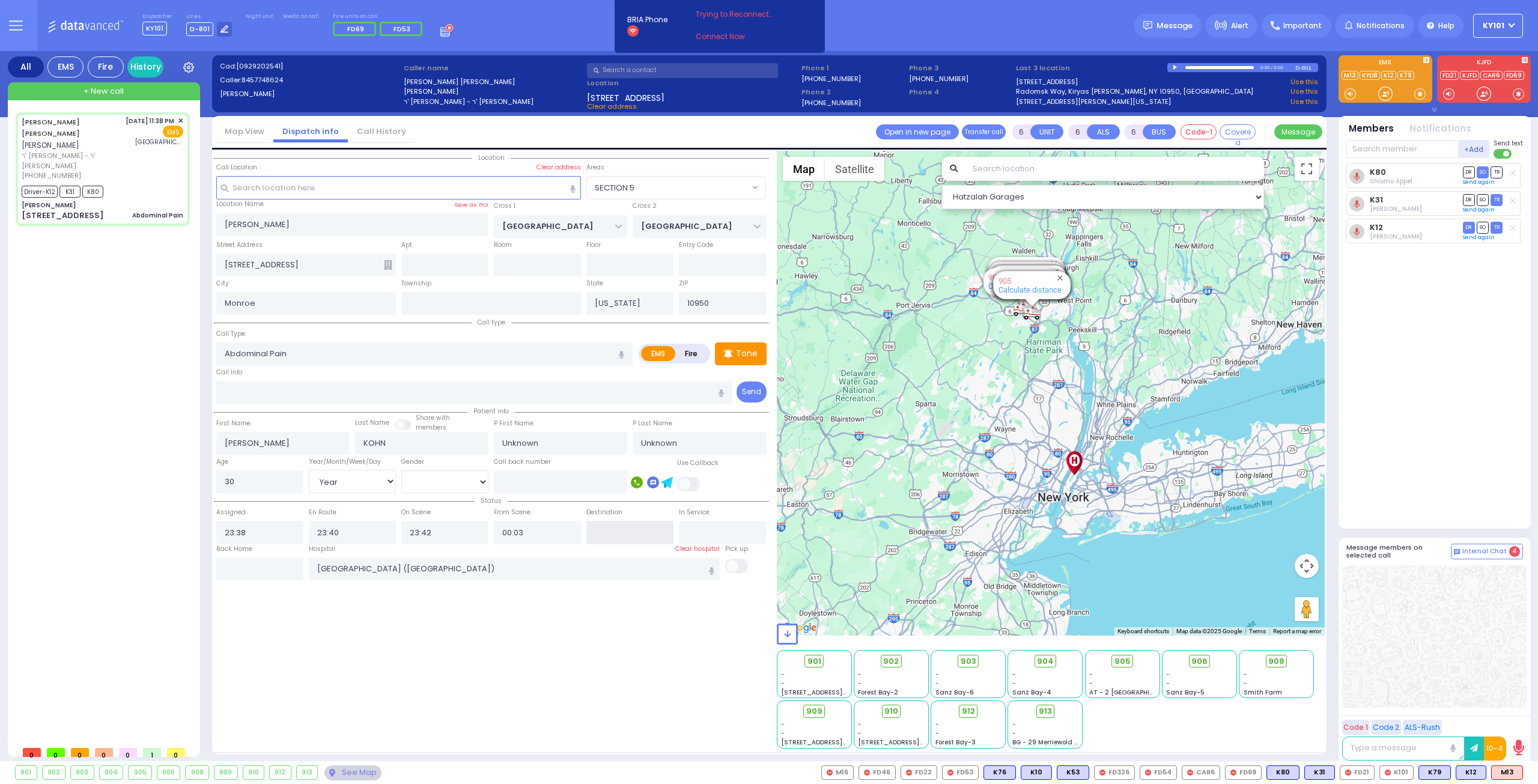
select select
radio input "true"
type input "Raizy"
type input "Kohn"
select select "Year"
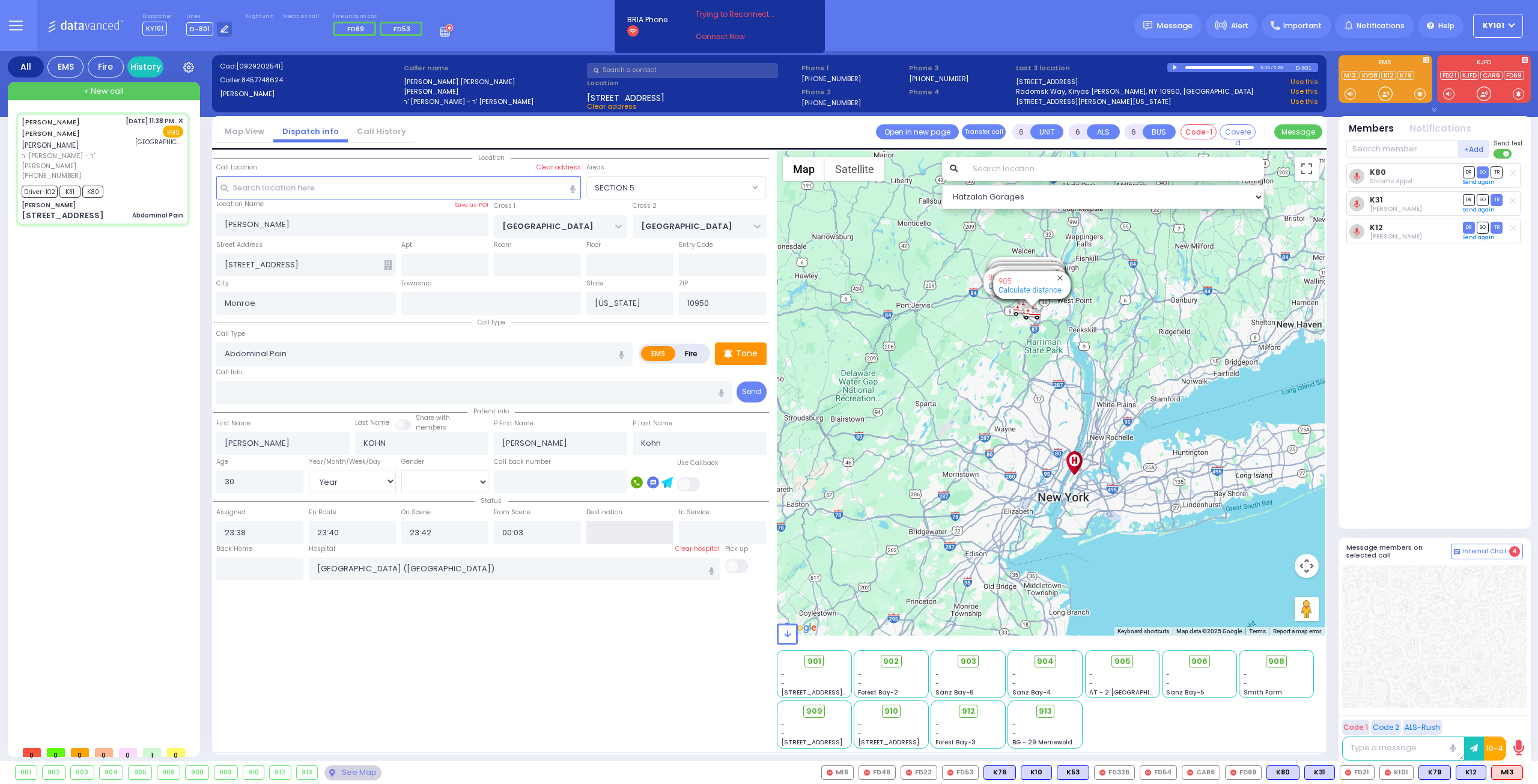
select select "[DEMOGRAPHIC_DATA]"
select select "Hatzalah Garages"
select select "SECTION 5"
select select
radio input "true"
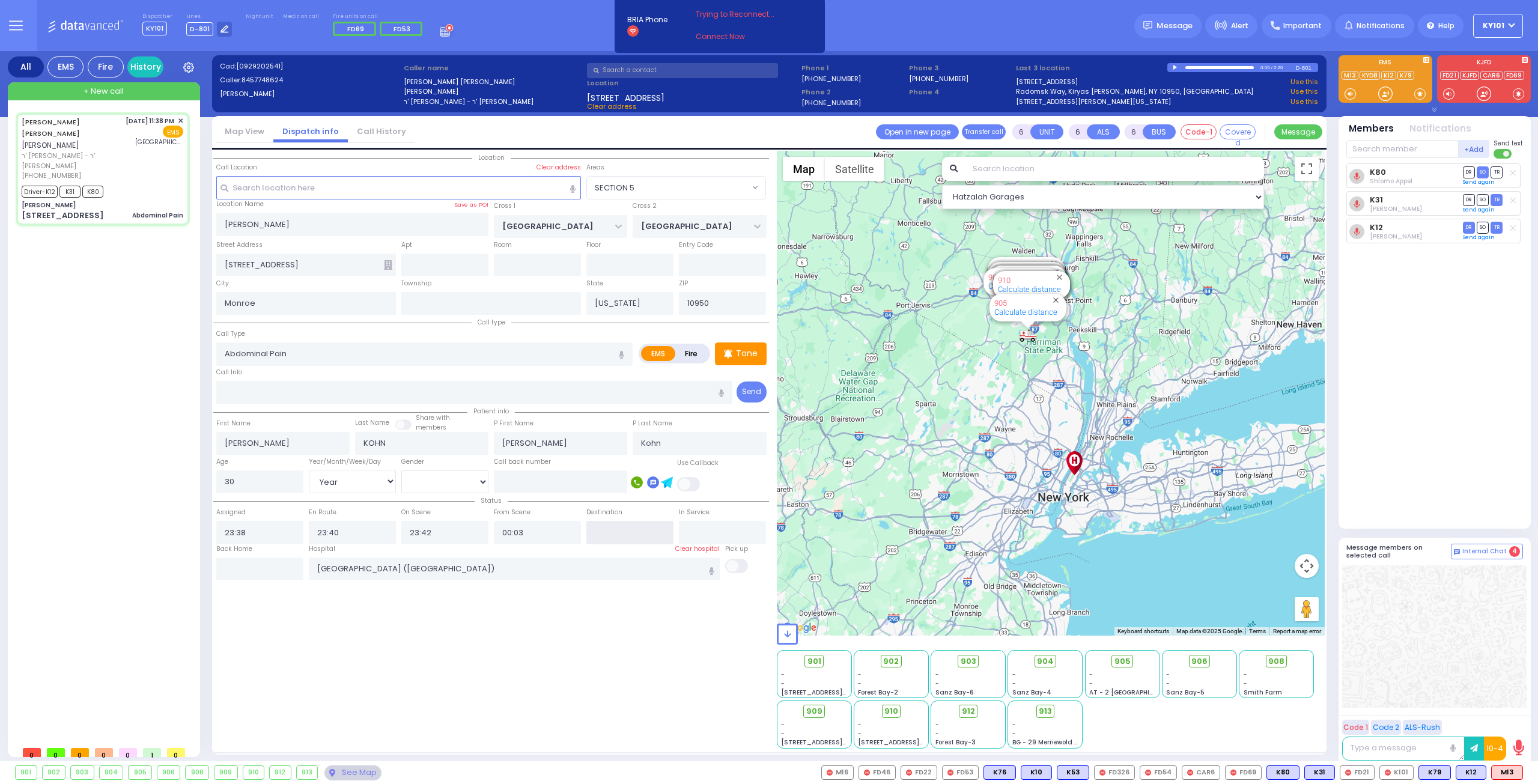
select select "Year"
select select "[DEMOGRAPHIC_DATA]"
select select "Hatzalah Garages"
select select "SECTION 5"
select select
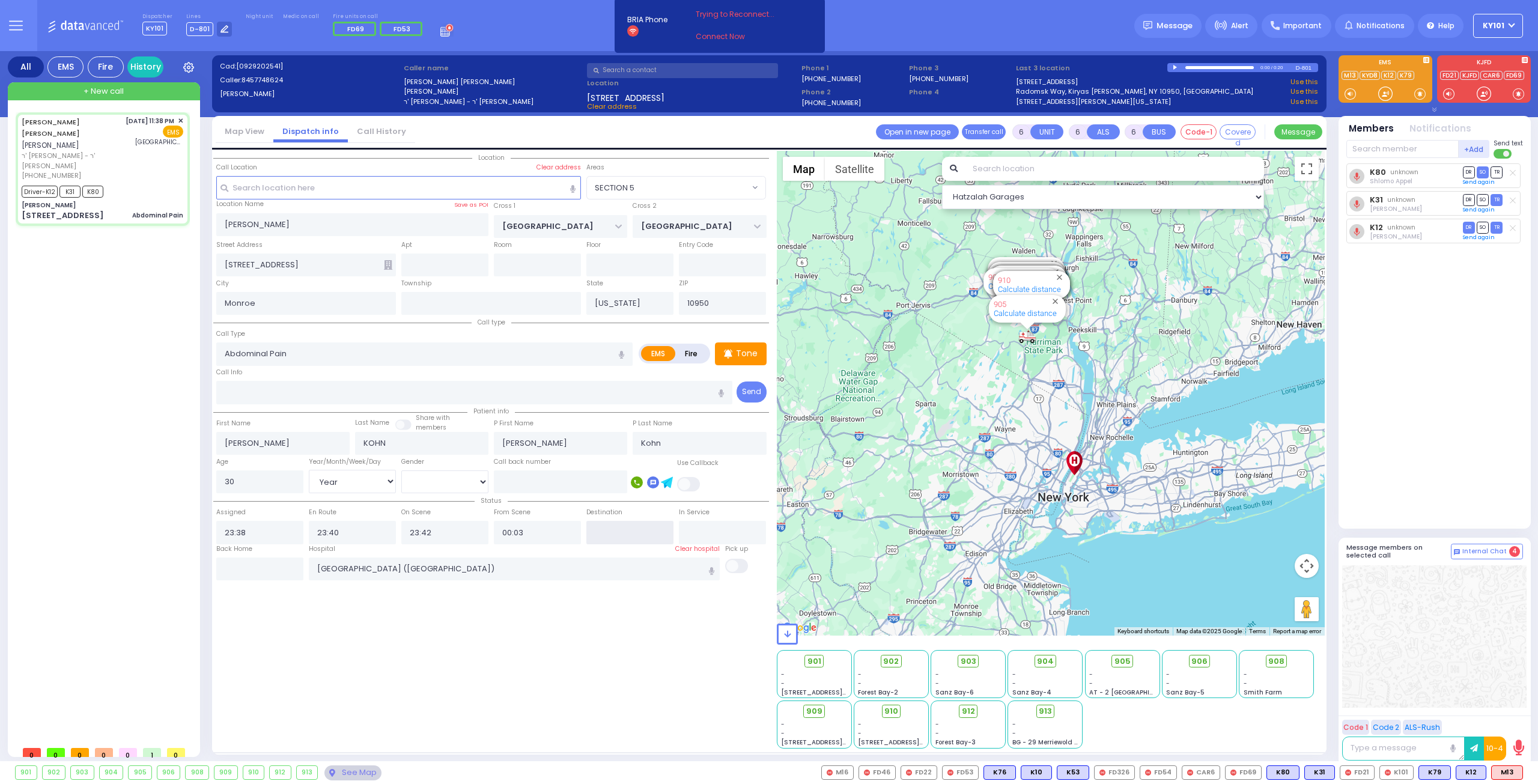
radio input "true"
select select "Year"
select select "[DEMOGRAPHIC_DATA]"
select select "Hatzalah Garages"
select select "SECTION 5"
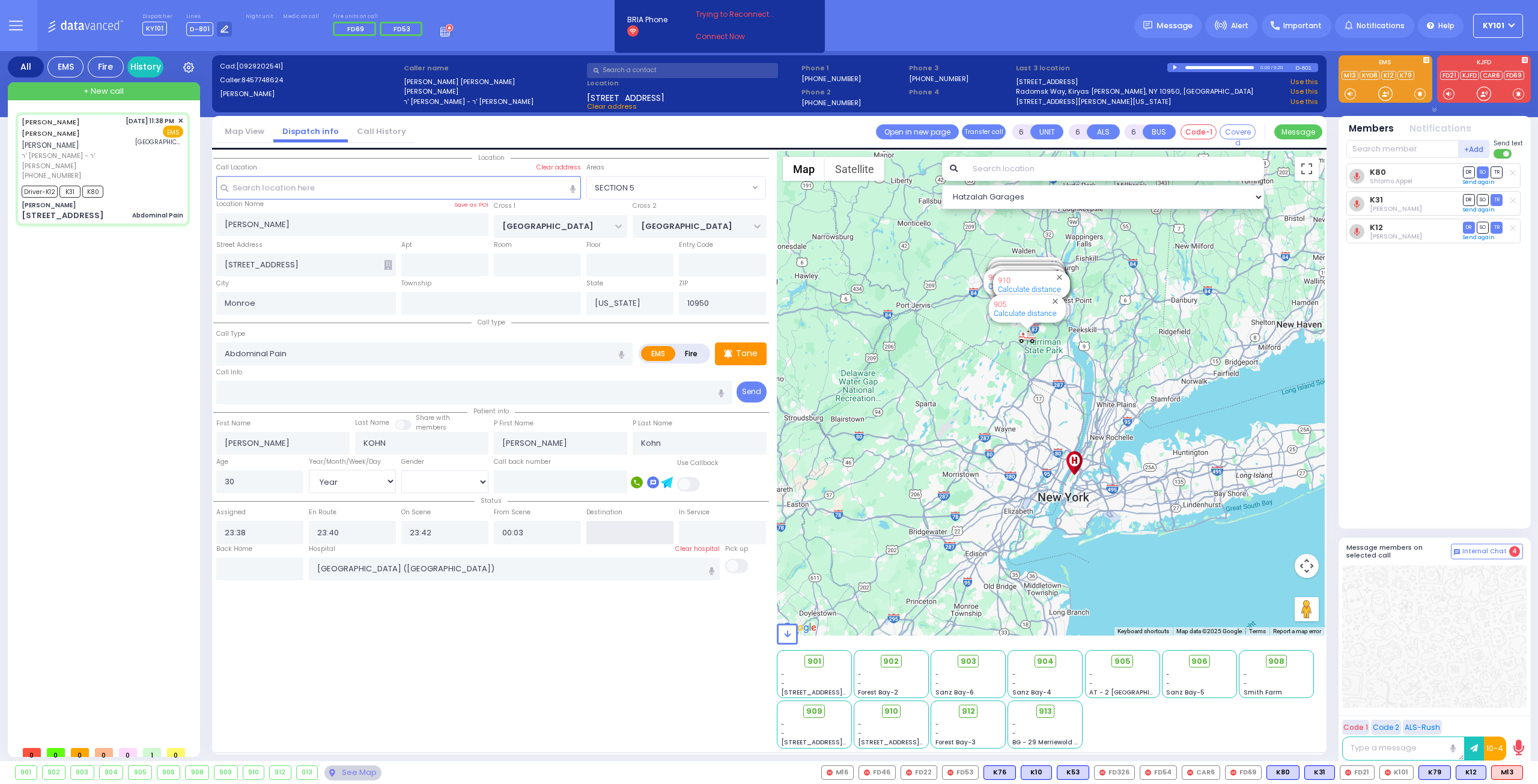
select select
radio input "true"
select select "Year"
select select "[DEMOGRAPHIC_DATA]"
select select "Hatzalah Garages"
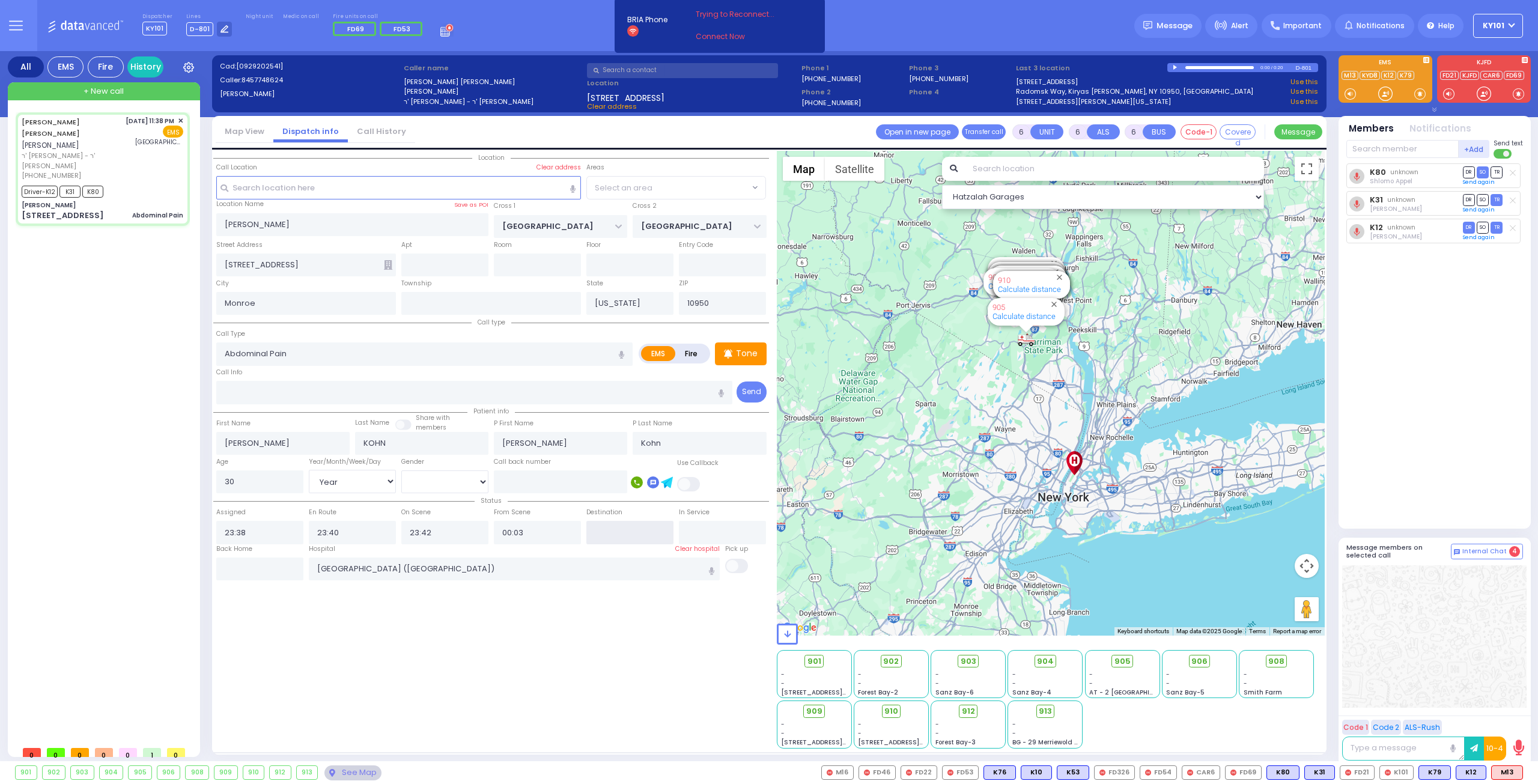
select select "SECTION 5"
select select
radio input "true"
select select "Year"
select select "[DEMOGRAPHIC_DATA]"
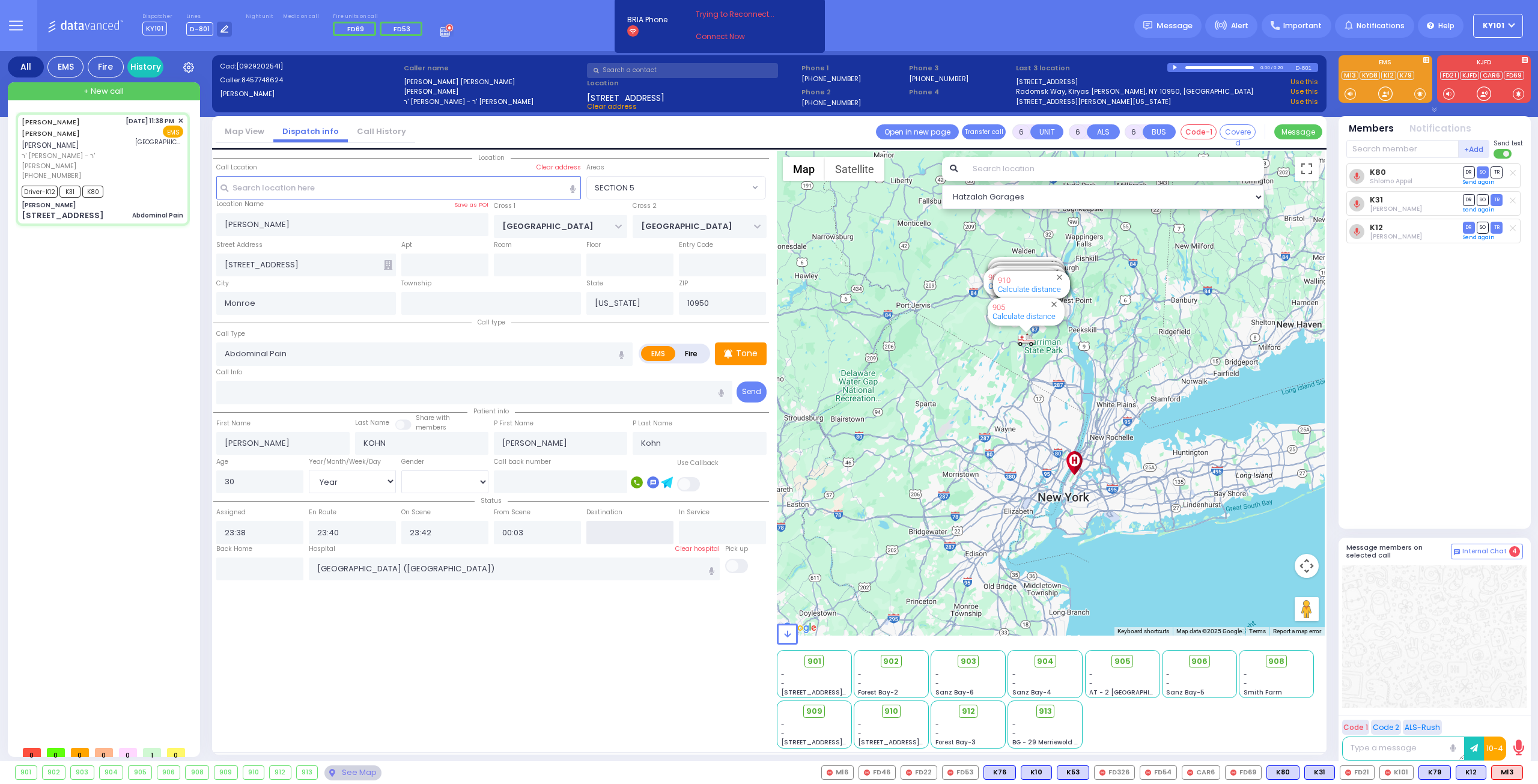
select select "Hatzalah Garages"
select select "SECTION 5"
select select
radio input "true"
select select "Year"
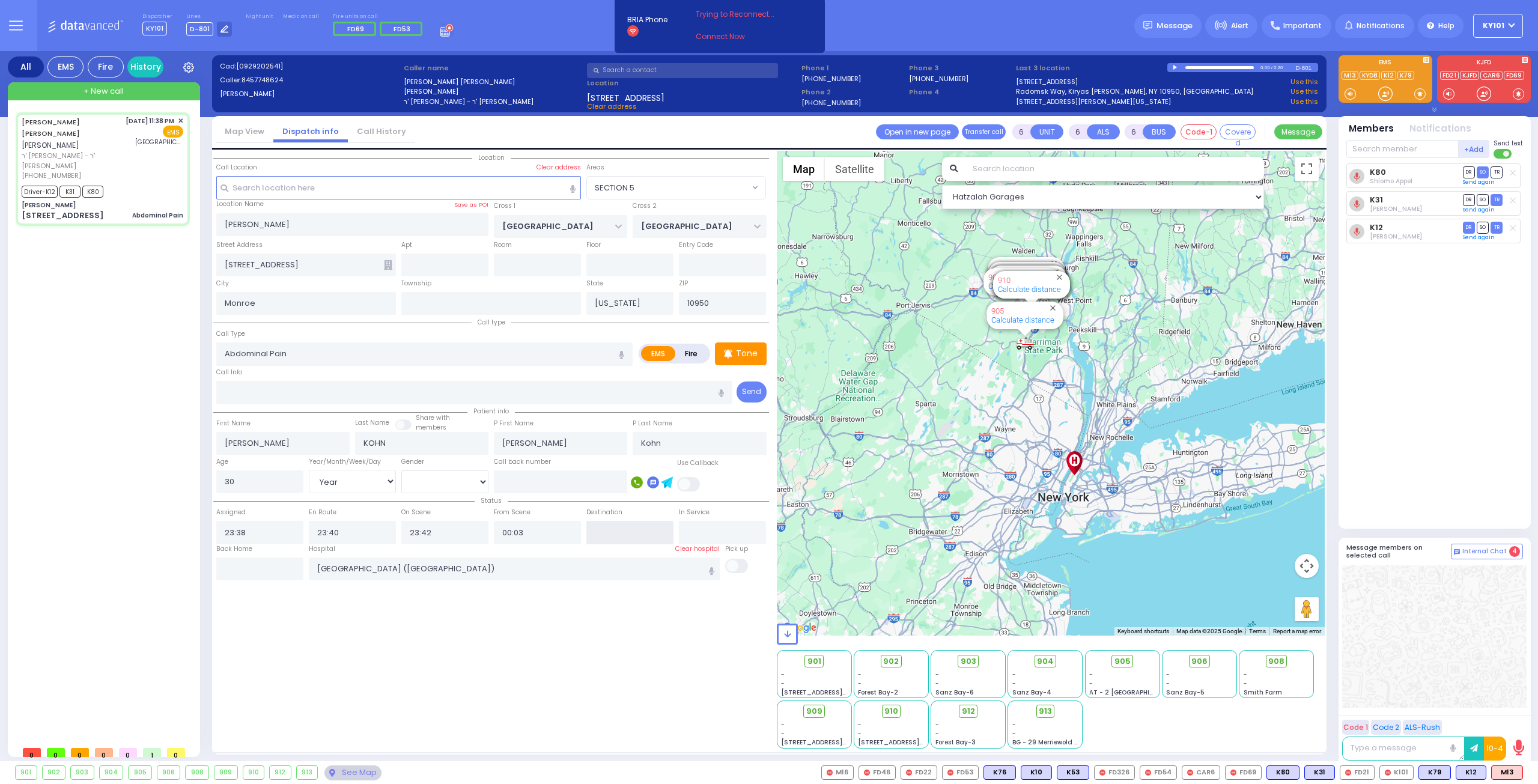
select select "[DEMOGRAPHIC_DATA]"
select select "Hatzalah Garages"
select select "SECTION 5"
select select
radio input "true"
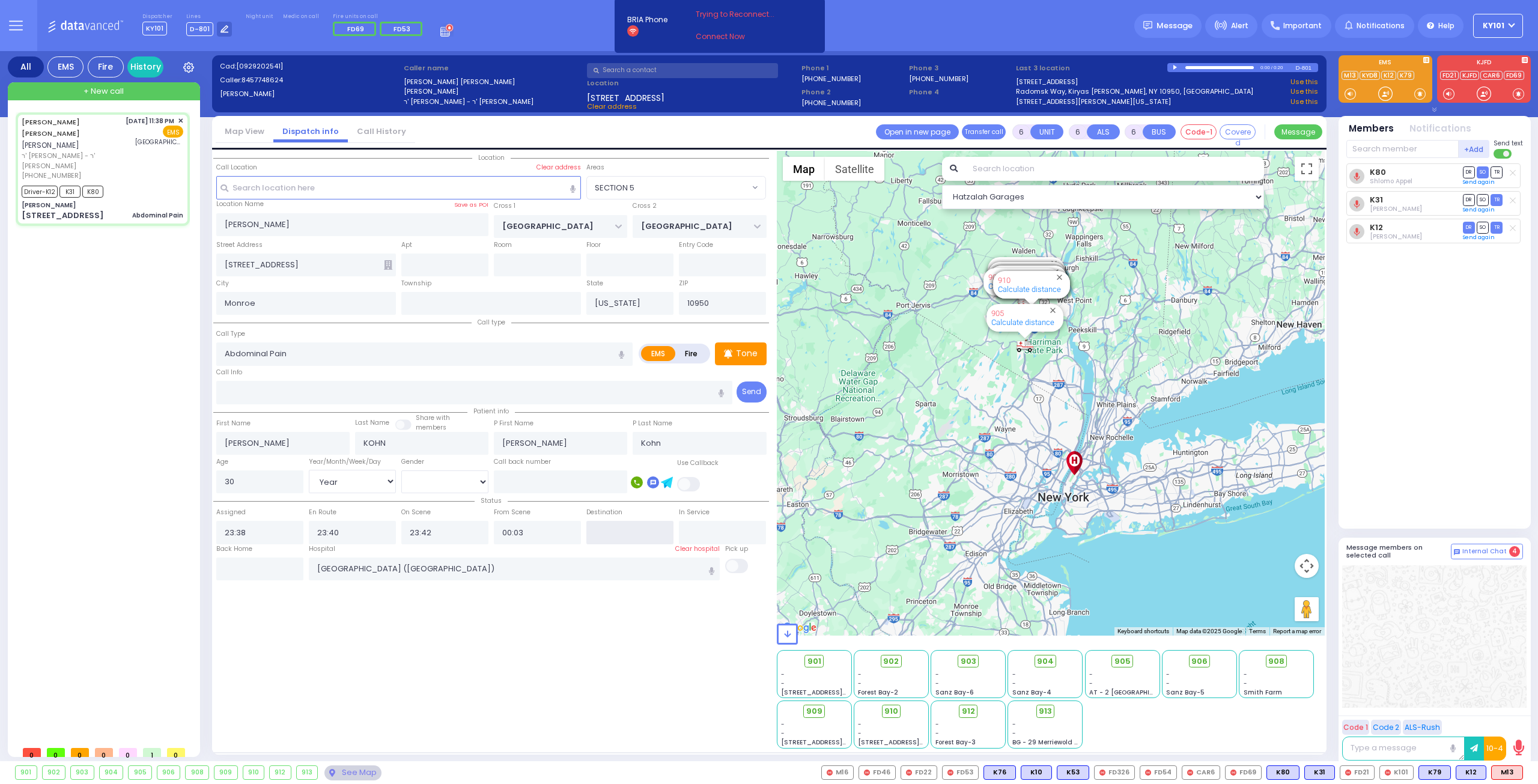
select select "Year"
select select "[DEMOGRAPHIC_DATA]"
select select "Hatzalah Garages"
select select "SECTION 5"
select select
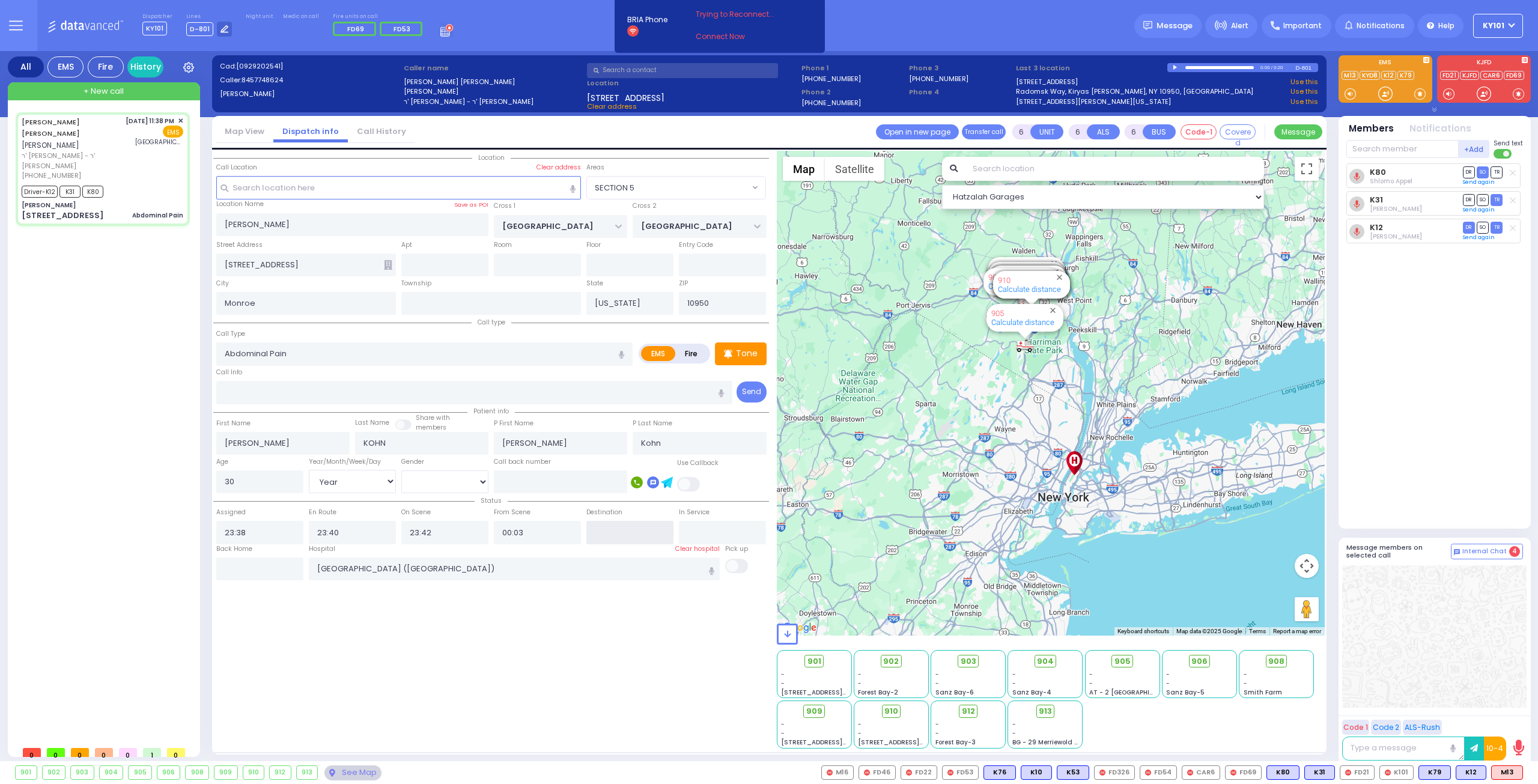
radio input "true"
select select "Year"
select select "[DEMOGRAPHIC_DATA]"
select select "Hatzalah Garages"
select select "SECTION 5"
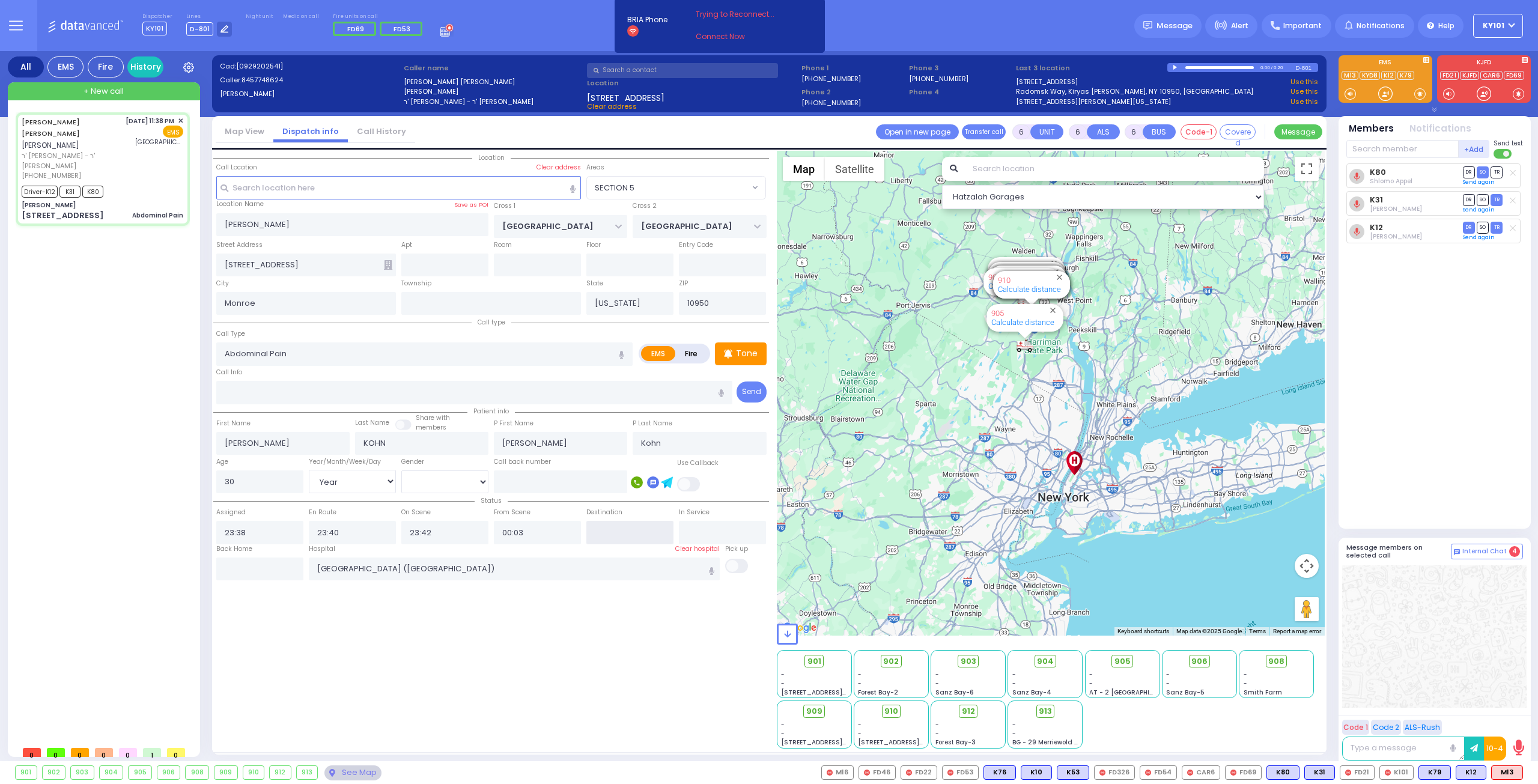
select select
radio input "true"
select select "Year"
select select "[DEMOGRAPHIC_DATA]"
select select "Hatzalah Garages"
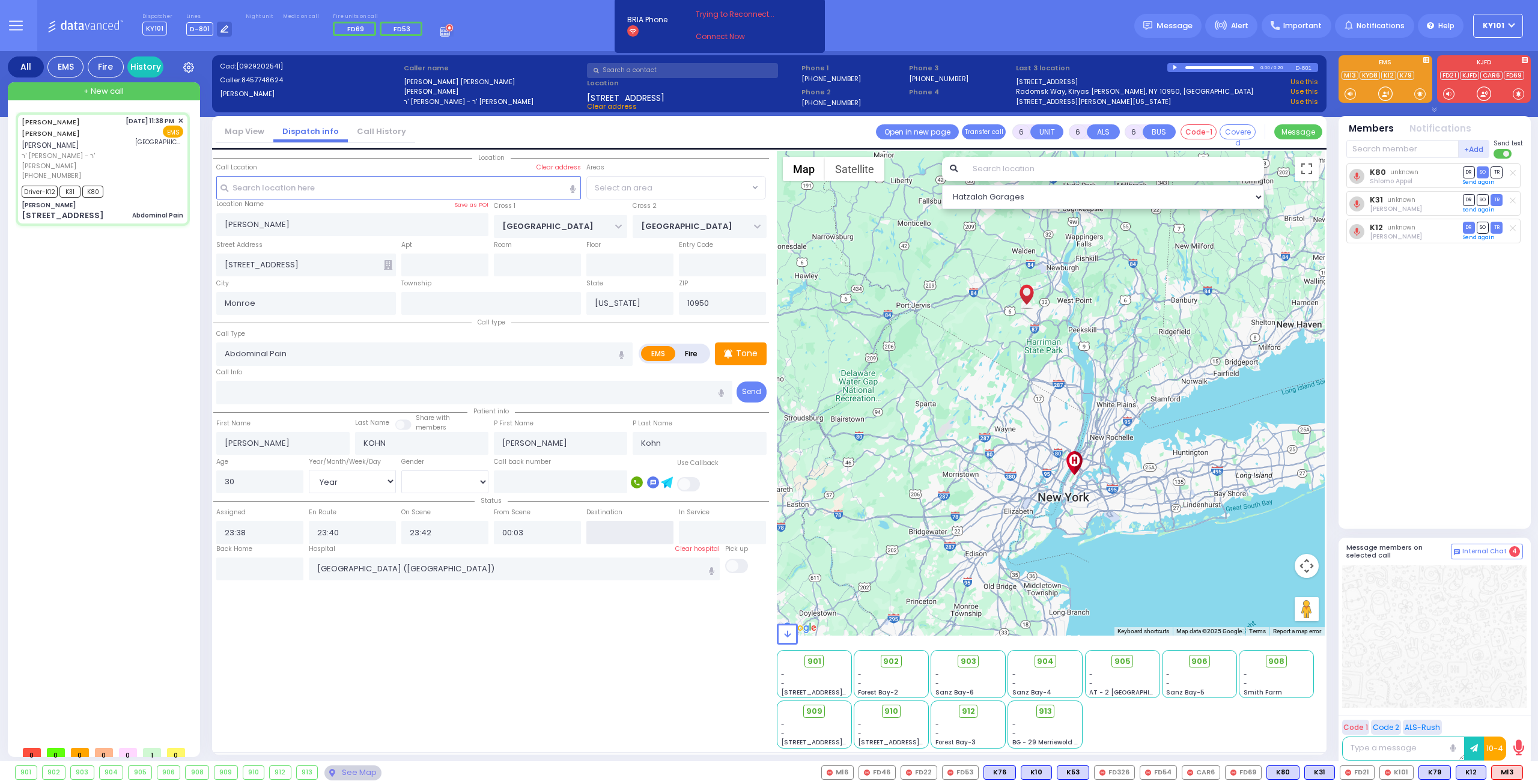
select select "SECTION 5"
select select
radio input "true"
select select "Year"
select select "[DEMOGRAPHIC_DATA]"
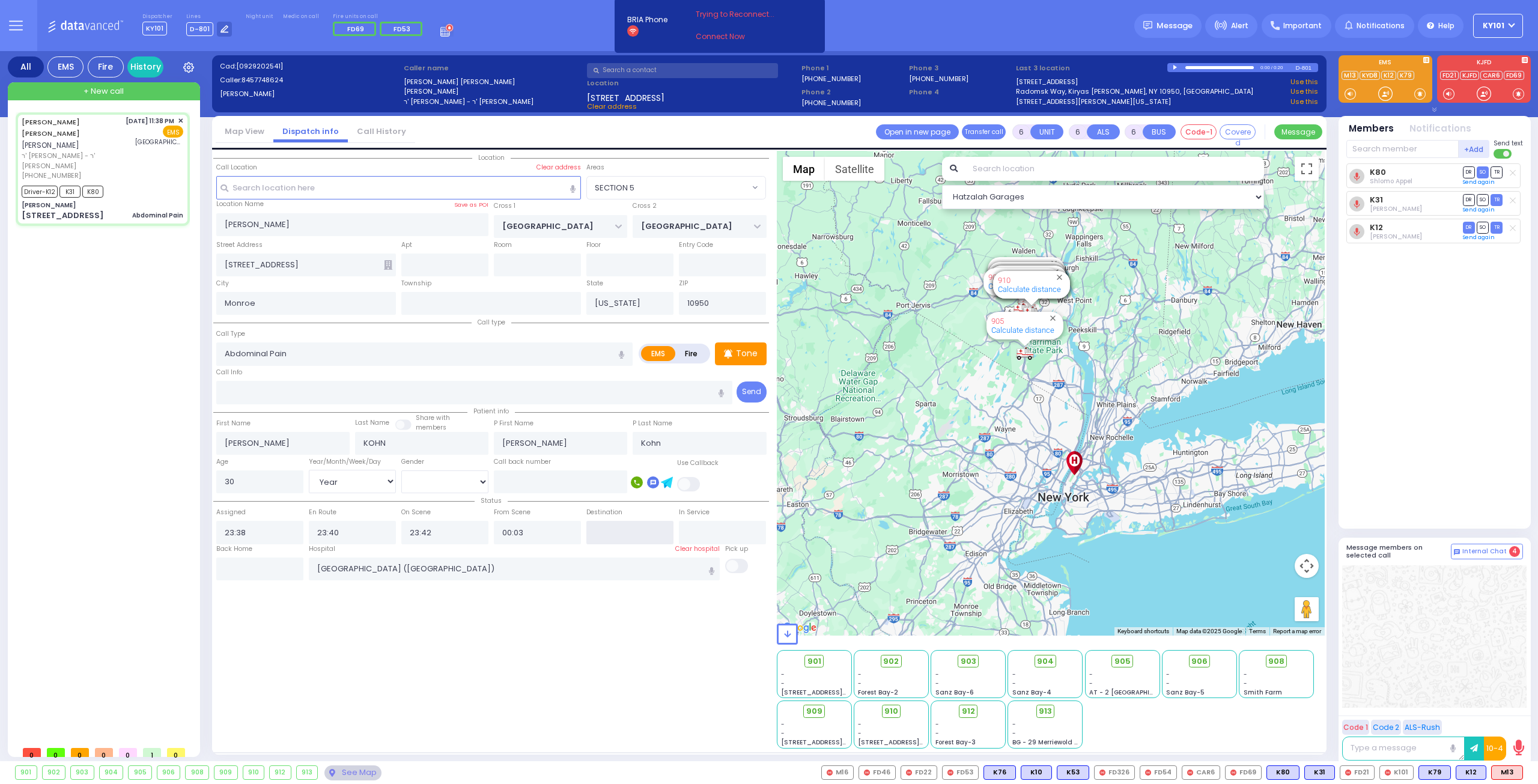
select select "Hatzalah Garages"
select select "SECTION 5"
select select
radio input "true"
select select "Year"
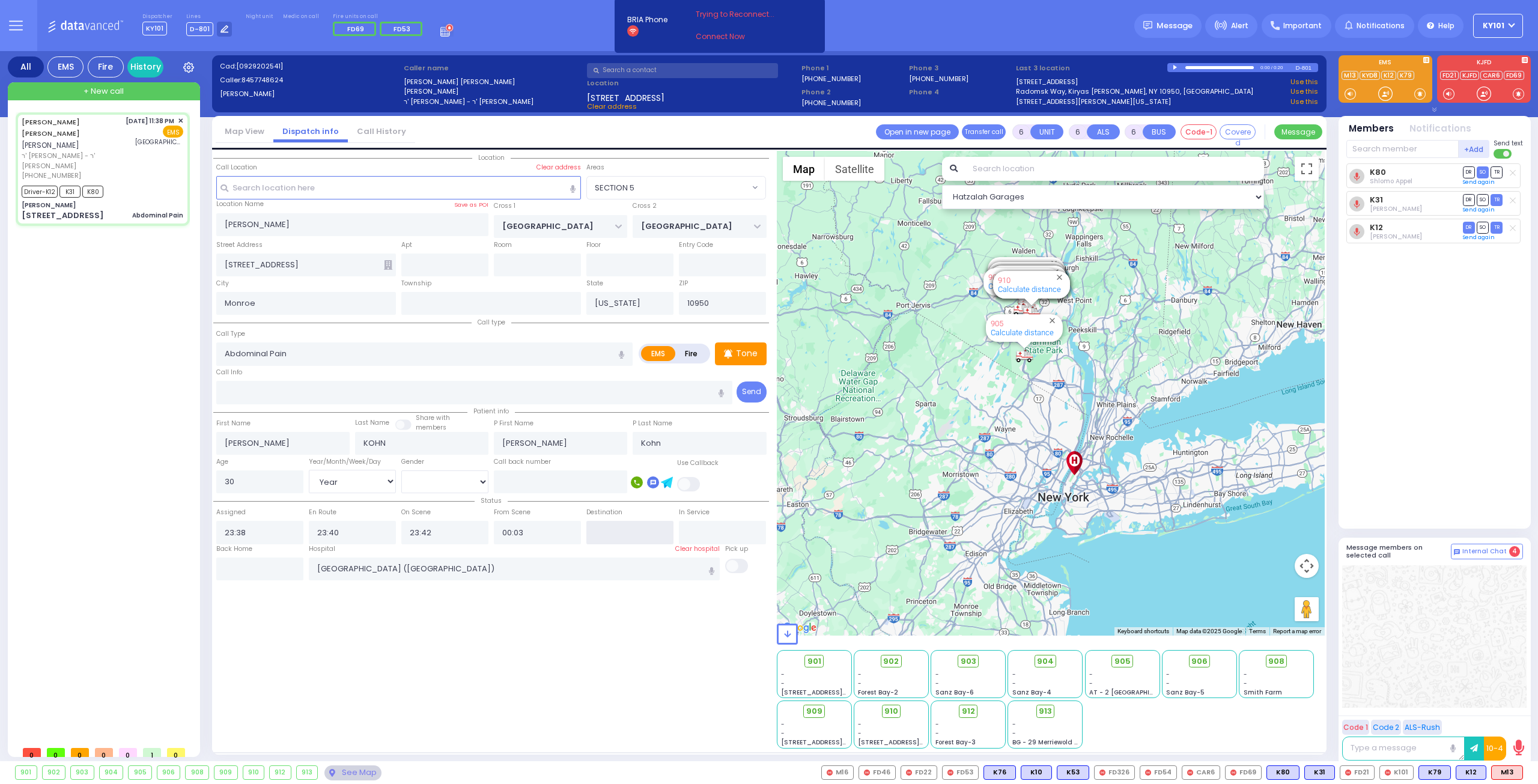
select select "[DEMOGRAPHIC_DATA]"
select select "Hatzalah Garages"
select select "SECTION 5"
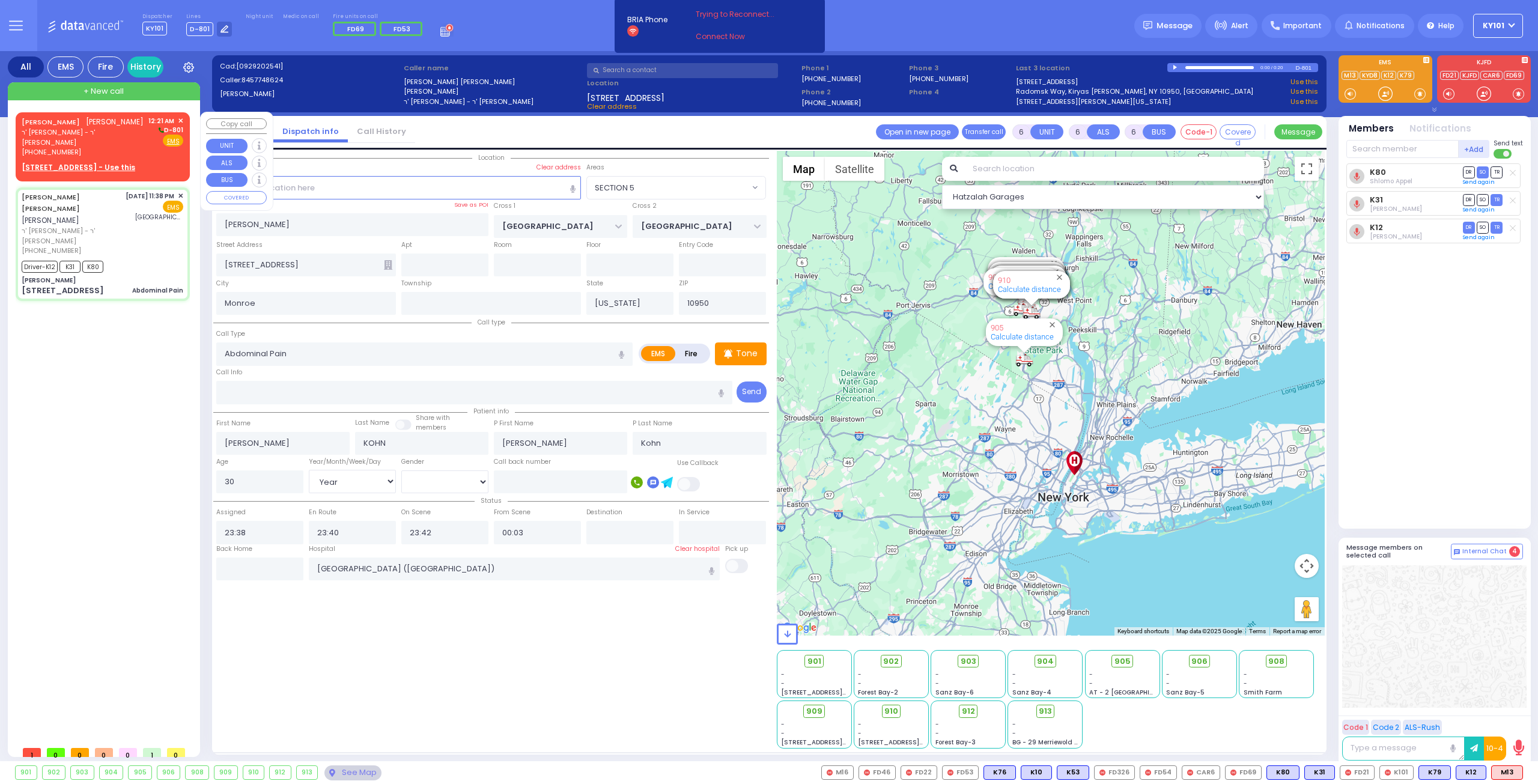
click at [67, 142] on span "ר' [PERSON_NAME] - ר' [PERSON_NAME]" at bounding box center [83, 137] width 123 height 20
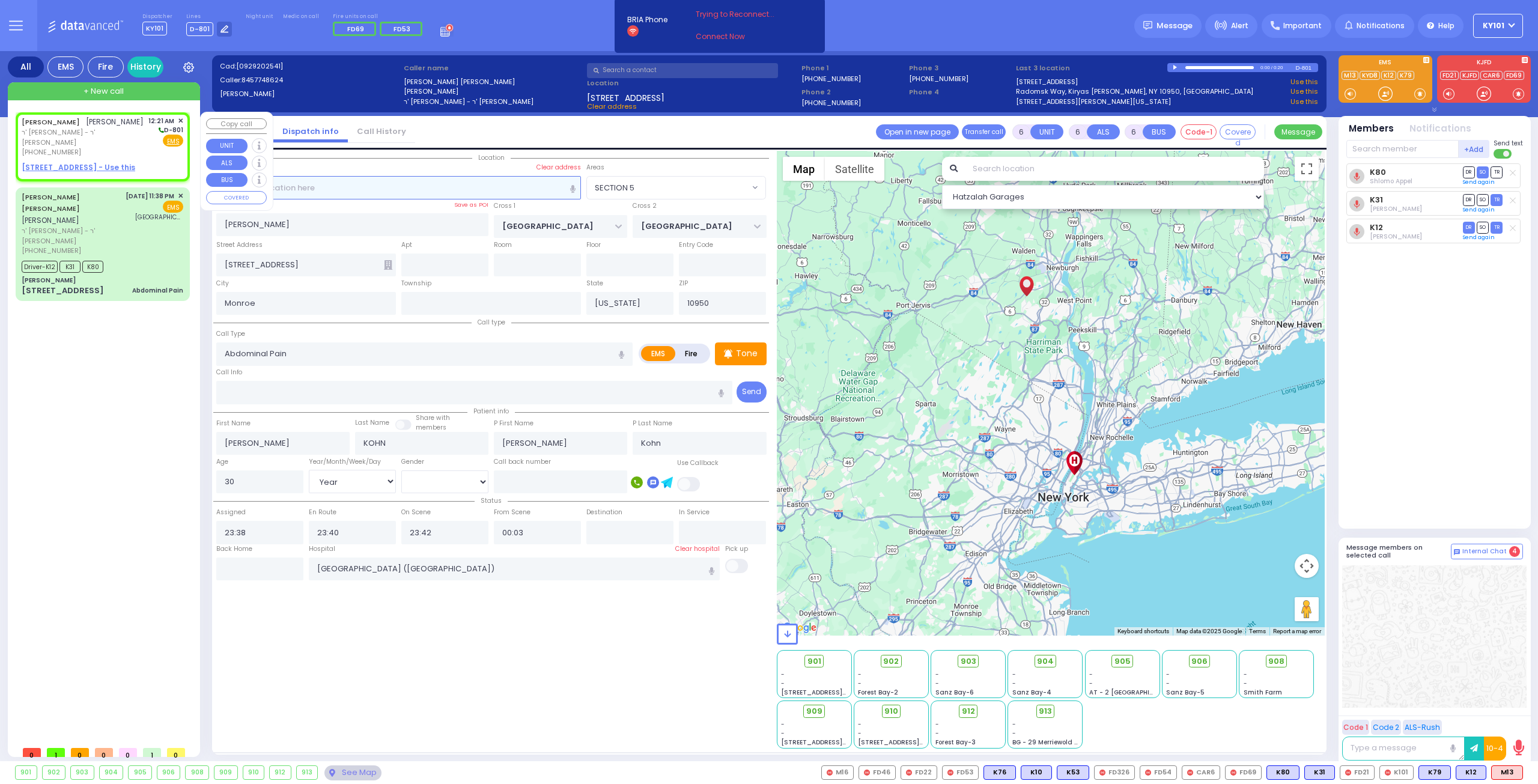
type input "2"
type input "1"
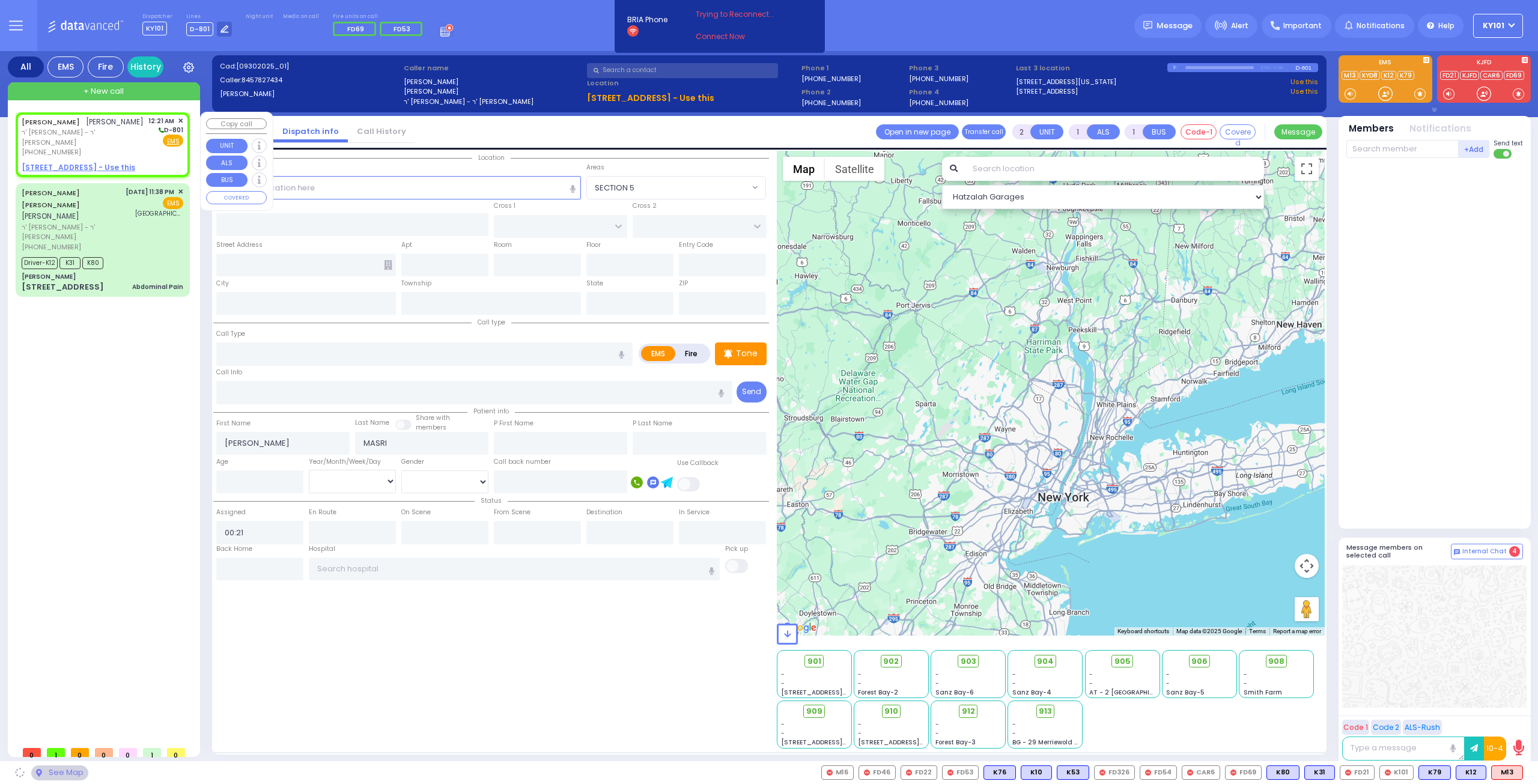
click at [72, 164] on u "19 PRAG BLVD 203 - Use this" at bounding box center [78, 167] width 113 height 10
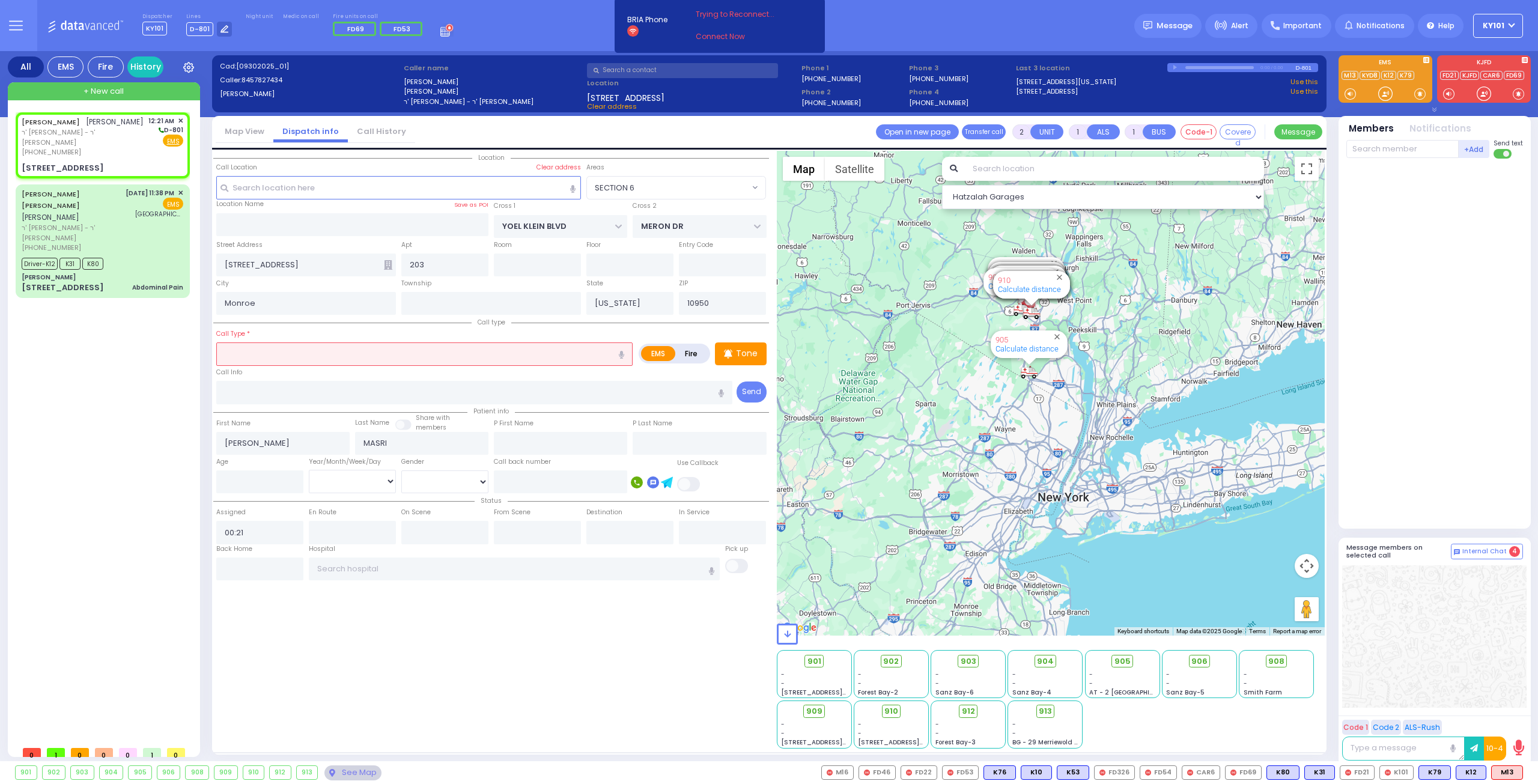
click at [325, 349] on input "text" at bounding box center [425, 354] width 416 height 23
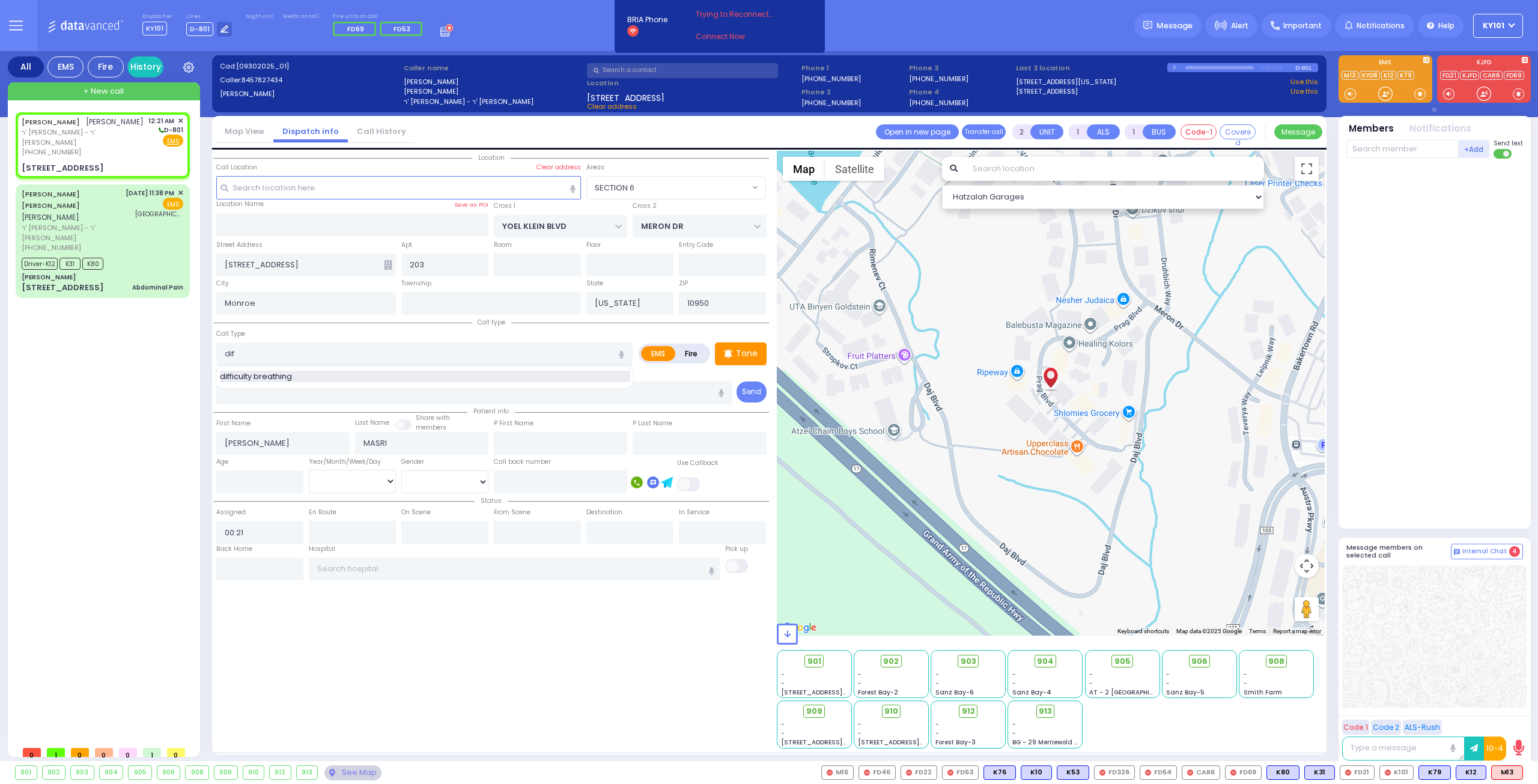
click at [314, 376] on div "difficulty breathing" at bounding box center [425, 376] width 411 height 12
click at [259, 486] on input "number" at bounding box center [260, 482] width 87 height 23
click at [334, 480] on select "Year Month Week Day" at bounding box center [353, 481] width 87 height 23
click at [309, 469] on select "Year Month Week Day" at bounding box center [353, 481] width 87 height 23
click at [449, 471] on select "Male Female" at bounding box center [445, 482] width 87 height 23
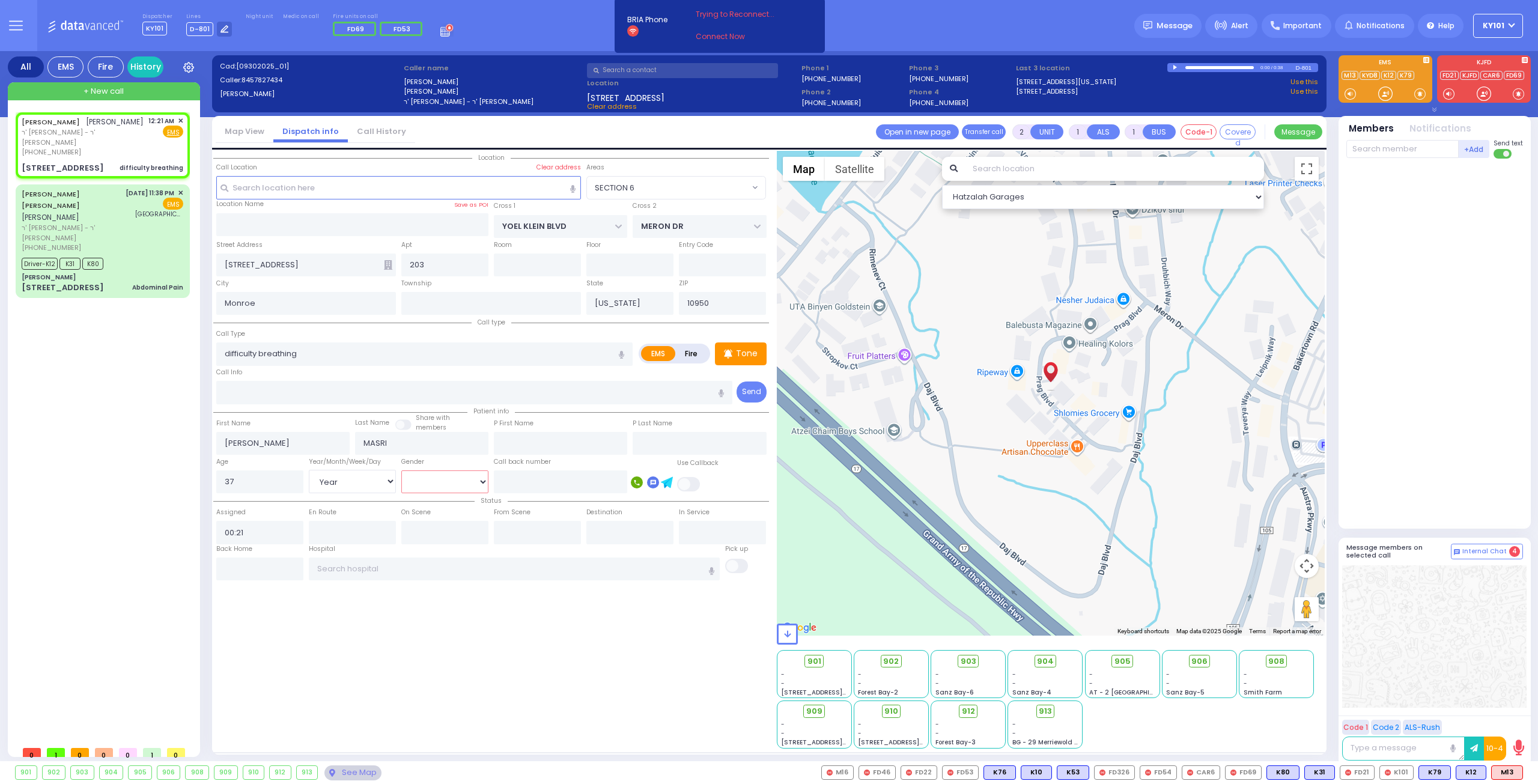
click at [401, 470] on select "Male Female" at bounding box center [445, 482] width 87 height 23
click at [1468, 770] on span "K85" at bounding box center [1467, 773] width 31 height 13
click at [1505, 769] on span "K519" at bounding box center [1505, 773] width 33 height 13
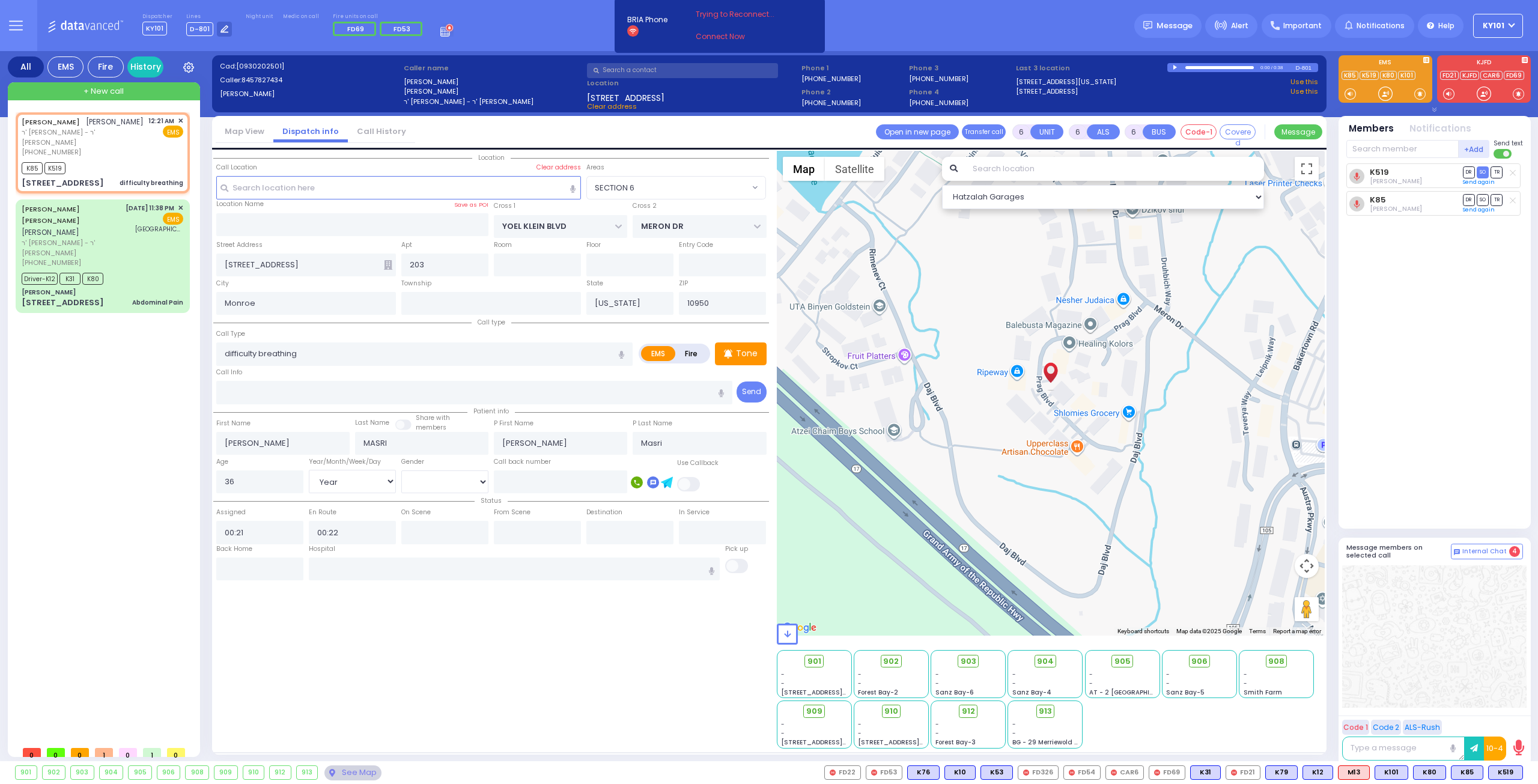
select select "SECTION 6"
select select "Year"
select select "[DEMOGRAPHIC_DATA]"
